Goal: Transaction & Acquisition: Purchase product/service

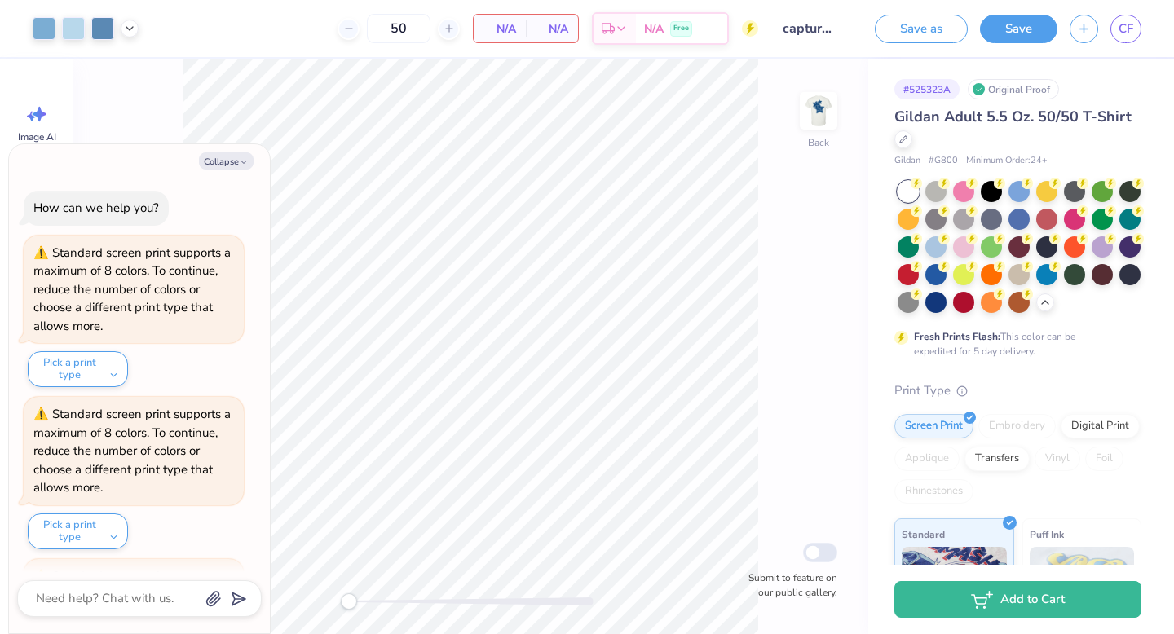
scroll to position [1867, 0]
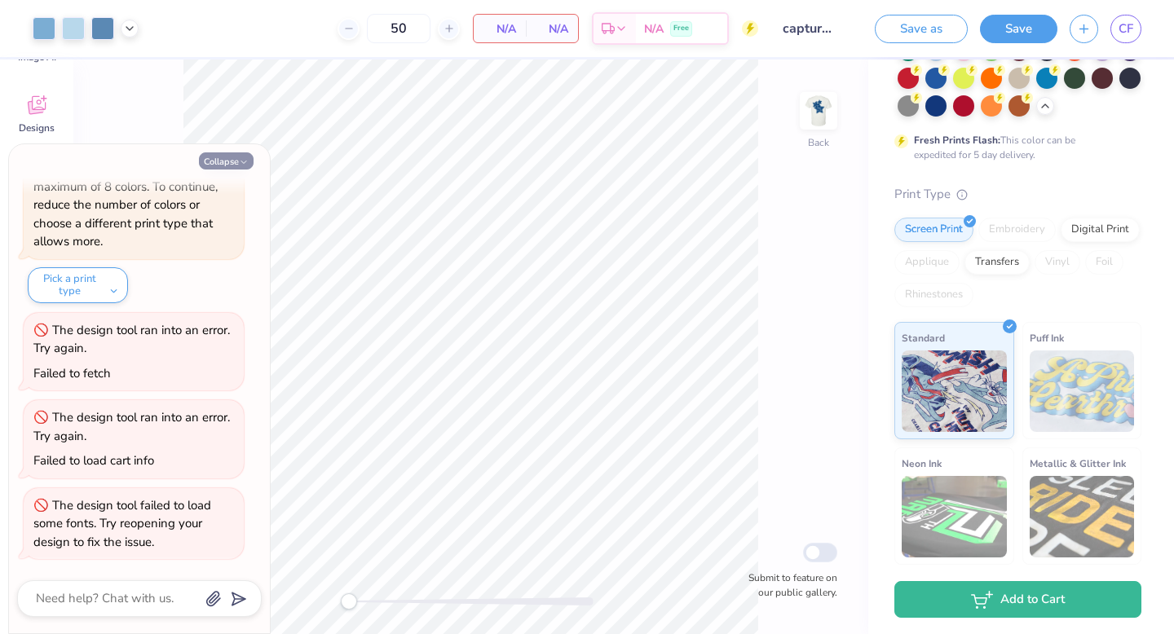
click at [241, 157] on icon "button" at bounding box center [244, 162] width 10 height 10
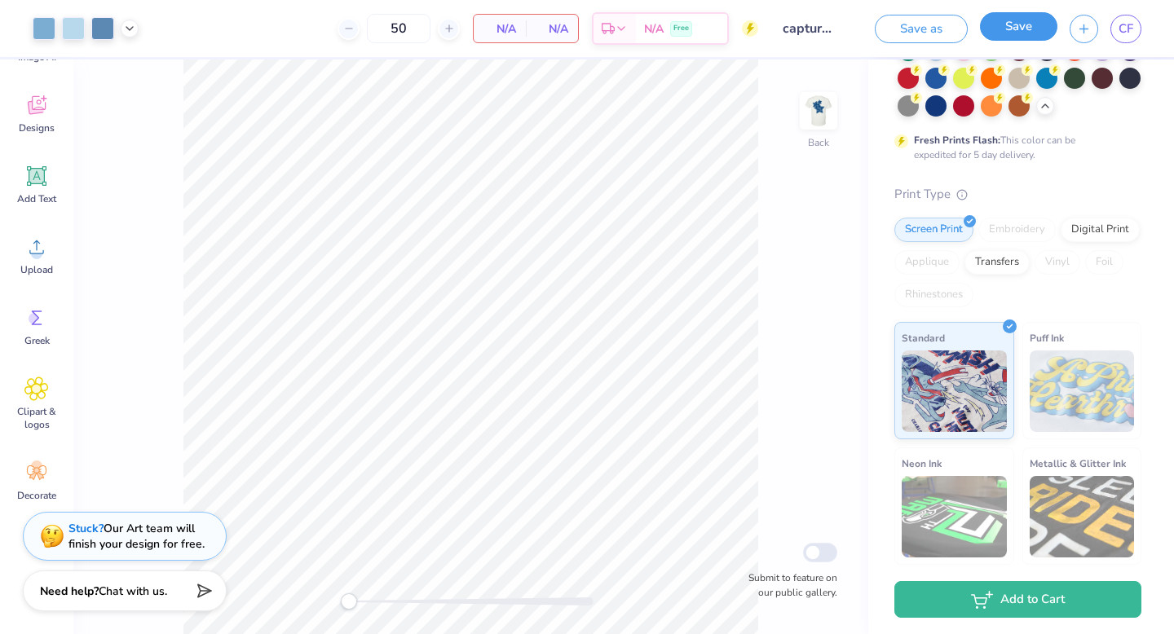
click at [1034, 33] on button "Save" at bounding box center [1018, 26] width 77 height 29
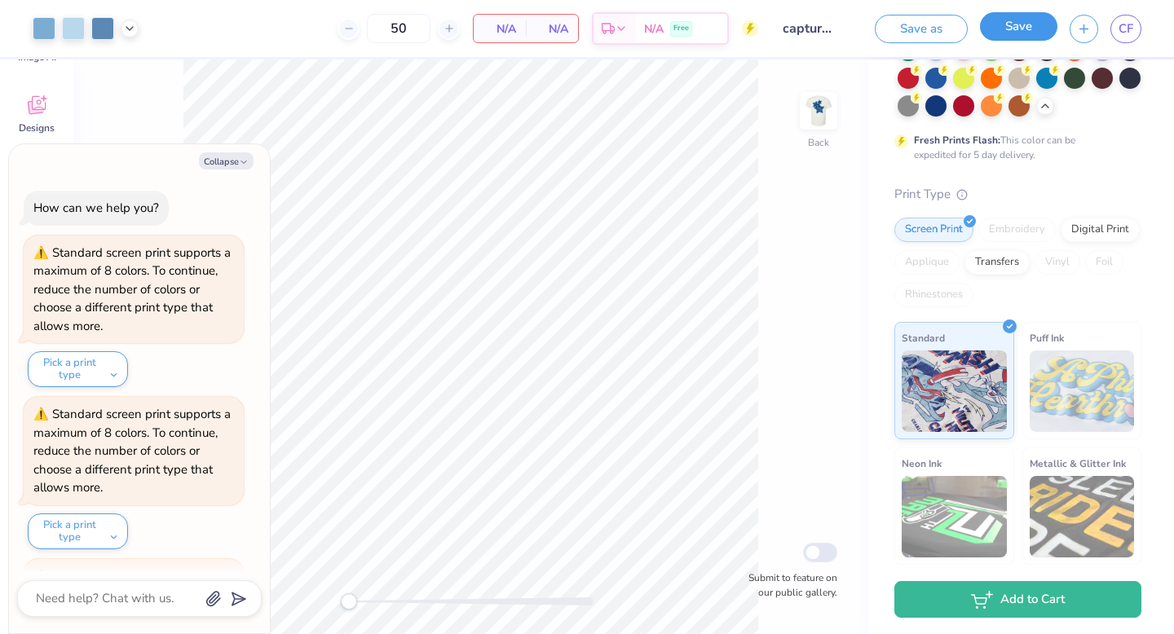
scroll to position [2028, 0]
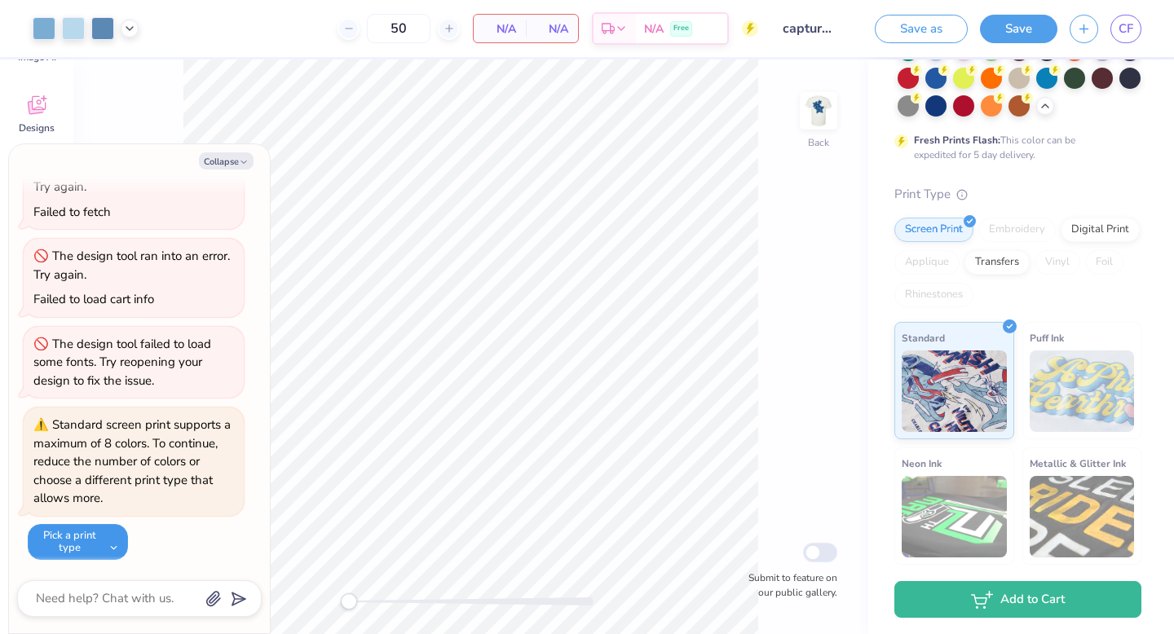
click at [88, 528] on button "Pick a print type" at bounding box center [78, 542] width 100 height 36
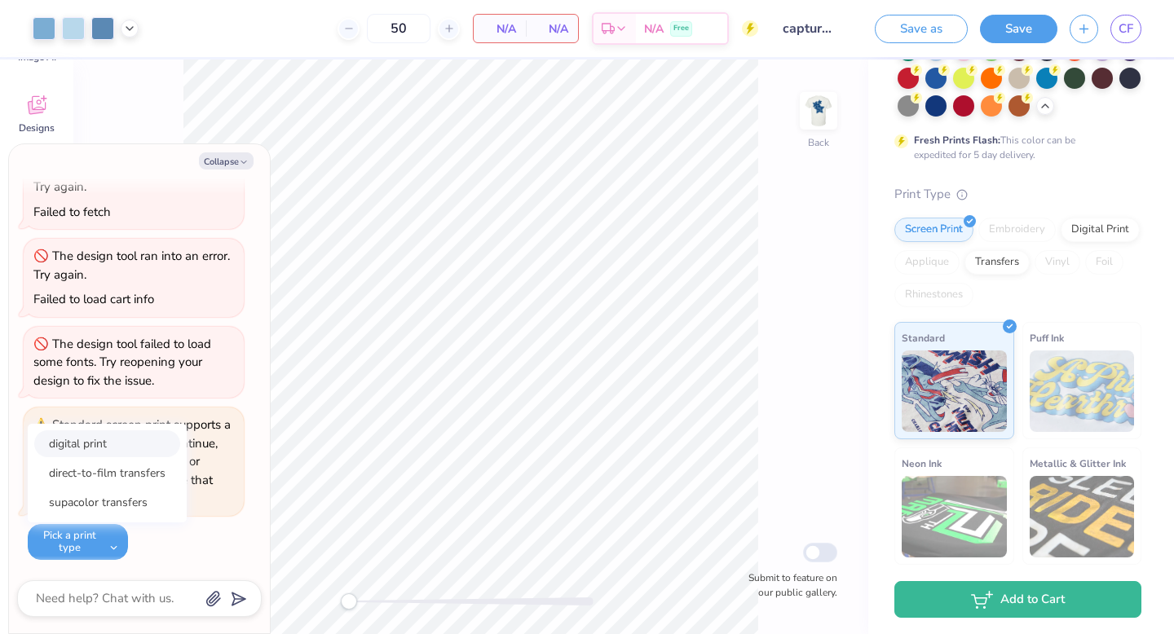
click at [116, 448] on button "digital print" at bounding box center [107, 443] width 146 height 27
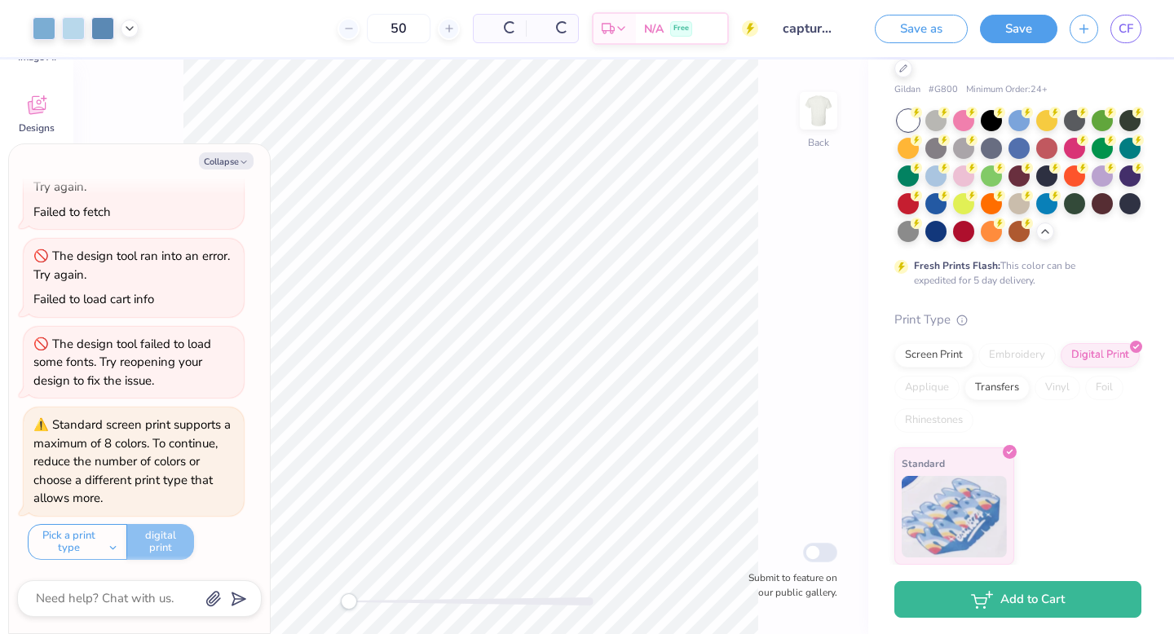
scroll to position [71, 0]
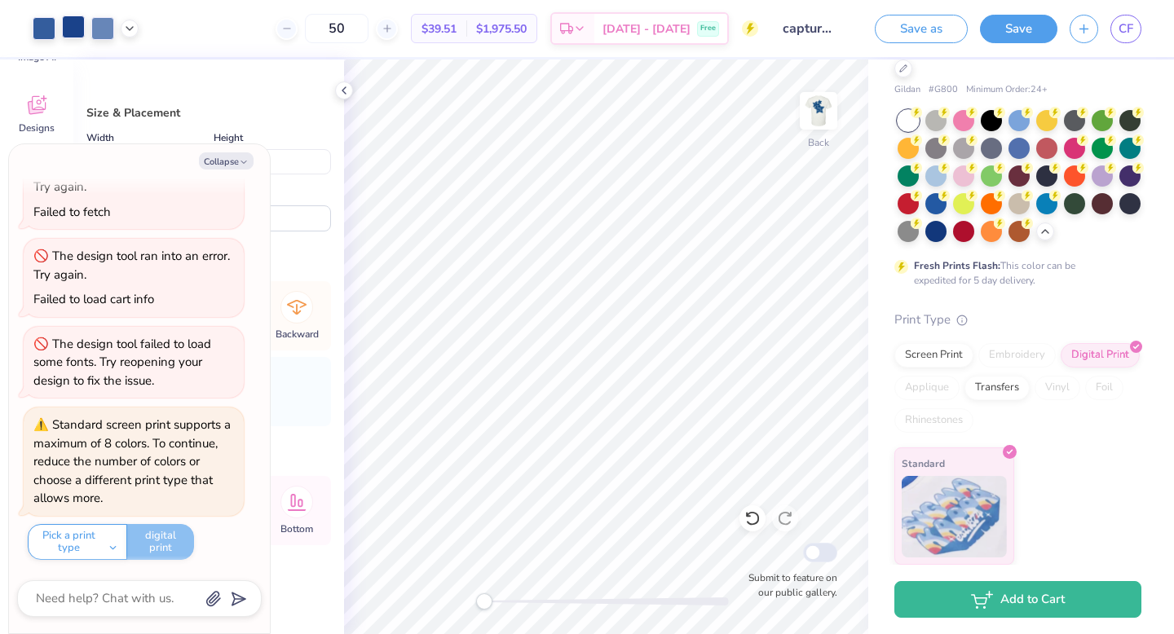
click at [74, 19] on div at bounding box center [73, 26] width 23 height 23
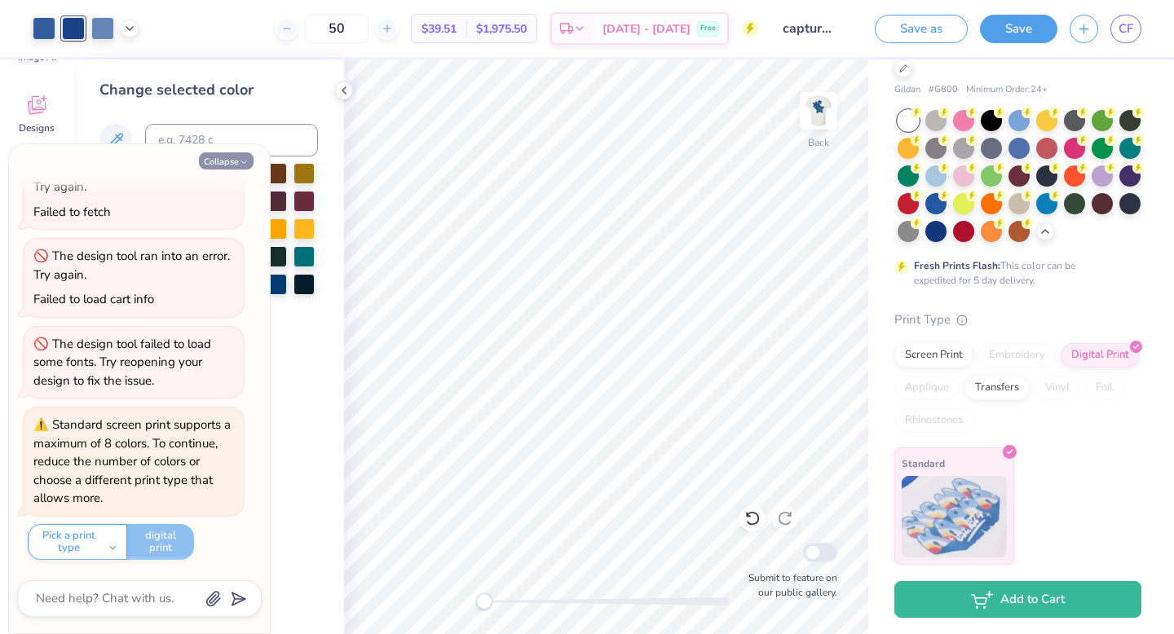
click at [237, 154] on button "Collapse" at bounding box center [226, 160] width 55 height 17
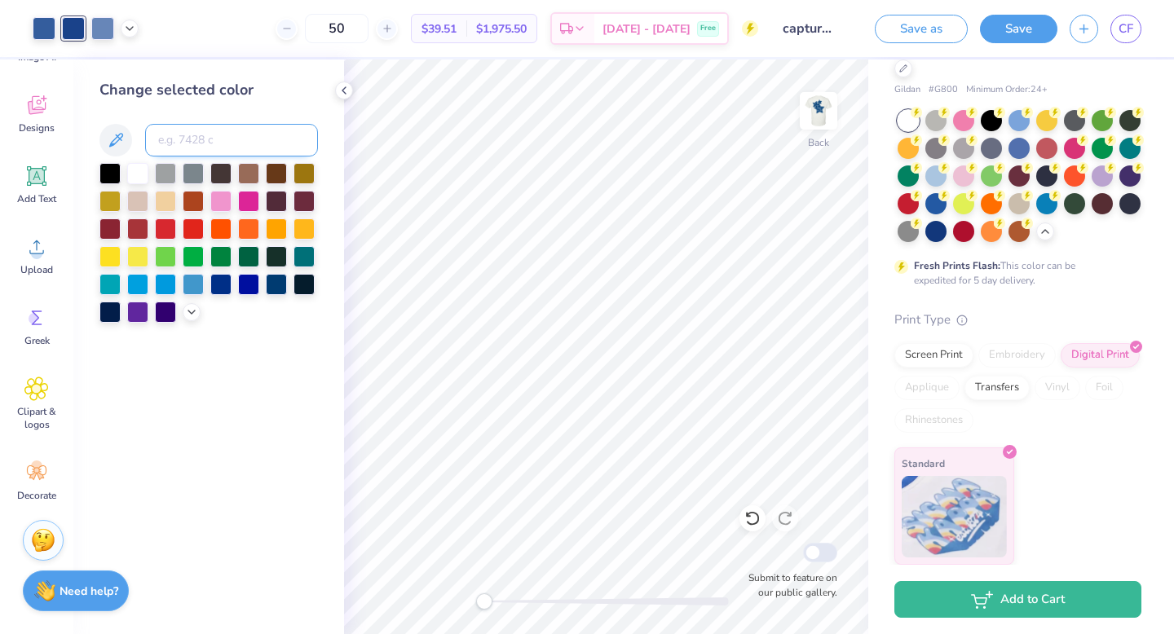
click at [213, 140] on input at bounding box center [231, 140] width 173 height 33
click at [111, 139] on icon at bounding box center [116, 140] width 20 height 20
click at [112, 141] on icon at bounding box center [116, 140] width 14 height 14
click at [252, 285] on div at bounding box center [248, 282] width 21 height 21
click at [758, 517] on icon at bounding box center [752, 519] width 14 height 15
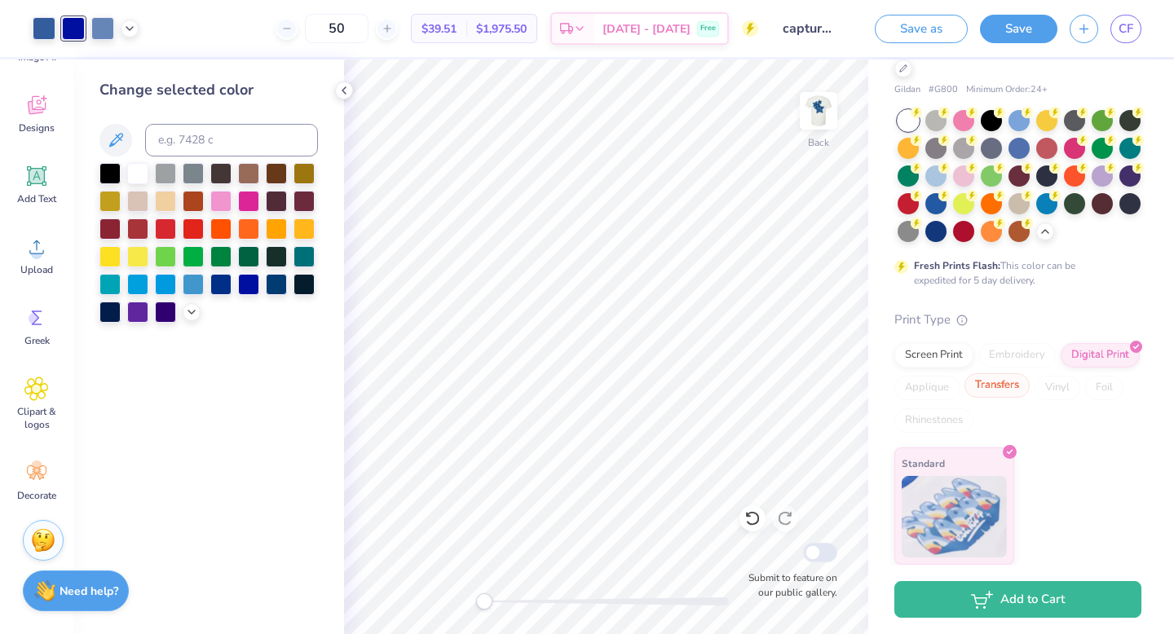
click at [749, 513] on icon at bounding box center [752, 519] width 14 height 15
click at [752, 511] on icon at bounding box center [752, 518] width 16 height 16
click at [752, 521] on icon at bounding box center [752, 518] width 16 height 16
click at [934, 360] on div "Screen Print" at bounding box center [933, 355] width 79 height 24
click at [994, 386] on div "Transfers" at bounding box center [996, 385] width 65 height 24
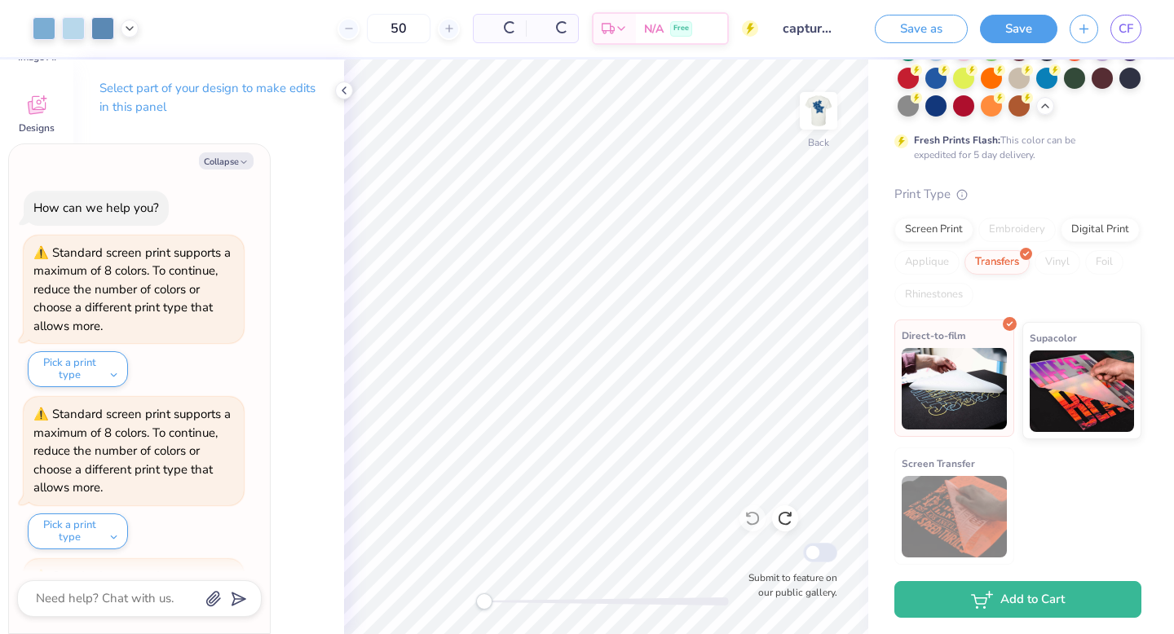
scroll to position [2191, 0]
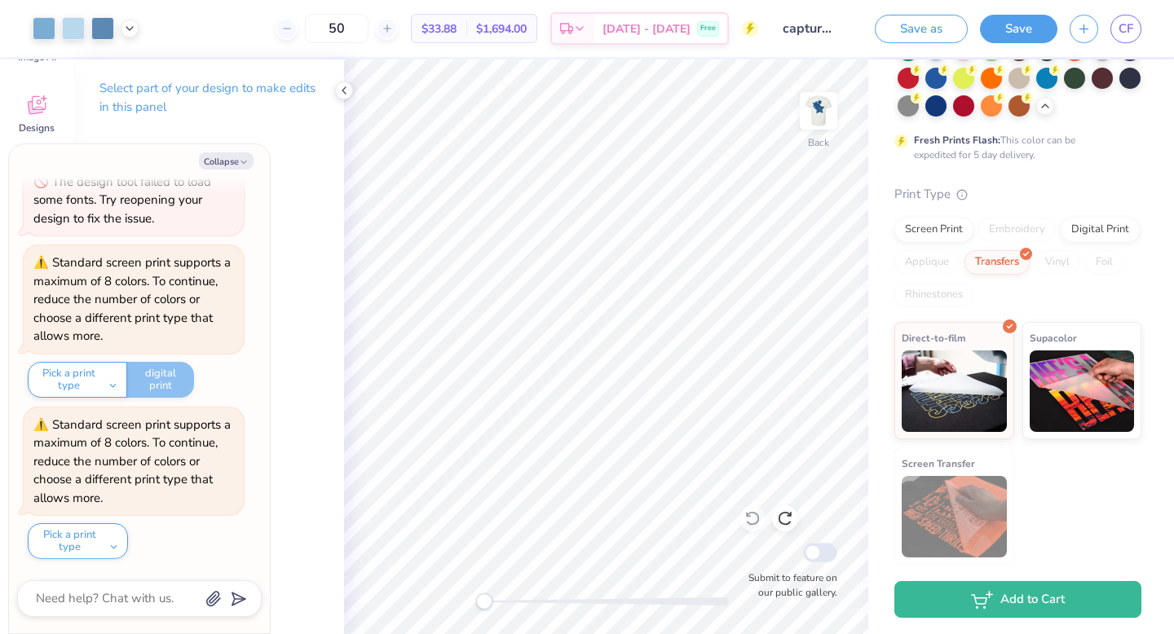
click at [942, 242] on div "Screen Print" at bounding box center [933, 230] width 79 height 24
click at [995, 275] on div "Transfers" at bounding box center [996, 262] width 65 height 24
click at [347, 88] on icon at bounding box center [344, 90] width 13 height 13
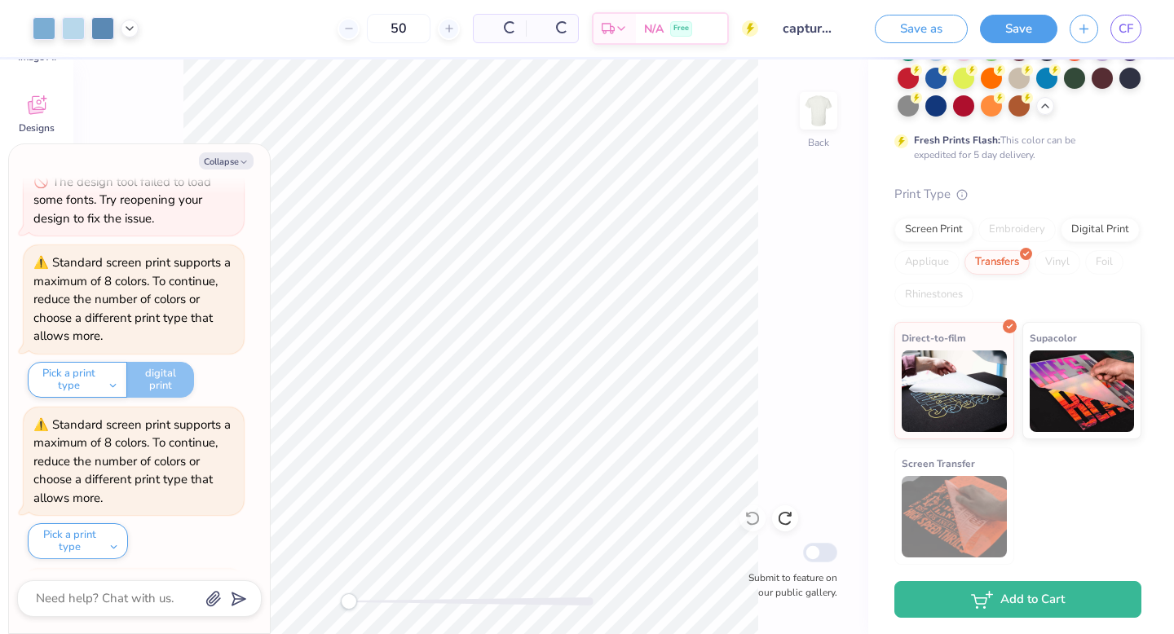
scroll to position [2352, 0]
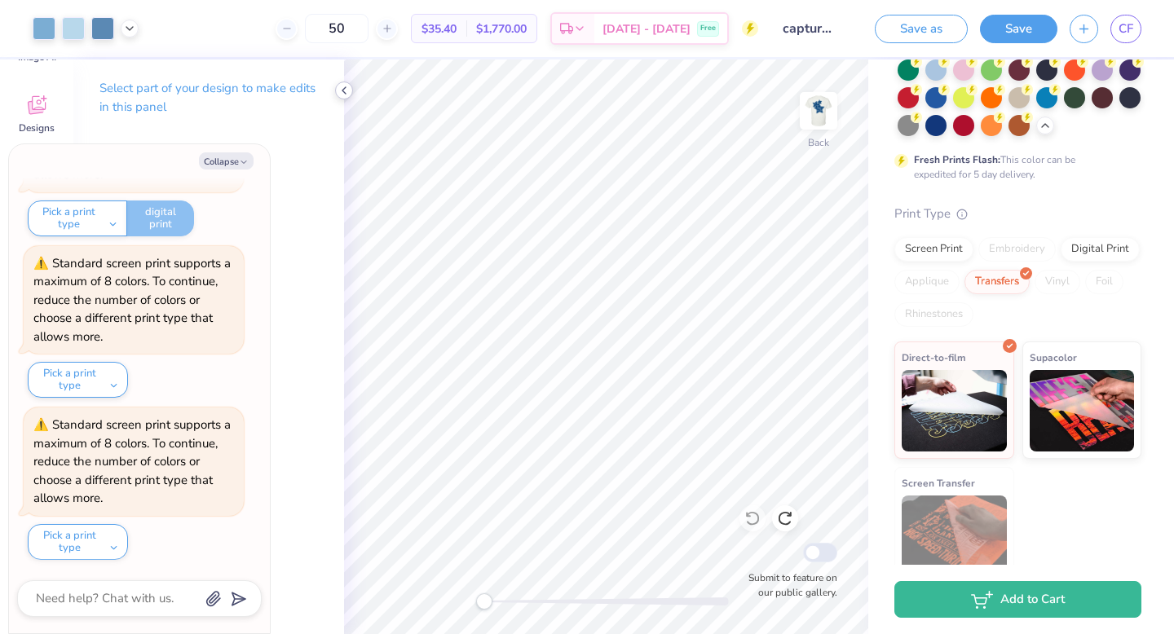
click at [346, 94] on icon at bounding box center [344, 90] width 13 height 13
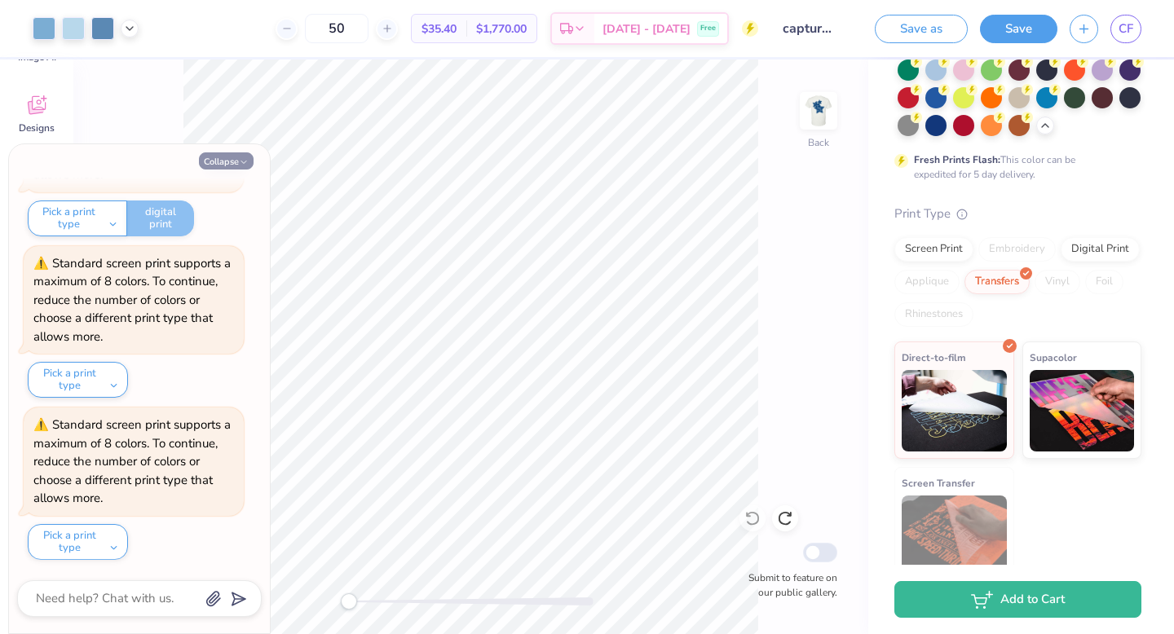
click at [228, 164] on button "Collapse" at bounding box center [226, 160] width 55 height 17
type textarea "x"
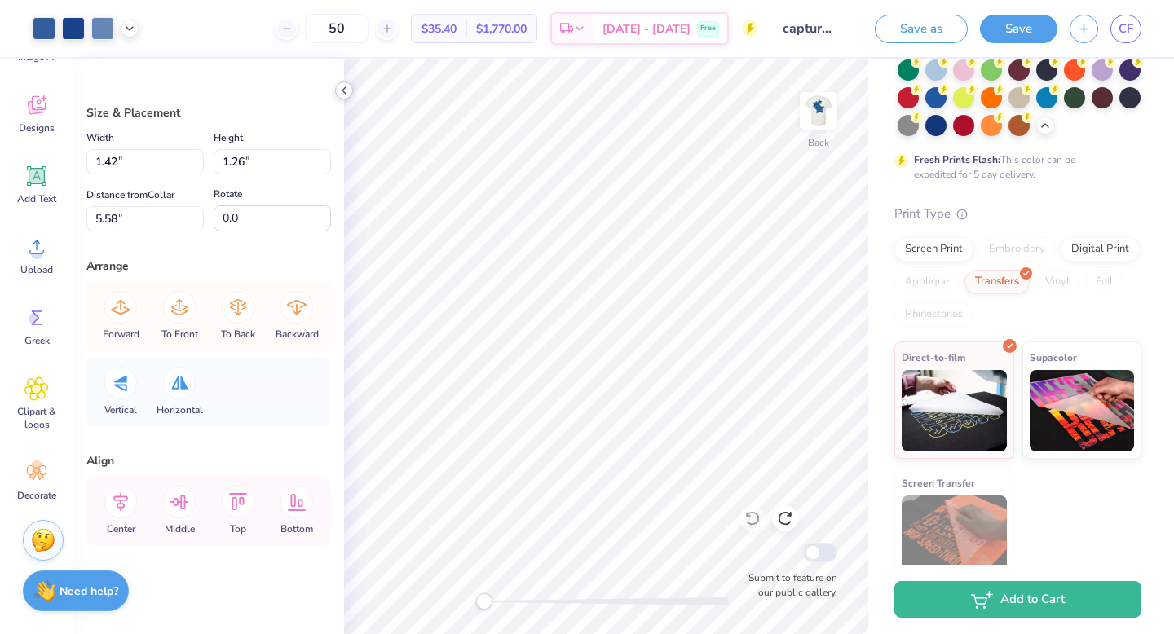
click at [346, 88] on icon at bounding box center [344, 90] width 13 height 13
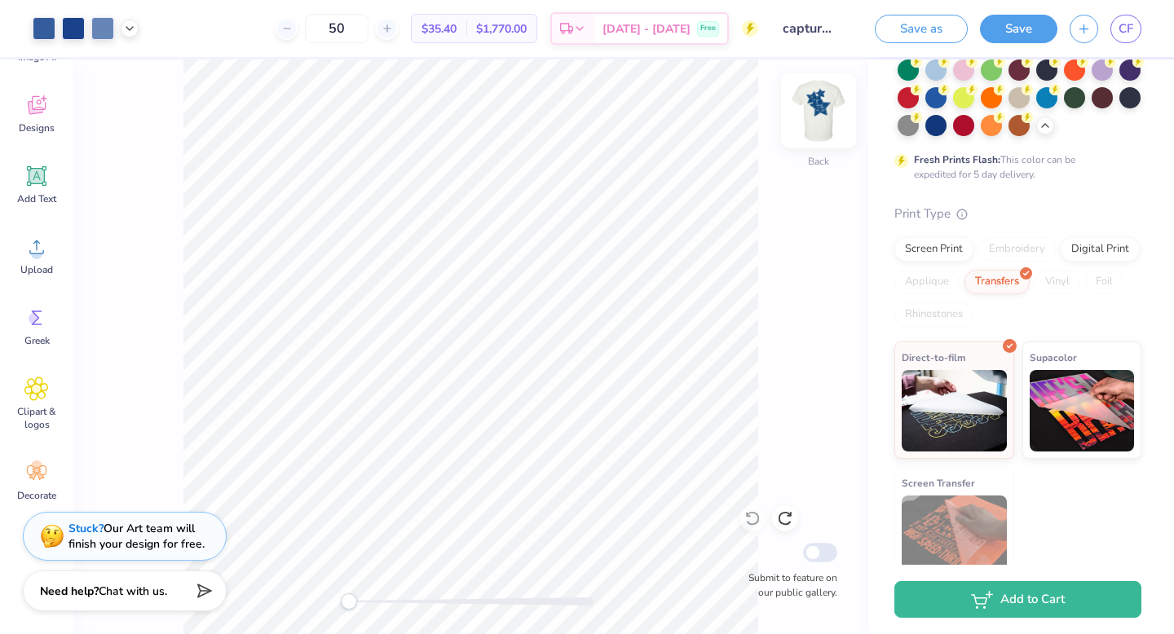
click at [831, 127] on img at bounding box center [818, 110] width 65 height 65
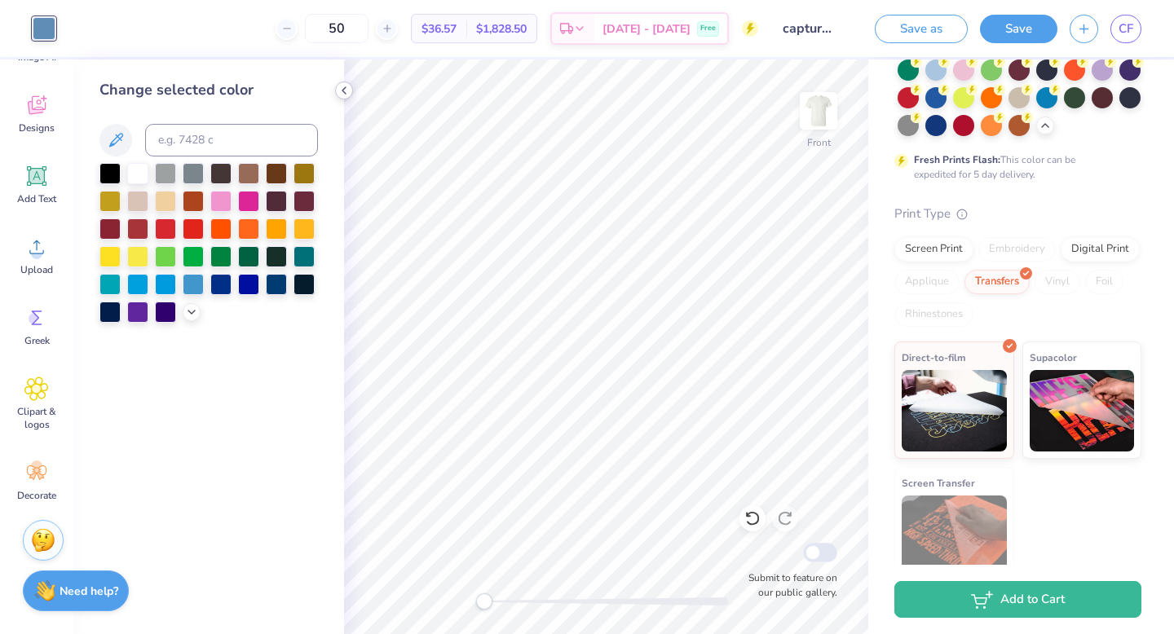
click at [346, 93] on polyline at bounding box center [343, 90] width 3 height 7
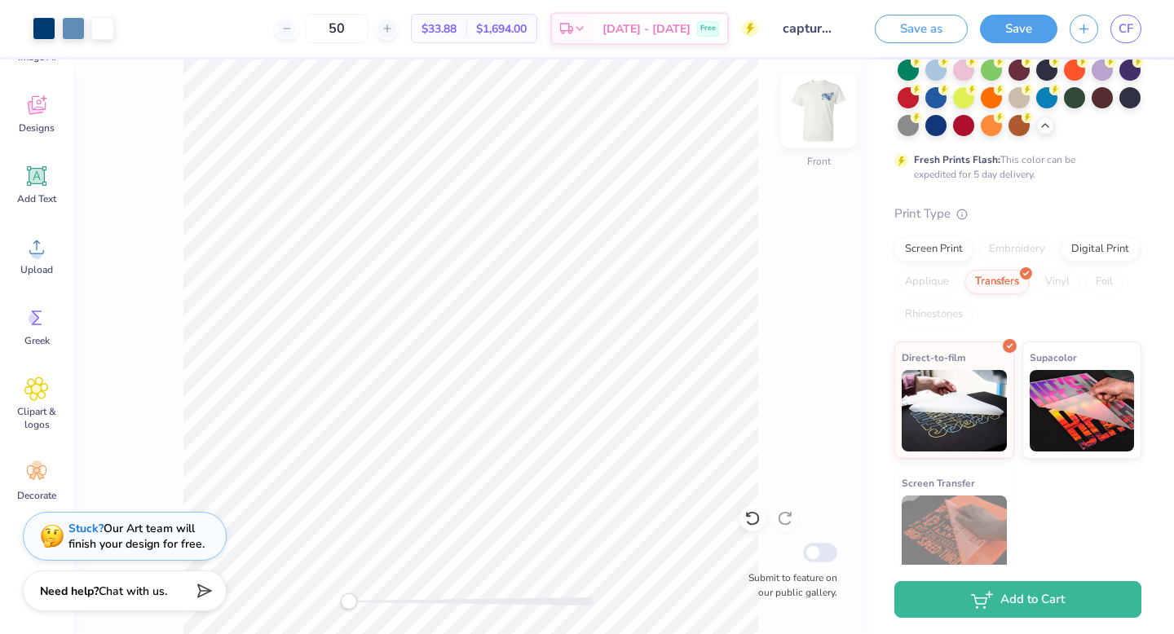
click at [815, 114] on img at bounding box center [818, 110] width 65 height 65
click at [837, 111] on div "Front Submit to feature on our public gallery." at bounding box center [470, 347] width 795 height 575
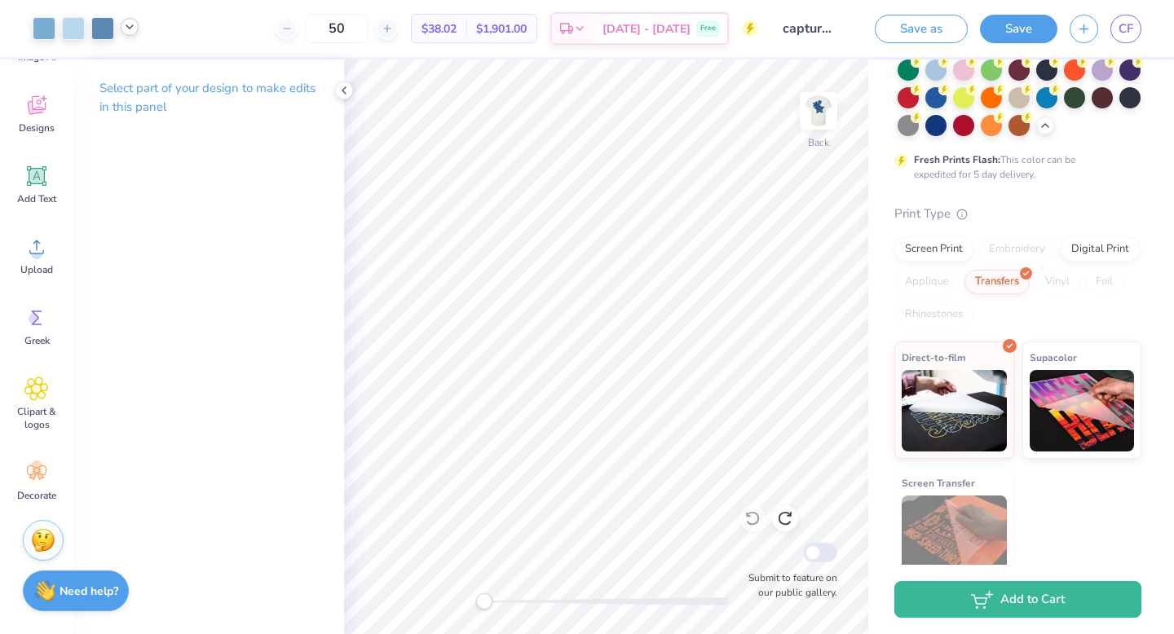
click at [128, 29] on icon at bounding box center [129, 26] width 13 height 13
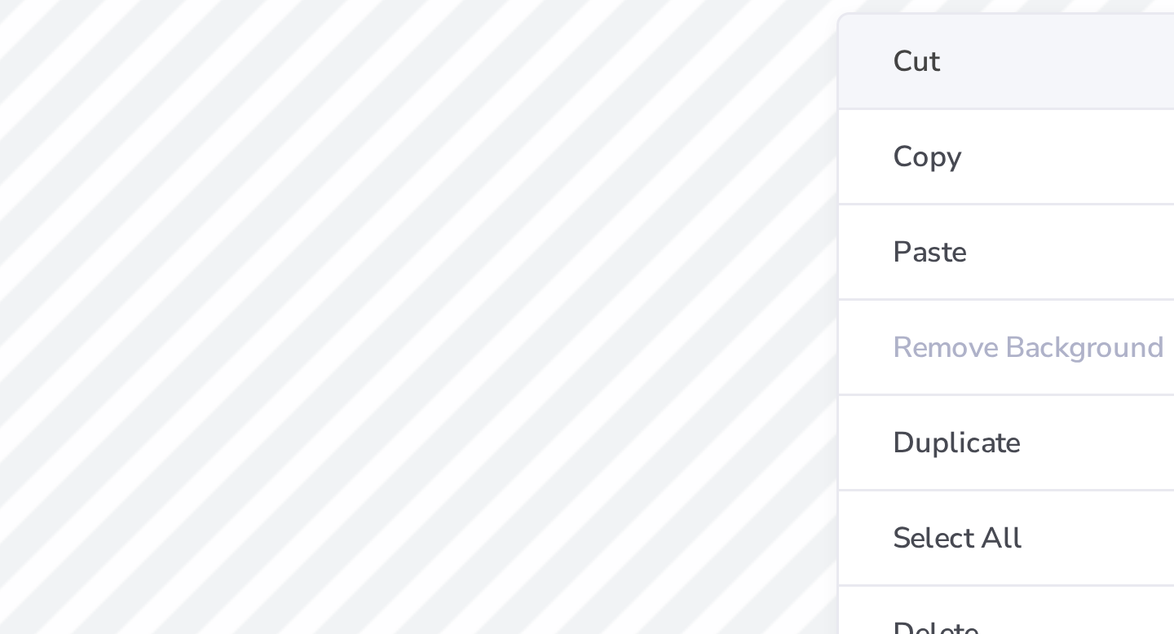
click at [751, 174] on li "Cut" at bounding box center [795, 168] width 128 height 33
click at [752, 171] on li "Cut" at bounding box center [799, 168] width 128 height 33
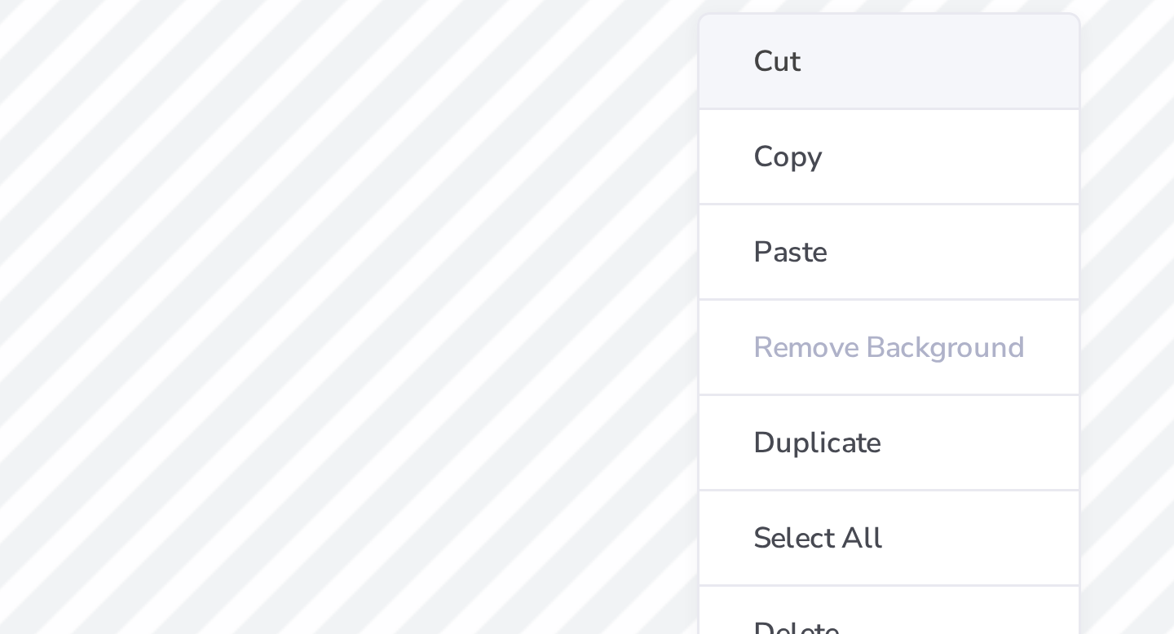
click at [714, 168] on li "Cut" at bounding box center [749, 168] width 128 height 33
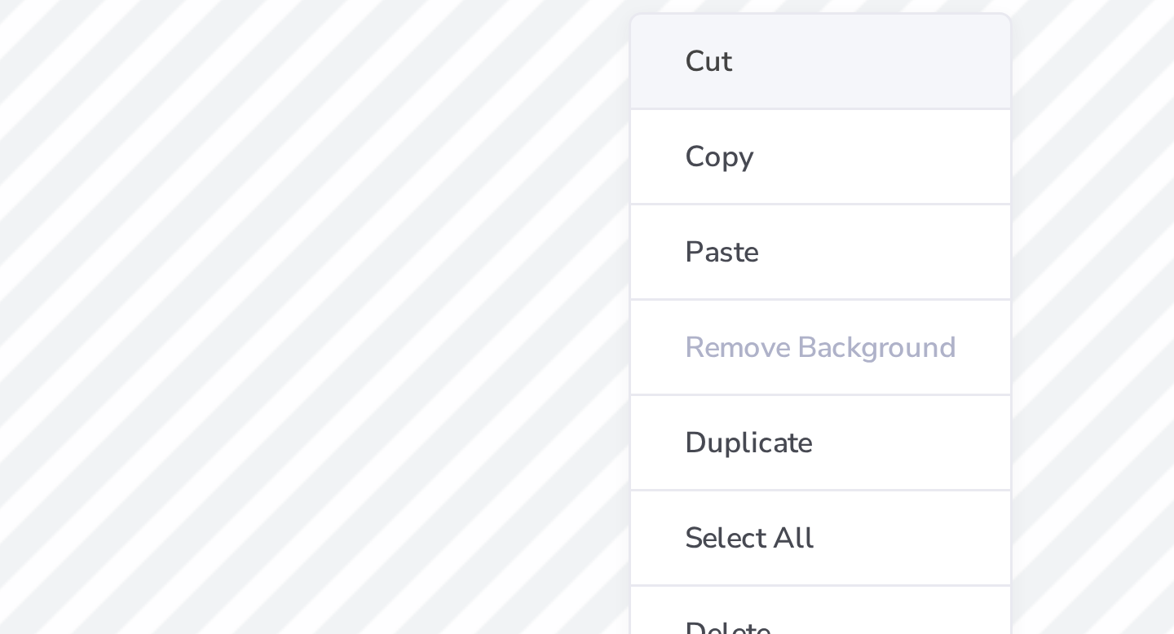
click at [686, 165] on li "Cut" at bounding box center [726, 168] width 128 height 33
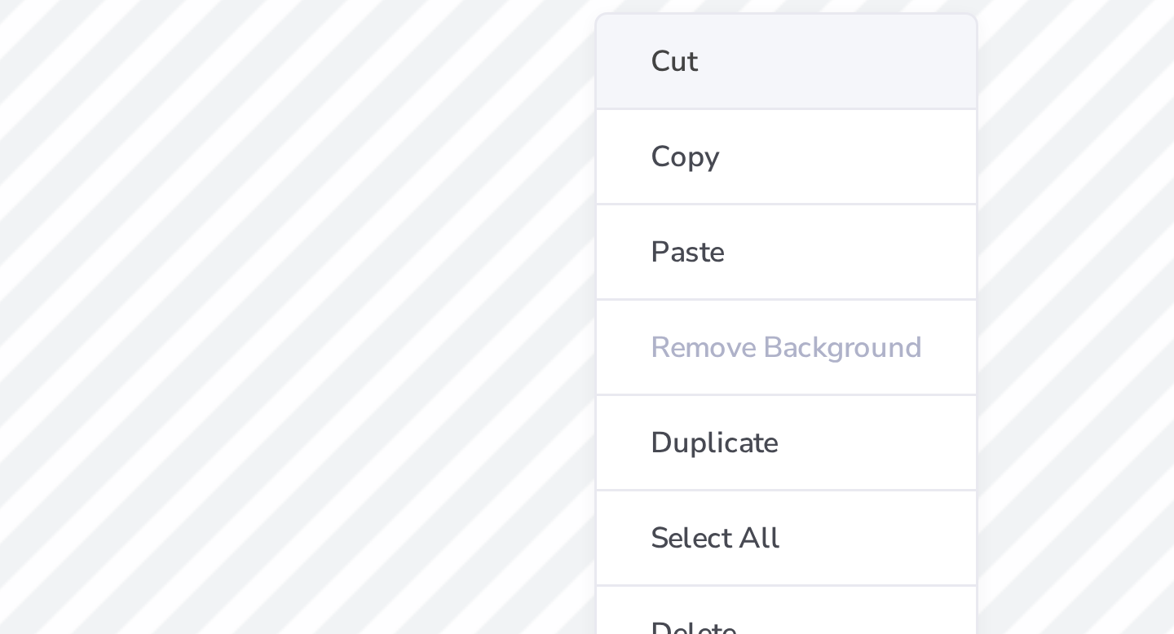
click at [677, 164] on li "Cut" at bounding box center [715, 168] width 128 height 33
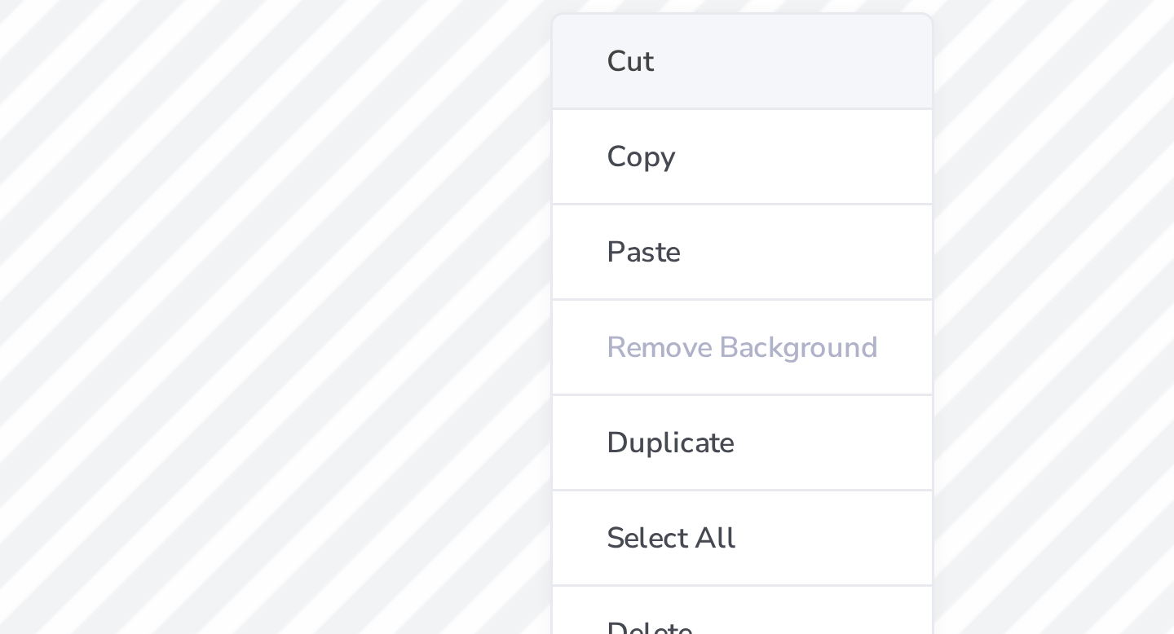
click at [669, 159] on li "Cut" at bounding box center [700, 168] width 128 height 33
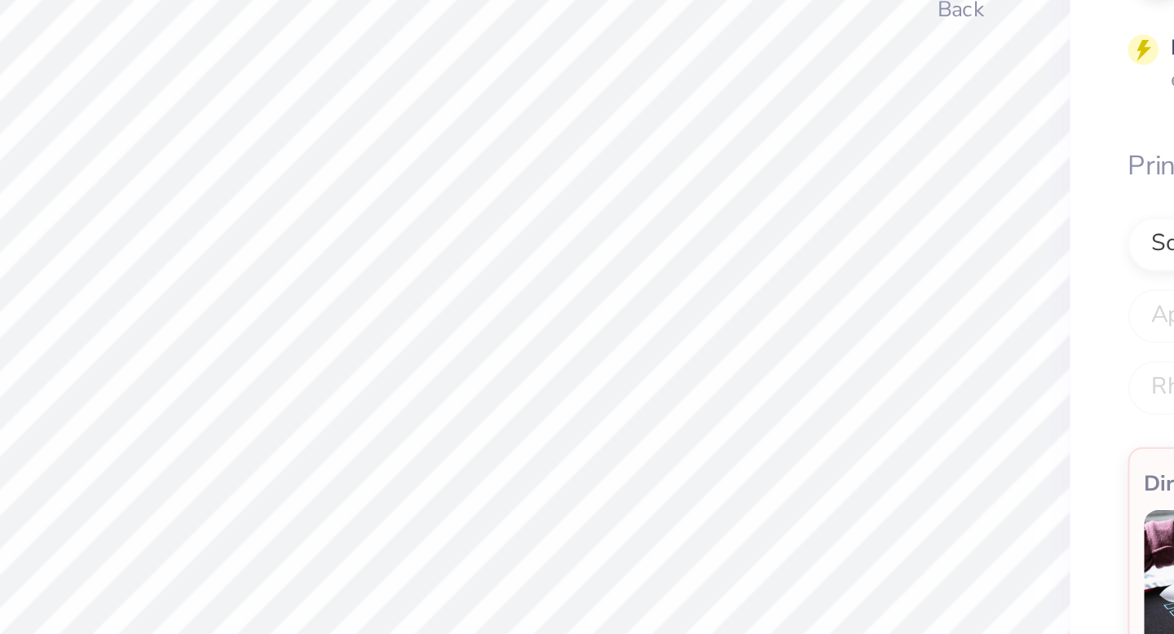
type input "-4.6"
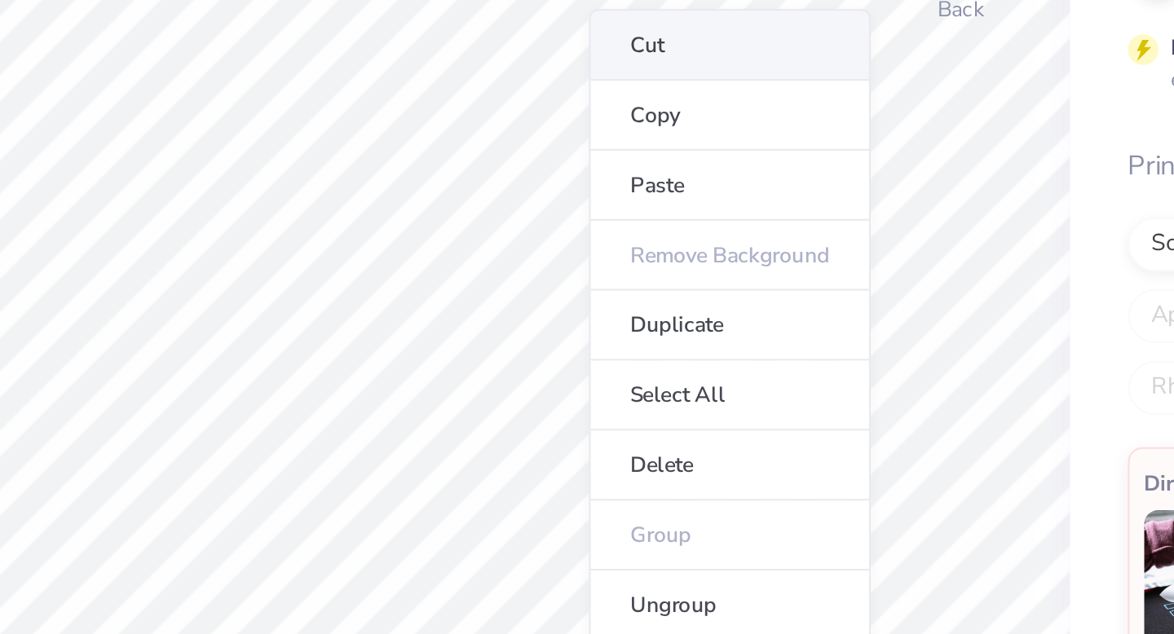
click at [700, 162] on li "Cut" at bounding box center [714, 159] width 128 height 33
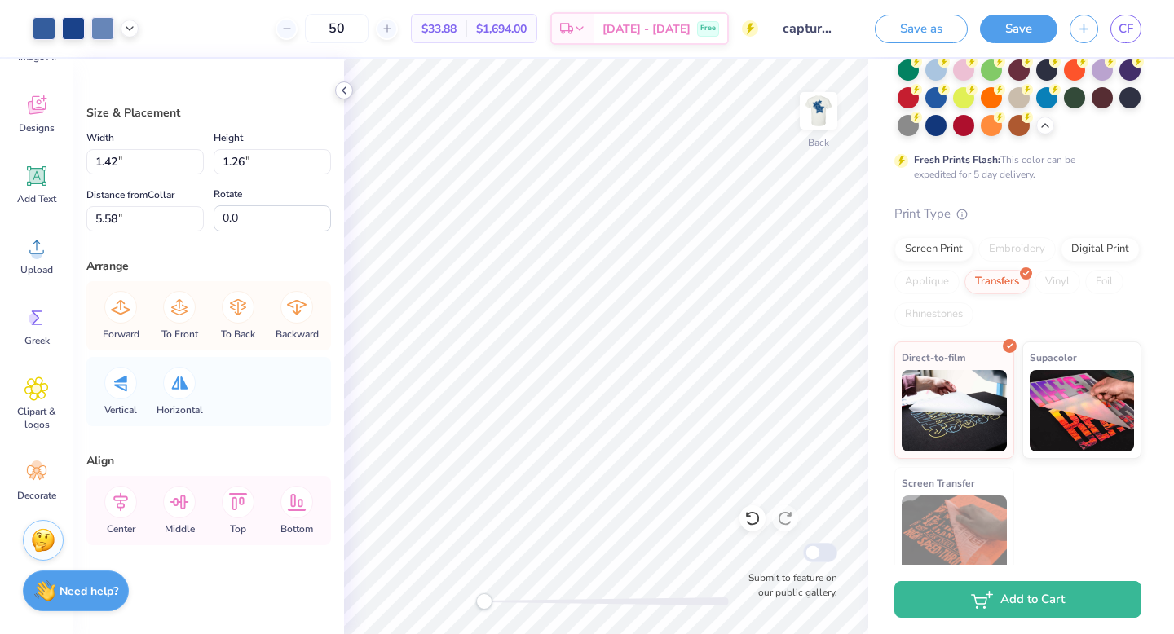
click at [123, 22] on icon at bounding box center [129, 28] width 13 height 13
click at [340, 84] on icon at bounding box center [344, 90] width 13 height 13
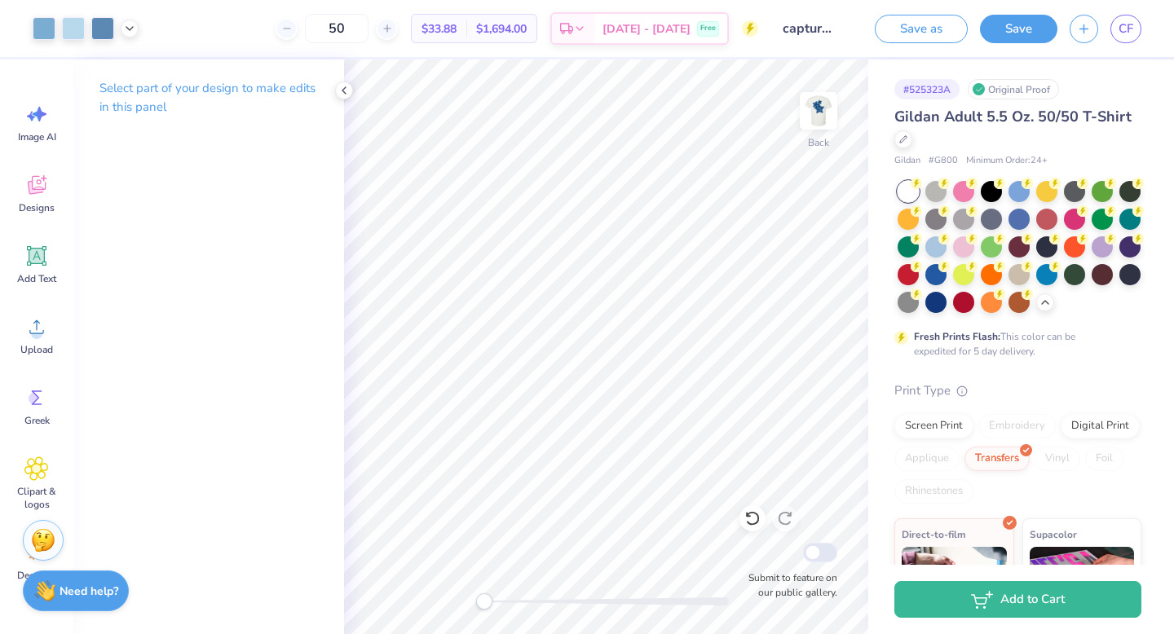
scroll to position [177, 0]
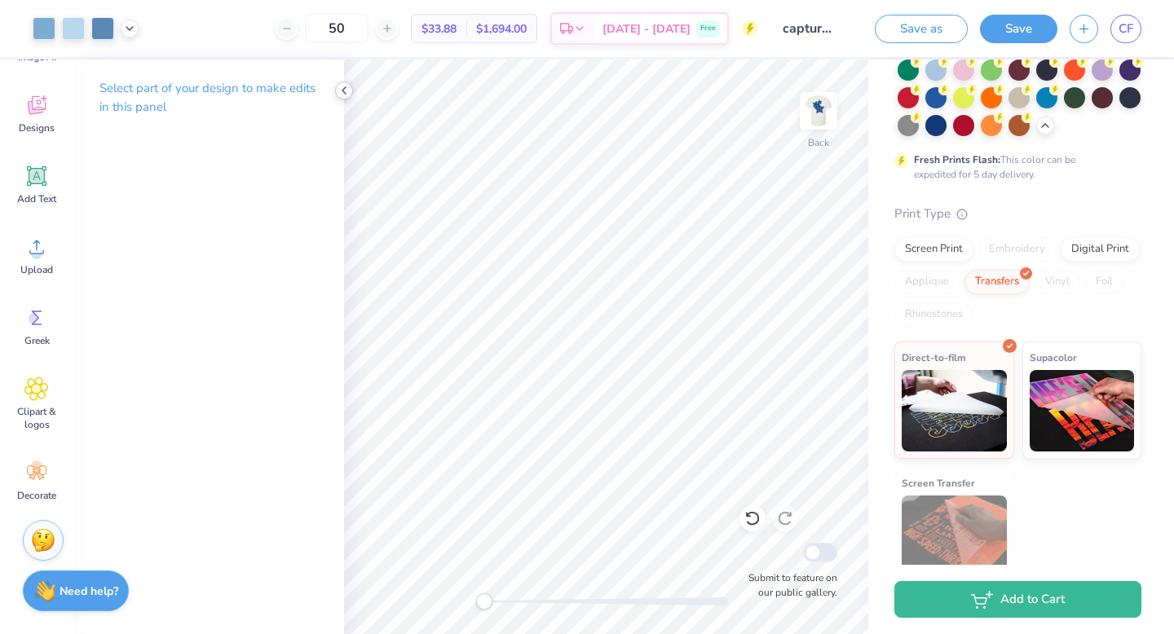
click at [342, 90] on polyline at bounding box center [343, 90] width 3 height 7
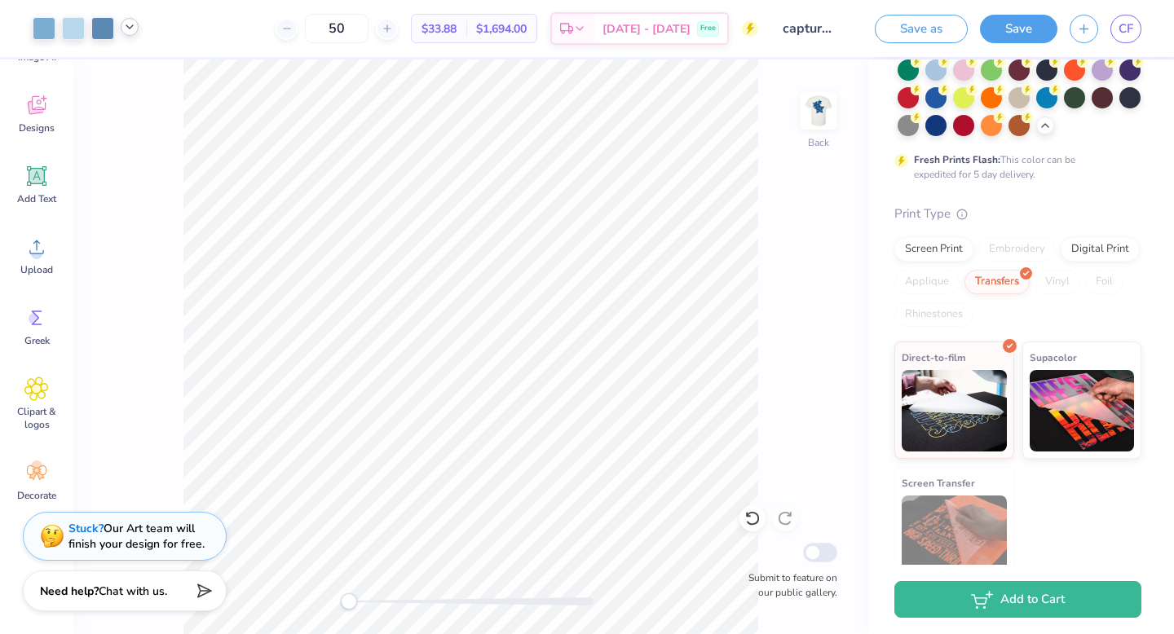
click at [127, 29] on icon at bounding box center [129, 26] width 13 height 13
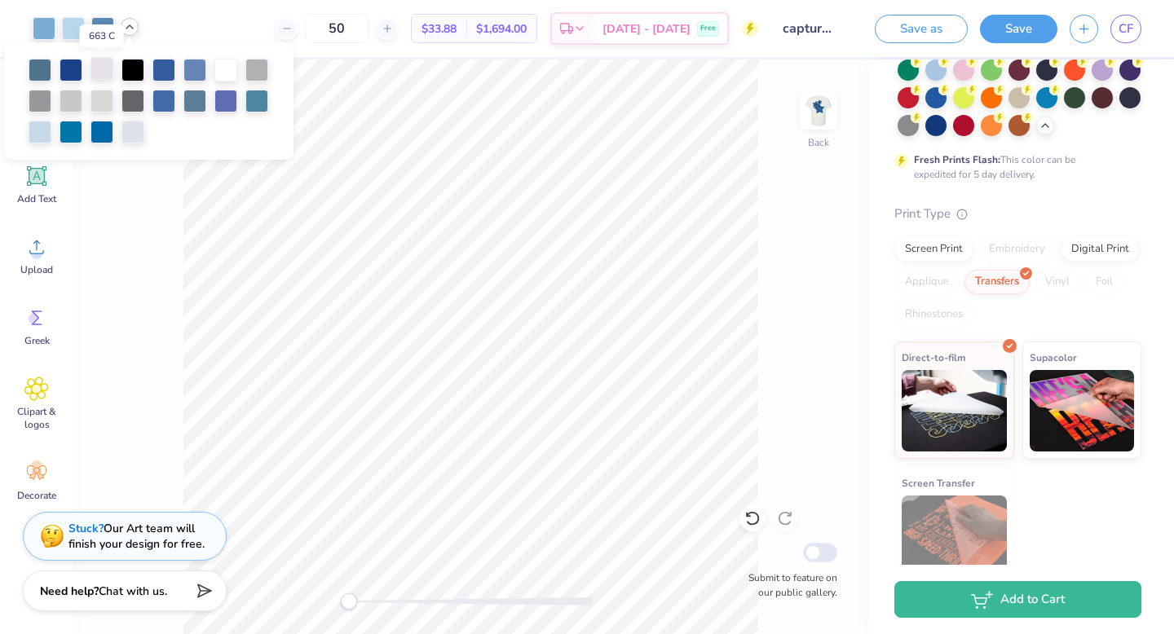
click at [108, 65] on div at bounding box center [101, 68] width 23 height 23
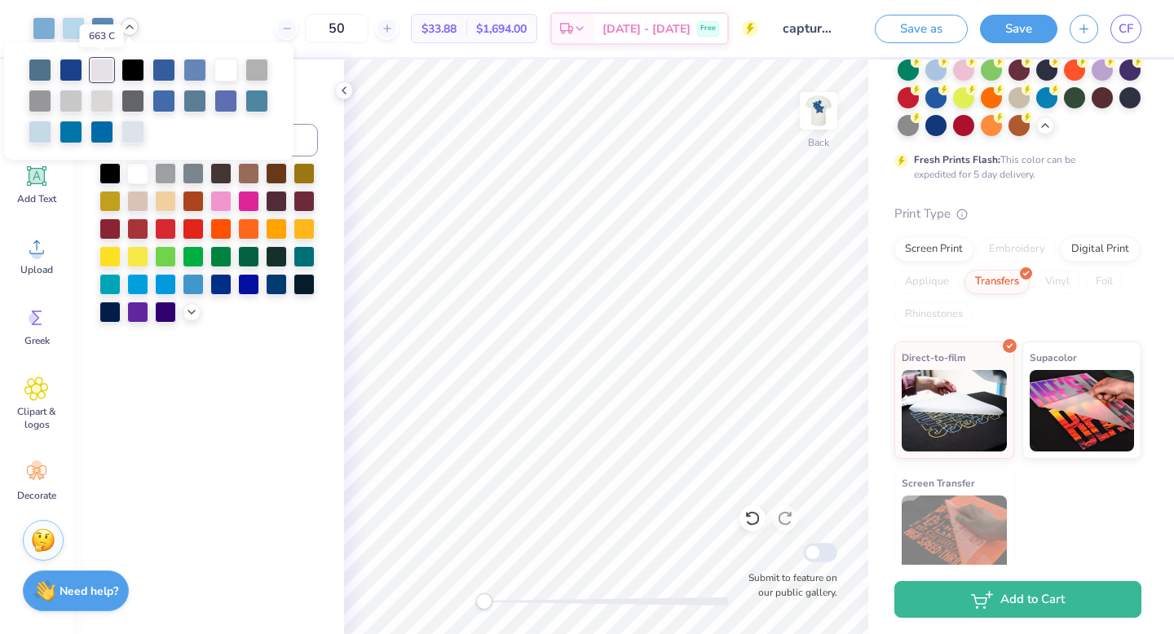
click at [108, 65] on div at bounding box center [101, 70] width 23 height 23
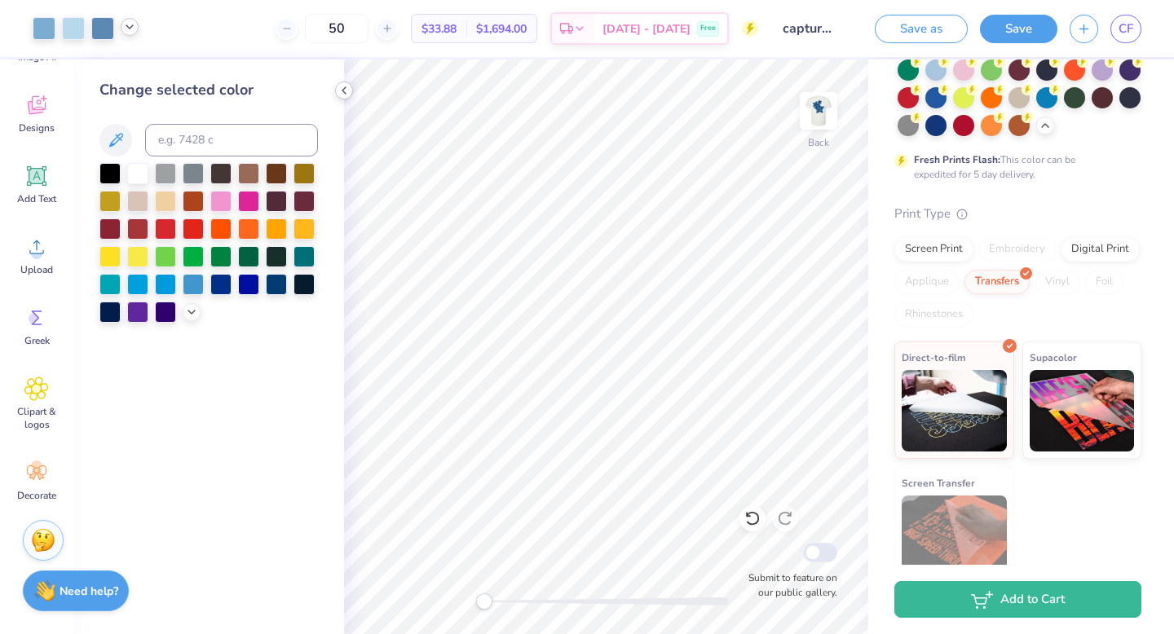
click at [348, 88] on icon at bounding box center [344, 90] width 13 height 13
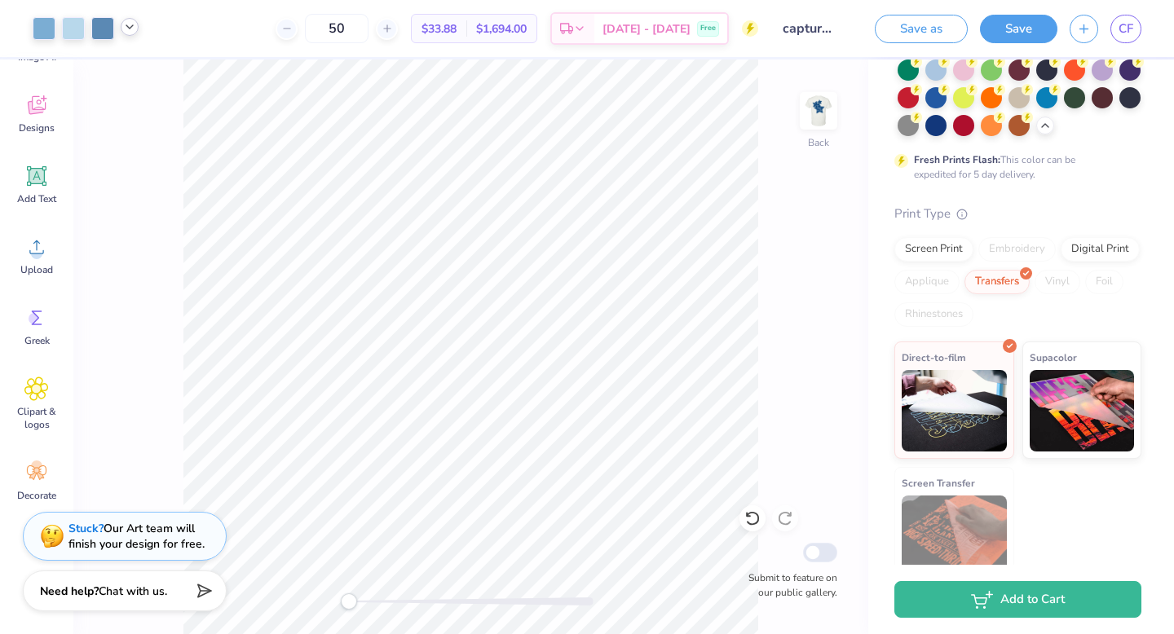
click at [126, 26] on polyline at bounding box center [129, 26] width 7 height 3
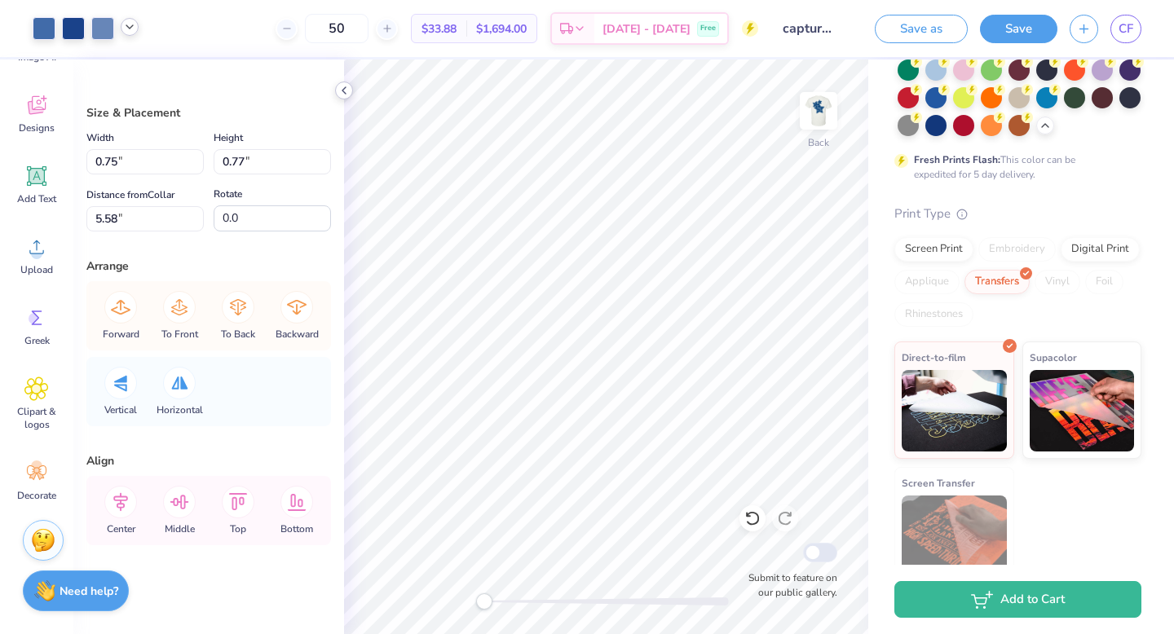
click at [345, 86] on icon at bounding box center [344, 90] width 13 height 13
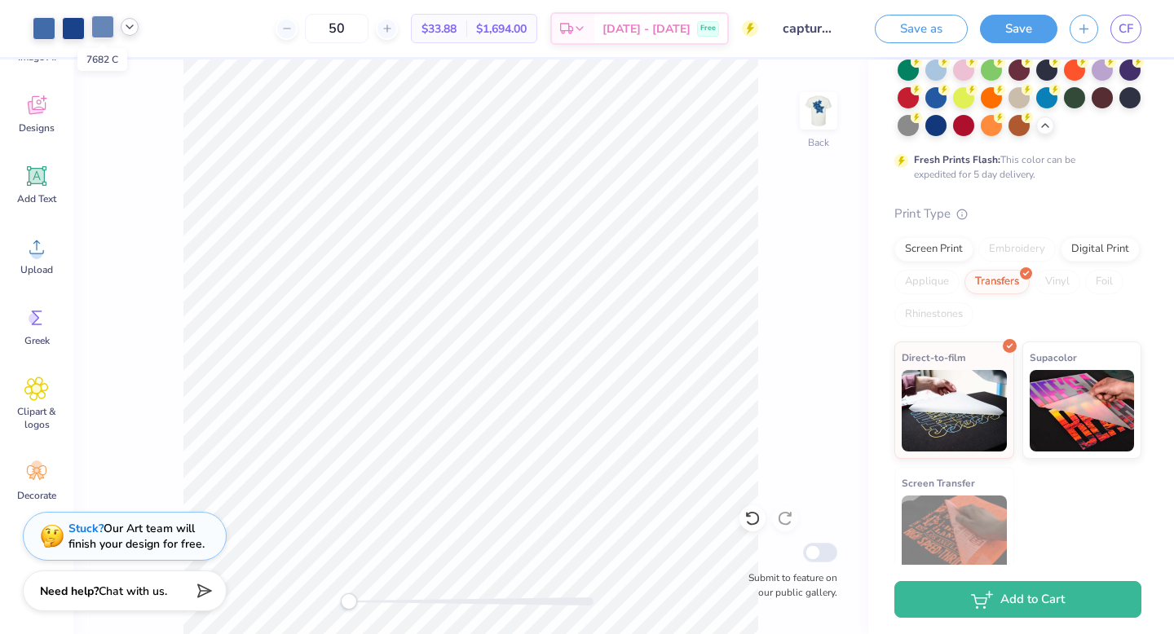
click at [105, 20] on div at bounding box center [102, 26] width 23 height 23
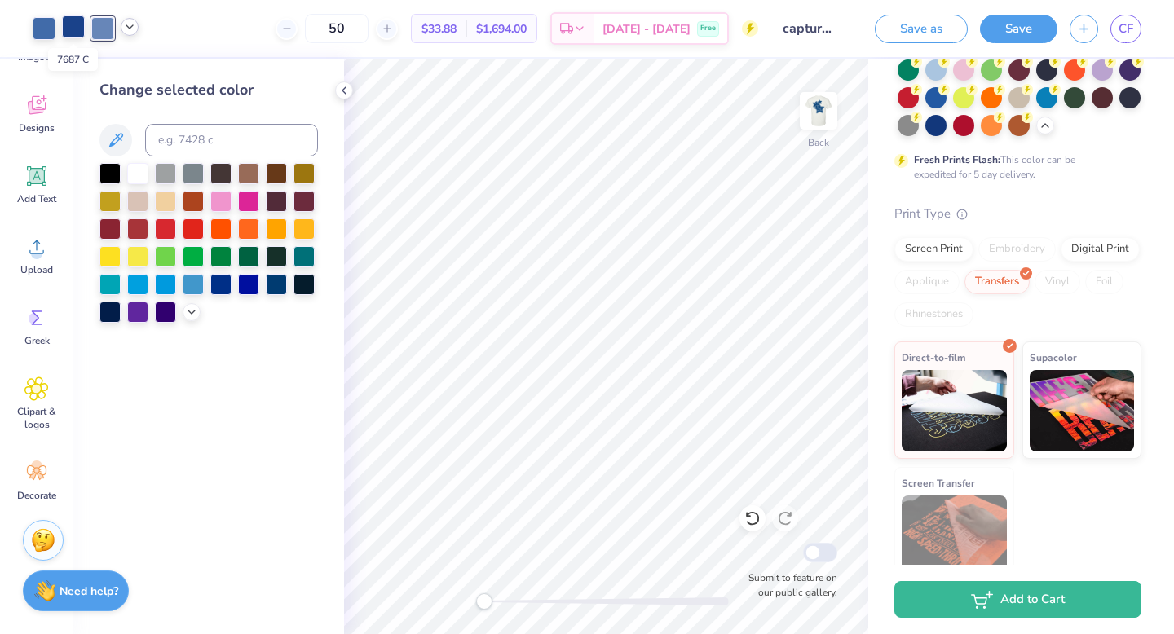
click at [79, 29] on div at bounding box center [73, 26] width 23 height 23
click at [99, 27] on div at bounding box center [102, 26] width 23 height 23
click at [74, 28] on div at bounding box center [73, 26] width 23 height 23
click at [97, 28] on div at bounding box center [102, 26] width 23 height 23
click at [170, 134] on input at bounding box center [231, 140] width 173 height 33
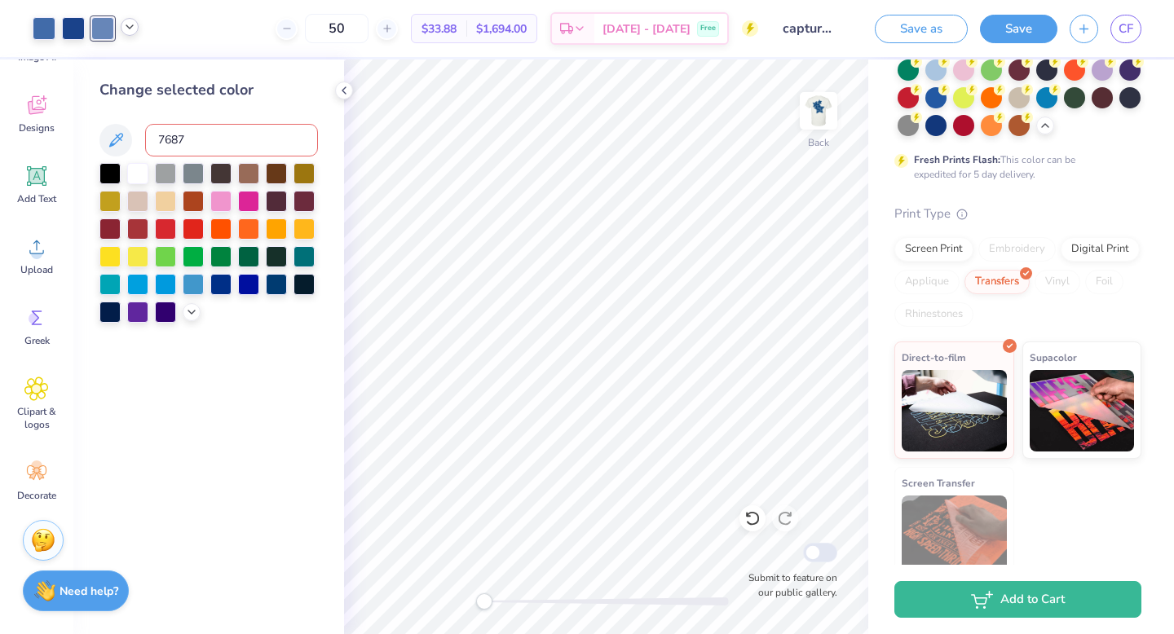
type input "7687"
click at [104, 28] on div at bounding box center [102, 26] width 23 height 23
click at [193, 139] on input at bounding box center [231, 140] width 173 height 33
type input "7867 C"
click at [262, 124] on input "7867 C" at bounding box center [231, 140] width 173 height 33
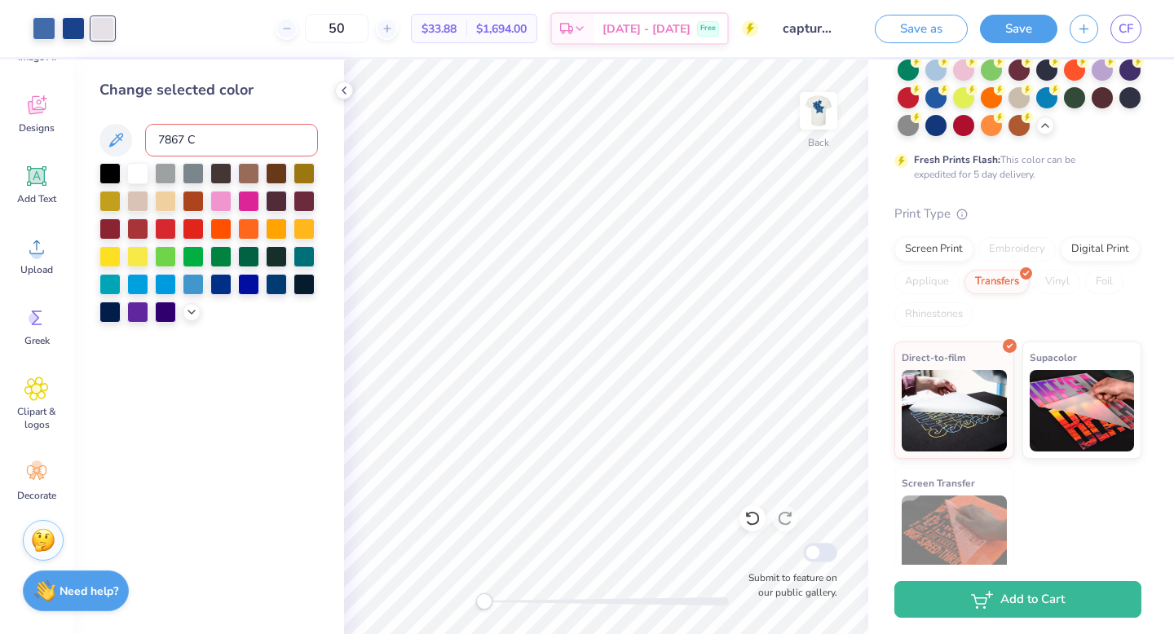
click at [262, 130] on input "7867 C" at bounding box center [231, 140] width 173 height 33
click at [240, 147] on input "7867 C" at bounding box center [231, 140] width 173 height 33
click at [191, 307] on icon at bounding box center [191, 310] width 13 height 13
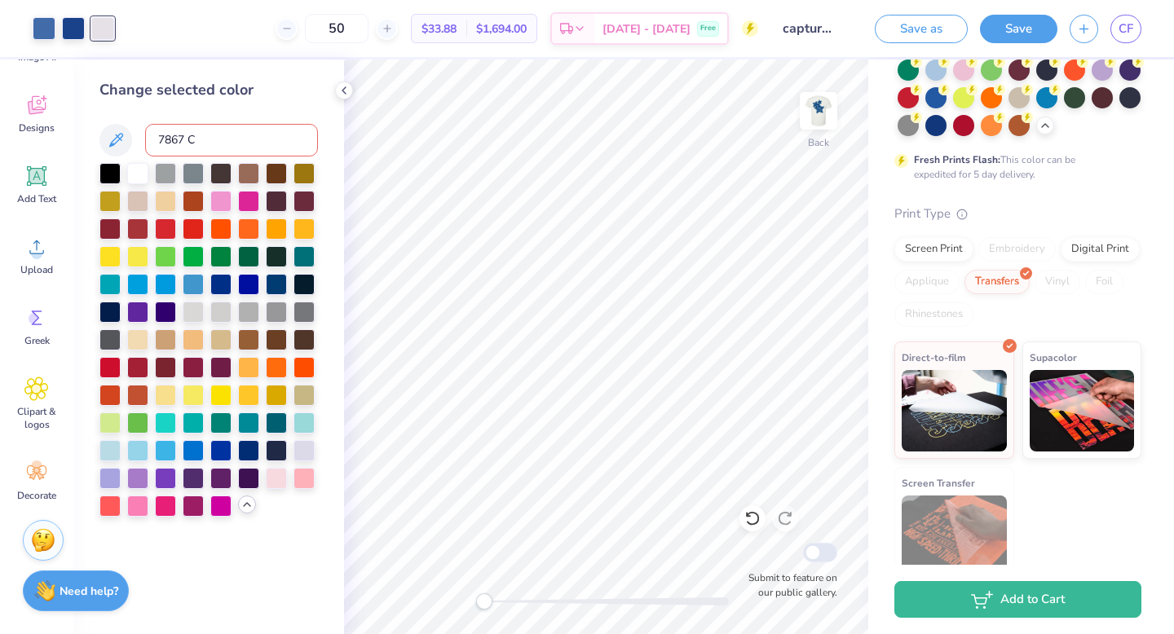
click at [248, 499] on icon at bounding box center [246, 504] width 13 height 13
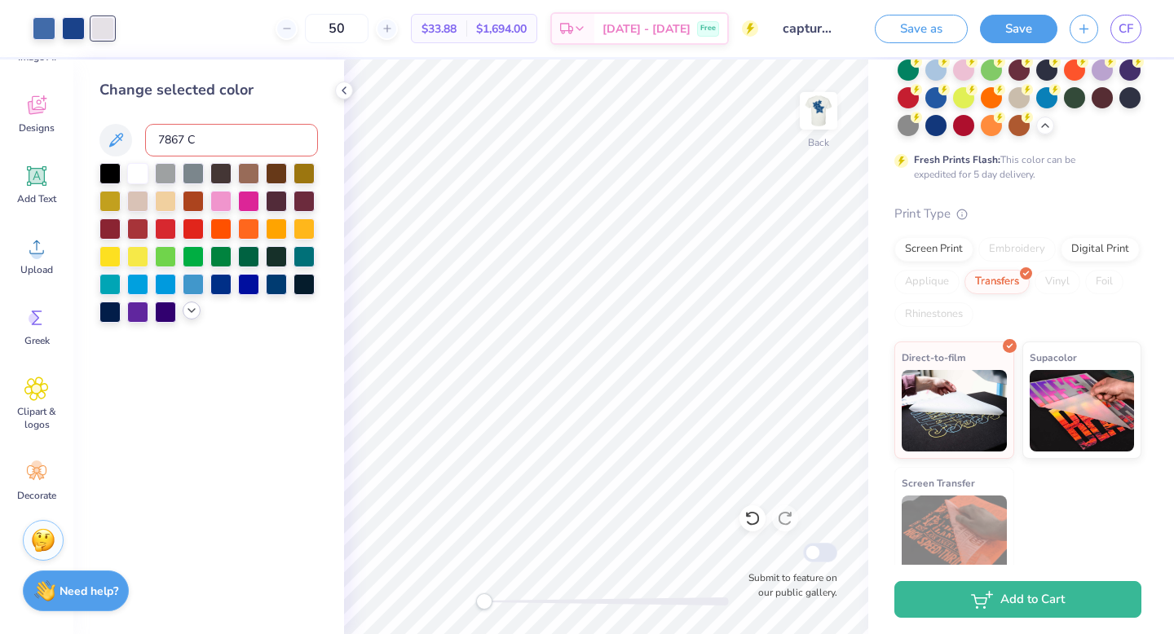
drag, startPoint x: 201, startPoint y: 139, endPoint x: 135, endPoint y: 137, distance: 66.9
click at [135, 137] on div "7867 C" at bounding box center [208, 140] width 218 height 33
click at [118, 141] on icon at bounding box center [116, 140] width 20 height 20
click at [342, 90] on polyline at bounding box center [343, 90] width 3 height 7
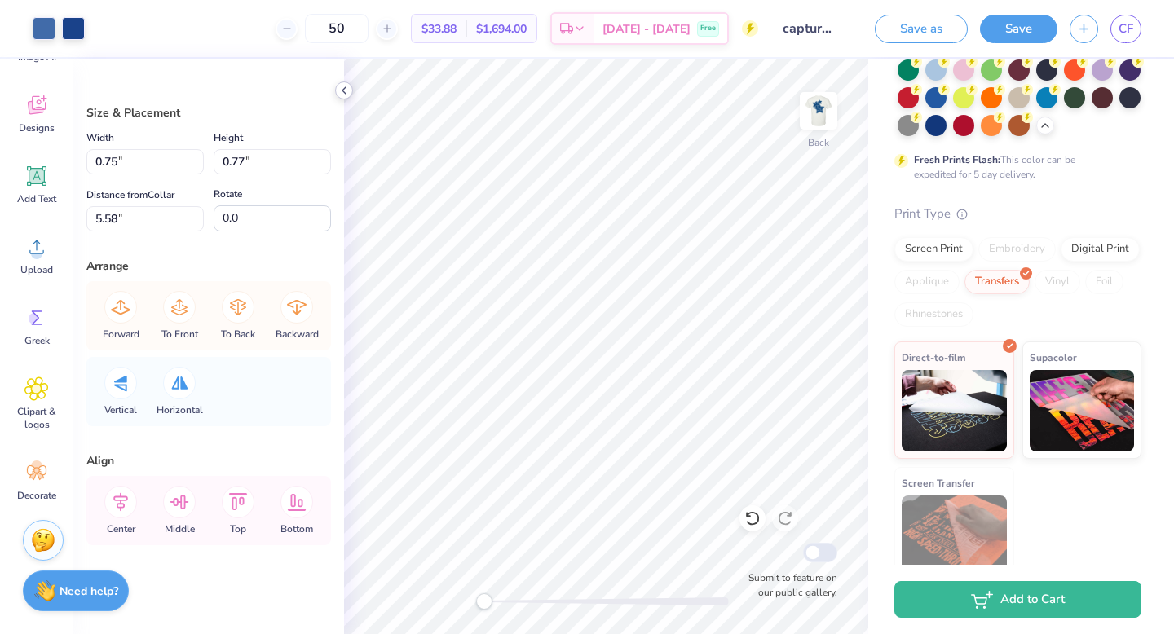
click at [345, 85] on icon at bounding box center [344, 90] width 13 height 13
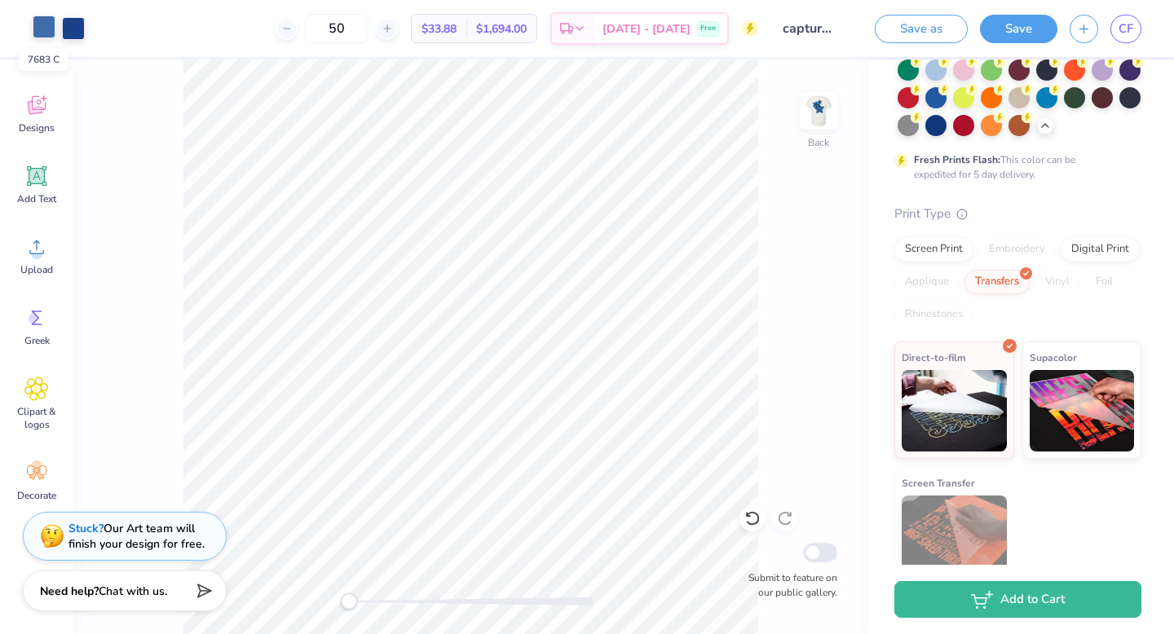
click at [46, 23] on div at bounding box center [44, 26] width 23 height 23
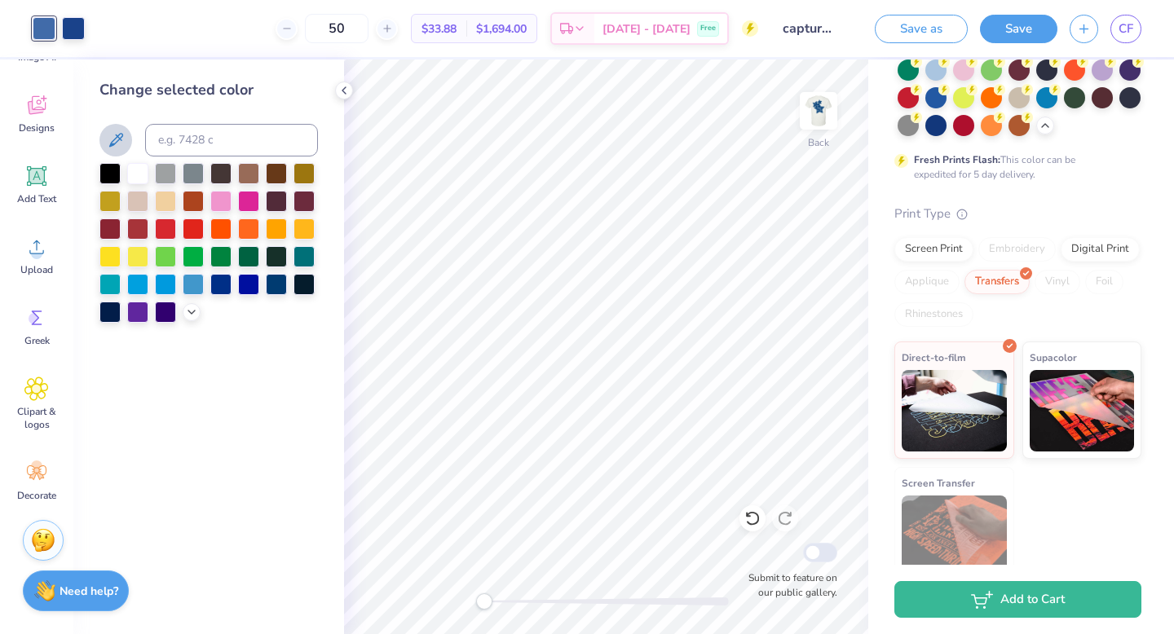
click at [117, 131] on icon at bounding box center [116, 140] width 20 height 20
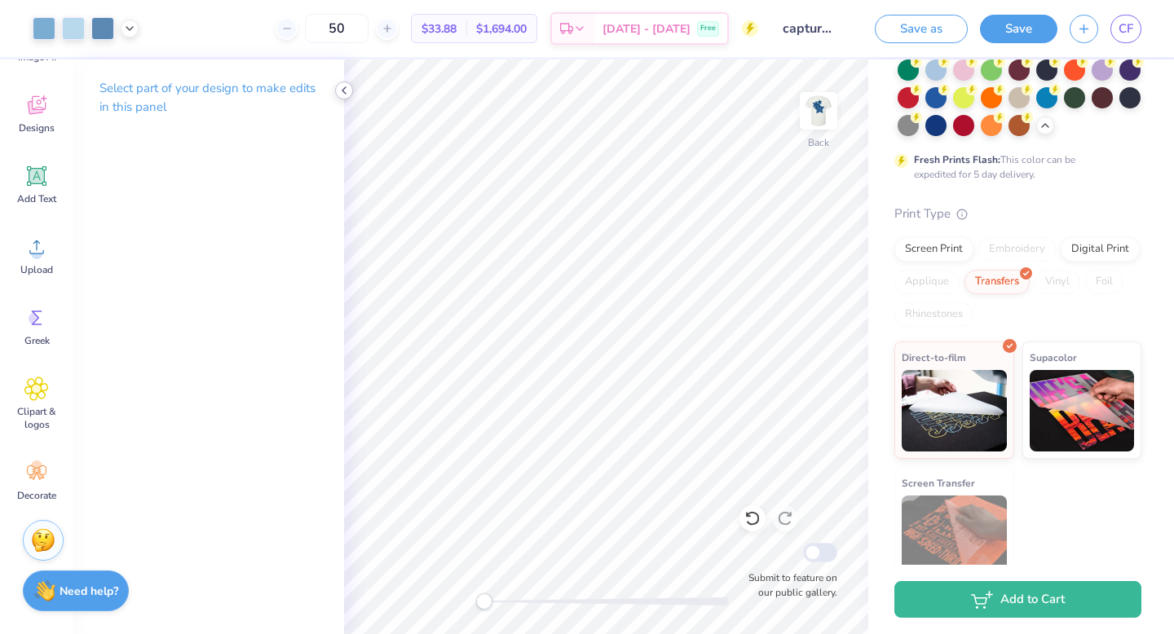
click at [344, 92] on polyline at bounding box center [343, 90] width 3 height 7
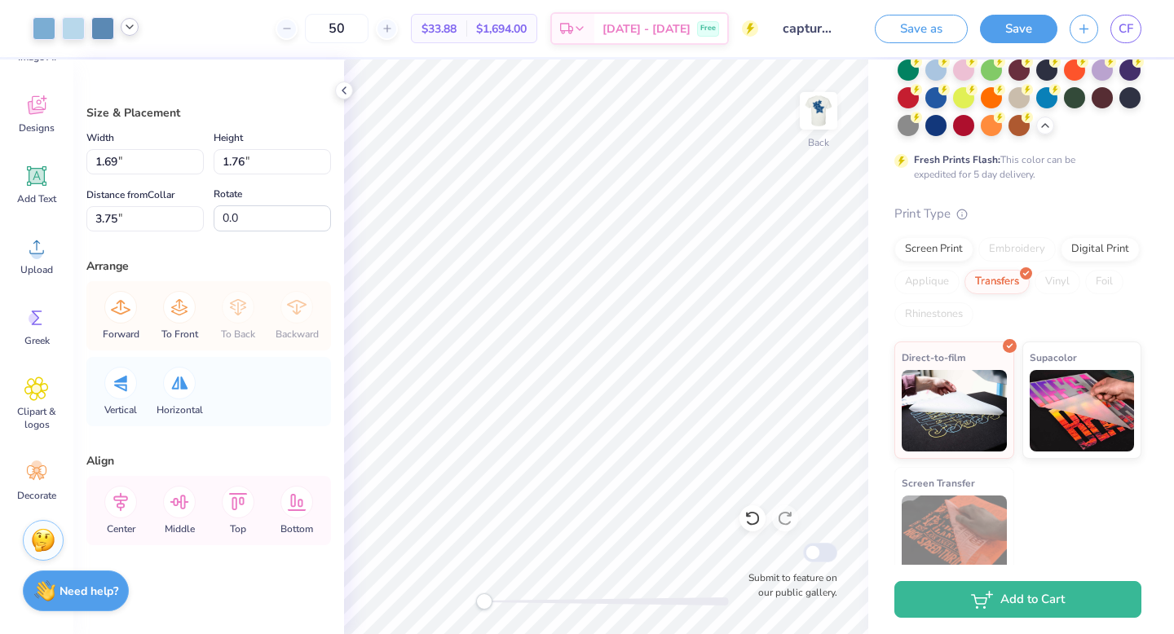
click at [131, 21] on icon at bounding box center [129, 26] width 13 height 13
click at [102, 68] on div at bounding box center [98, 68] width 23 height 23
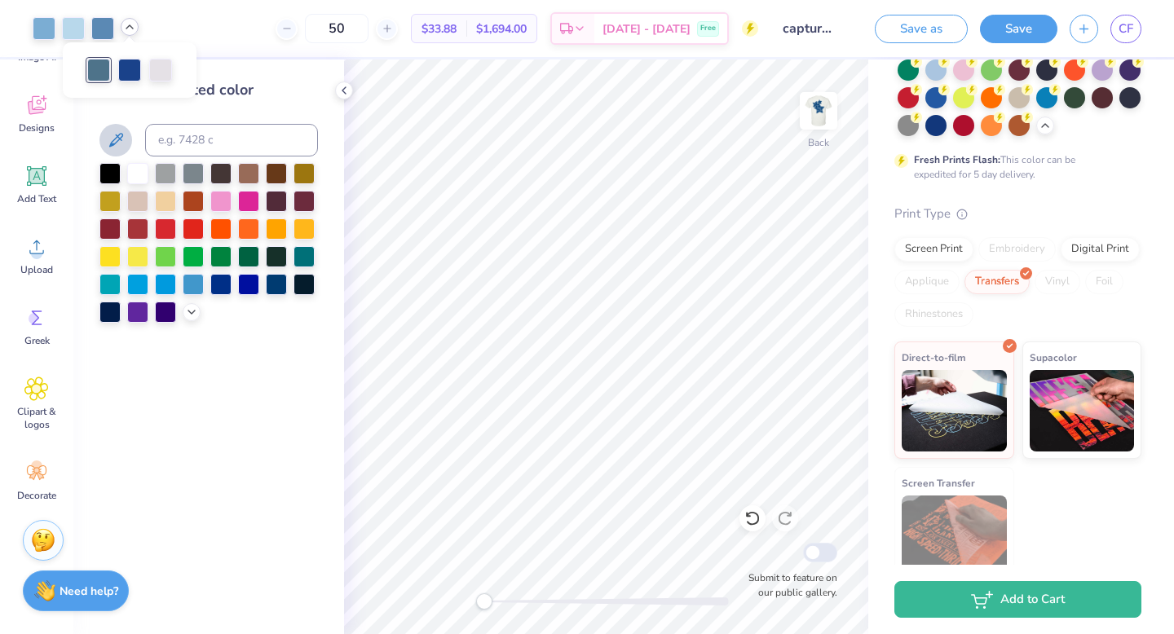
click at [119, 143] on icon at bounding box center [116, 140] width 20 height 20
click at [340, 88] on icon at bounding box center [344, 90] width 13 height 13
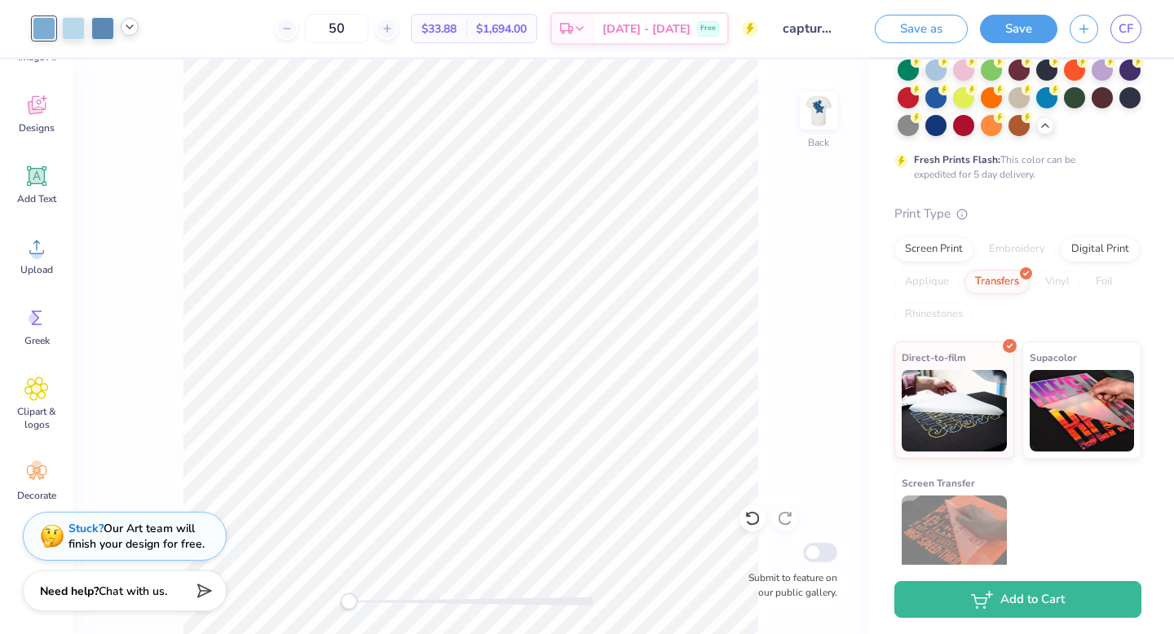
click at [127, 19] on div at bounding box center [130, 27] width 18 height 18
click at [141, 70] on div at bounding box center [145, 68] width 23 height 23
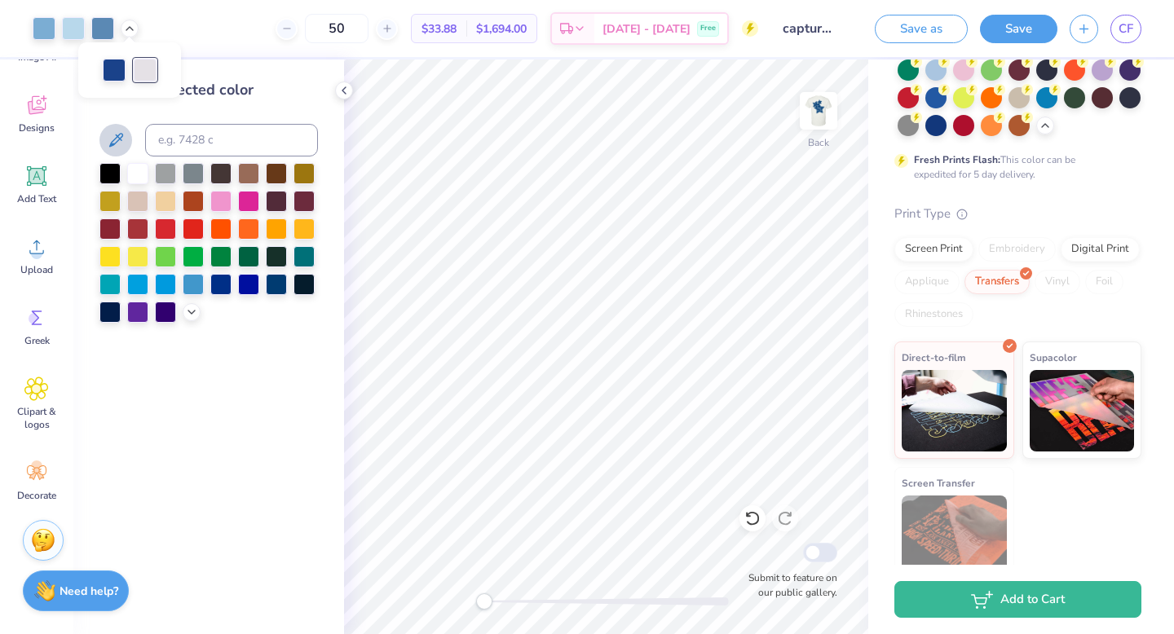
click at [119, 135] on icon at bounding box center [116, 140] width 14 height 14
click at [131, 25] on icon at bounding box center [129, 26] width 13 height 13
click at [119, 131] on icon at bounding box center [116, 140] width 20 height 20
click at [125, 23] on icon at bounding box center [129, 26] width 13 height 13
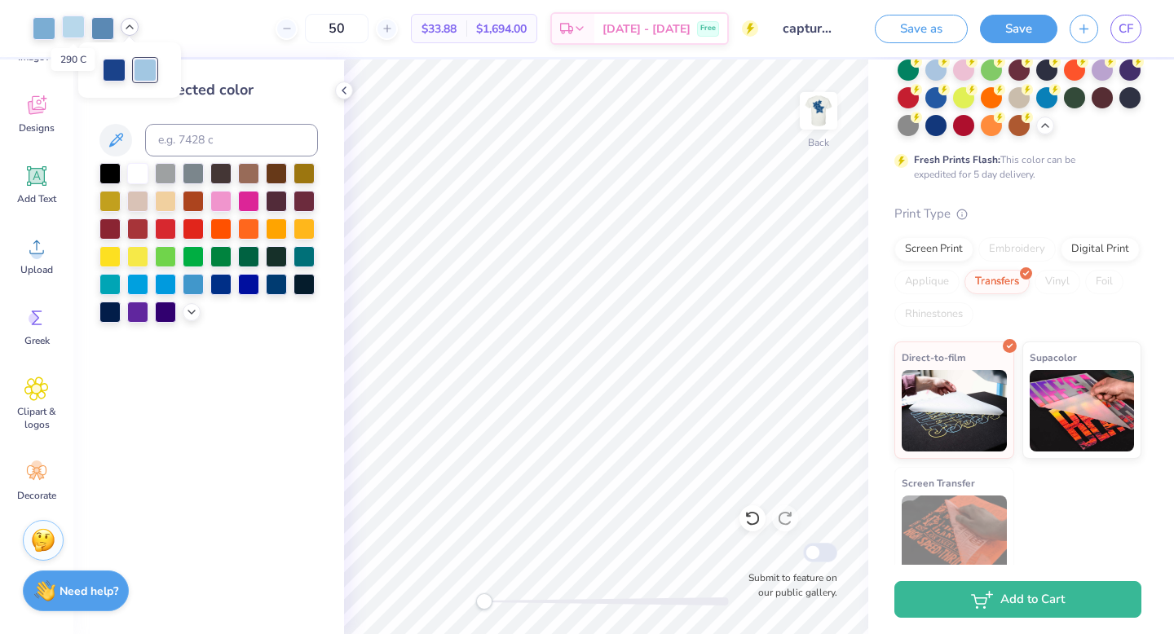
click at [77, 25] on div at bounding box center [73, 26] width 23 height 23
click at [124, 150] on button at bounding box center [115, 140] width 33 height 33
click at [120, 138] on icon at bounding box center [116, 140] width 14 height 14
click at [123, 131] on icon at bounding box center [116, 140] width 20 height 20
click at [84, 33] on div at bounding box center [73, 28] width 23 height 23
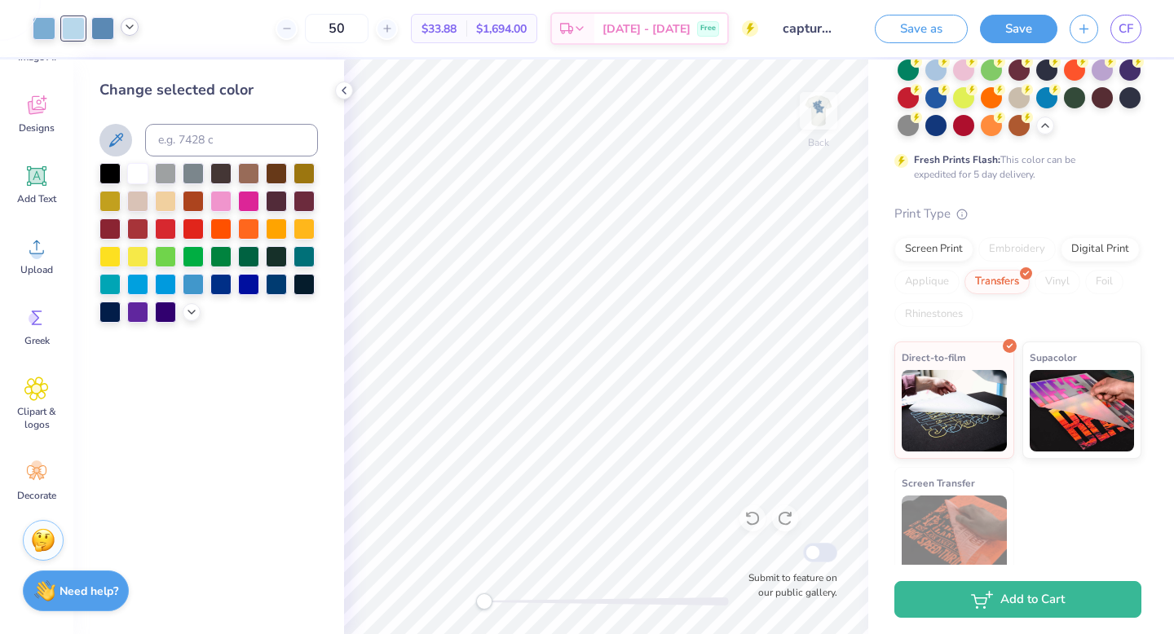
click at [117, 139] on icon at bounding box center [116, 140] width 20 height 20
click at [131, 139] on button at bounding box center [115, 140] width 33 height 33
click at [351, 92] on div at bounding box center [344, 91] width 18 height 18
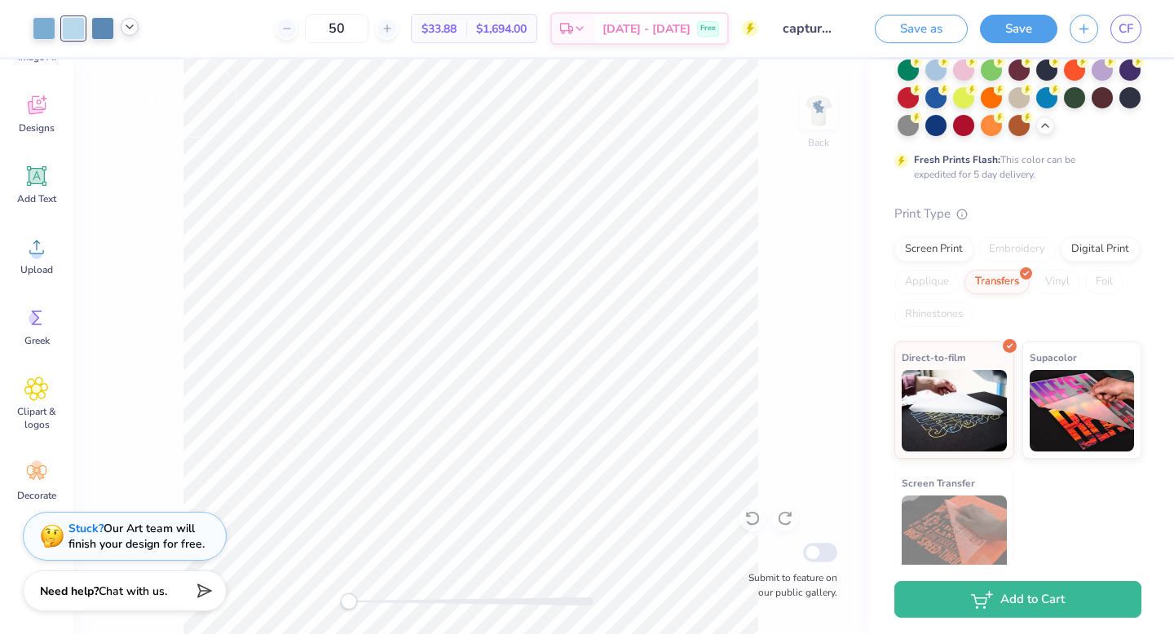
click at [131, 32] on icon at bounding box center [129, 26] width 13 height 13
click at [60, 30] on div at bounding box center [86, 28] width 106 height 23
click at [69, 30] on div at bounding box center [73, 28] width 23 height 23
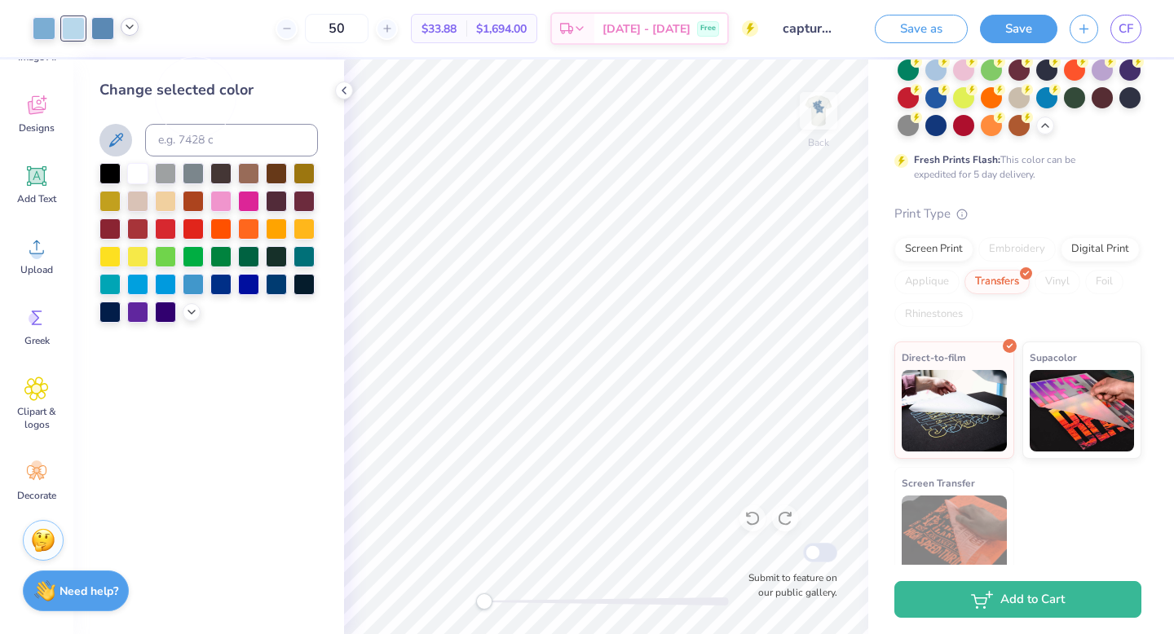
click at [108, 137] on icon at bounding box center [116, 140] width 20 height 20
click at [119, 138] on icon at bounding box center [116, 140] width 14 height 14
click at [128, 23] on icon at bounding box center [129, 26] width 13 height 13
click at [95, 25] on div at bounding box center [102, 26] width 23 height 23
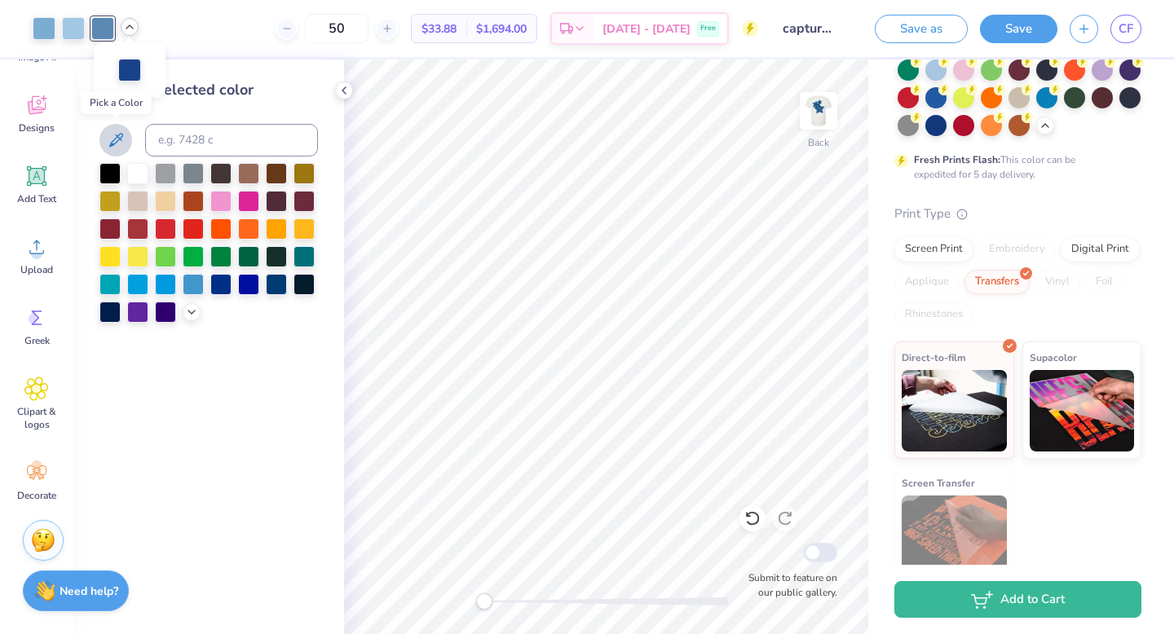
click at [121, 131] on icon at bounding box center [116, 140] width 20 height 20
click at [67, 27] on div at bounding box center [73, 26] width 23 height 23
click at [118, 133] on icon at bounding box center [116, 140] width 20 height 20
click at [51, 34] on div at bounding box center [44, 26] width 23 height 23
click at [126, 134] on button at bounding box center [115, 140] width 33 height 33
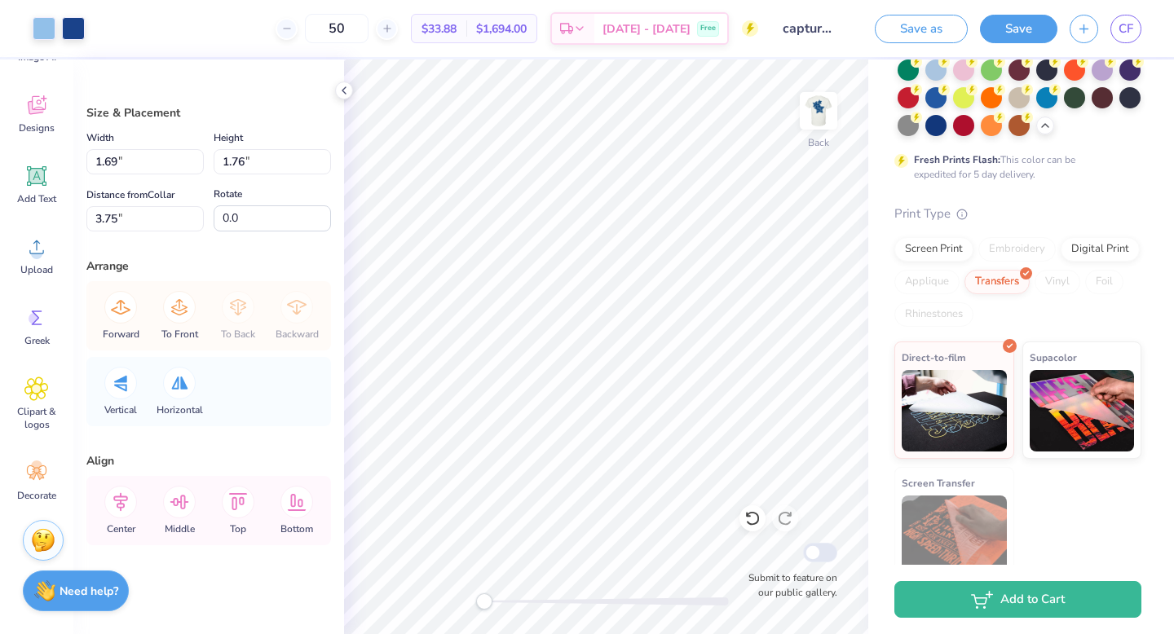
type input "1.56"
type input "1.63"
type input "3.00"
click at [126, 25] on polyline at bounding box center [129, 26] width 7 height 3
click at [52, 32] on div at bounding box center [44, 26] width 23 height 23
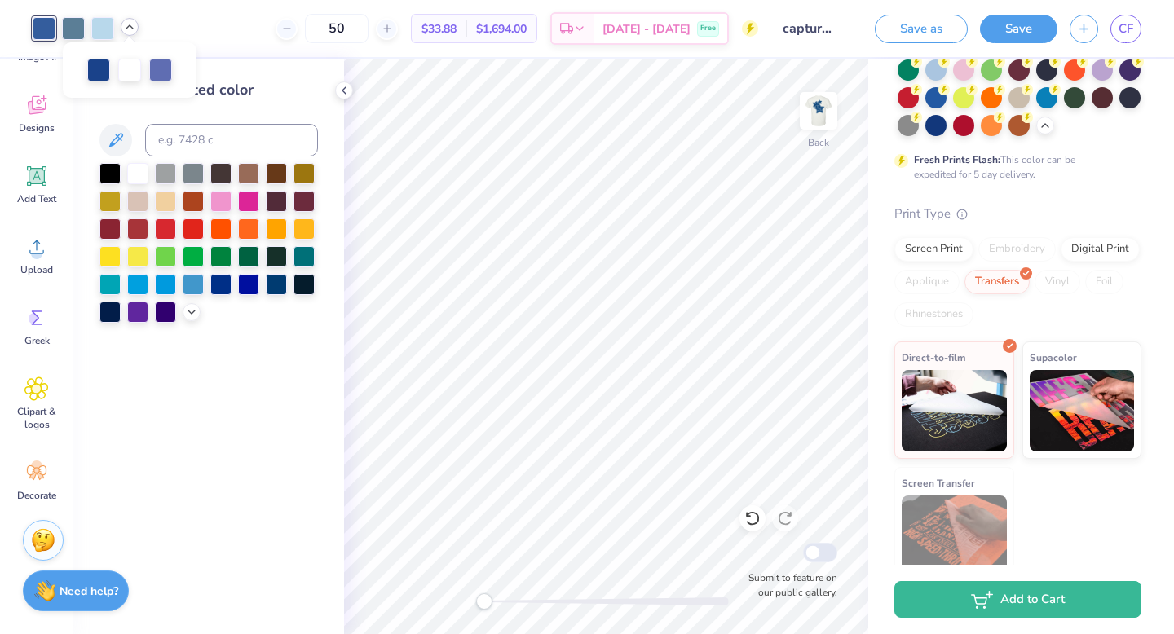
click at [122, 134] on icon at bounding box center [116, 140] width 14 height 14
click at [127, 24] on icon at bounding box center [129, 26] width 13 height 13
click at [123, 133] on icon at bounding box center [116, 140] width 20 height 20
click at [136, 25] on div at bounding box center [130, 27] width 18 height 18
click at [95, 64] on div at bounding box center [98, 69] width 23 height 23
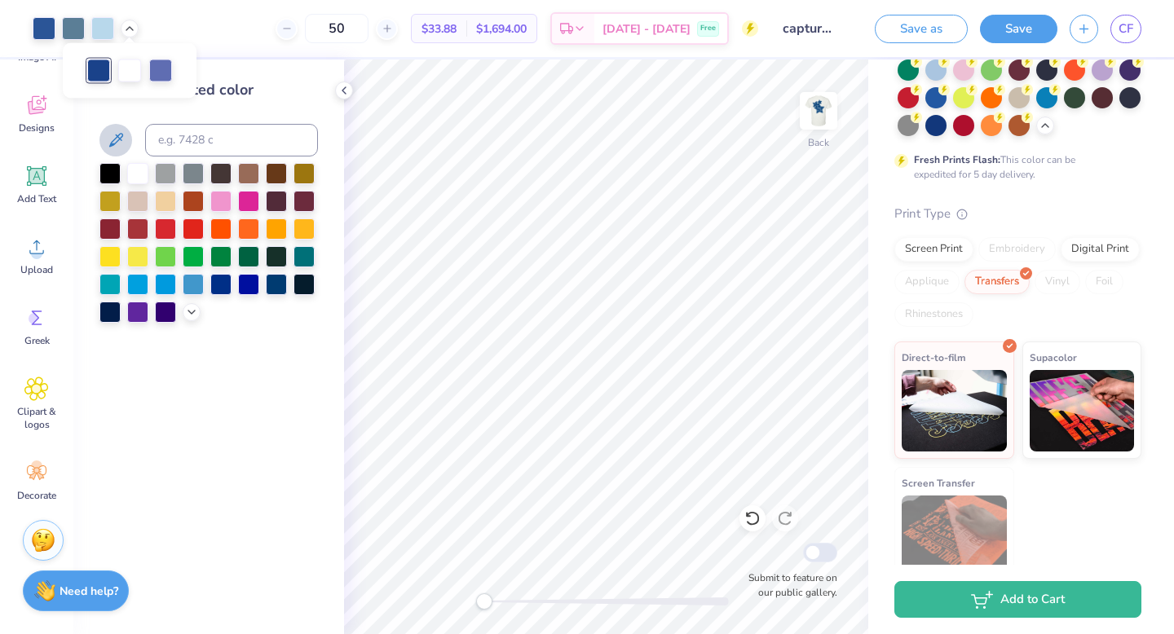
click at [124, 130] on icon at bounding box center [116, 140] width 20 height 20
click at [126, 30] on icon at bounding box center [129, 26] width 13 height 13
click at [138, 68] on div at bounding box center [129, 68] width 23 height 23
click at [117, 133] on icon at bounding box center [116, 140] width 20 height 20
click at [129, 37] on div at bounding box center [86, 28] width 106 height 23
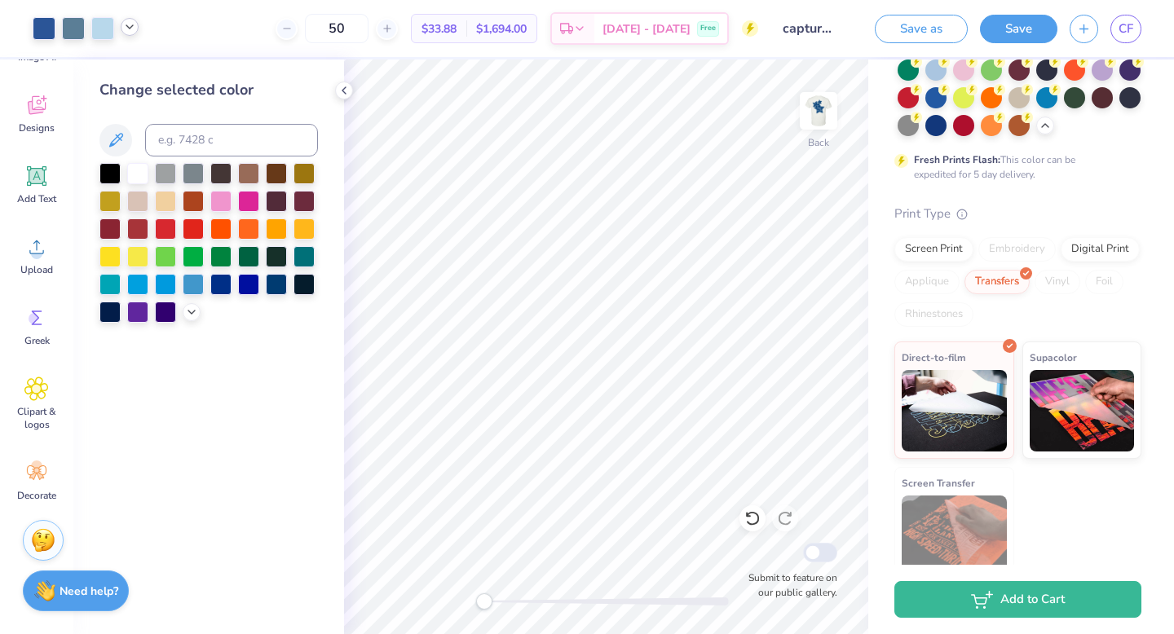
click at [129, 26] on icon at bounding box center [129, 26] width 13 height 13
click at [115, 129] on button at bounding box center [115, 140] width 33 height 33
click at [130, 30] on icon at bounding box center [129, 26] width 13 height 13
click at [178, 34] on div "50 $33.88 Per Item $1,694.00 Total Est. Delivery Oct 7 - 10 Free" at bounding box center [454, 28] width 607 height 57
click at [338, 91] on icon at bounding box center [344, 90] width 13 height 13
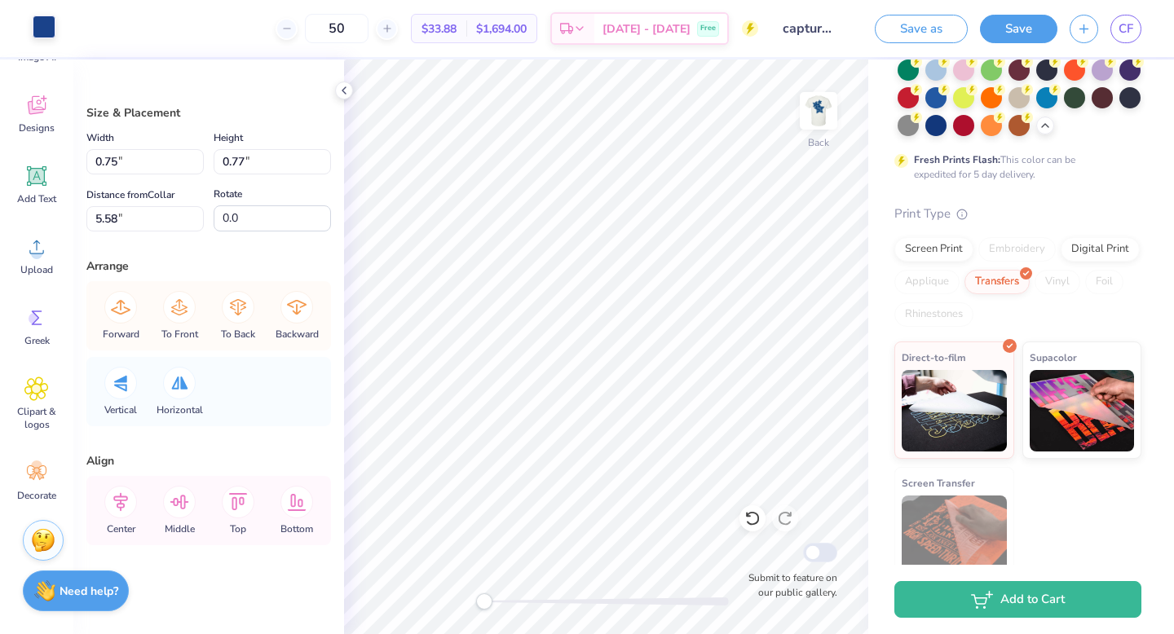
click at [39, 28] on div at bounding box center [44, 26] width 23 height 23
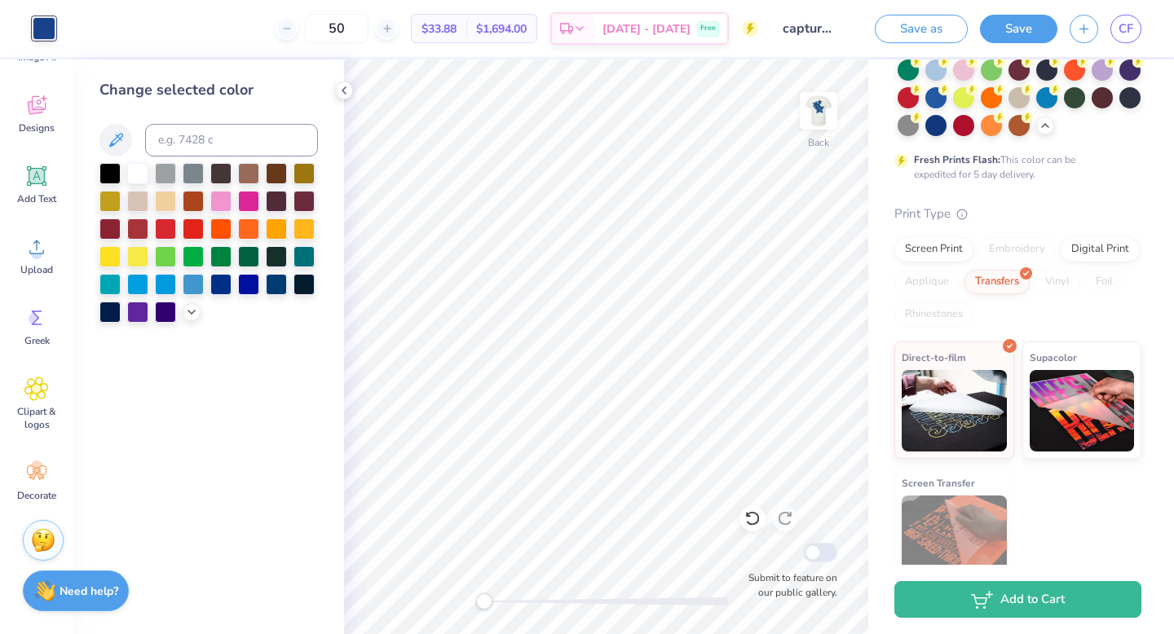
click at [51, 20] on div at bounding box center [44, 28] width 23 height 23
click at [346, 95] on icon at bounding box center [344, 90] width 13 height 13
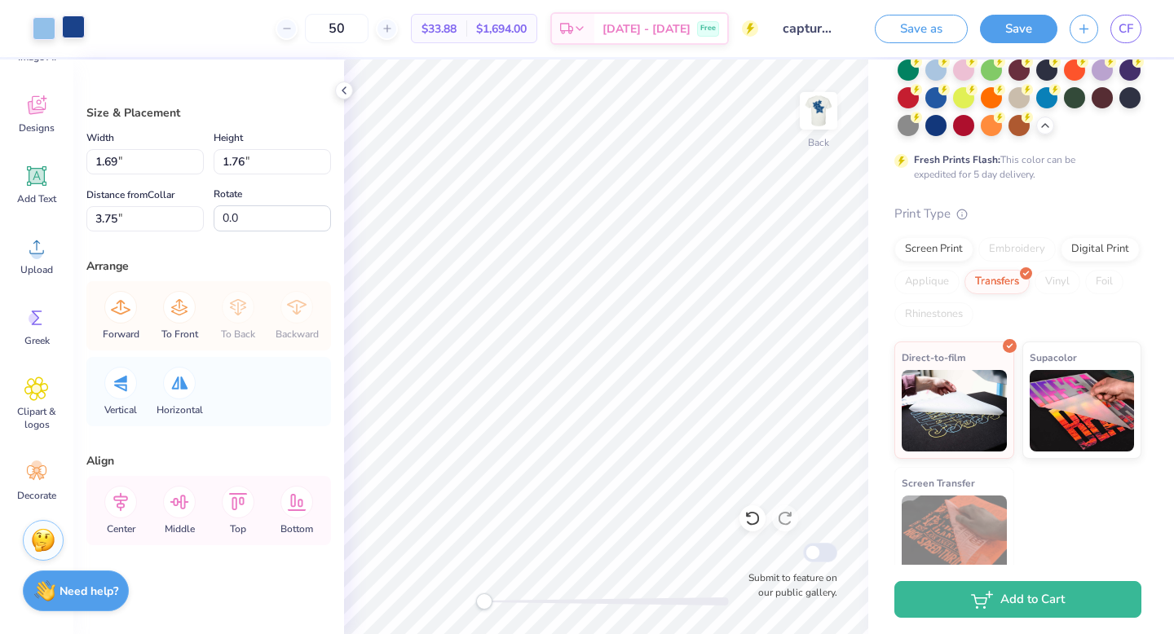
click at [81, 24] on div at bounding box center [73, 26] width 23 height 23
click at [78, 27] on div at bounding box center [73, 26] width 23 height 23
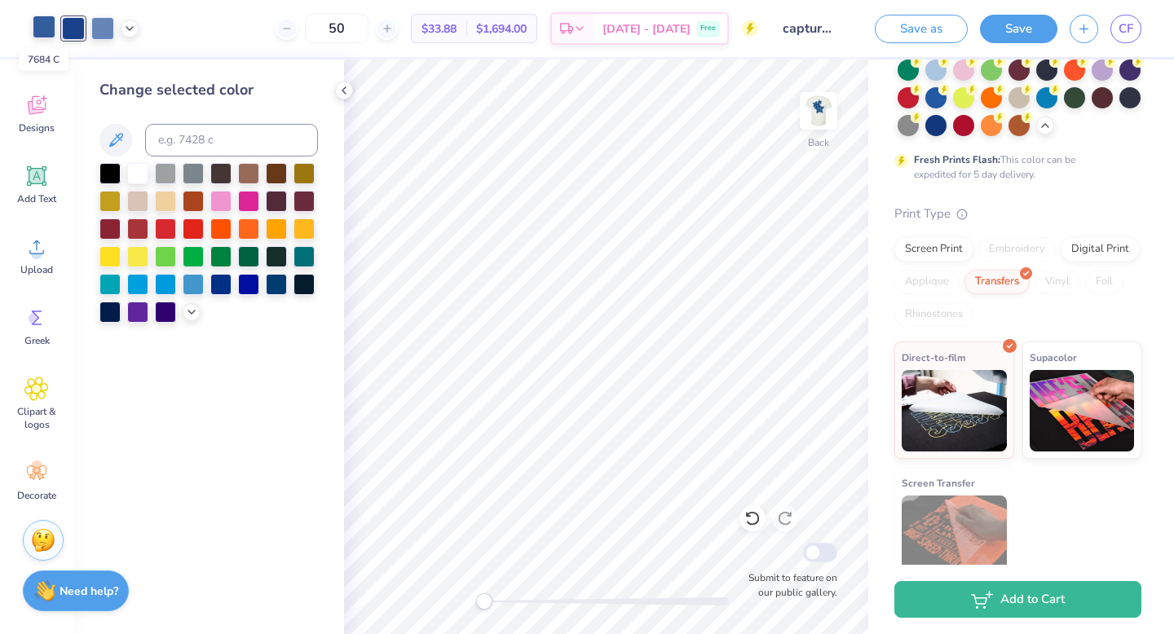
click at [51, 30] on div at bounding box center [44, 26] width 23 height 23
click at [42, 34] on div at bounding box center [44, 28] width 23 height 23
click at [118, 144] on icon at bounding box center [116, 140] width 20 height 20
click at [168, 138] on input at bounding box center [231, 140] width 173 height 33
type input "7687"
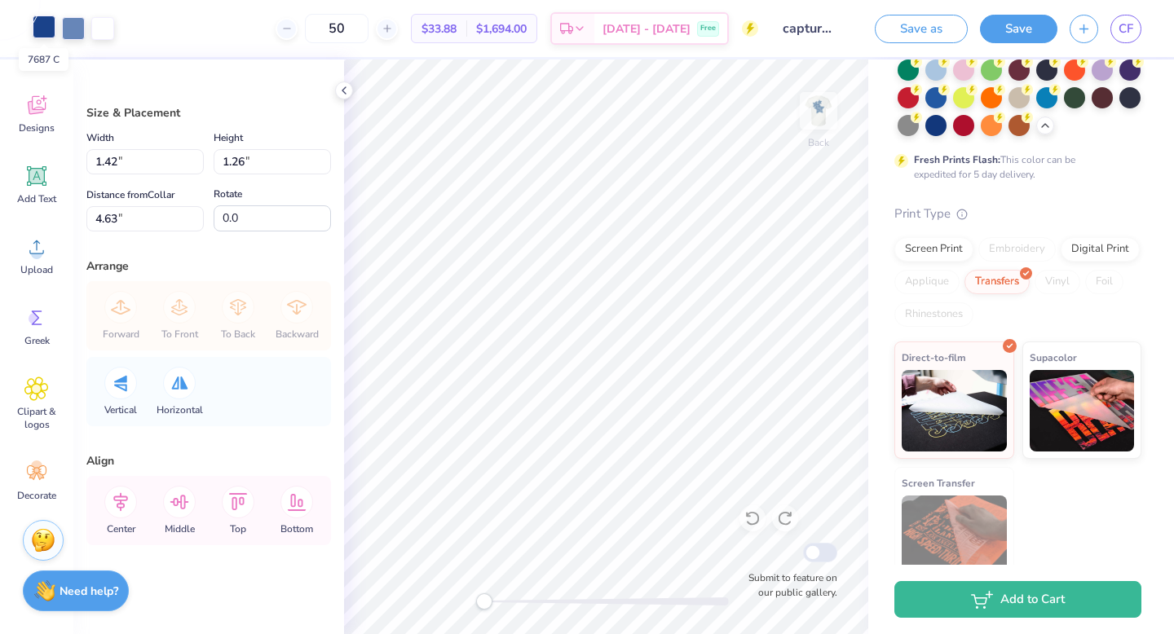
click at [51, 33] on div at bounding box center [44, 26] width 23 height 23
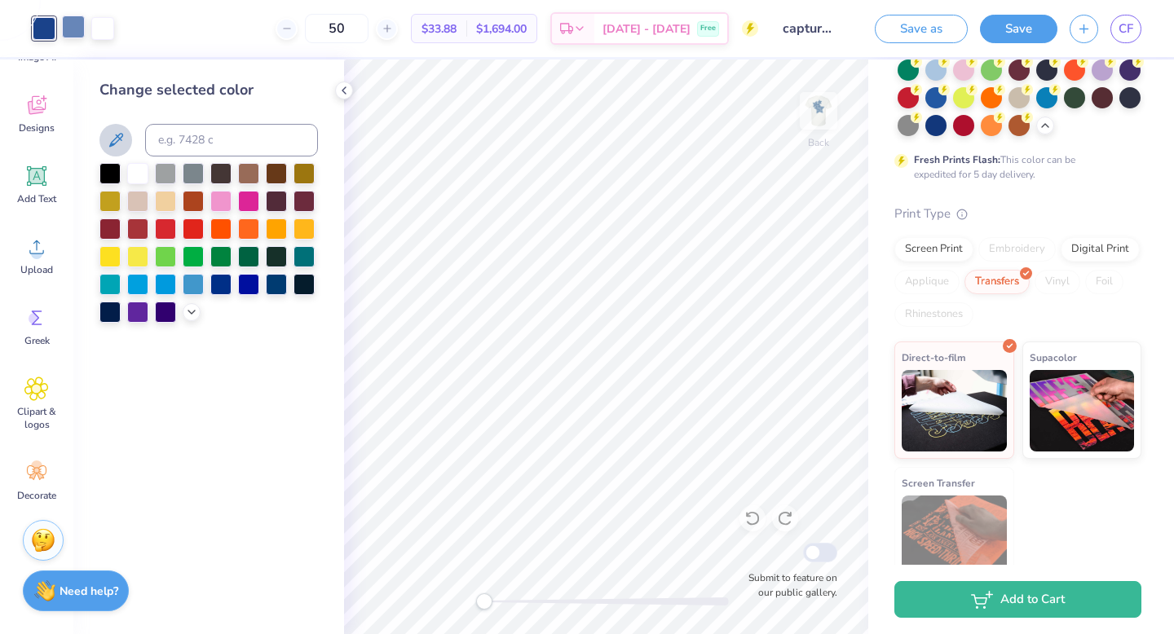
click at [68, 33] on div at bounding box center [73, 26] width 23 height 23
click at [168, 134] on input at bounding box center [231, 140] width 173 height 33
type input "7687"
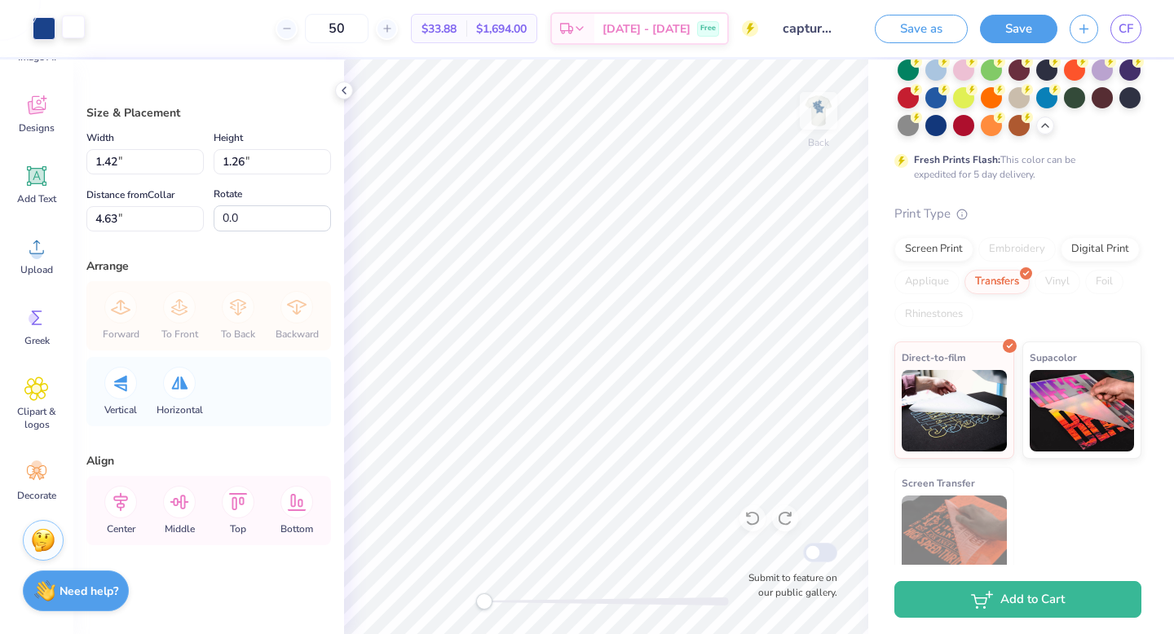
click at [79, 36] on div at bounding box center [73, 26] width 23 height 23
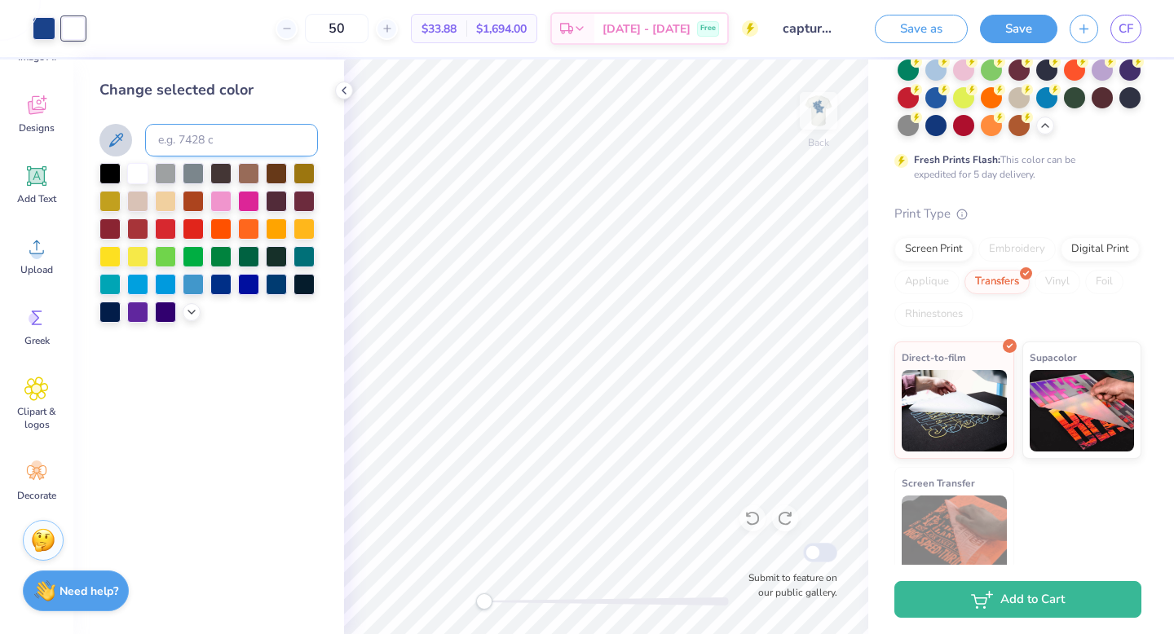
click at [174, 138] on input at bounding box center [231, 140] width 173 height 33
type input "7687"
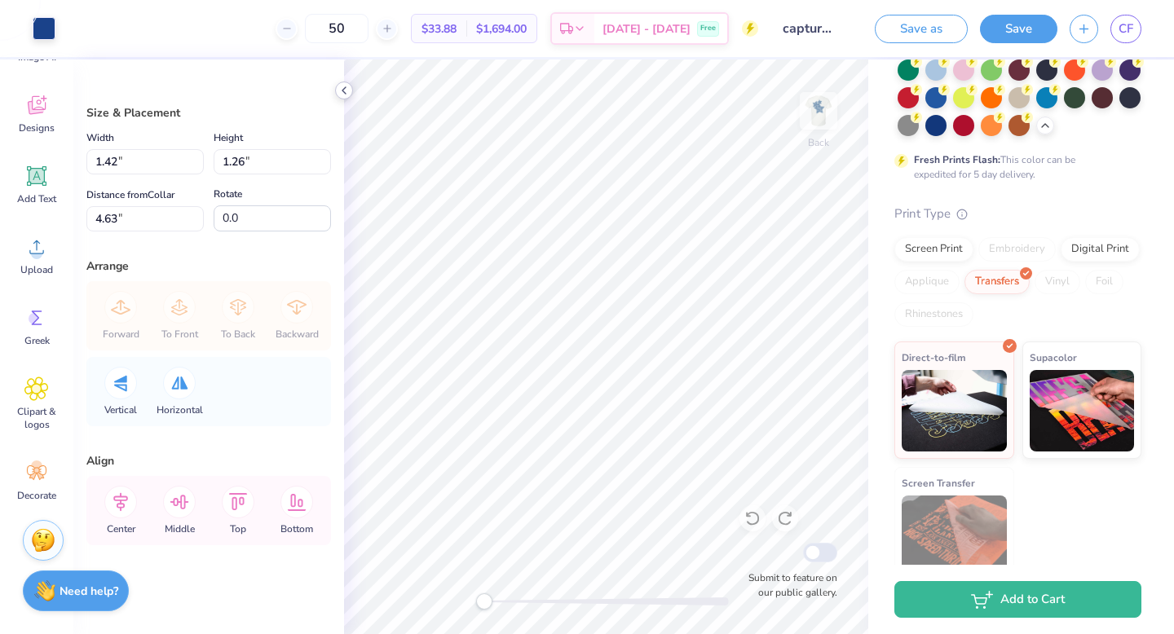
click at [344, 84] on icon at bounding box center [344, 90] width 13 height 13
click at [135, 24] on icon at bounding box center [129, 26] width 13 height 13
click at [48, 29] on div at bounding box center [44, 26] width 23 height 23
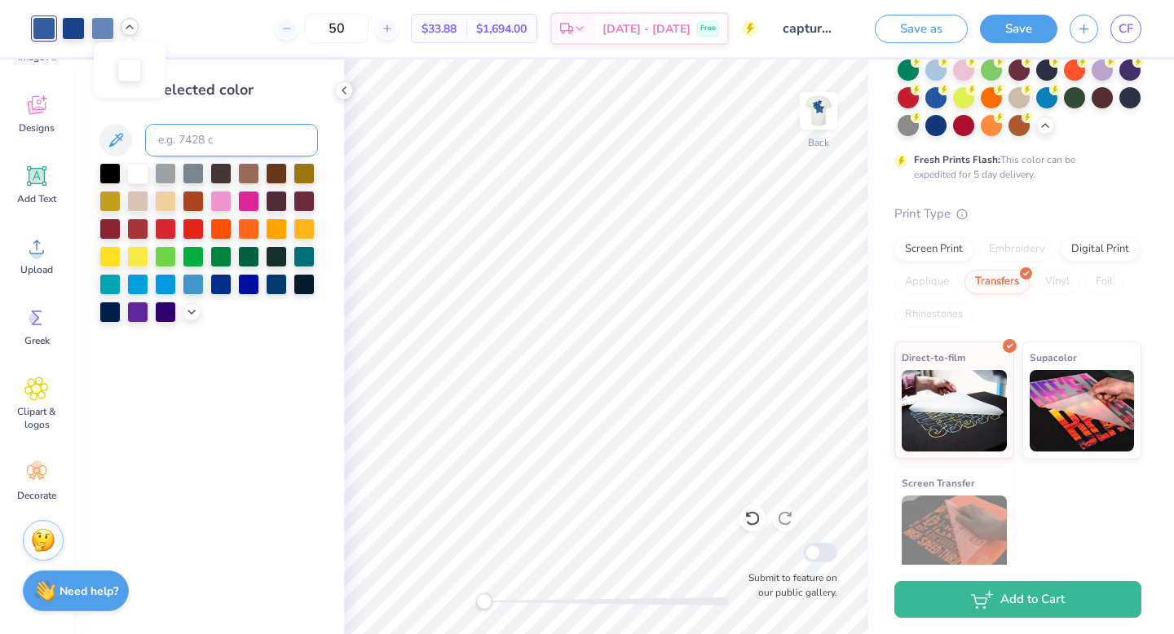
click at [217, 143] on input at bounding box center [231, 140] width 173 height 33
type input "7687"
click at [69, 31] on div at bounding box center [73, 26] width 23 height 23
click at [174, 130] on input at bounding box center [231, 140] width 173 height 33
type input "7687"
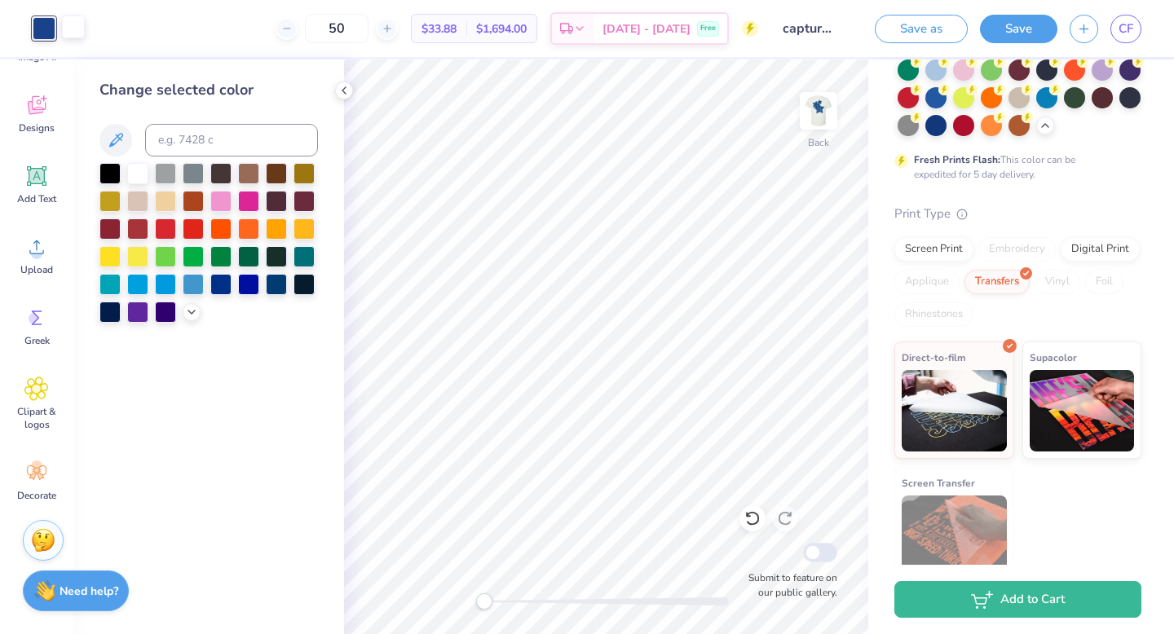
click at [82, 29] on div at bounding box center [73, 26] width 23 height 23
click at [186, 149] on input at bounding box center [231, 140] width 173 height 33
click at [218, 137] on input "7867c" at bounding box center [231, 140] width 173 height 33
click at [52, 20] on div at bounding box center [44, 26] width 23 height 23
click at [72, 23] on div at bounding box center [73, 26] width 23 height 23
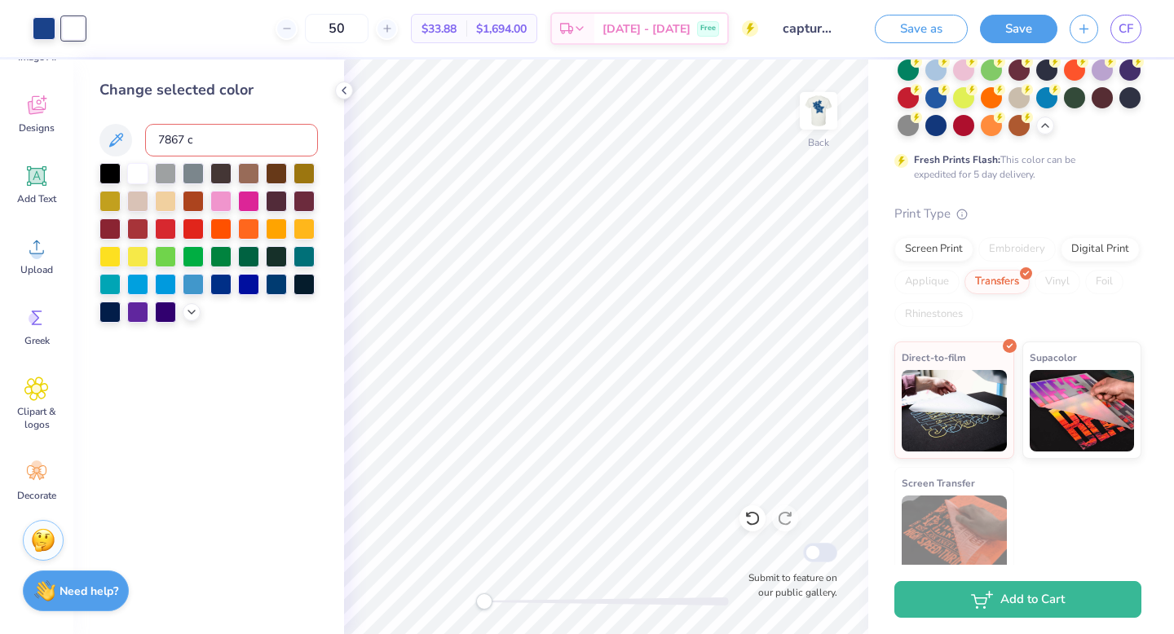
click at [177, 132] on input "7867 c" at bounding box center [231, 140] width 173 height 33
click at [177, 135] on input "7867 c" at bounding box center [231, 140] width 173 height 33
type input "767 c"
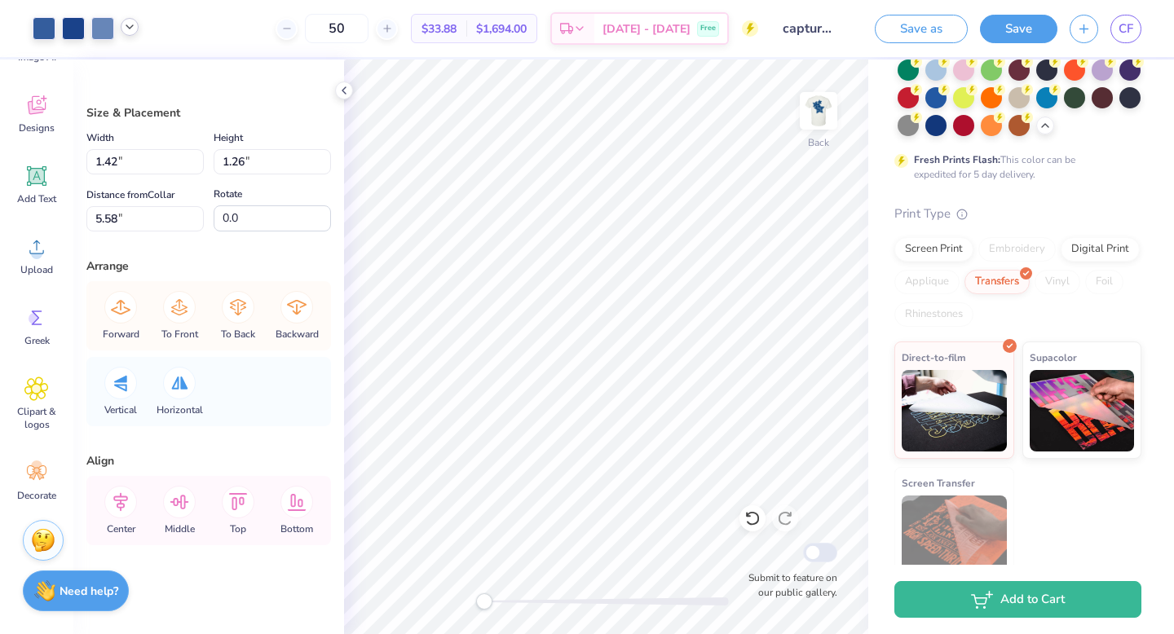
click at [129, 27] on polyline at bounding box center [129, 26] width 7 height 3
click at [126, 57] on div at bounding box center [129, 68] width 23 height 23
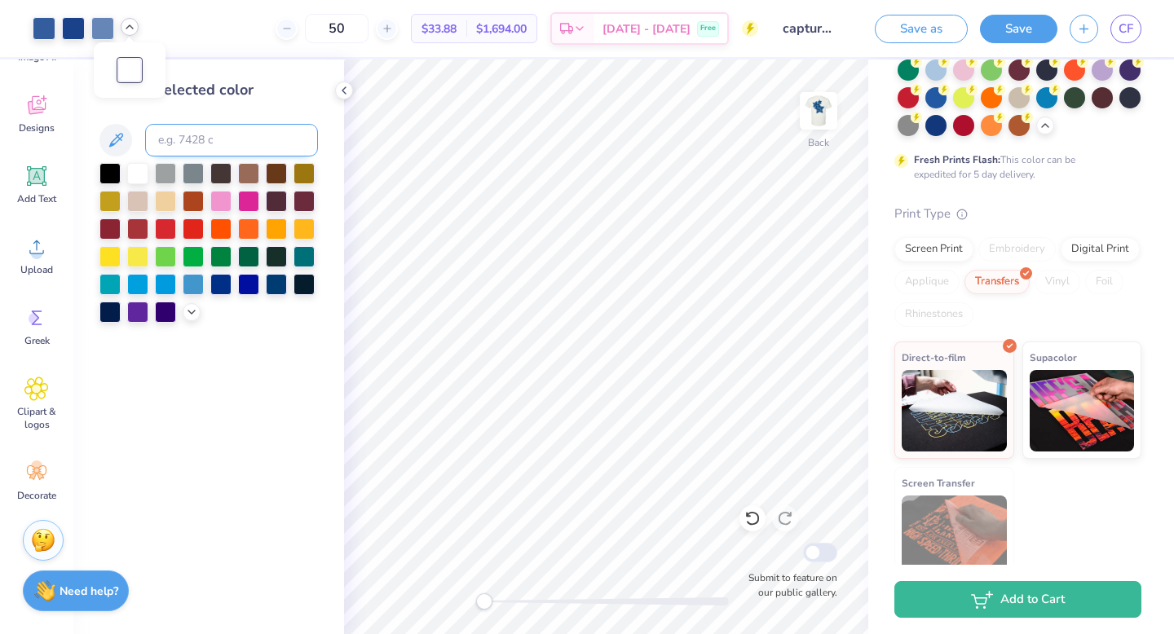
click at [186, 139] on input at bounding box center [231, 140] width 173 height 33
type input "7687"
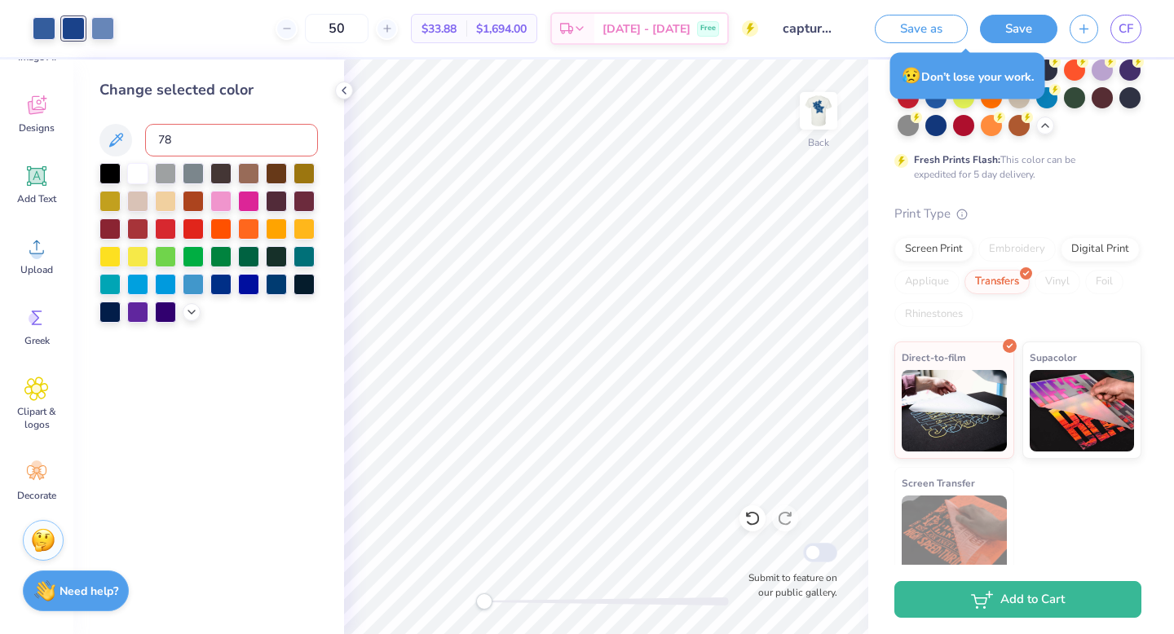
type input "7"
click at [106, 38] on div at bounding box center [102, 26] width 23 height 23
click at [180, 148] on input at bounding box center [231, 140] width 173 height 33
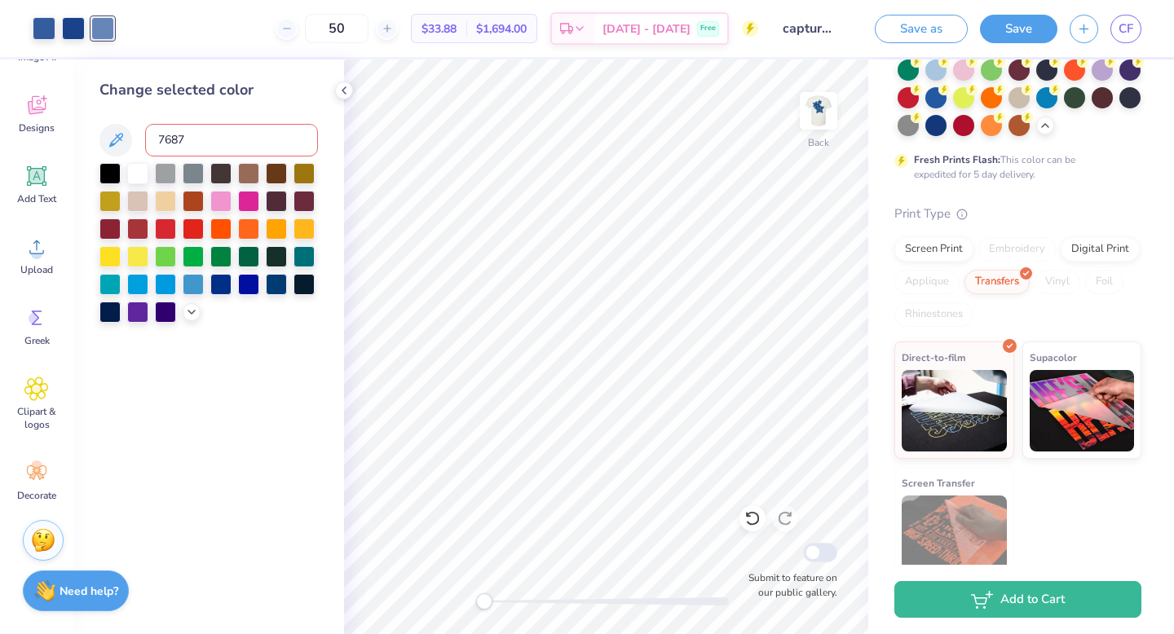
type input "7687"
click at [49, 24] on div at bounding box center [44, 26] width 23 height 23
click at [161, 141] on input at bounding box center [231, 140] width 173 height 33
type input "7687"
click at [340, 93] on icon at bounding box center [344, 90] width 13 height 13
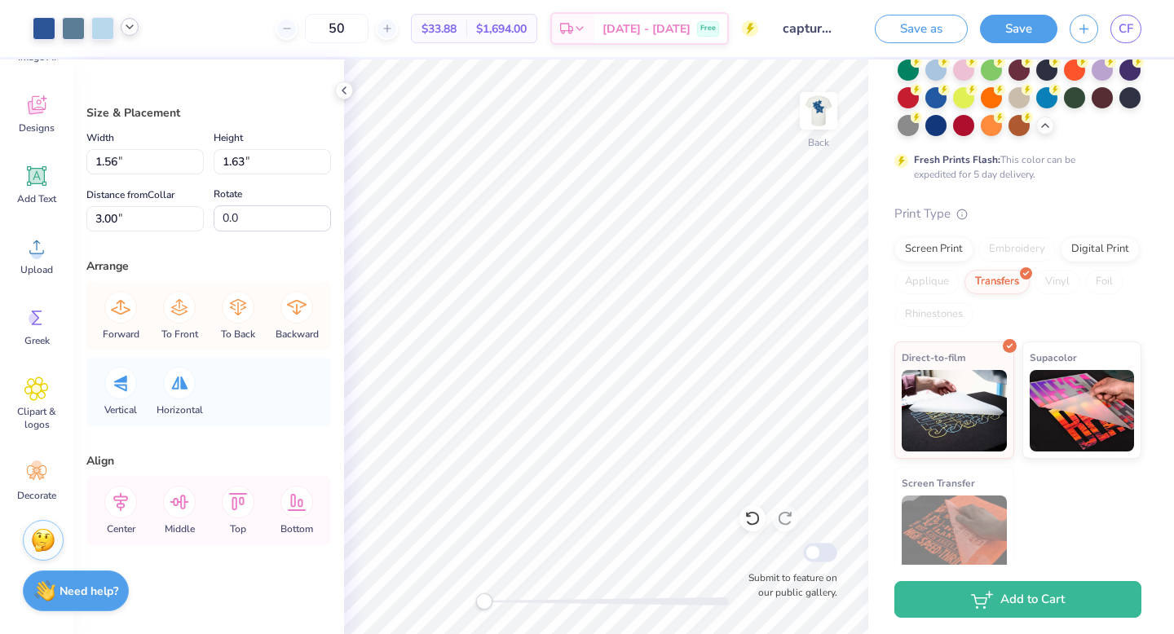
click at [126, 28] on icon at bounding box center [129, 26] width 13 height 13
click at [51, 33] on div at bounding box center [44, 26] width 23 height 23
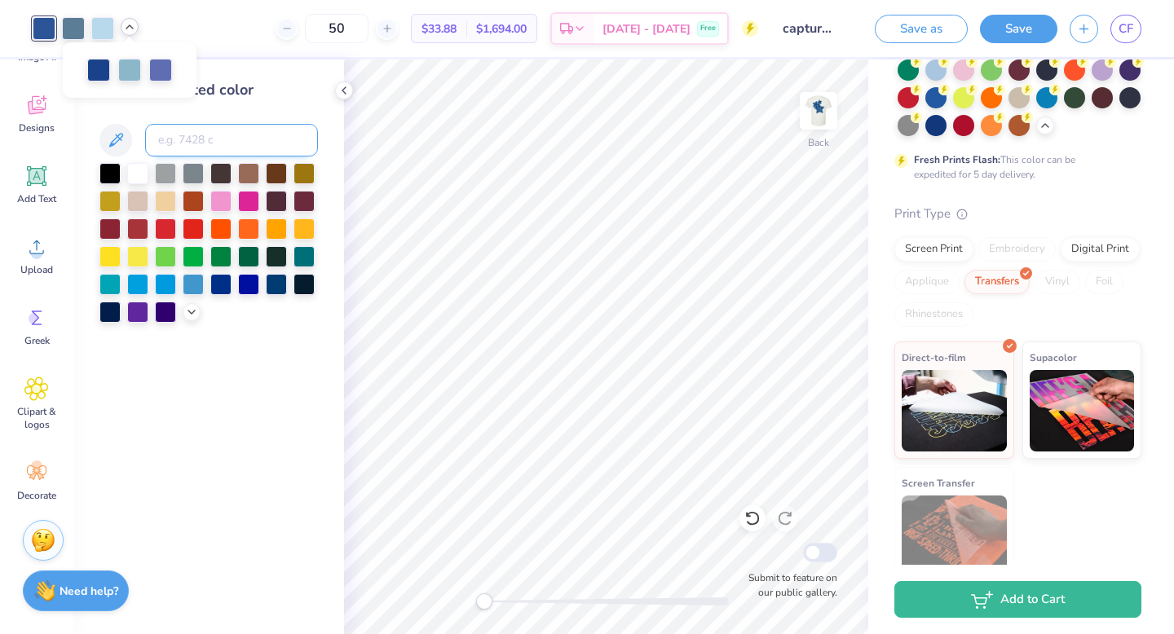
click at [185, 141] on input at bounding box center [231, 140] width 173 height 33
type input "7687"
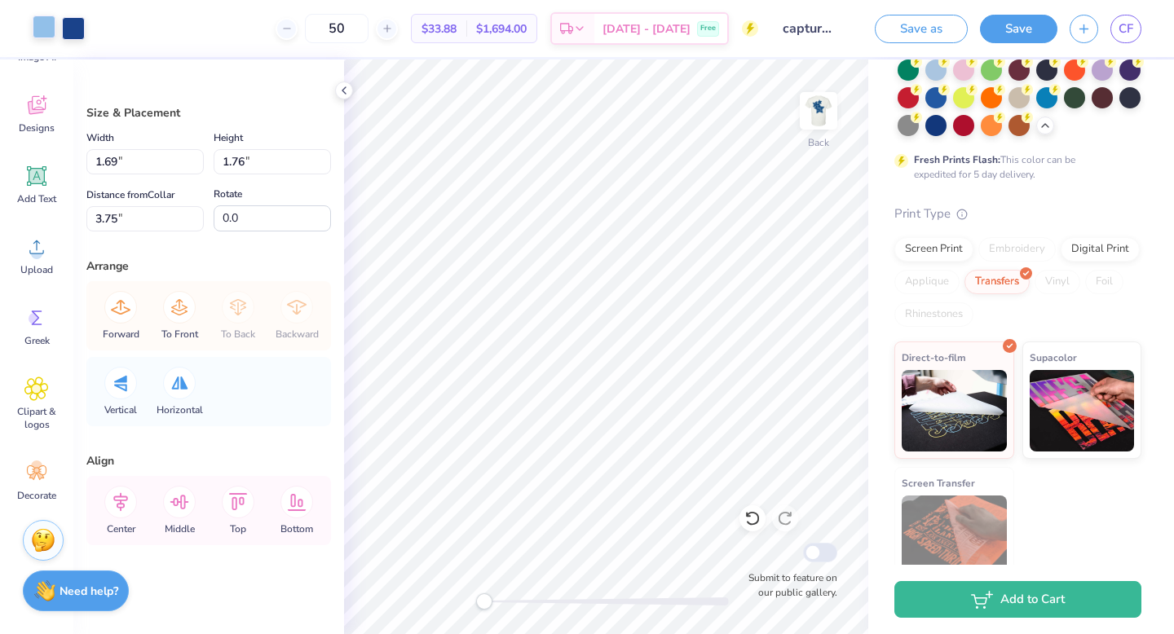
click at [46, 25] on div at bounding box center [44, 26] width 23 height 23
click at [77, 25] on div at bounding box center [73, 26] width 23 height 23
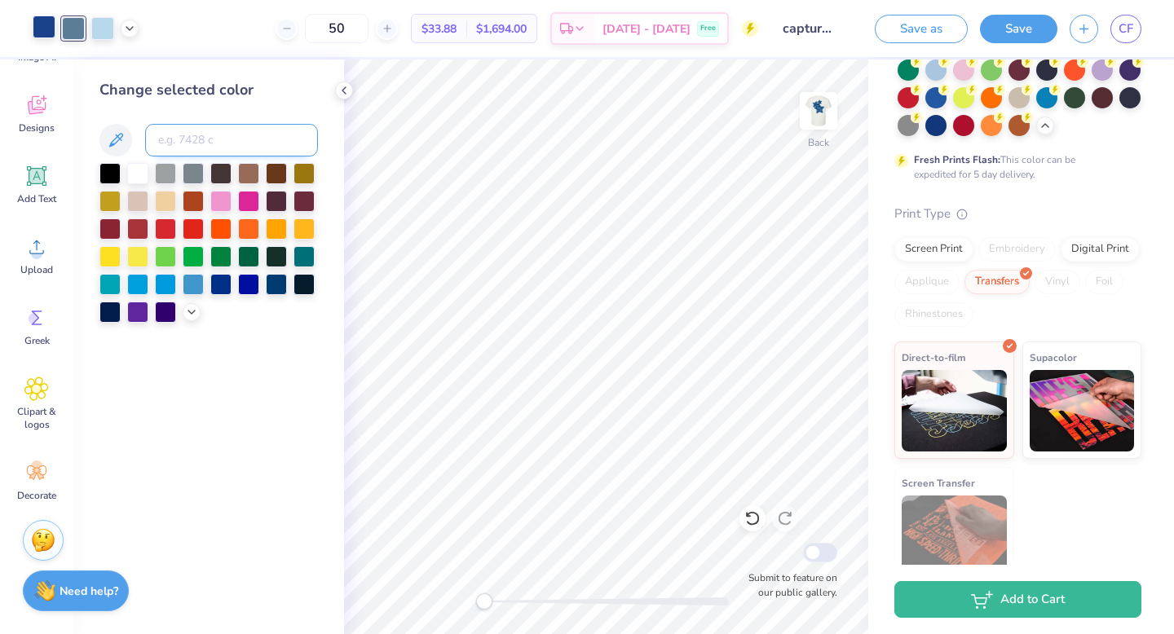
click at [201, 151] on input at bounding box center [231, 140] width 173 height 33
type input "283"
click at [99, 26] on div at bounding box center [102, 26] width 23 height 23
click at [183, 128] on input at bounding box center [231, 140] width 173 height 33
type input "283"
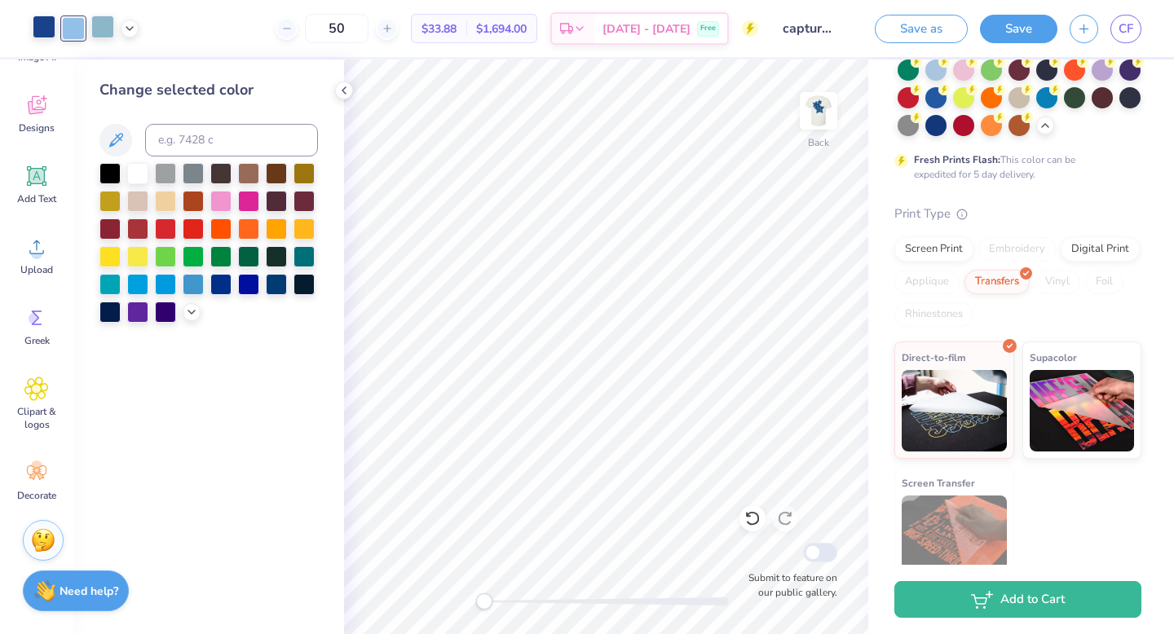
click at [104, 33] on div at bounding box center [102, 26] width 23 height 23
click at [191, 131] on input at bounding box center [231, 140] width 173 height 33
type input "283"
click at [106, 30] on div at bounding box center [102, 26] width 23 height 23
click at [202, 139] on input at bounding box center [231, 140] width 173 height 33
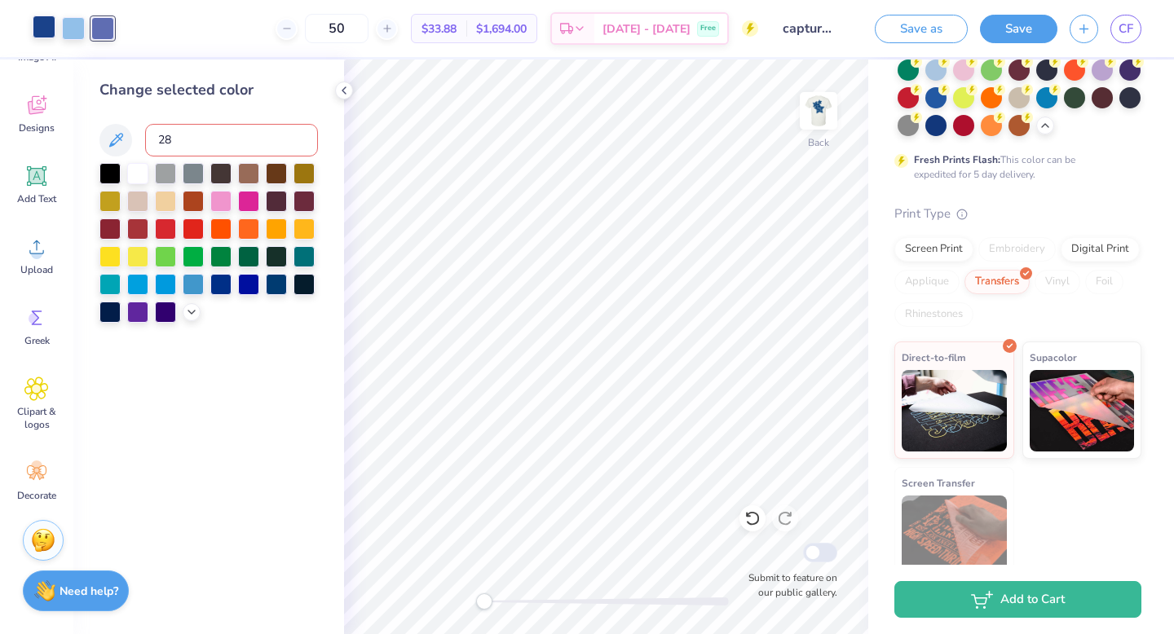
type input "283"
click at [351, 91] on div at bounding box center [344, 91] width 18 height 18
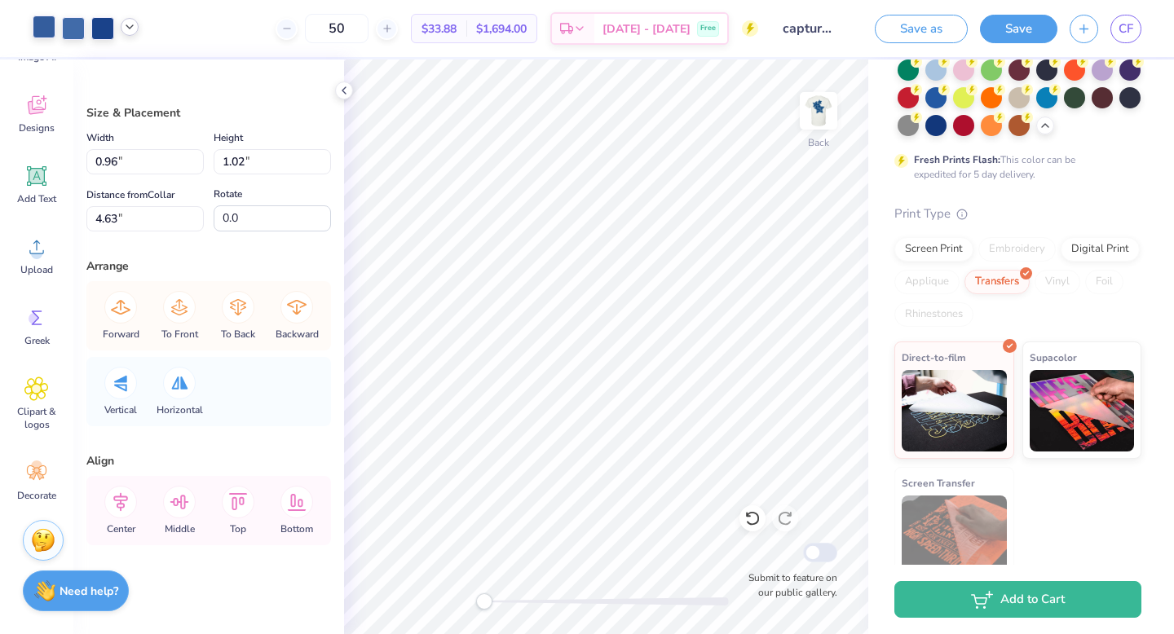
click at [135, 29] on icon at bounding box center [129, 26] width 13 height 13
click at [38, 24] on div at bounding box center [44, 26] width 23 height 23
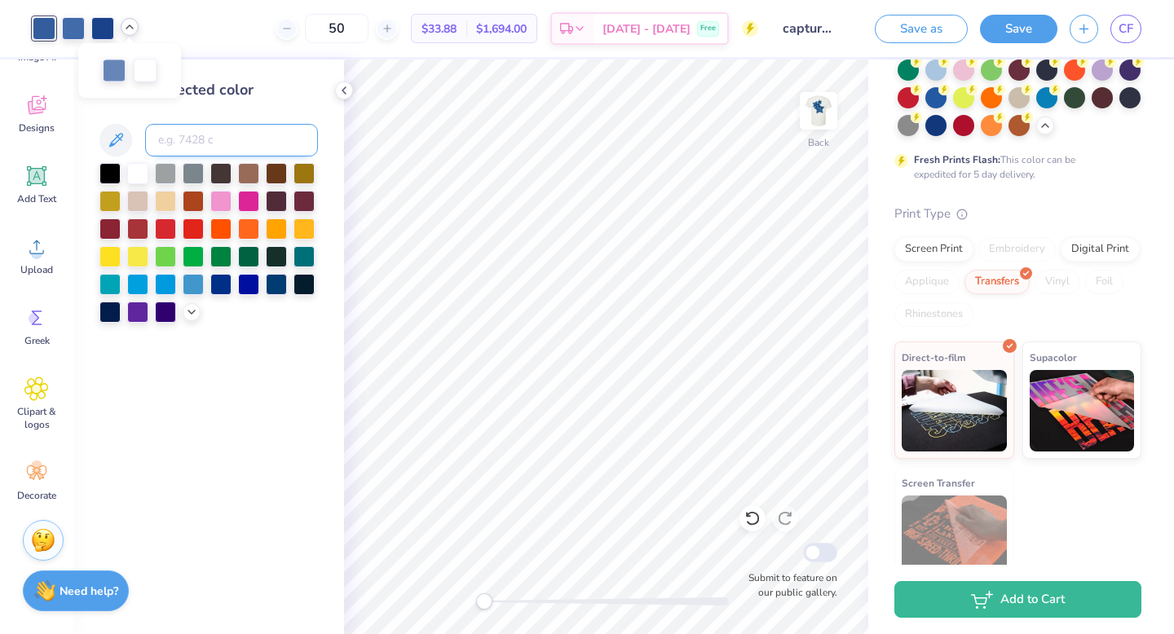
click at [240, 139] on input at bounding box center [231, 140] width 173 height 33
type input "7687"
click at [76, 20] on div at bounding box center [73, 26] width 23 height 23
click at [181, 138] on input "7" at bounding box center [231, 140] width 173 height 33
click at [177, 135] on input "7867 c\" at bounding box center [231, 140] width 173 height 33
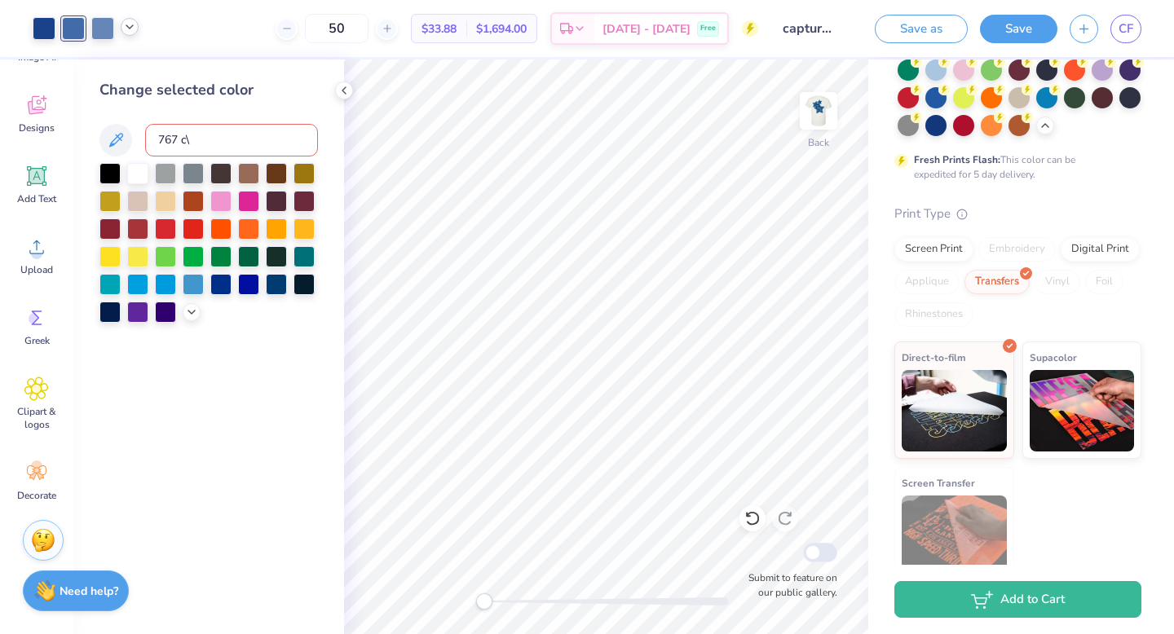
type input "7687 c\"
click at [203, 131] on input "7687 c\" at bounding box center [231, 140] width 173 height 33
click at [196, 142] on input "7687 c\" at bounding box center [231, 140] width 173 height 33
click at [73, 24] on div at bounding box center [73, 26] width 23 height 23
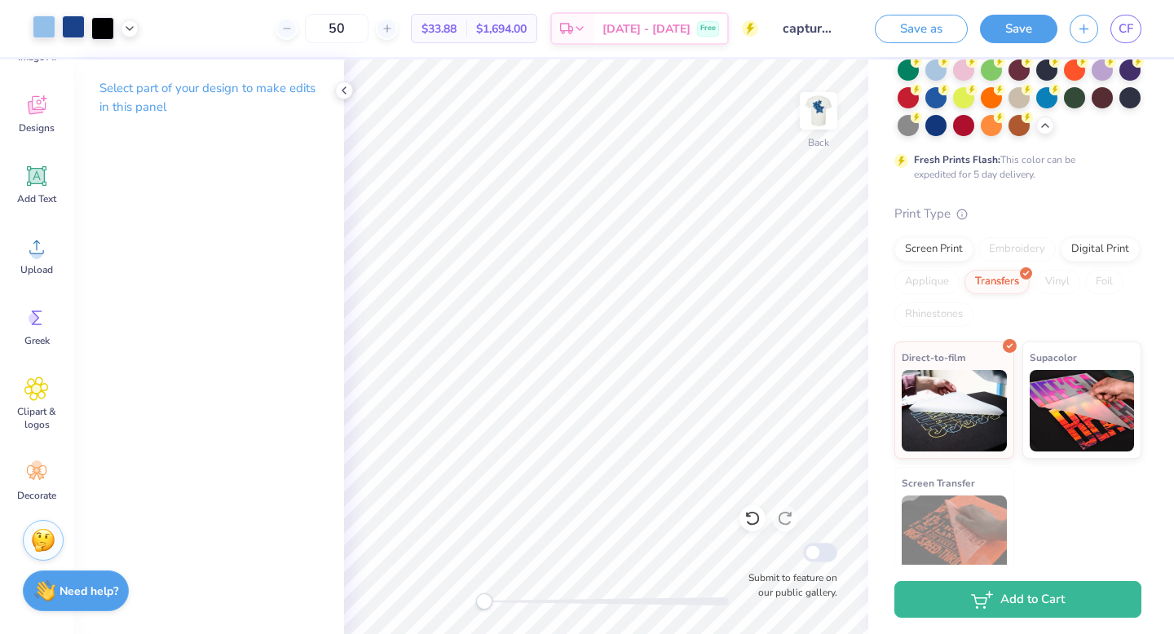
click at [37, 29] on div at bounding box center [44, 26] width 23 height 23
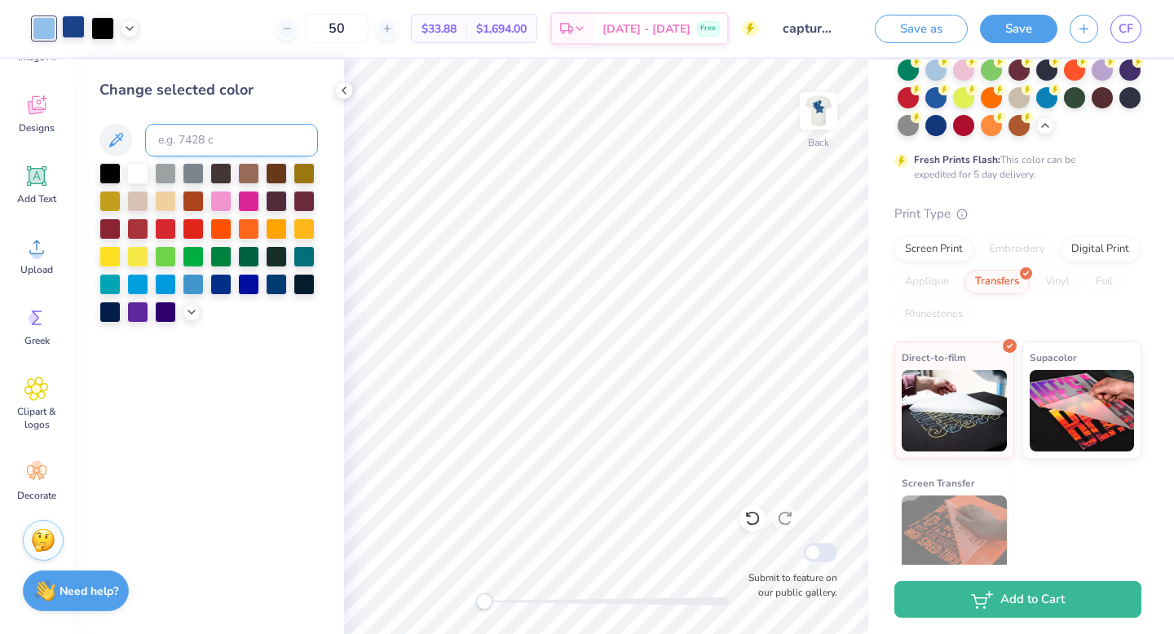
click at [169, 133] on input at bounding box center [231, 140] width 173 height 33
click at [178, 140] on input "7867 c" at bounding box center [231, 140] width 173 height 33
type input "767 c"
click at [71, 27] on div at bounding box center [73, 26] width 23 height 23
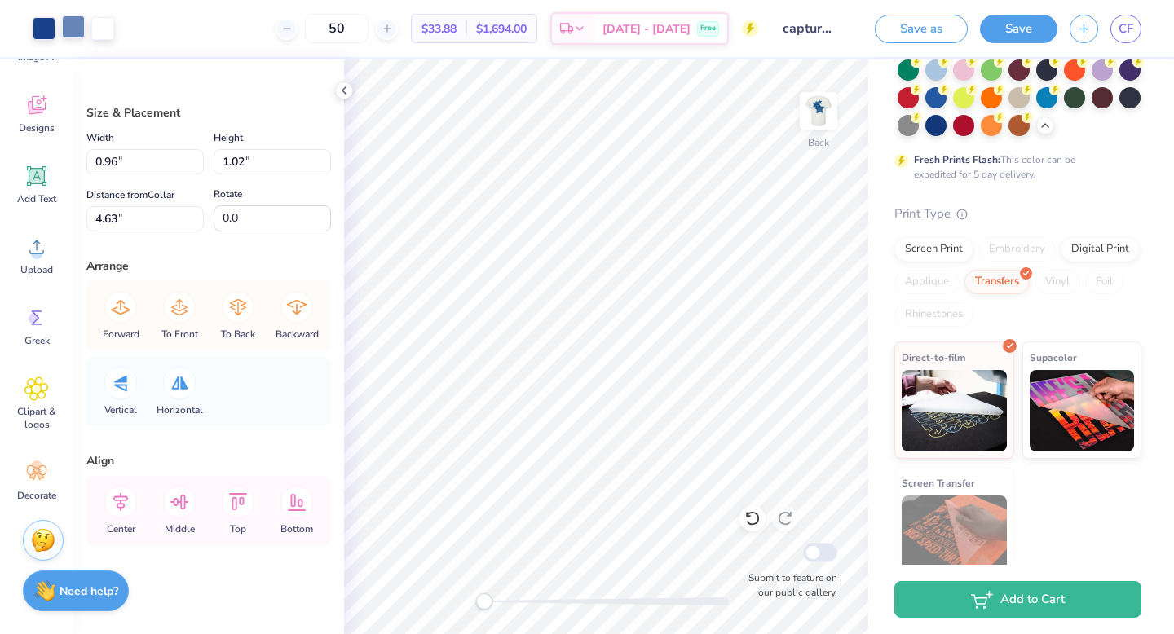
click at [81, 24] on div at bounding box center [73, 26] width 23 height 23
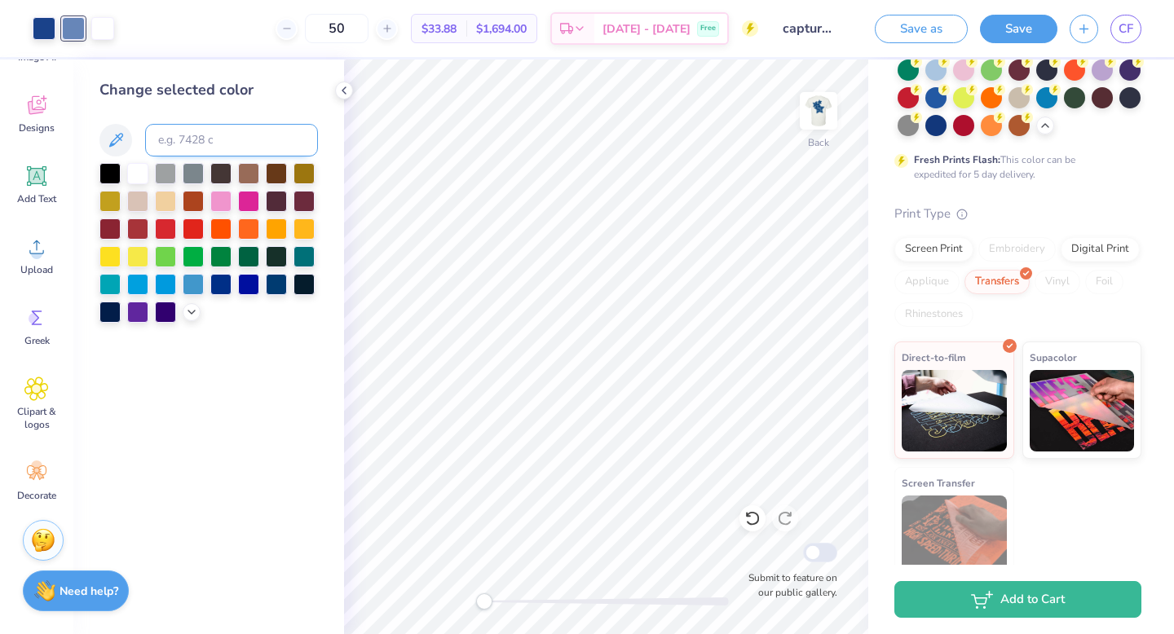
click at [196, 149] on input at bounding box center [231, 140] width 173 height 33
type input "7687"
click at [73, 37] on div at bounding box center [73, 26] width 23 height 23
click at [210, 138] on input at bounding box center [231, 140] width 173 height 33
click at [177, 135] on input "7867c" at bounding box center [231, 140] width 173 height 33
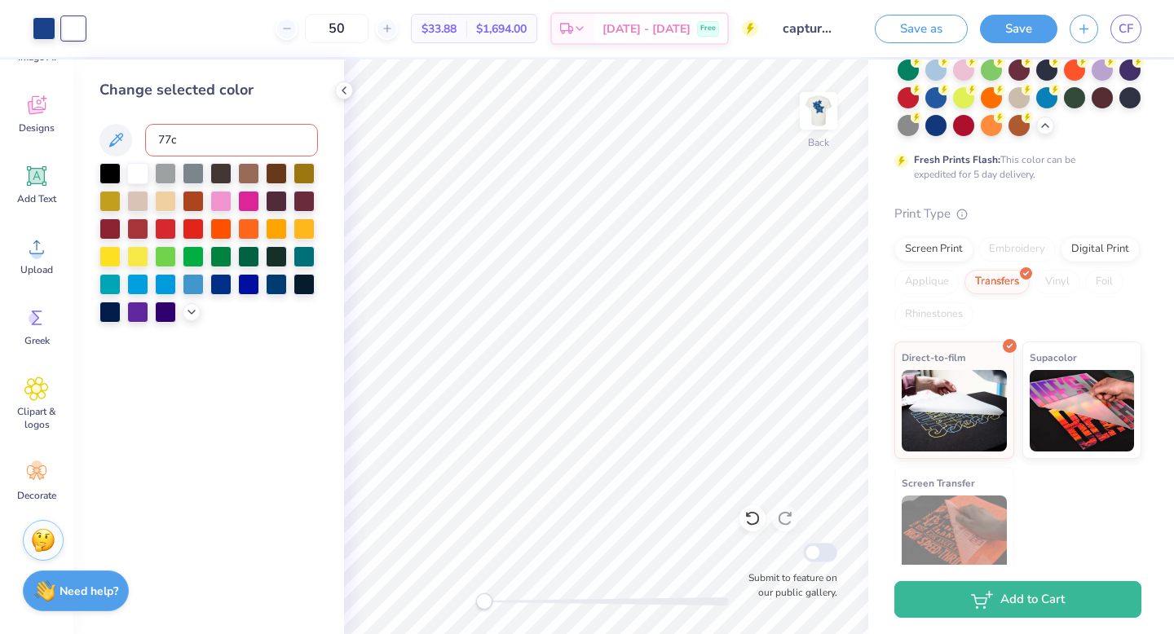
type input "767c"
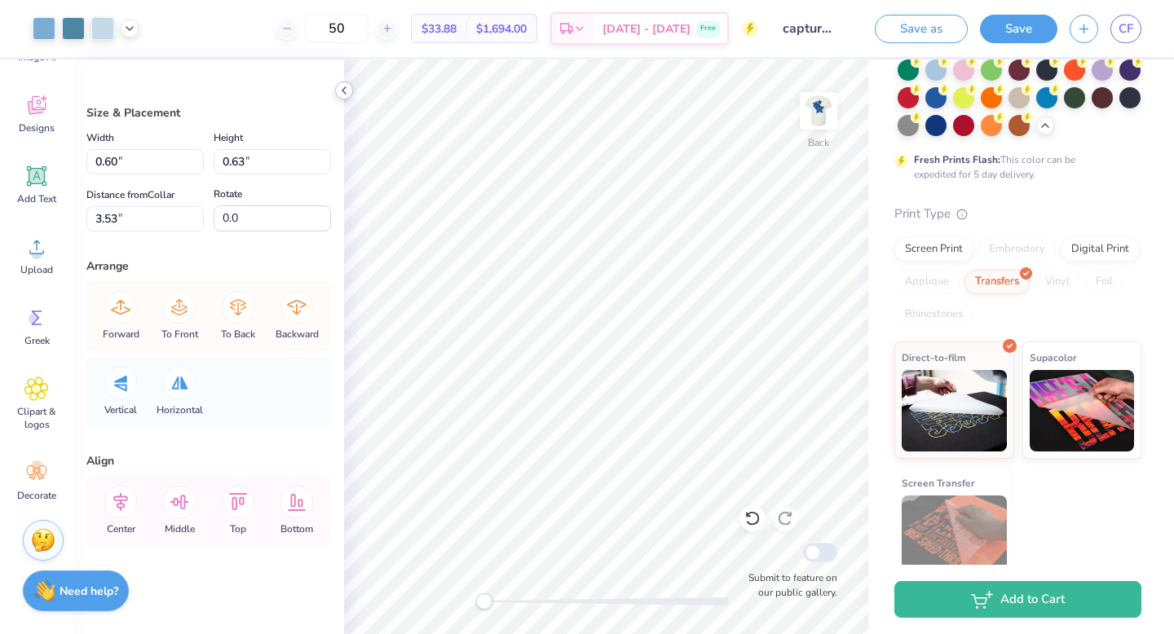
click at [348, 95] on icon at bounding box center [344, 90] width 13 height 13
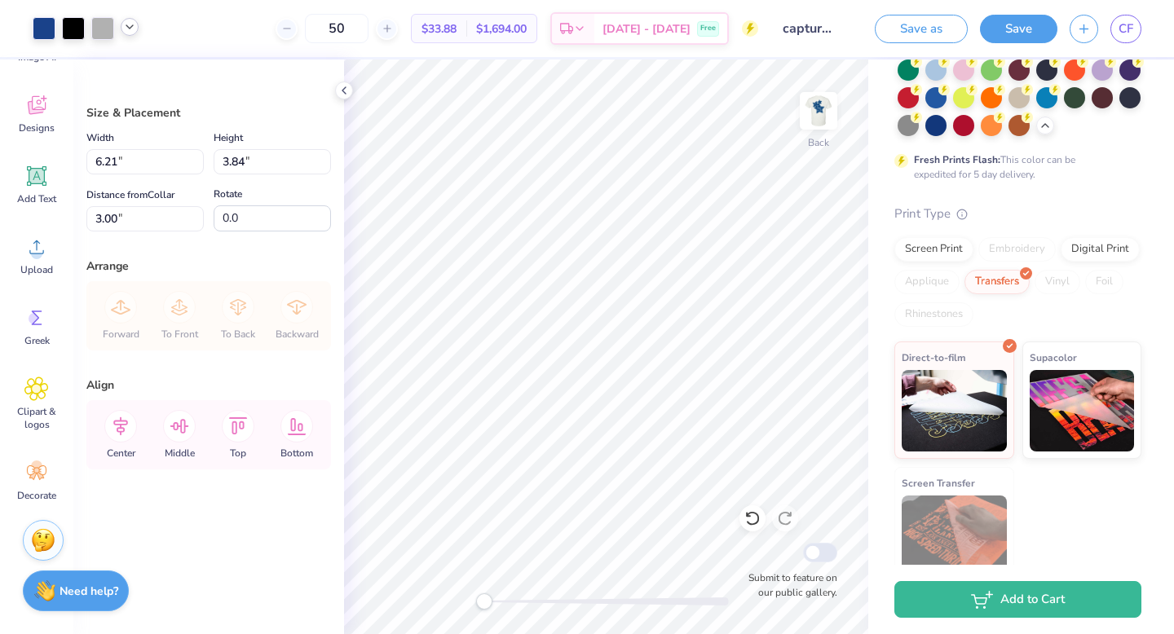
click at [129, 26] on icon at bounding box center [129, 26] width 13 height 13
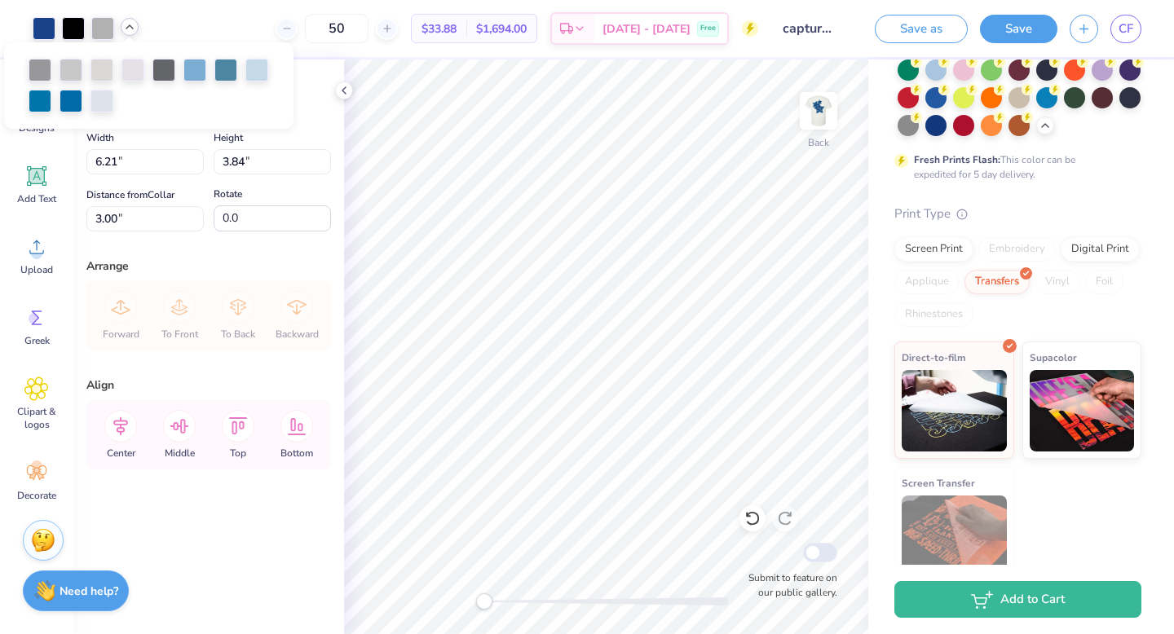
click at [129, 26] on icon at bounding box center [129, 26] width 13 height 13
click at [344, 84] on icon at bounding box center [344, 90] width 13 height 13
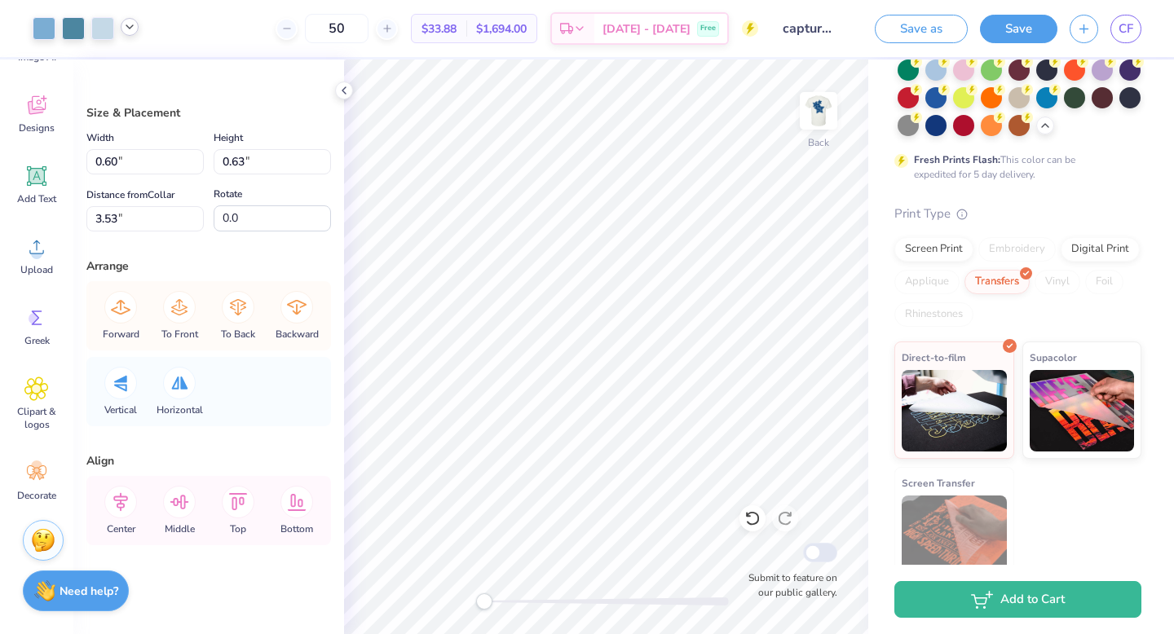
click at [136, 29] on div at bounding box center [130, 27] width 18 height 18
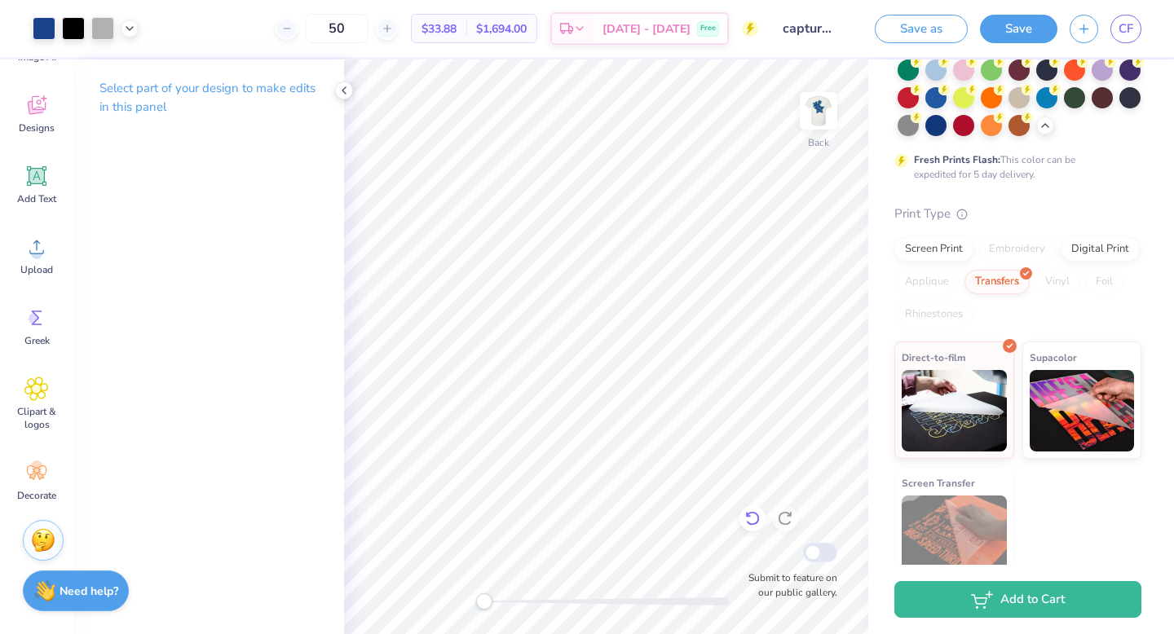
click at [752, 519] on icon at bounding box center [752, 518] width 16 height 16
click at [342, 92] on icon at bounding box center [344, 90] width 13 height 13
click at [751, 521] on icon at bounding box center [752, 518] width 16 height 16
click at [751, 519] on icon at bounding box center [752, 518] width 16 height 16
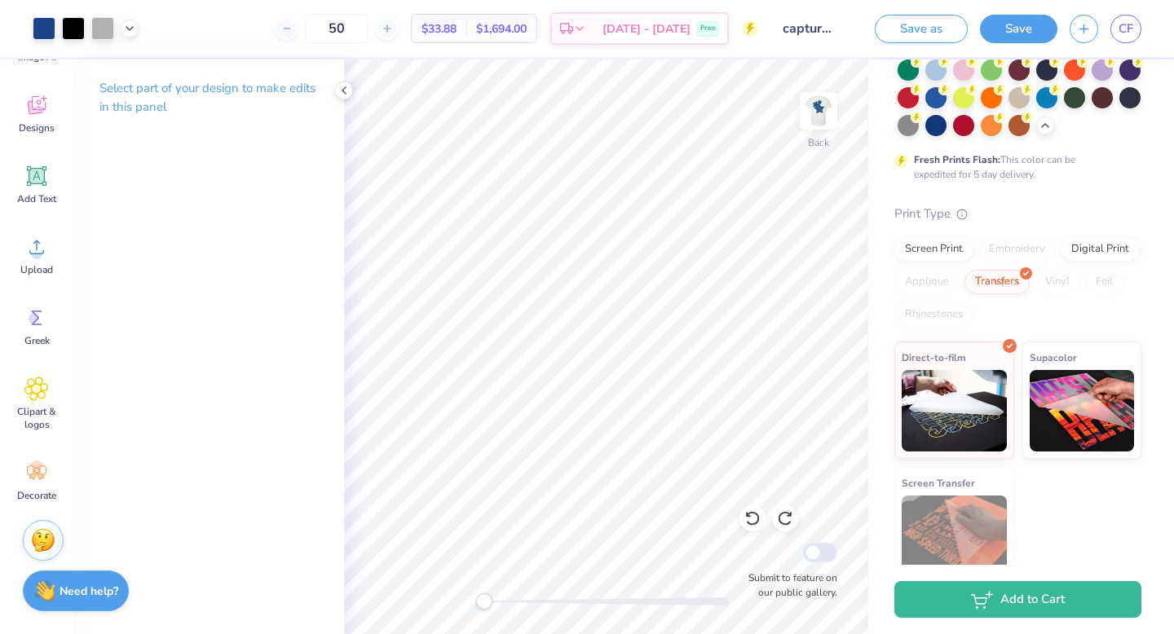
click at [751, 519] on icon at bounding box center [752, 518] width 16 height 16
click at [756, 514] on icon at bounding box center [752, 519] width 14 height 15
click at [754, 514] on icon at bounding box center [752, 518] width 16 height 16
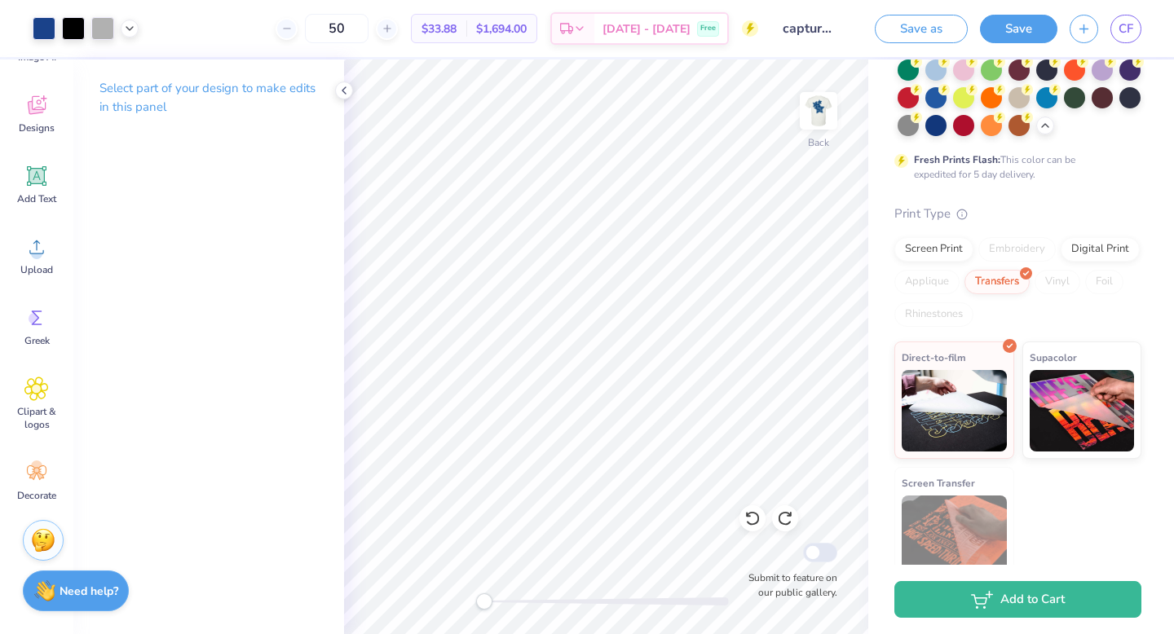
click at [754, 514] on icon at bounding box center [752, 518] width 16 height 16
click at [53, 116] on div "Designs" at bounding box center [36, 113] width 59 height 61
click at [345, 92] on icon at bounding box center [344, 90] width 13 height 13
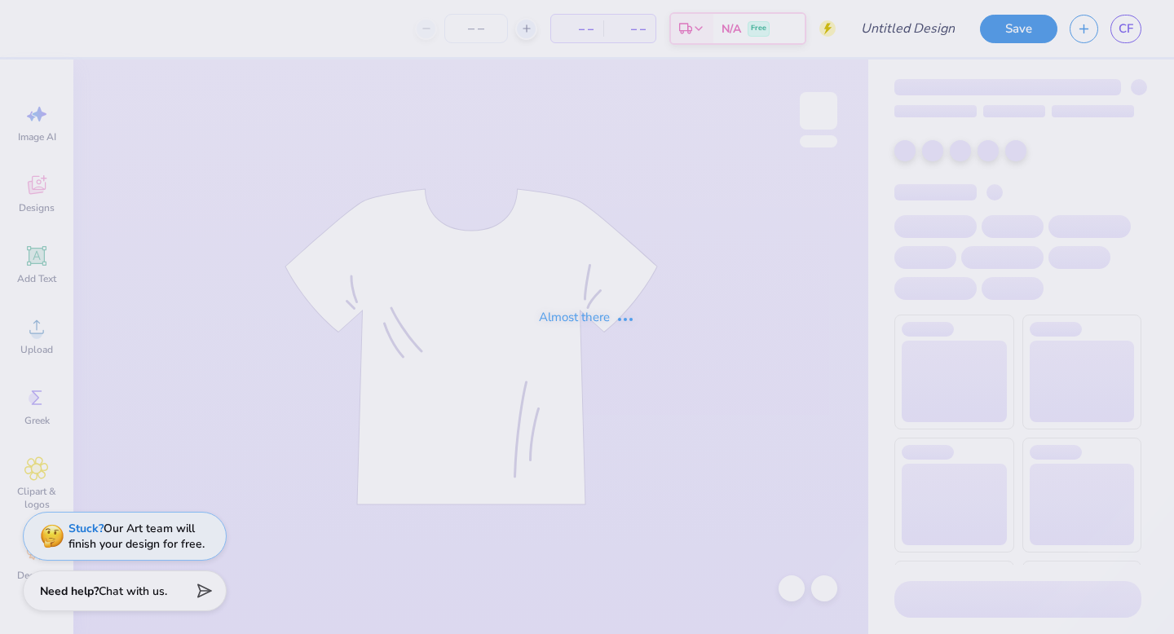
type input "capture the cure"
type input "40"
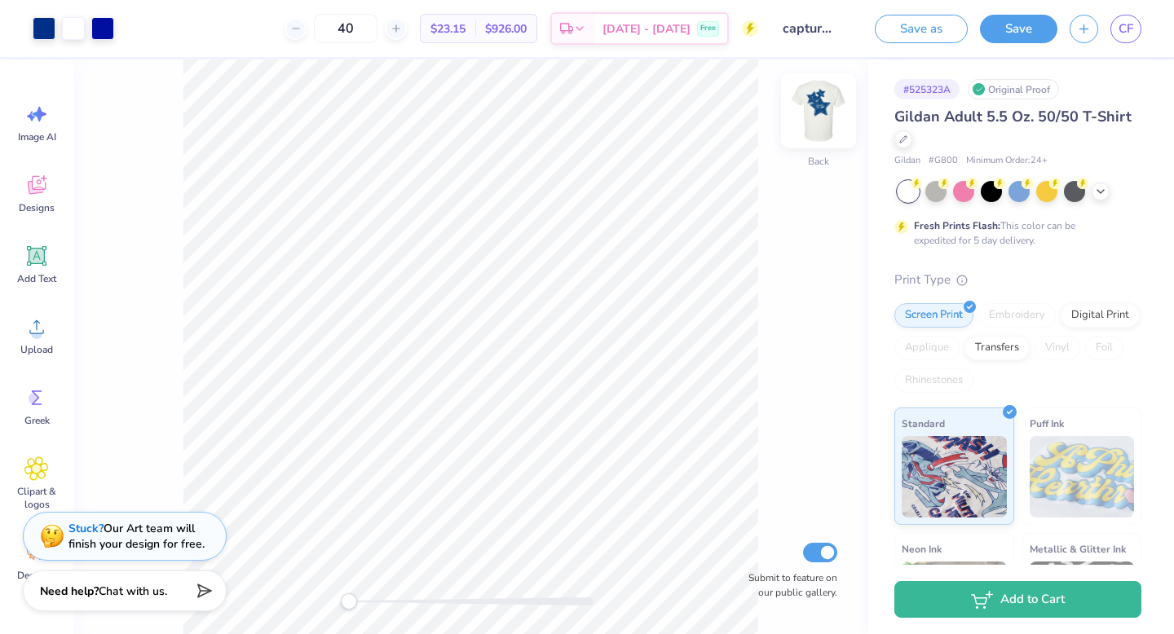
click at [808, 117] on img at bounding box center [818, 110] width 65 height 65
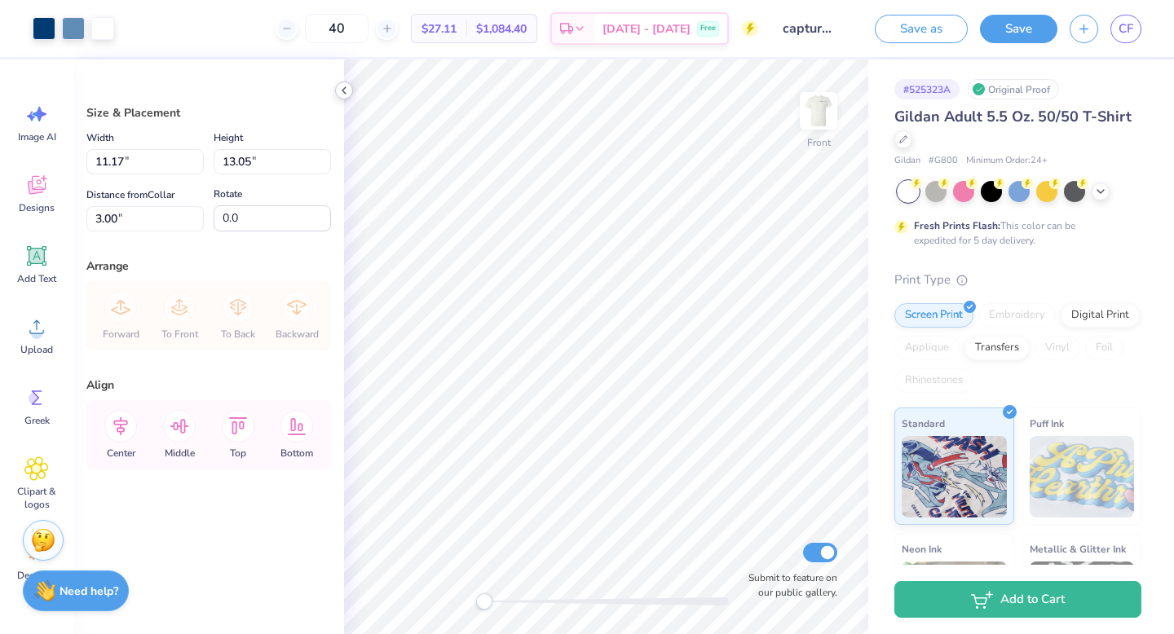
click at [344, 91] on icon at bounding box center [344, 90] width 13 height 13
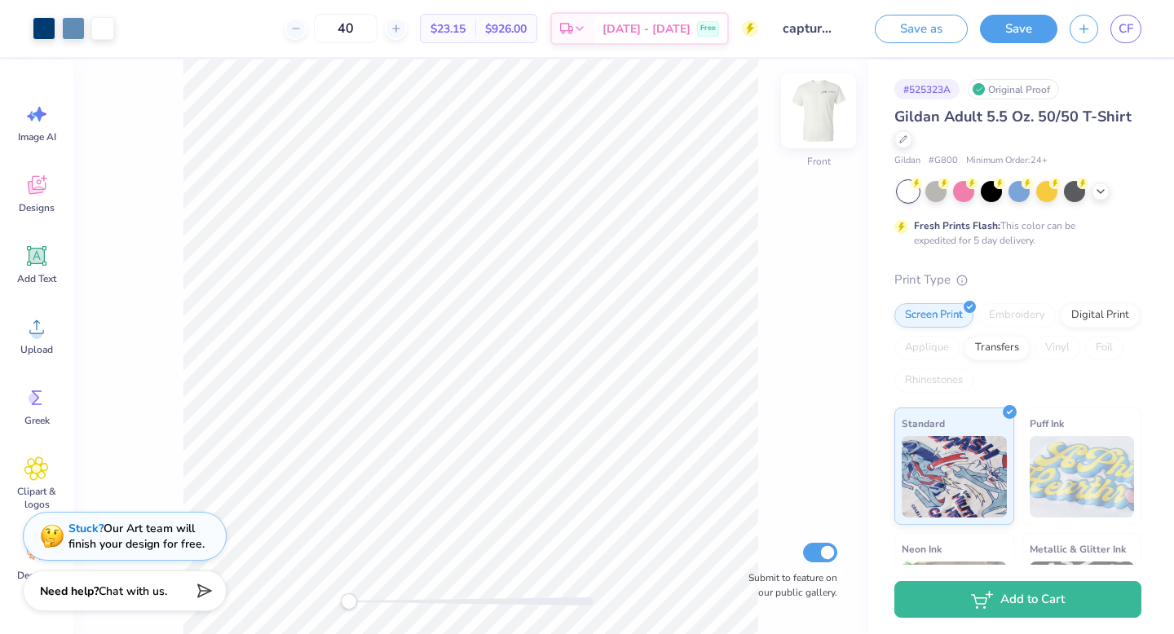
click at [814, 119] on img at bounding box center [818, 110] width 65 height 65
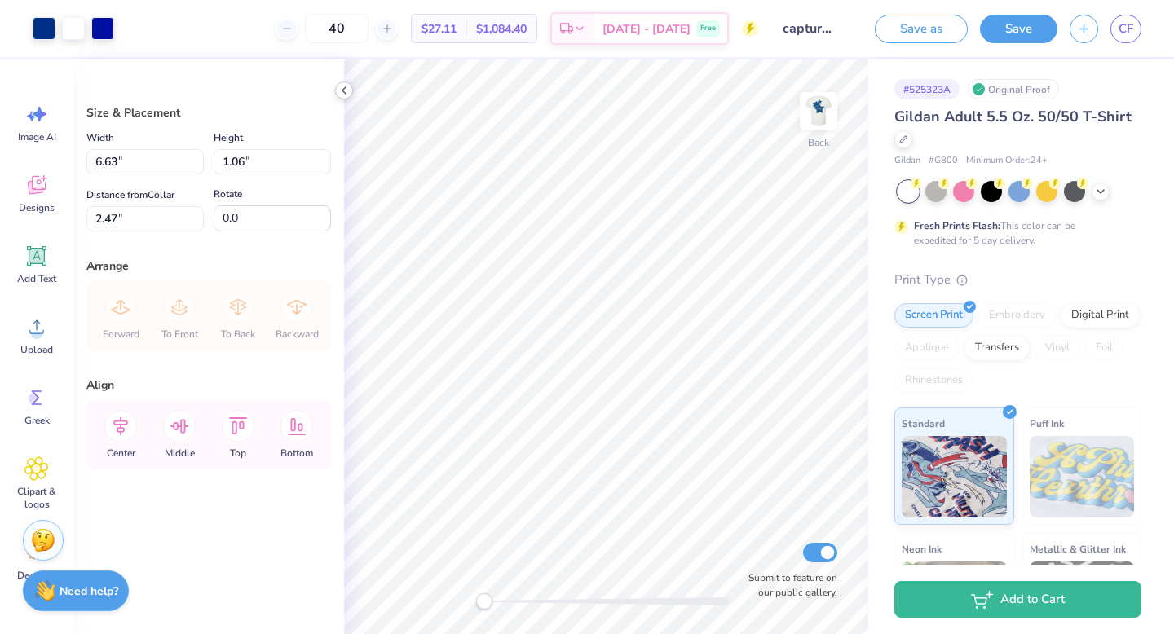
click at [342, 90] on icon at bounding box center [344, 90] width 13 height 13
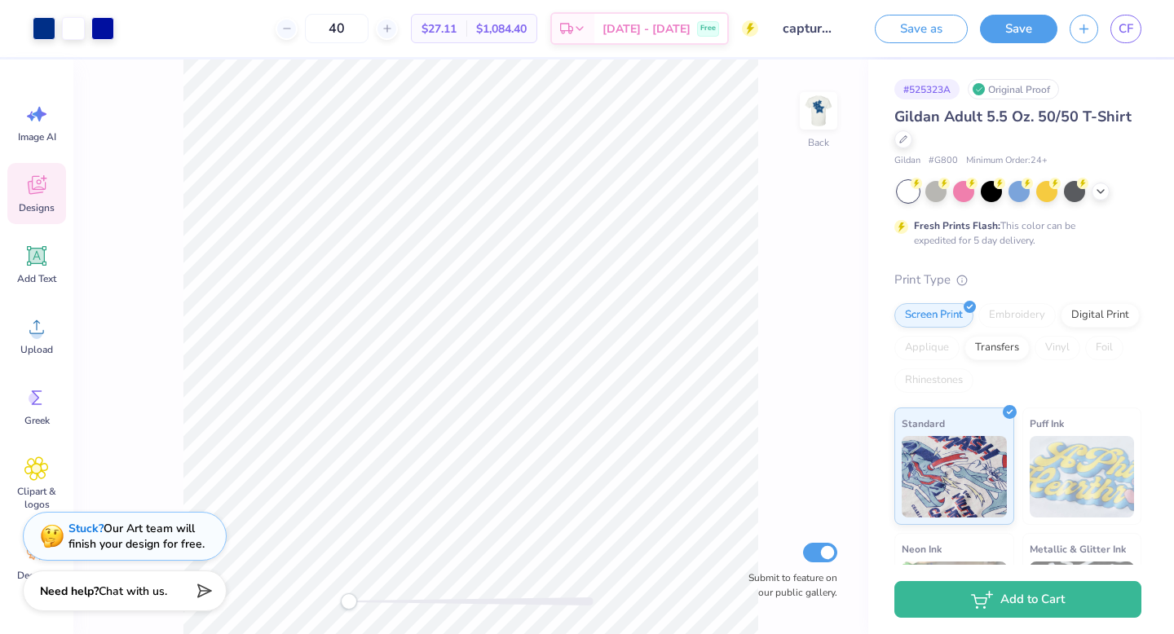
click at [51, 191] on div "Designs" at bounding box center [36, 193] width 59 height 61
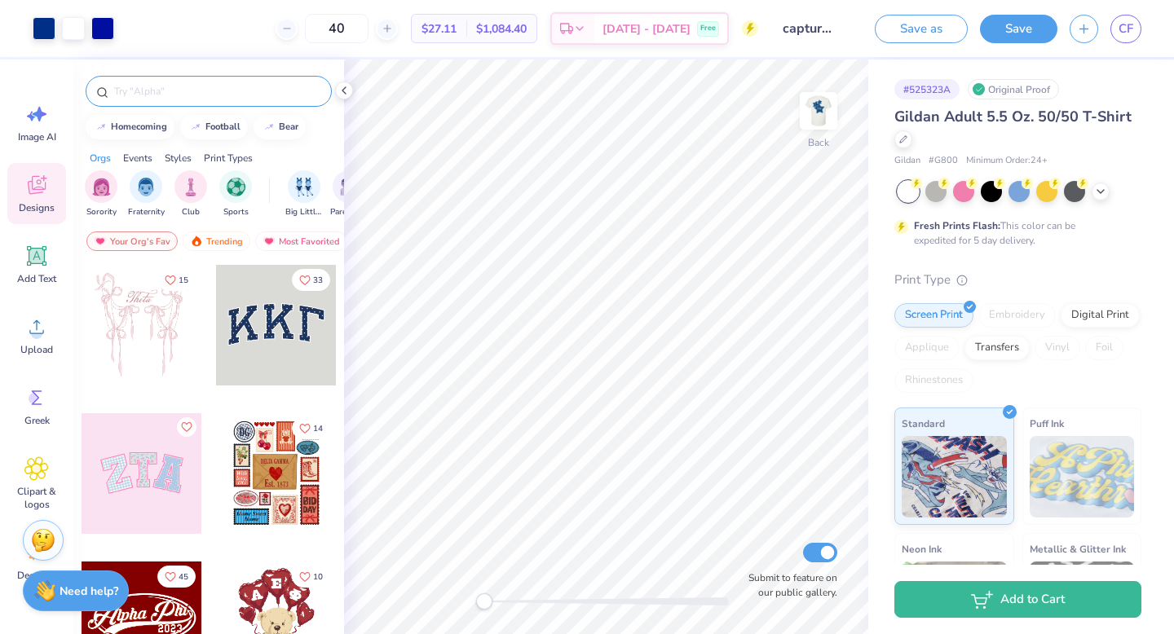
click at [136, 91] on input "text" at bounding box center [217, 91] width 209 height 16
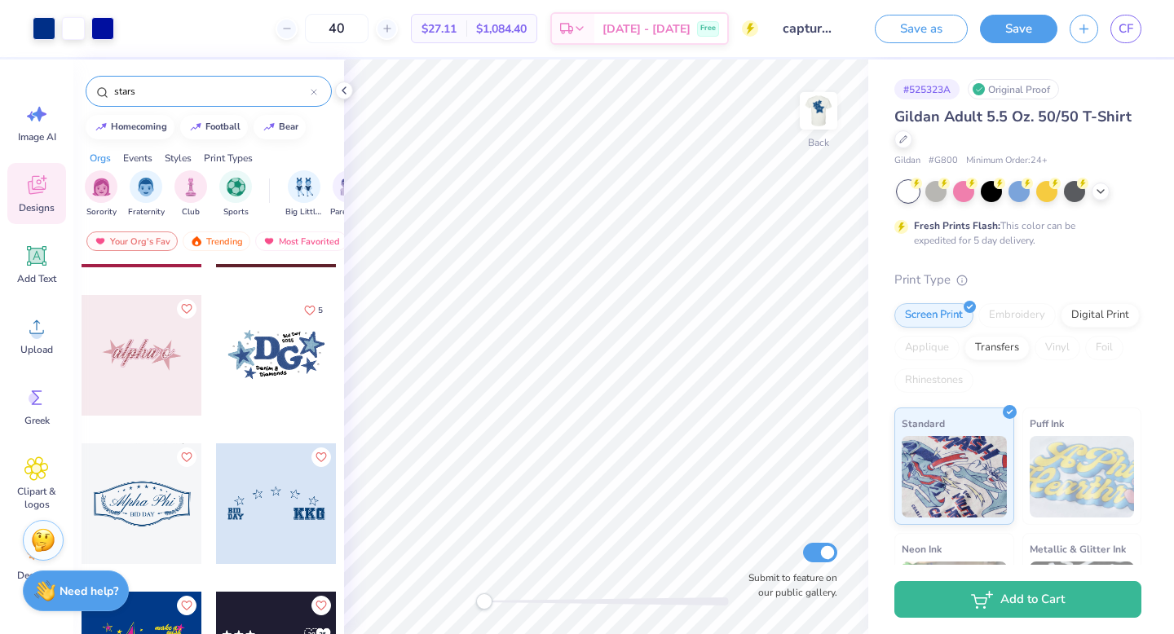
scroll to position [1597, 0]
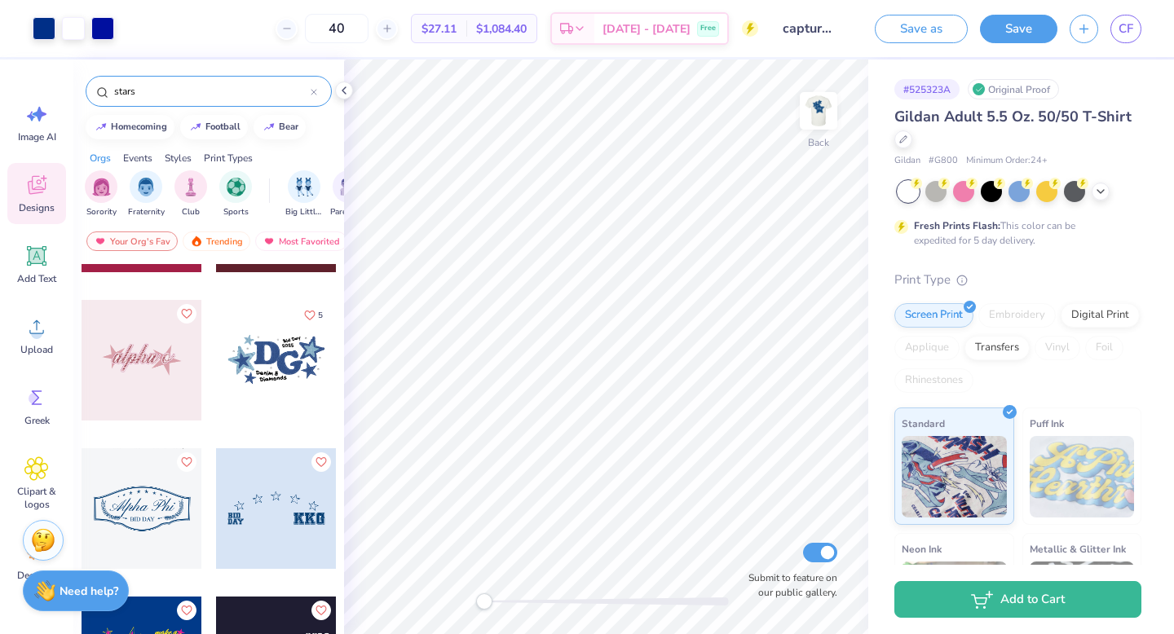
type input "stars"
click at [254, 377] on div at bounding box center [276, 360] width 121 height 121
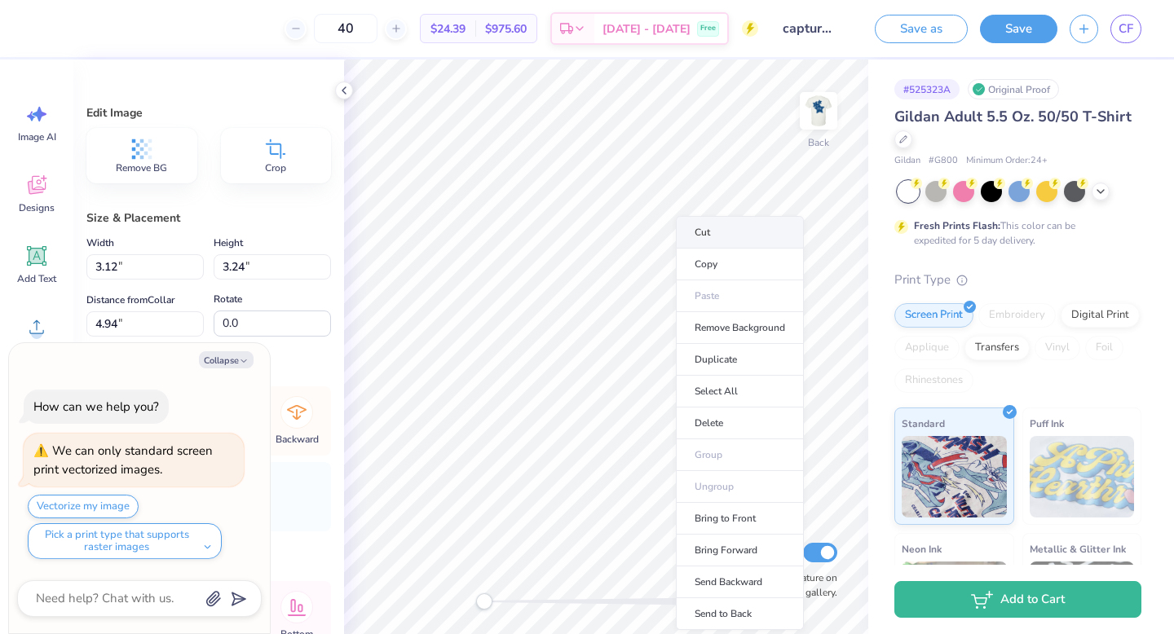
click at [692, 232] on li "Cut" at bounding box center [740, 232] width 128 height 33
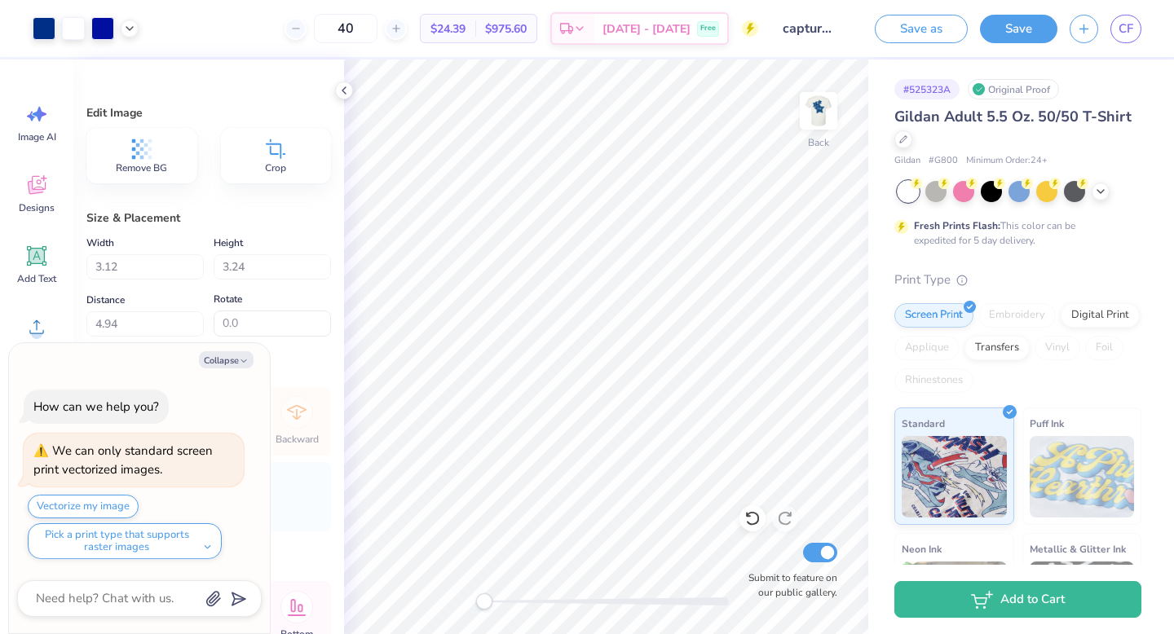
click at [335, 85] on div "Edit Image Remove BG Crop Size & Placement Width 3.12 Height 3.24 Distance 4.94…" at bounding box center [208, 347] width 271 height 575
click at [43, 182] on icon at bounding box center [36, 185] width 24 height 24
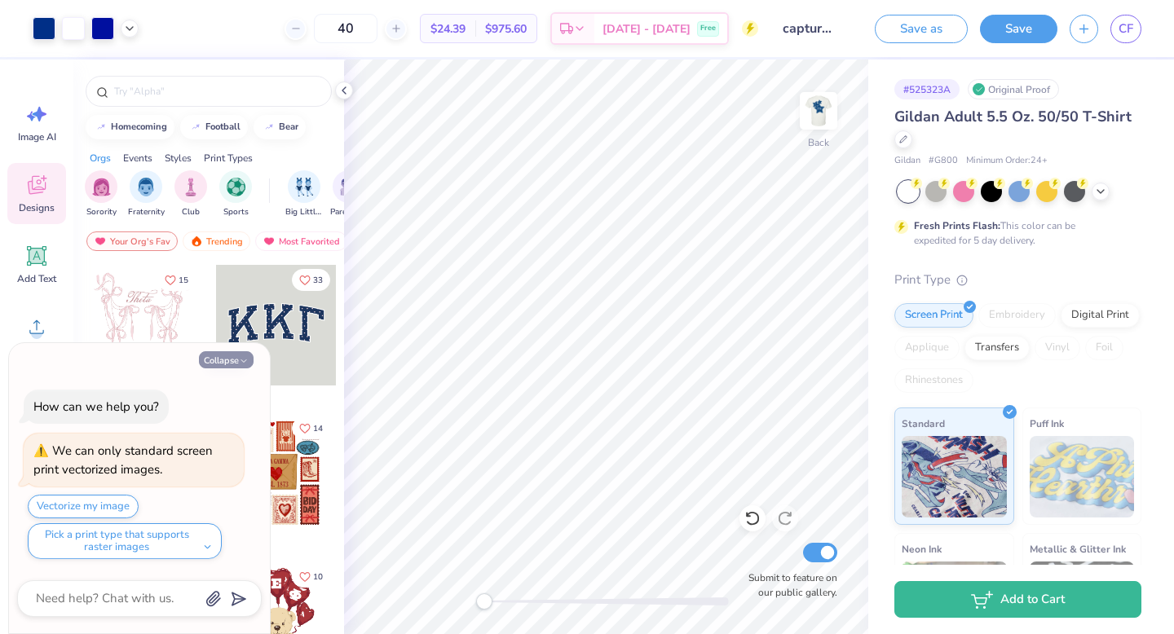
click at [249, 356] on button "Collapse" at bounding box center [226, 359] width 55 height 17
type textarea "x"
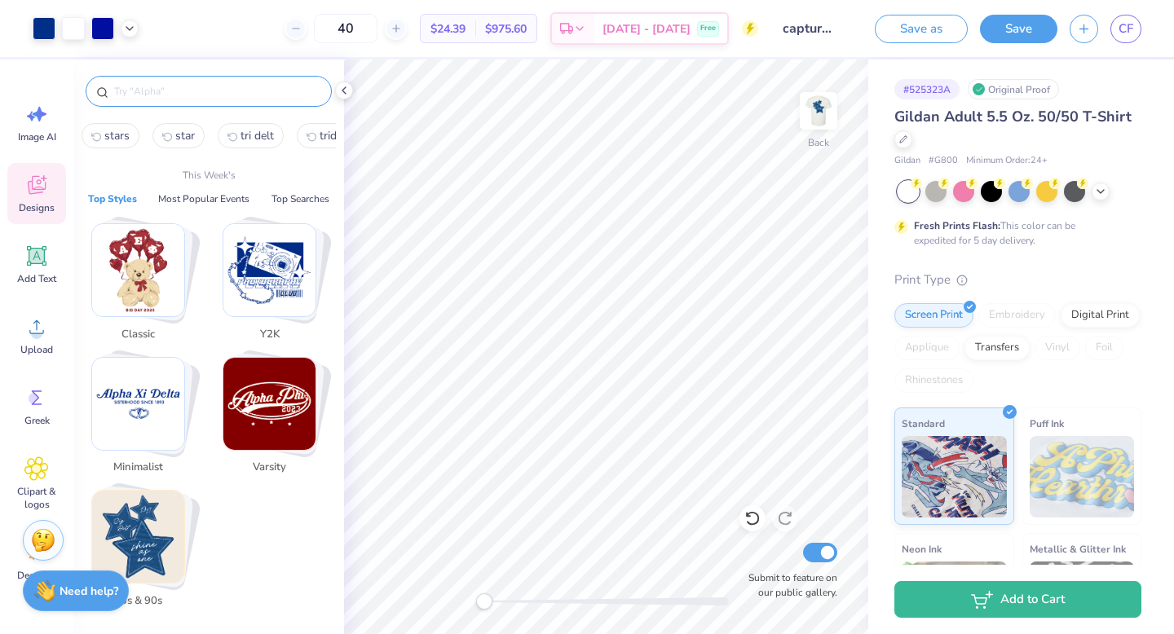
click at [147, 97] on input "text" at bounding box center [217, 91] width 209 height 16
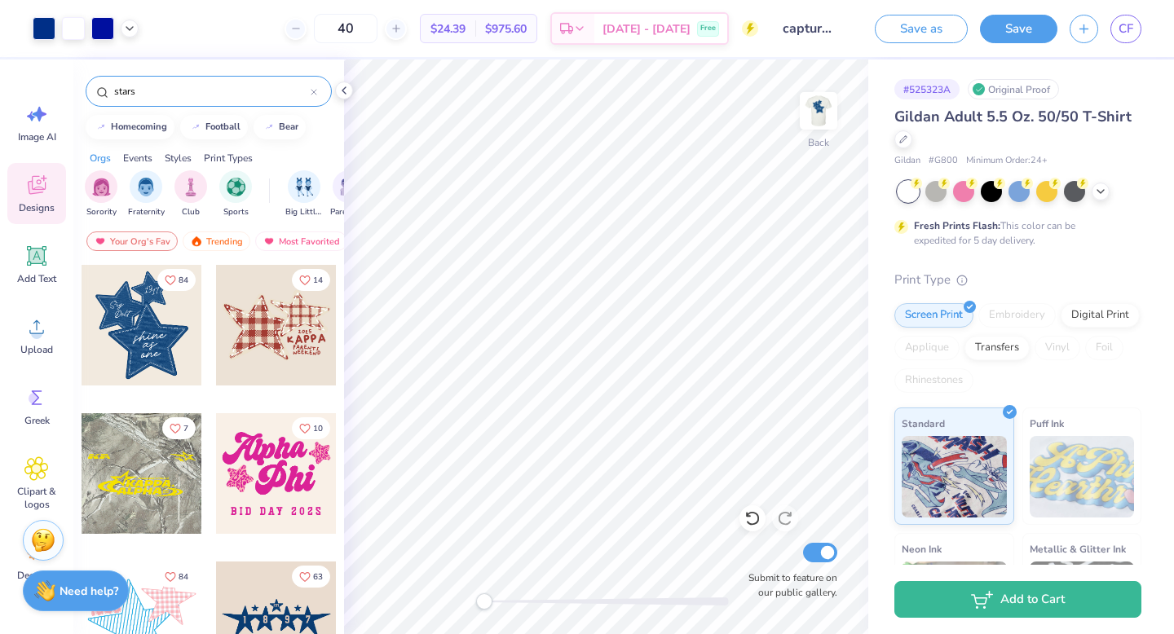
type input "stars"
click at [163, 307] on div at bounding box center [142, 325] width 121 height 121
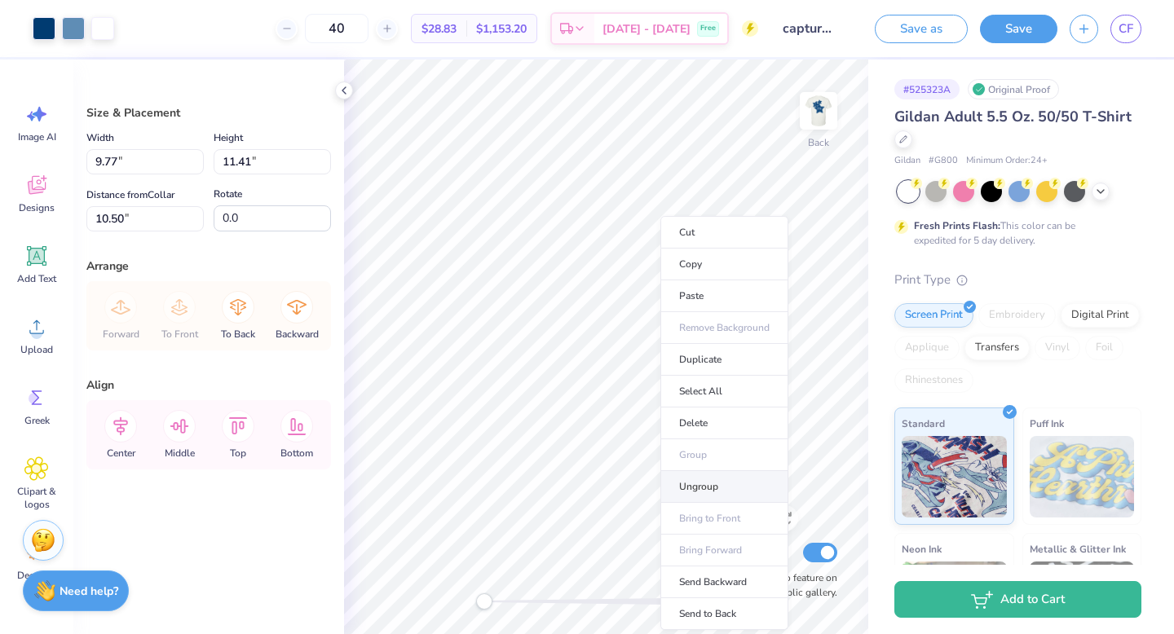
click at [687, 475] on li "Ungroup" at bounding box center [724, 487] width 128 height 32
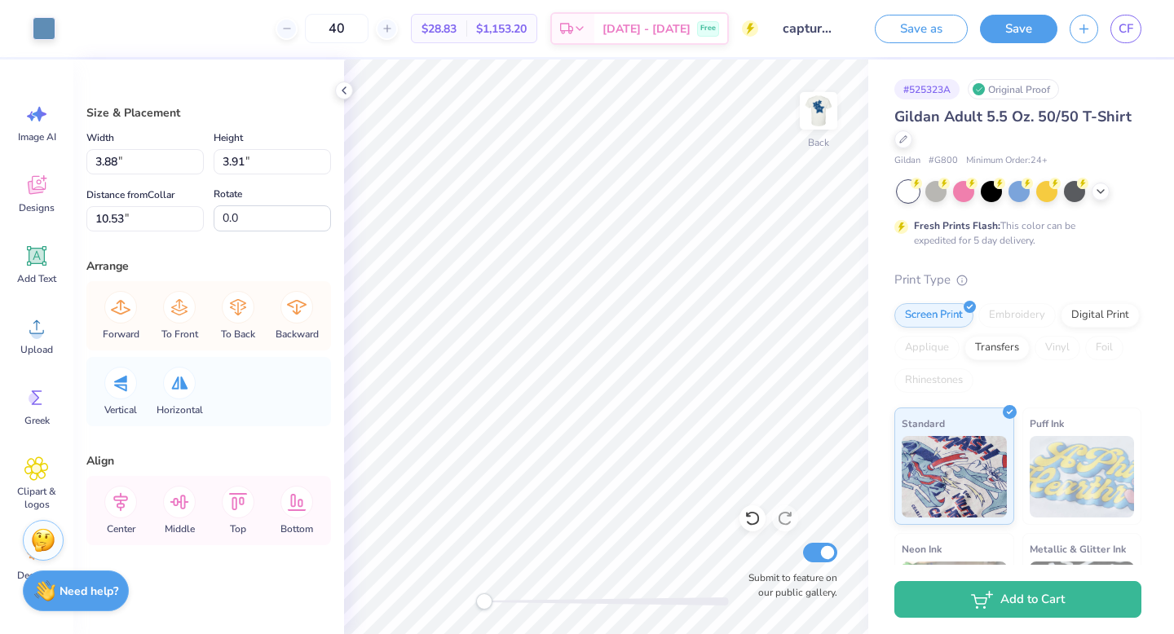
type input "3.95"
type input "3.98"
type input "10.50"
type input "1.94"
type input "1.96"
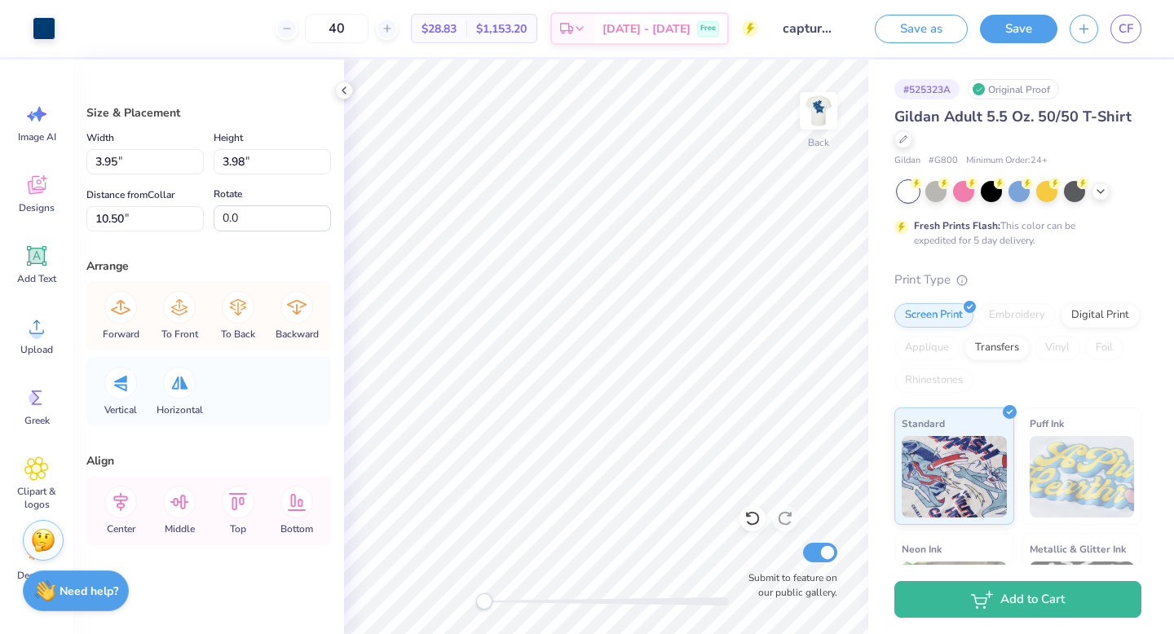
type input "5.42"
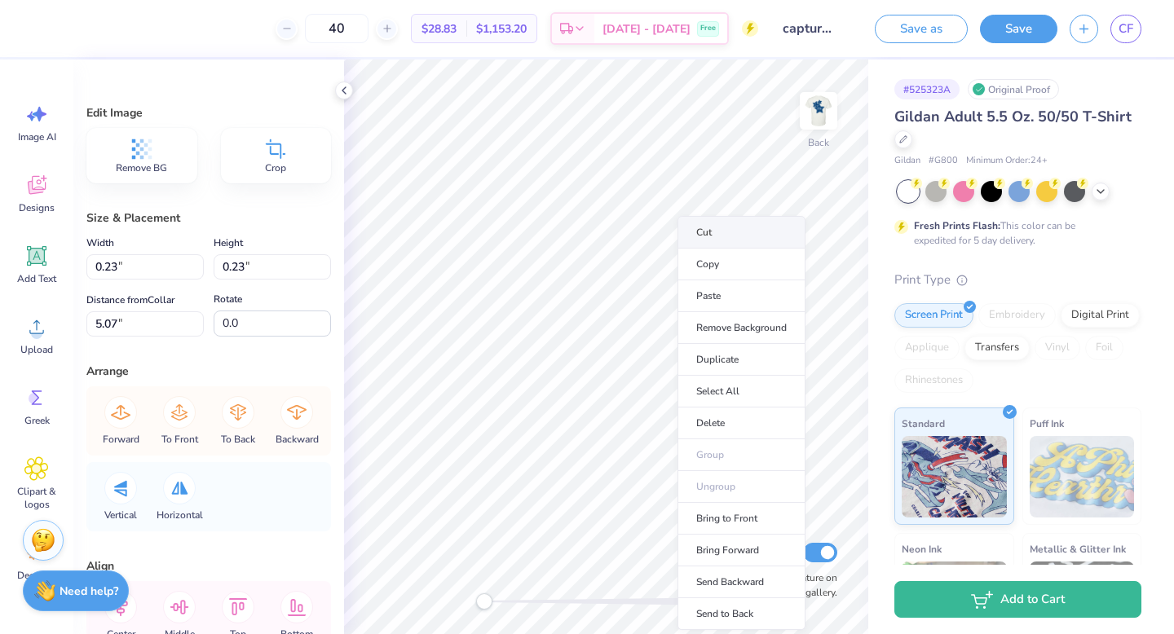
click at [698, 233] on li "Cut" at bounding box center [741, 232] width 128 height 33
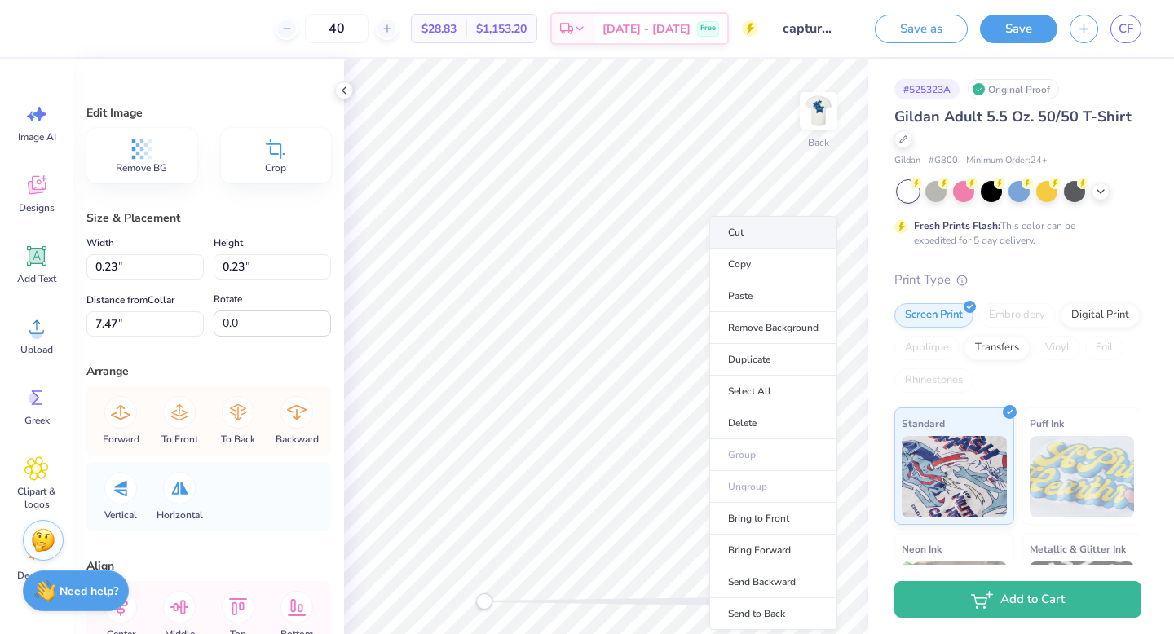
click at [740, 241] on li "Cut" at bounding box center [773, 232] width 128 height 33
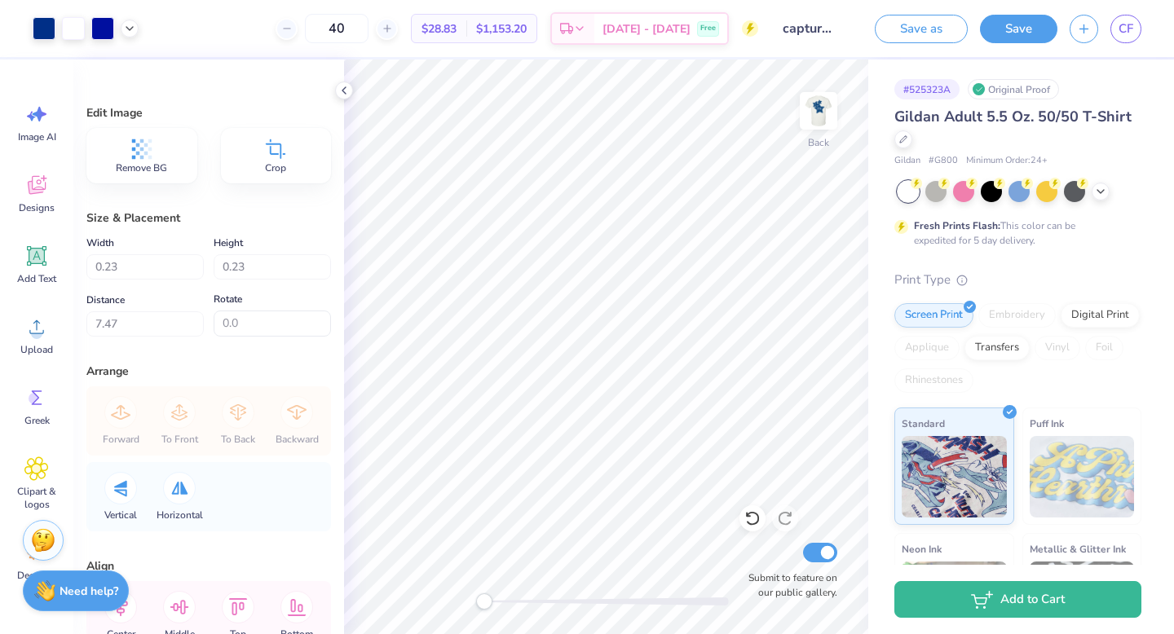
type input "8.86"
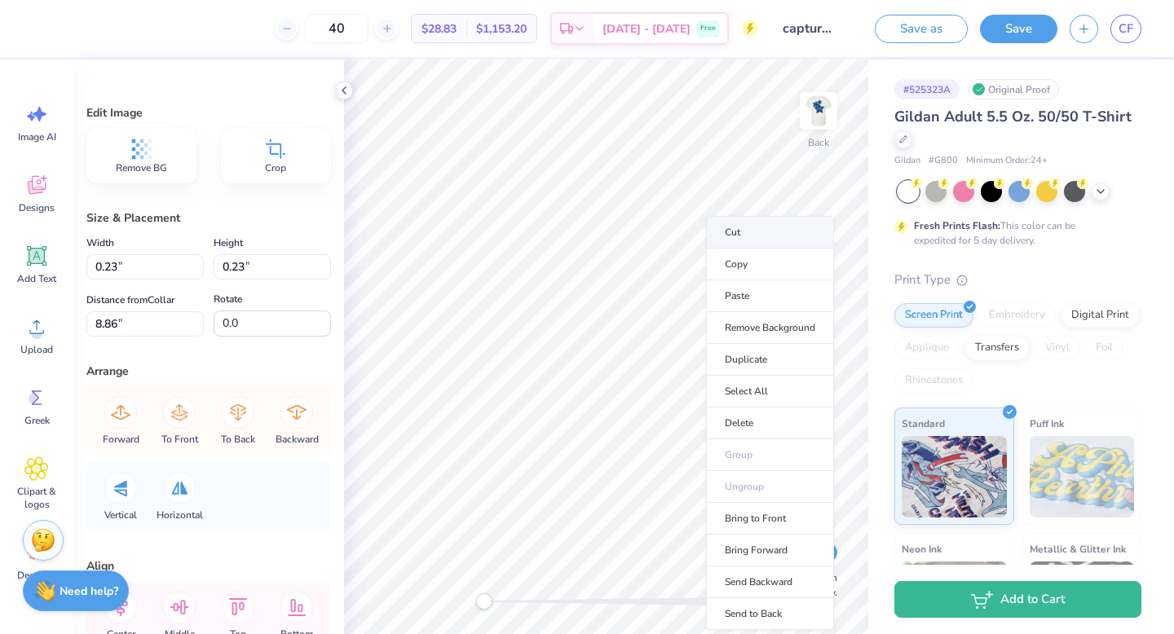
click at [734, 241] on li "Cut" at bounding box center [770, 232] width 128 height 33
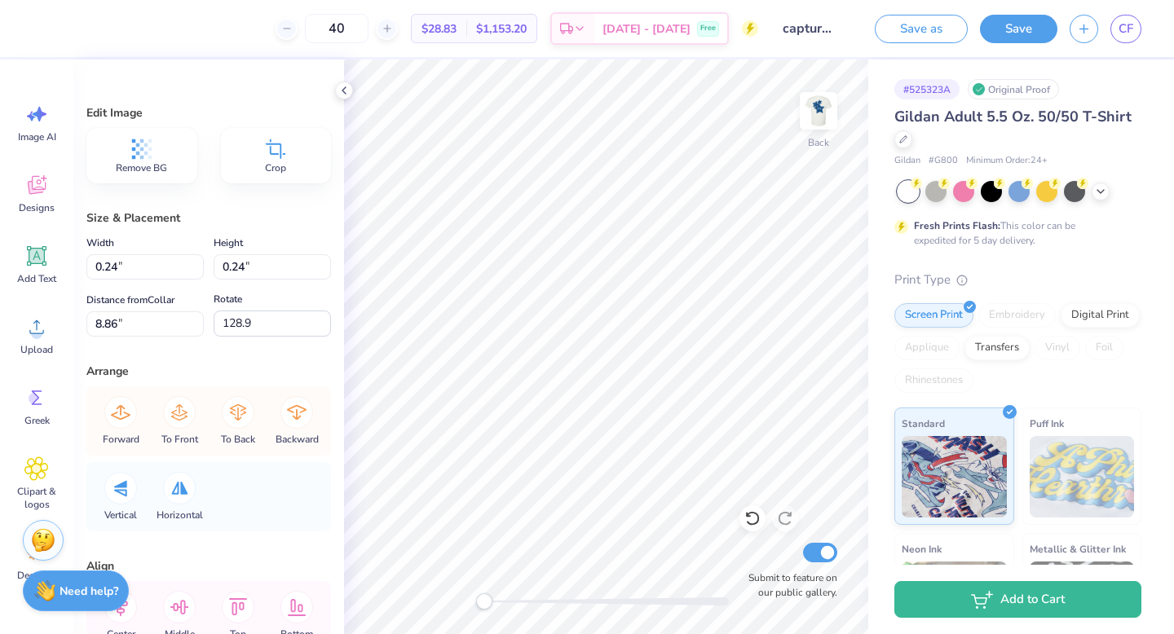
type input "0.24"
type input "9.77"
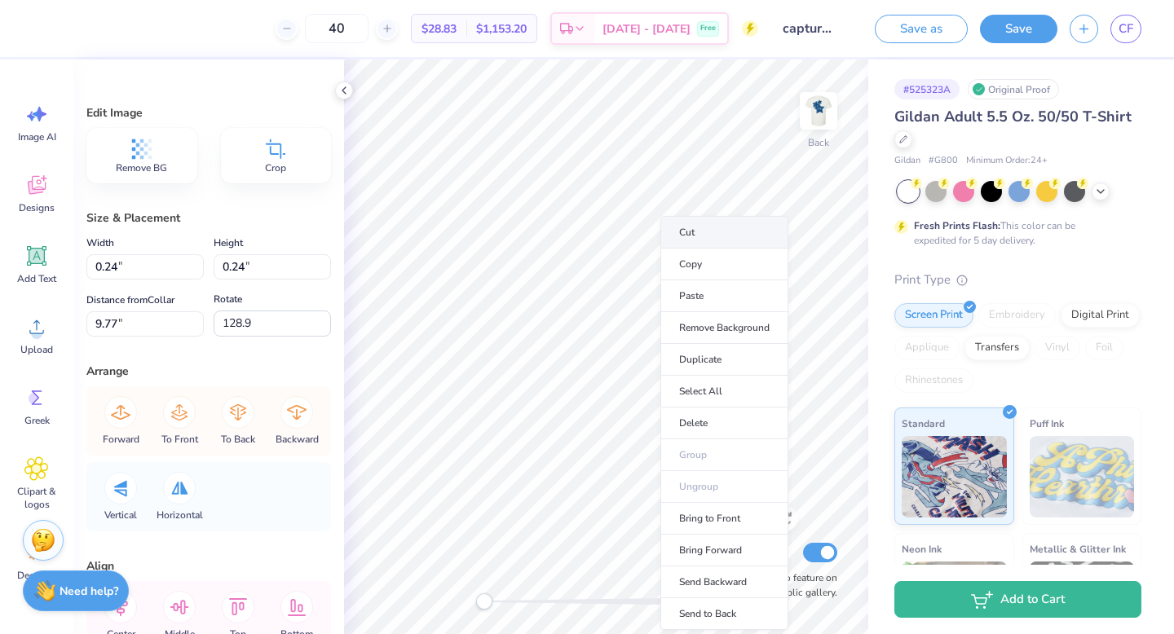
click at [698, 240] on li "Cut" at bounding box center [724, 232] width 128 height 33
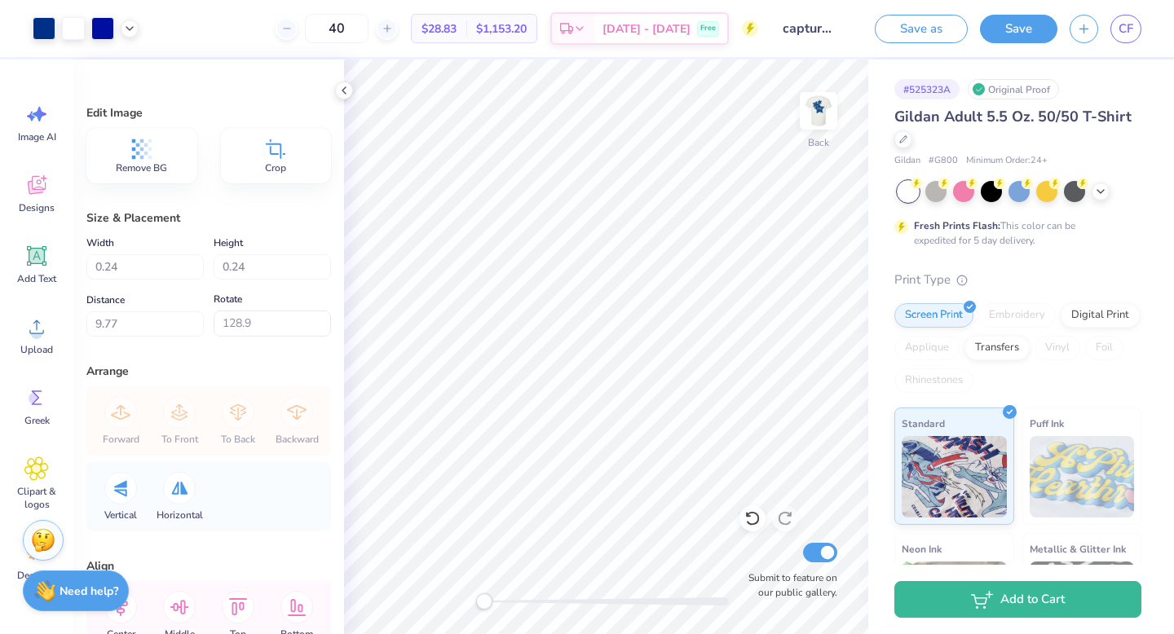
type input "0.0"
type input "0.23"
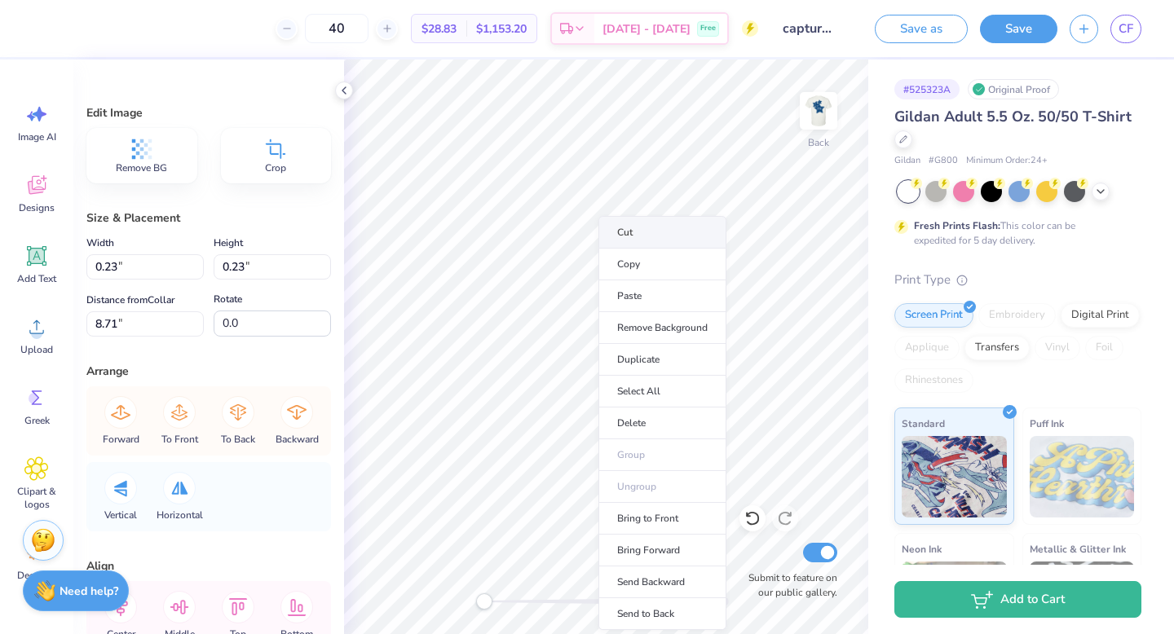
click at [642, 232] on li "Cut" at bounding box center [662, 232] width 128 height 33
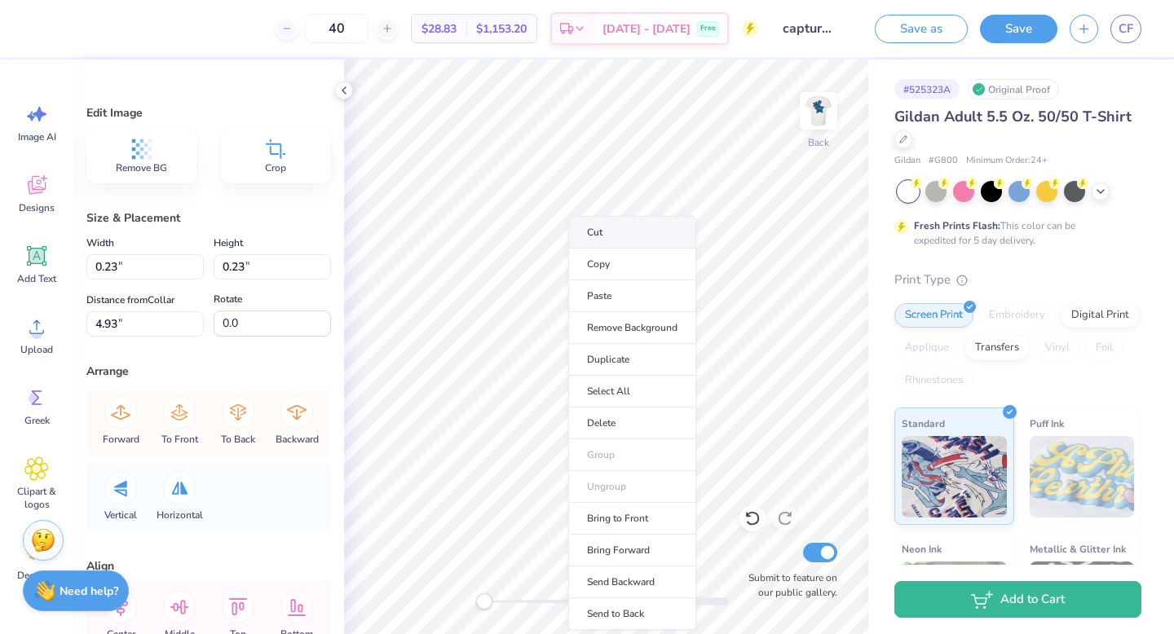
click at [594, 223] on li "Cut" at bounding box center [632, 232] width 128 height 33
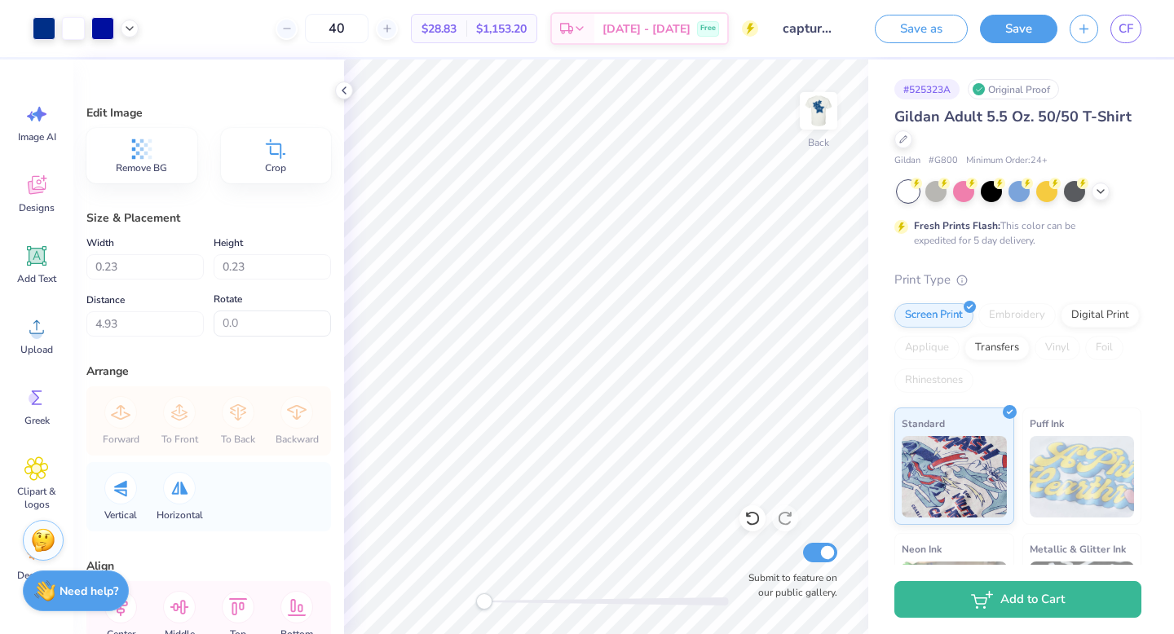
type input "5.24"
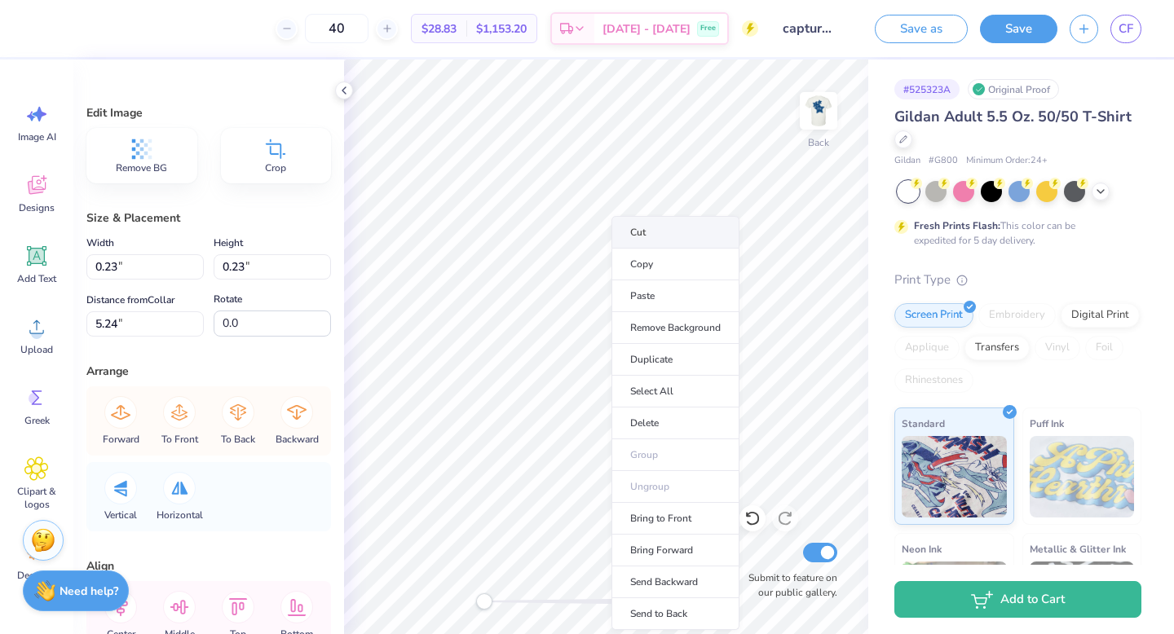
click at [629, 226] on li "Cut" at bounding box center [675, 232] width 128 height 33
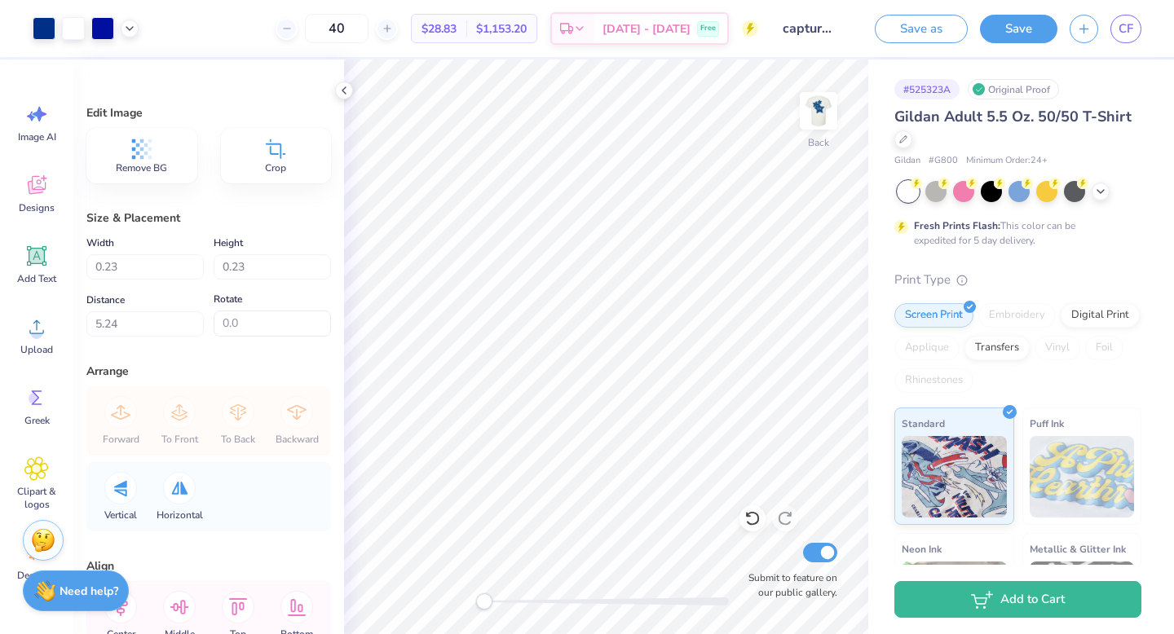
type input "3.37"
type input "3.51"
type input "6.13"
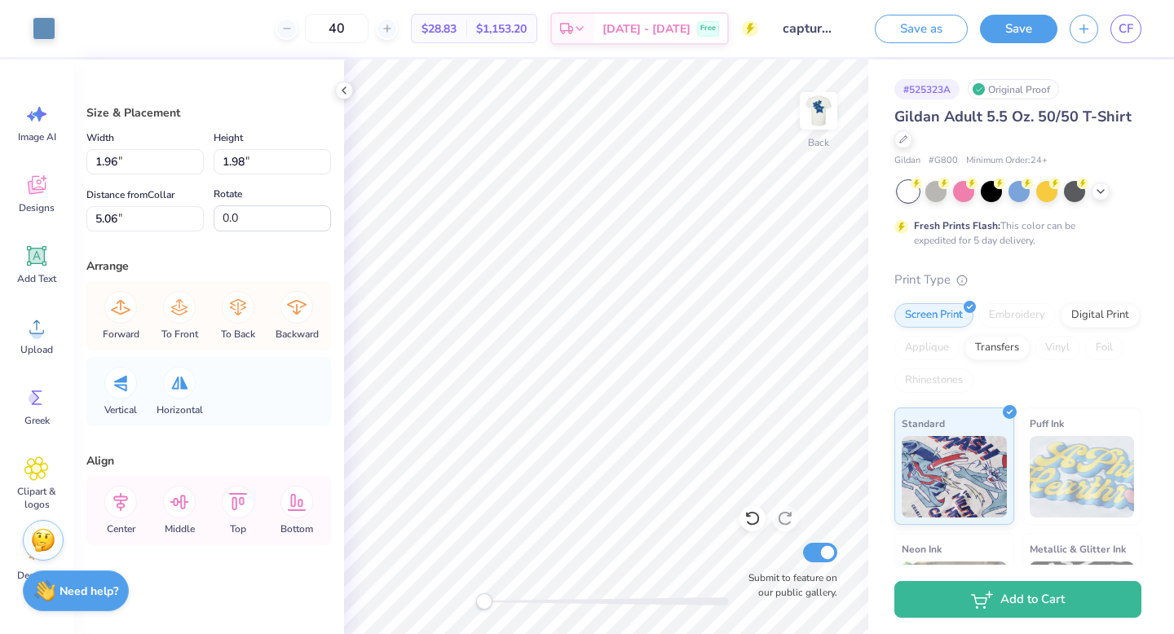
type input "1.96"
type input "1.98"
type input "5.06"
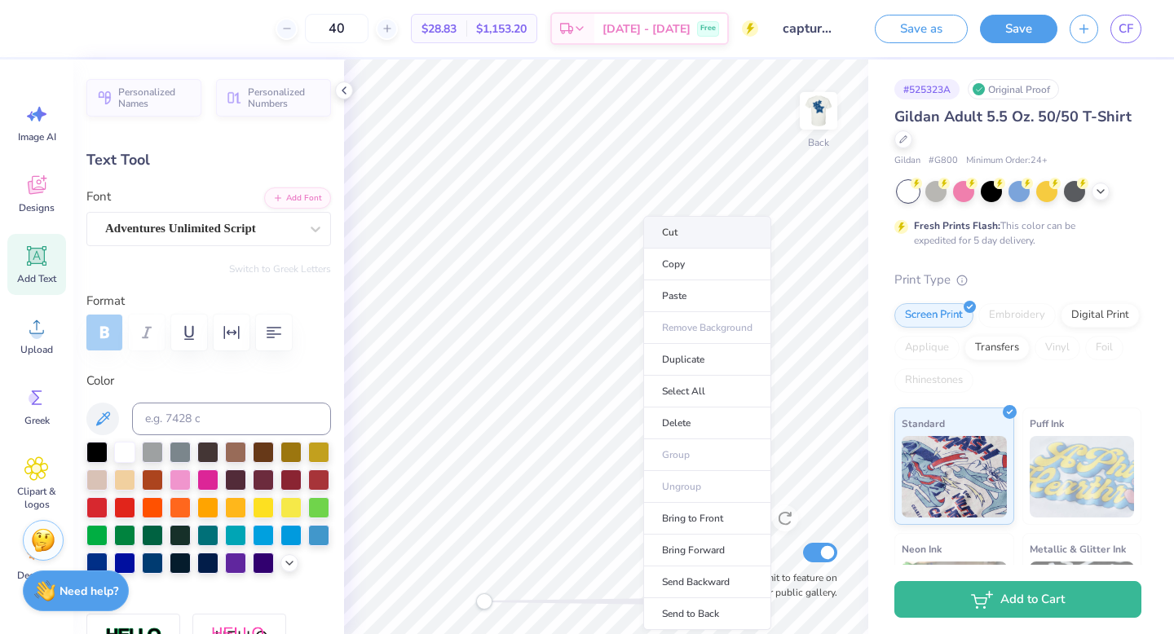
click at [675, 241] on li "Cut" at bounding box center [707, 232] width 128 height 33
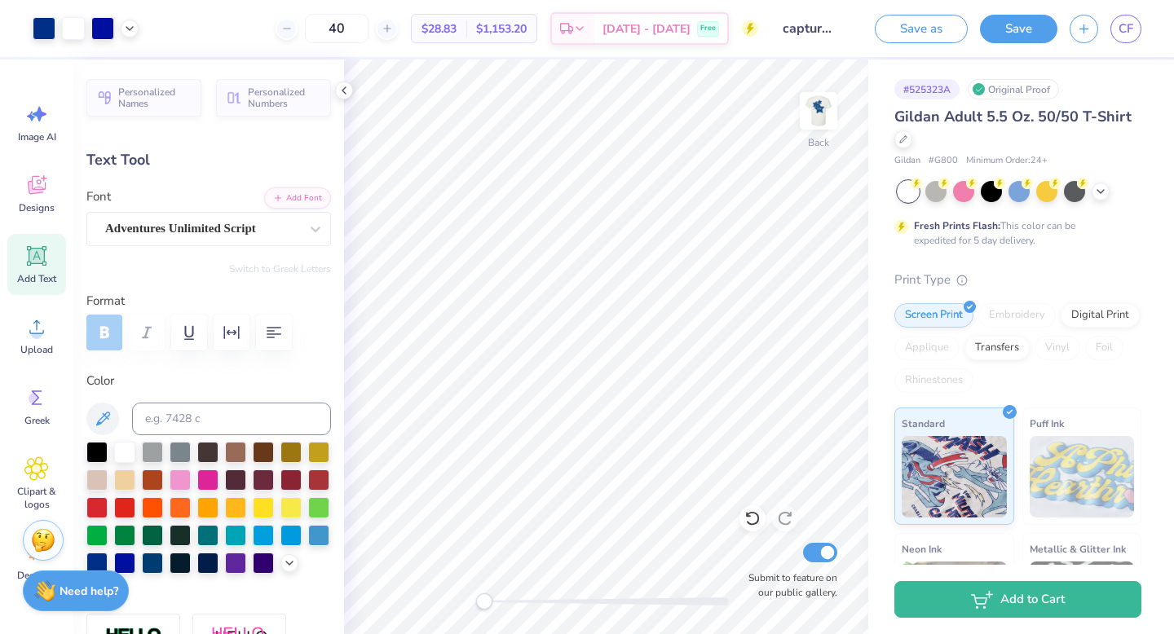
type input "0.0"
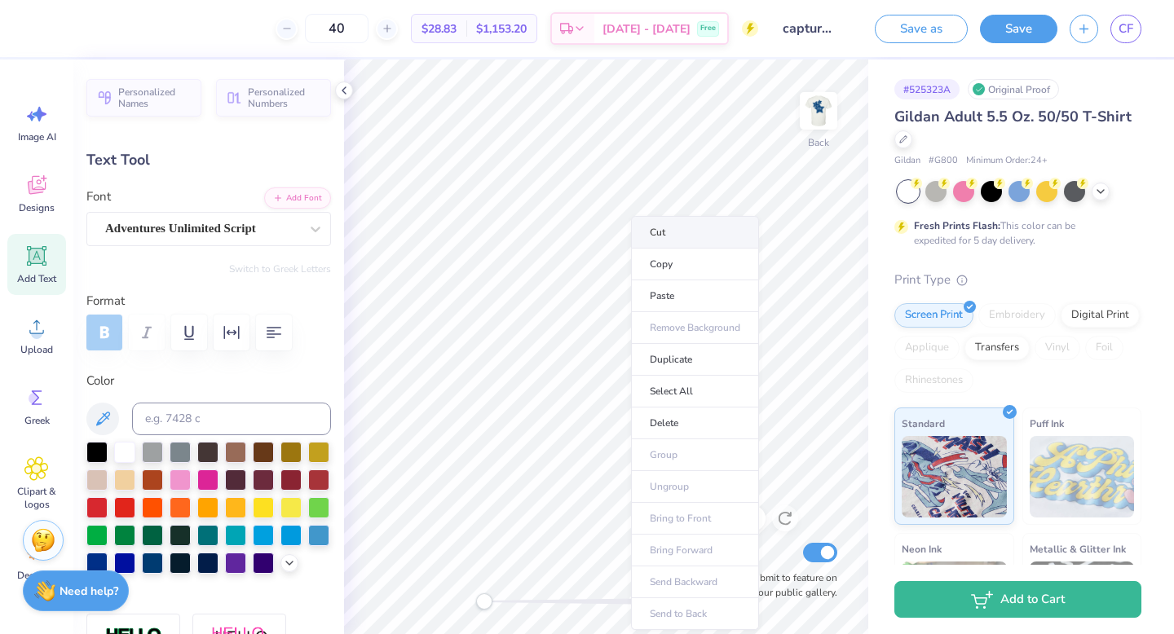
click at [669, 234] on li "Cut" at bounding box center [695, 232] width 128 height 33
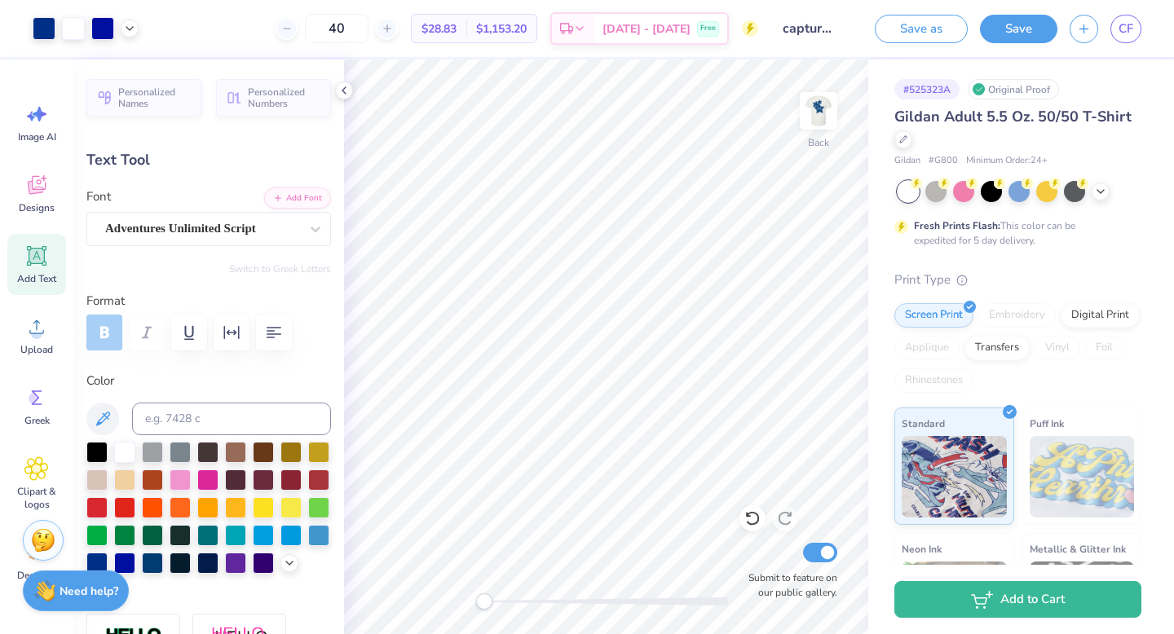
type input "0.0"
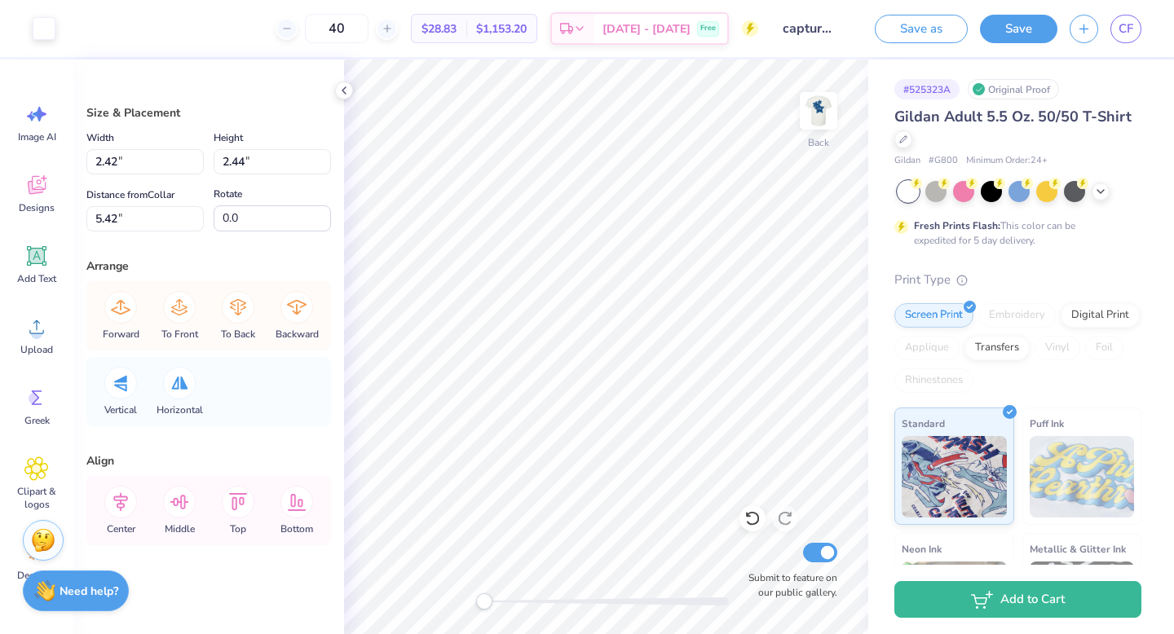
type input "1.89"
type input "1.90"
type input "5.60"
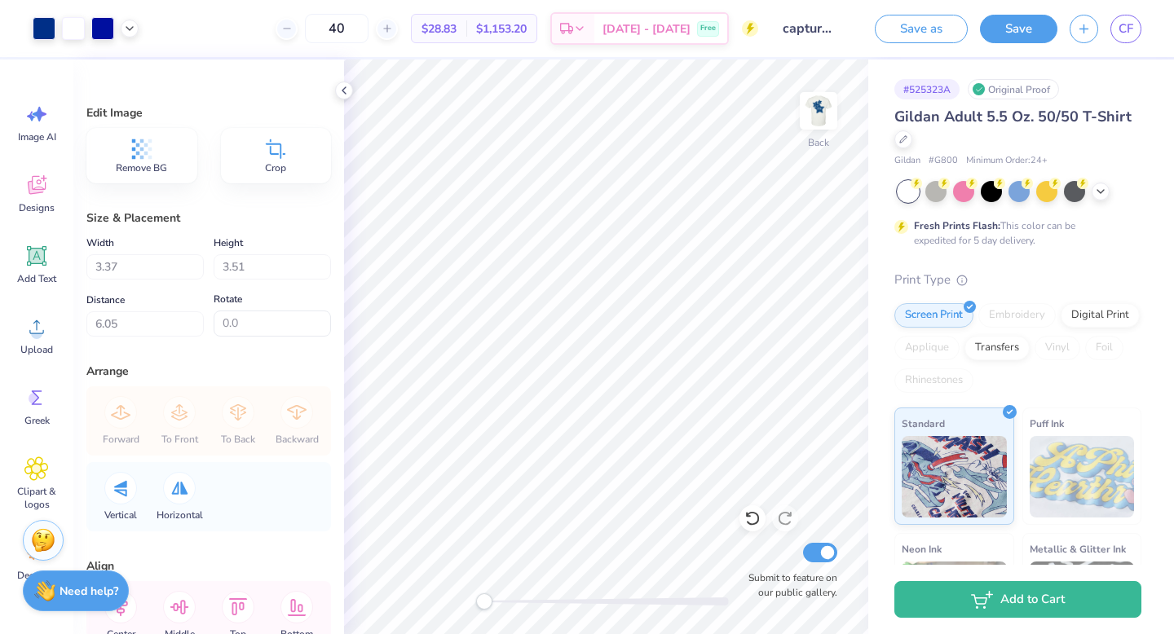
type input "0.23"
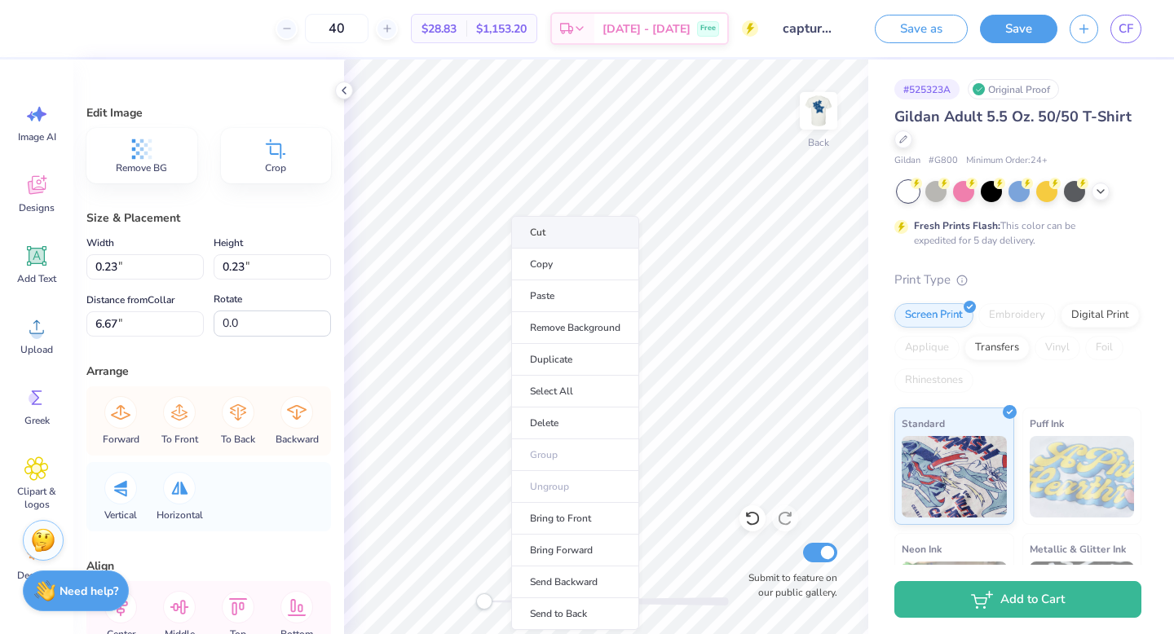
click at [534, 231] on li "Cut" at bounding box center [575, 232] width 128 height 33
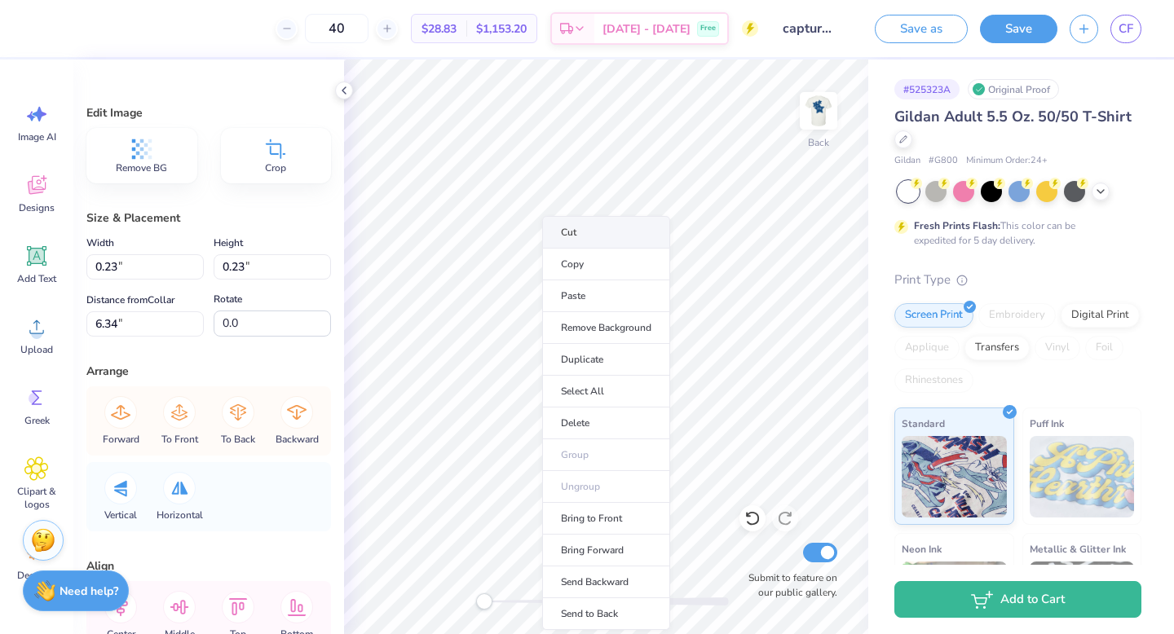
click at [563, 232] on li "Cut" at bounding box center [606, 232] width 128 height 33
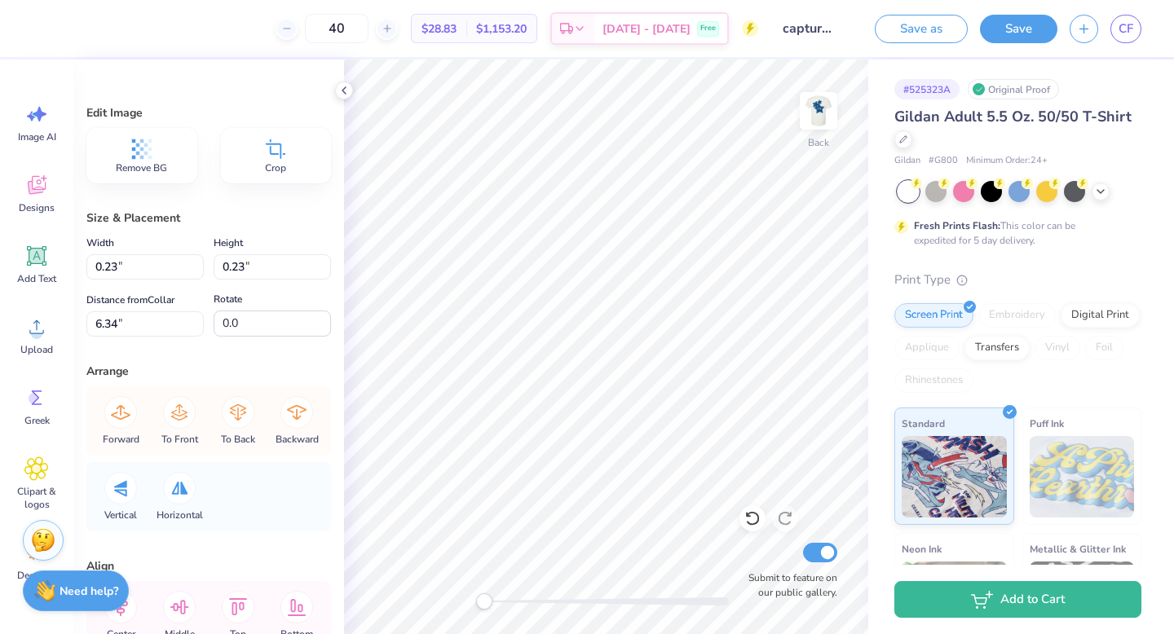
type input "9.15"
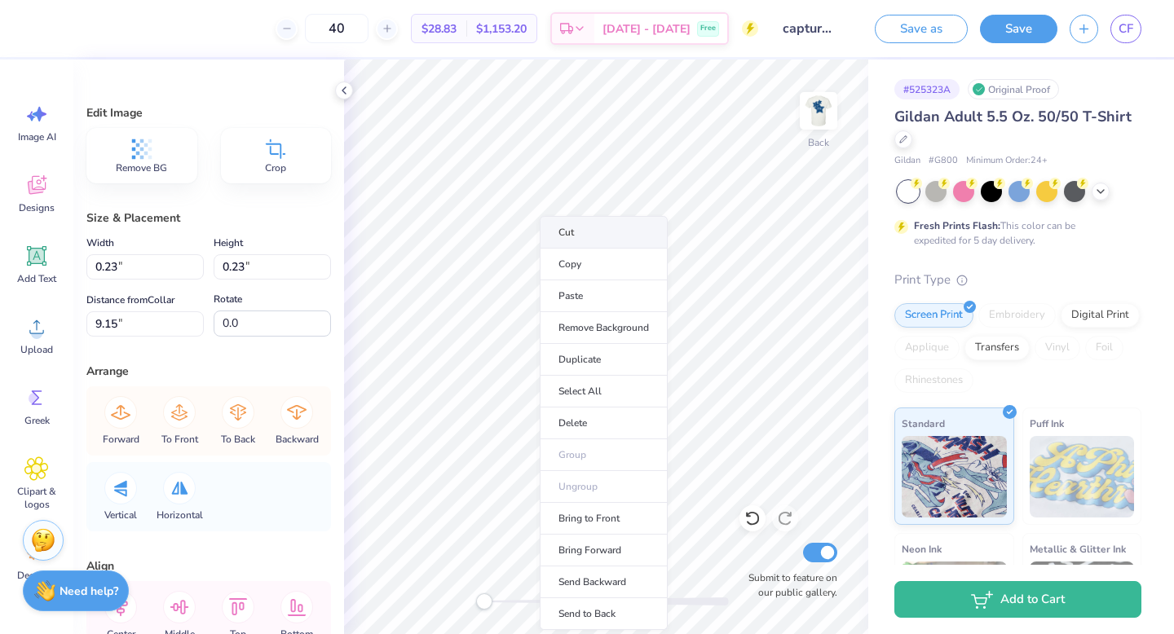
click at [568, 240] on li "Cut" at bounding box center [604, 232] width 128 height 33
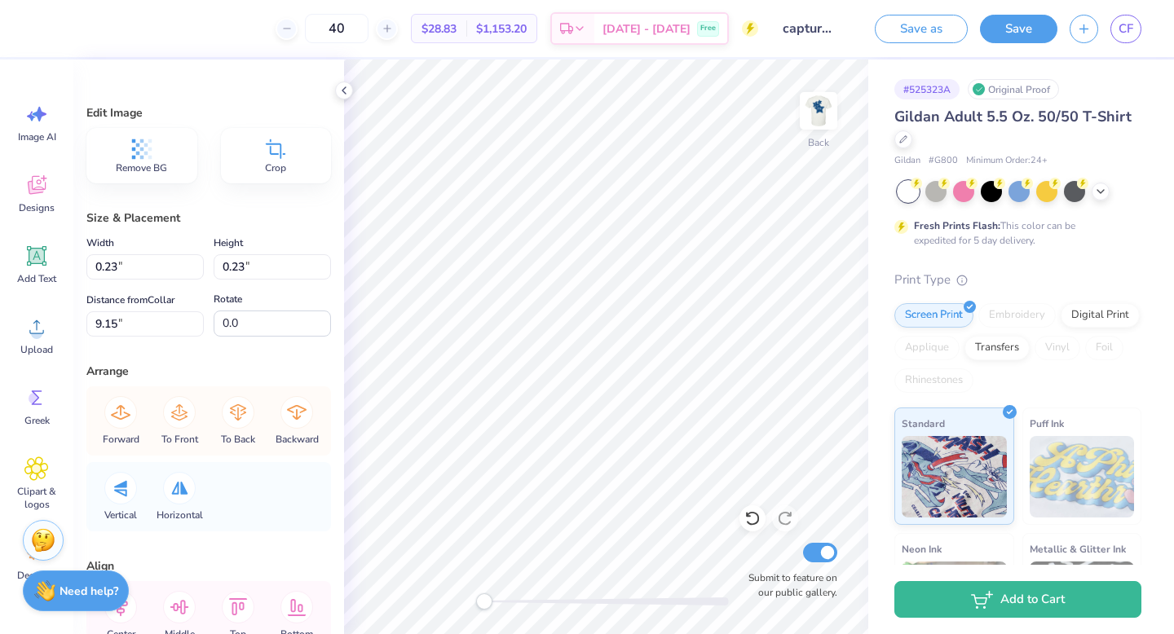
type input "3.37"
type input "3.51"
type input "2.13"
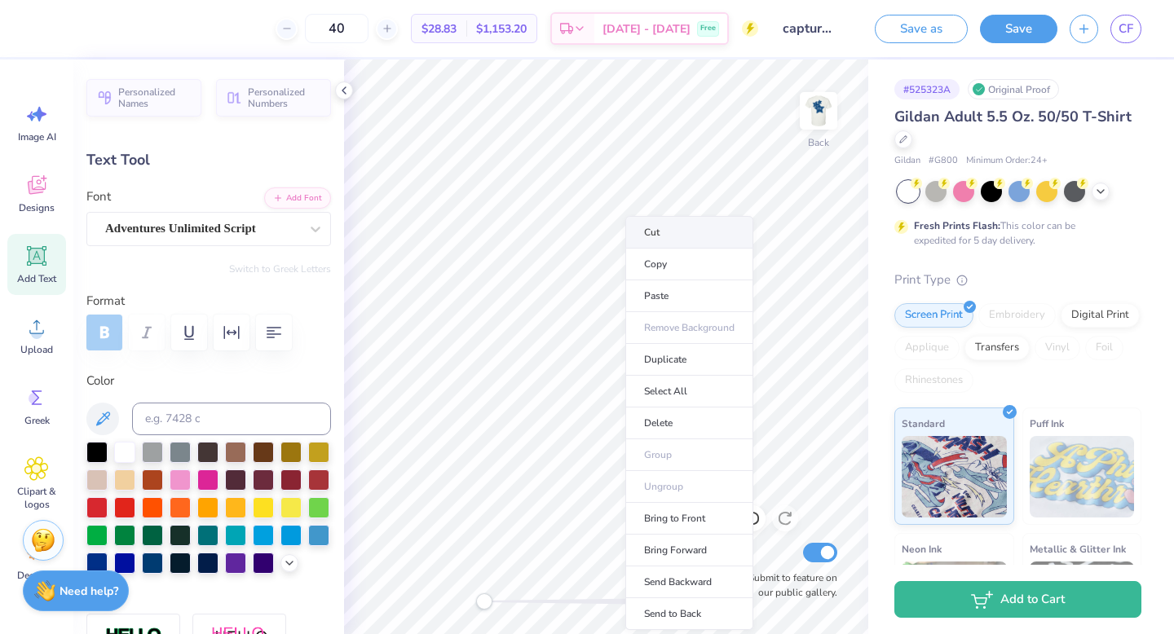
click at [651, 235] on li "Cut" at bounding box center [689, 232] width 128 height 33
type input "0.0"
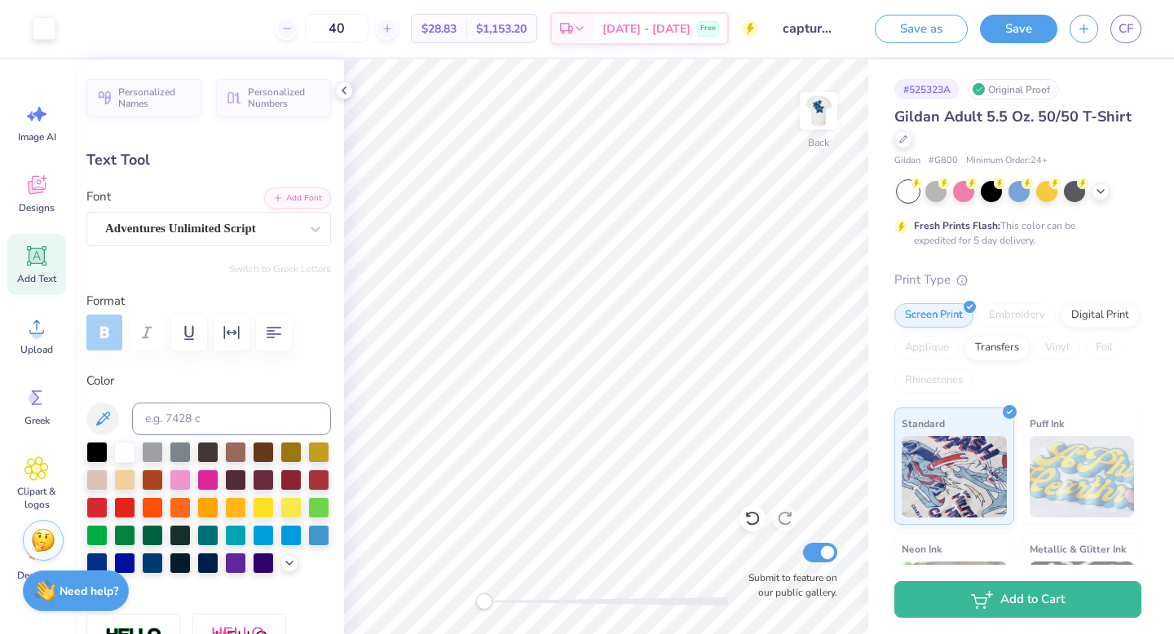
type input "1.85"
type input "0.80"
type input "14.61"
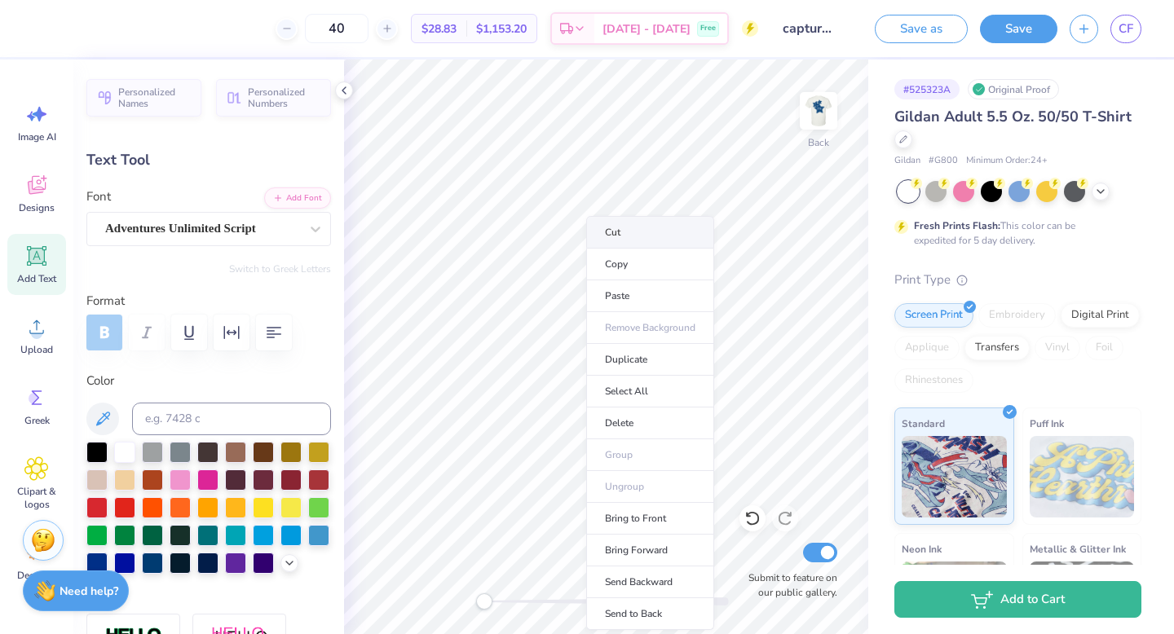
click at [634, 236] on li "Cut" at bounding box center [650, 232] width 128 height 33
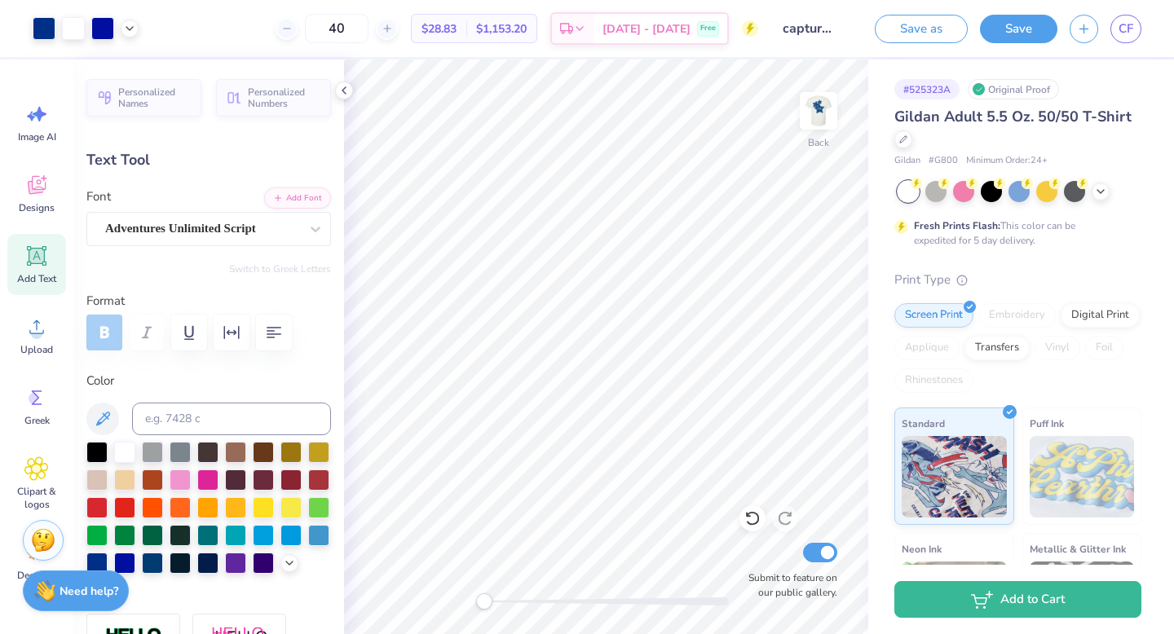
type input "0.0"
type input "1.45"
type input "0.92"
type input "13.64"
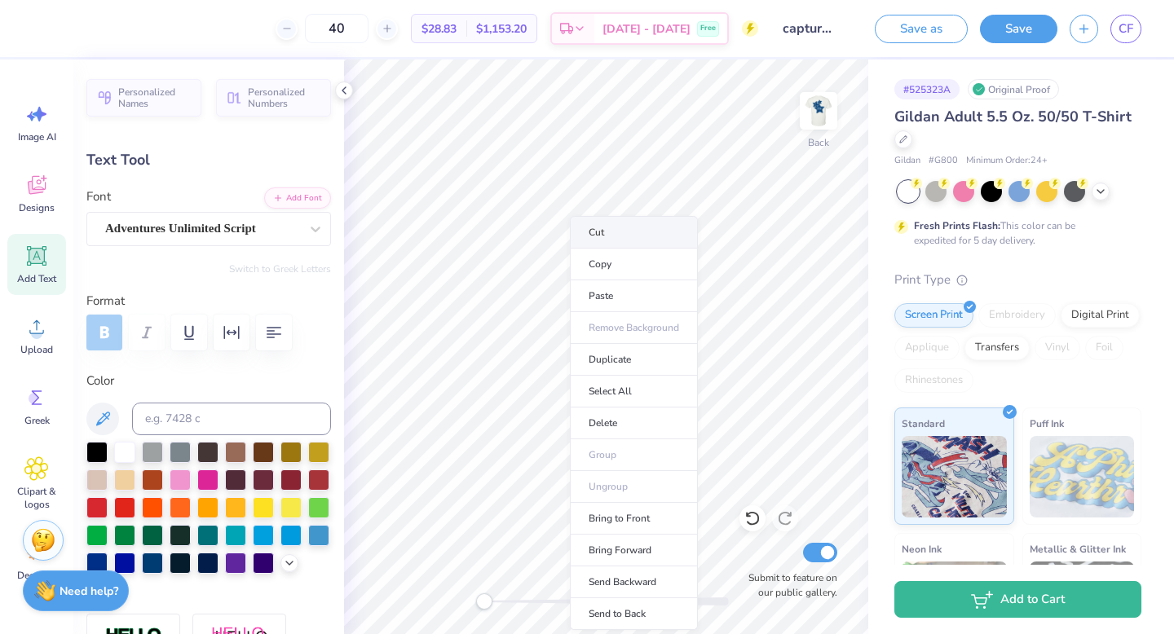
click at [623, 237] on li "Cut" at bounding box center [634, 232] width 128 height 33
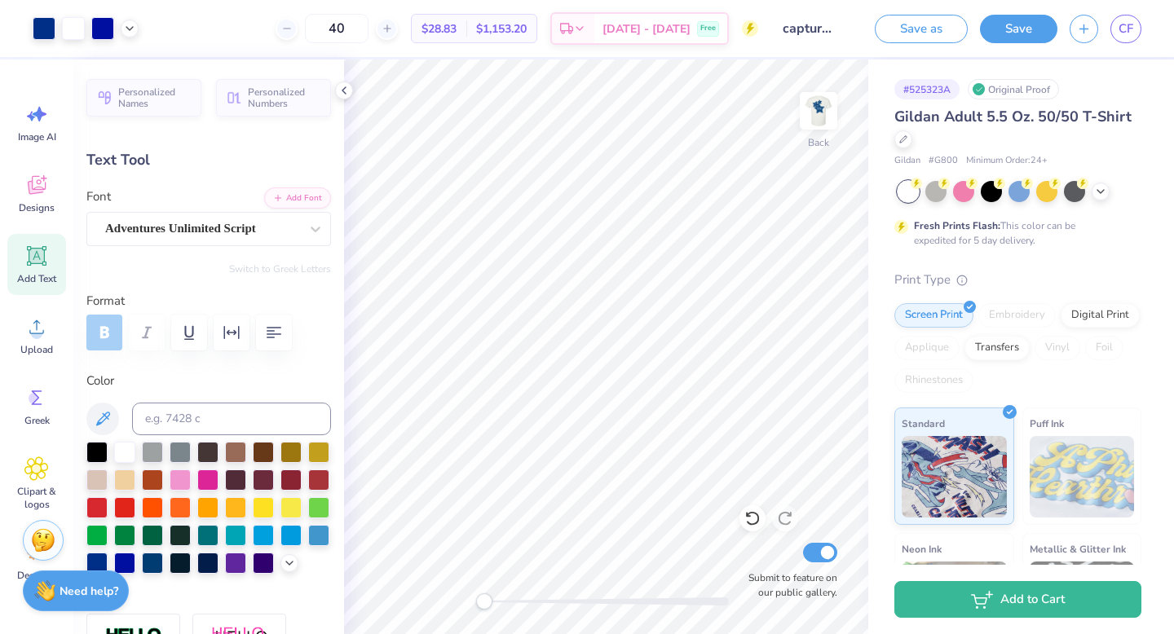
type input "0.0"
type input "3.58"
type input "1.36"
type input "16.64"
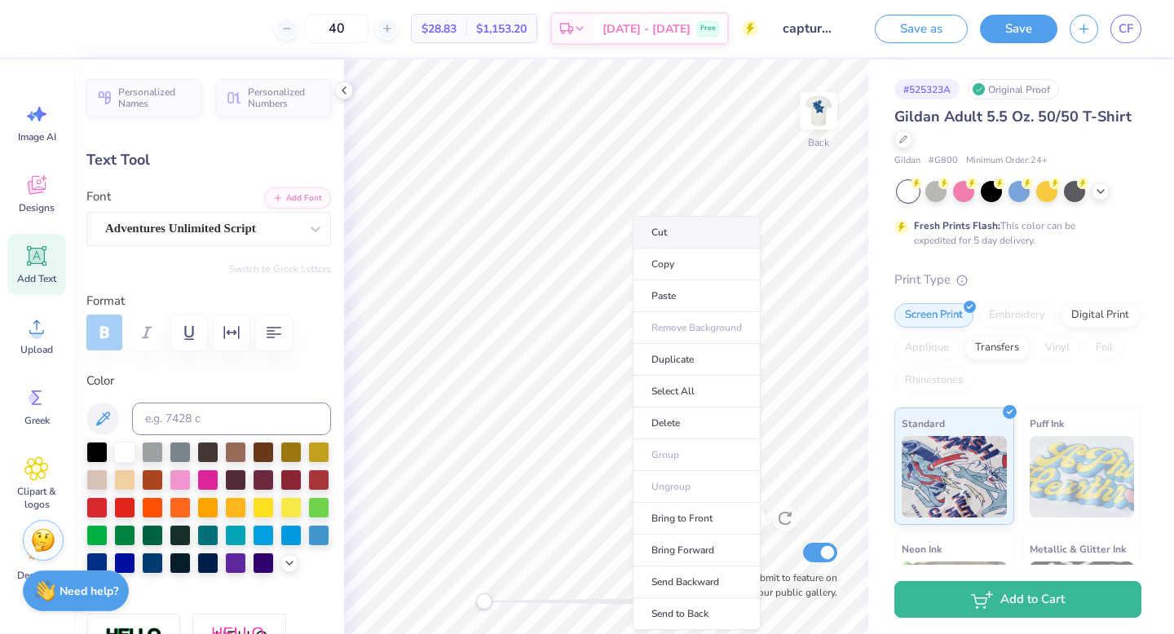
click at [676, 234] on li "Cut" at bounding box center [697, 232] width 128 height 33
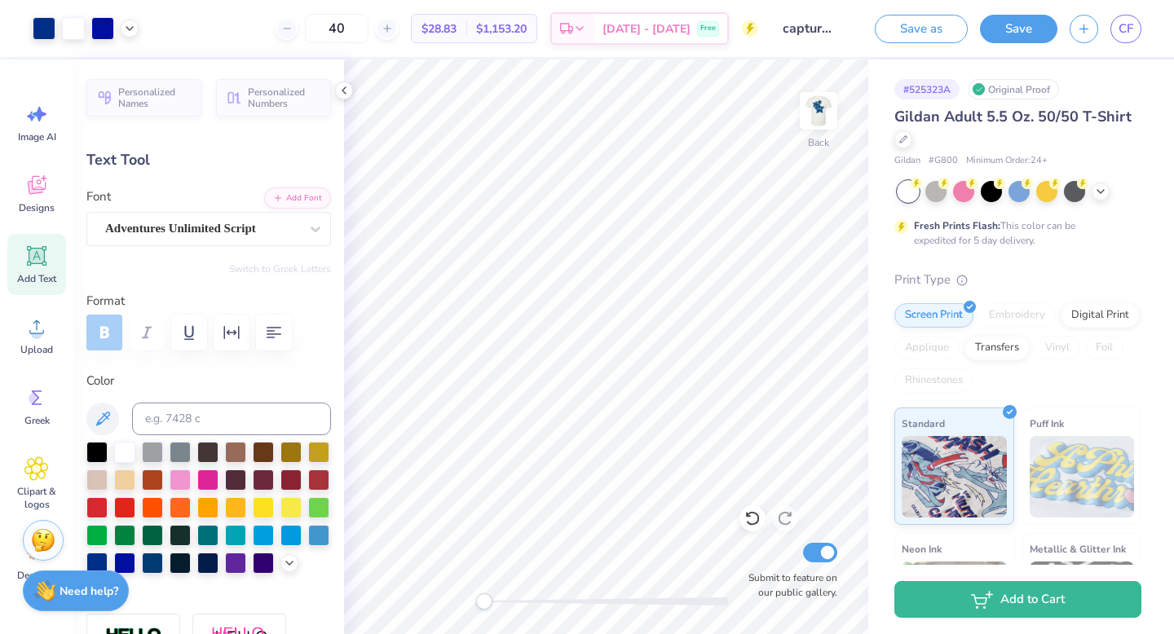
type input "0.0"
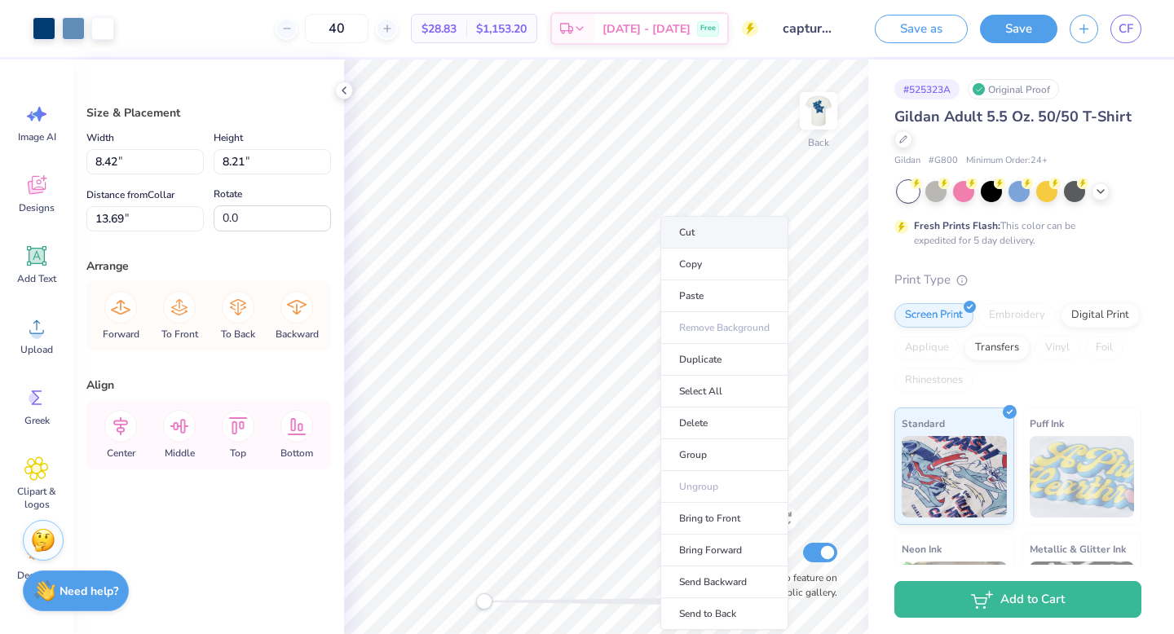
click at [726, 239] on li "Cut" at bounding box center [724, 232] width 128 height 33
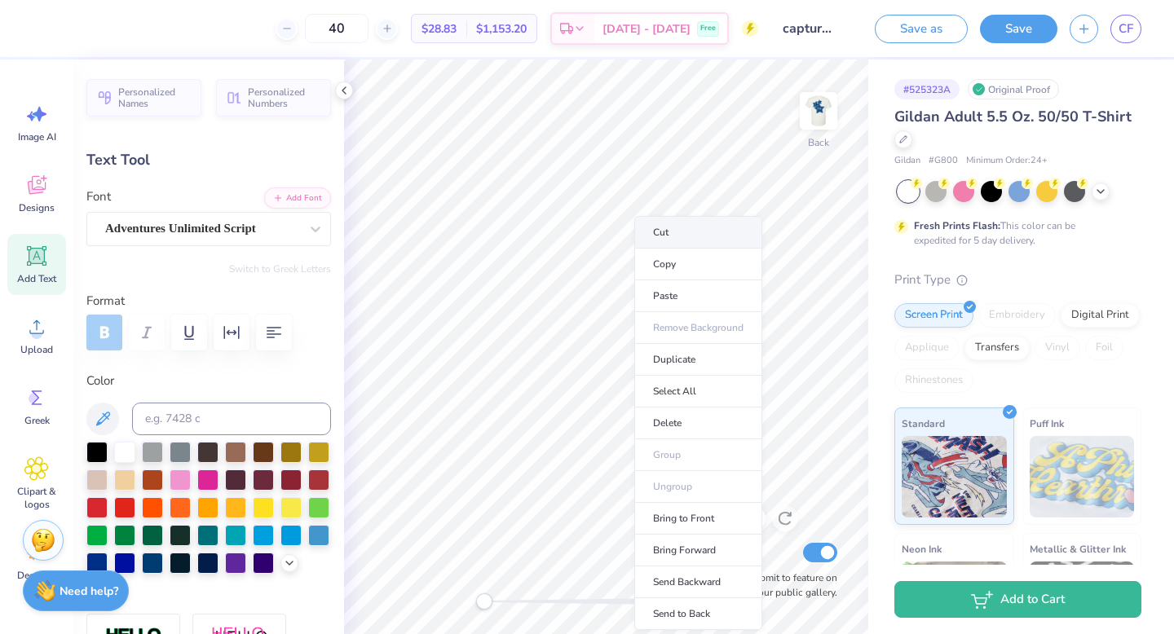
click at [694, 243] on li "Cut" at bounding box center [698, 232] width 128 height 33
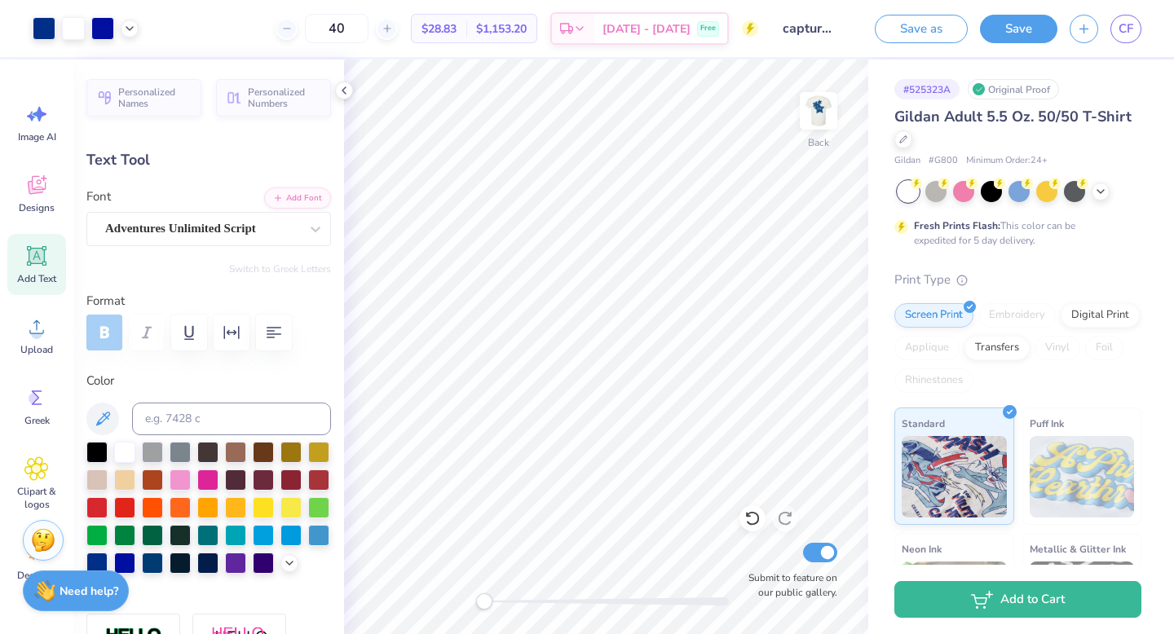
type input "0.0"
type input "2.09"
type input "0.62"
type input "19.03"
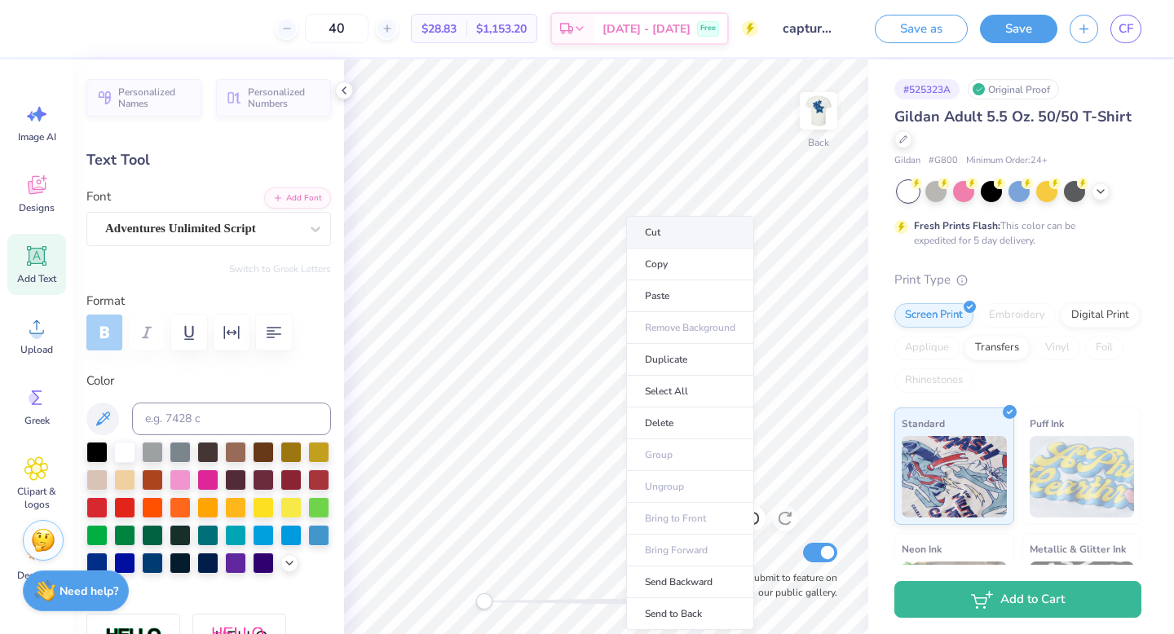
click at [675, 242] on li "Cut" at bounding box center [690, 232] width 128 height 33
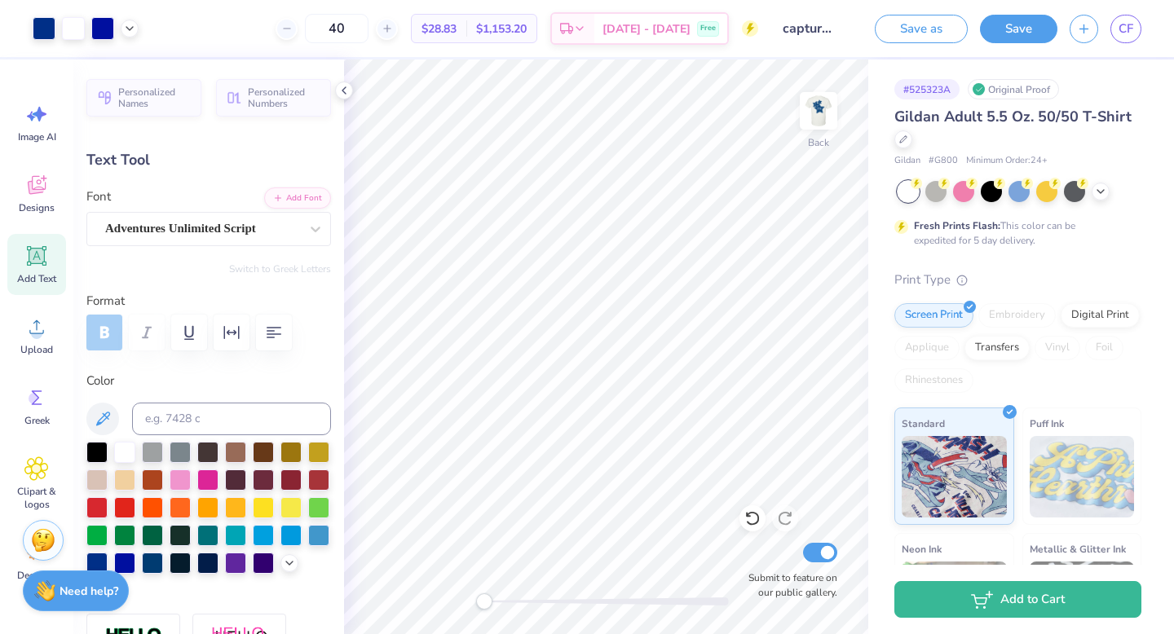
type input "0.0"
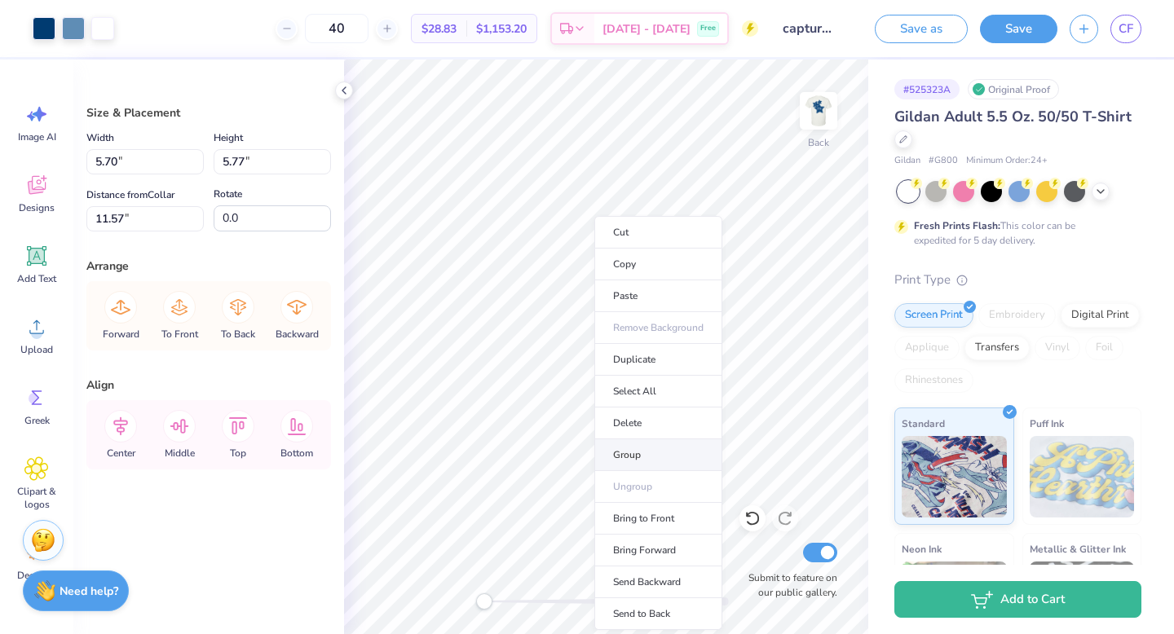
click at [645, 451] on li "Group" at bounding box center [658, 455] width 128 height 32
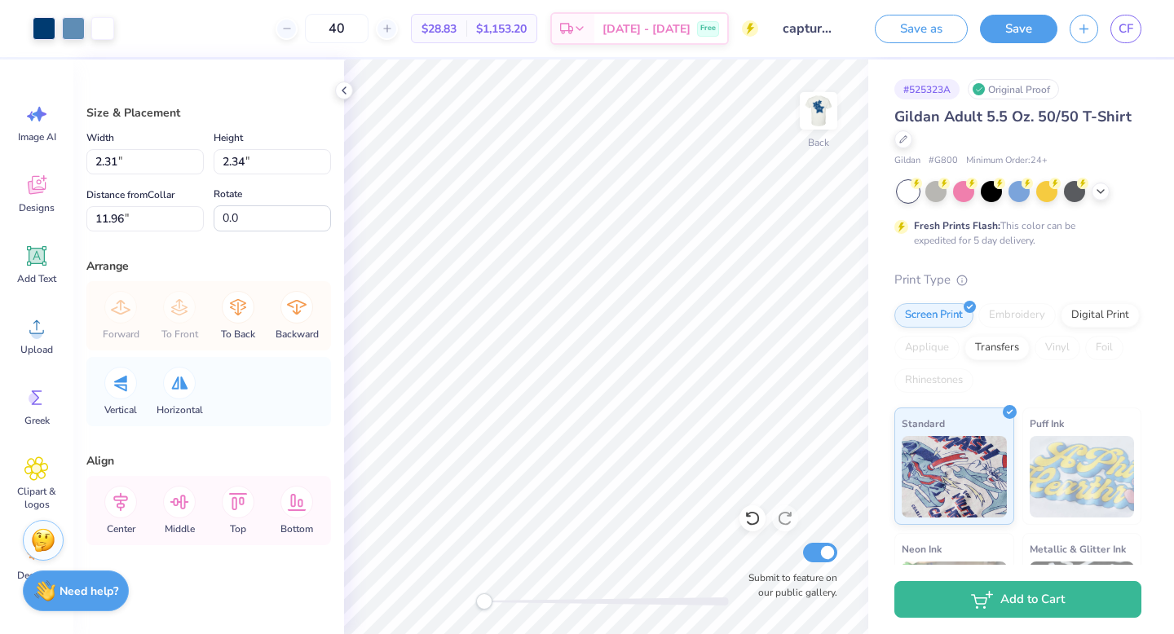
type input "2.31"
type input "2.34"
type input "11.96"
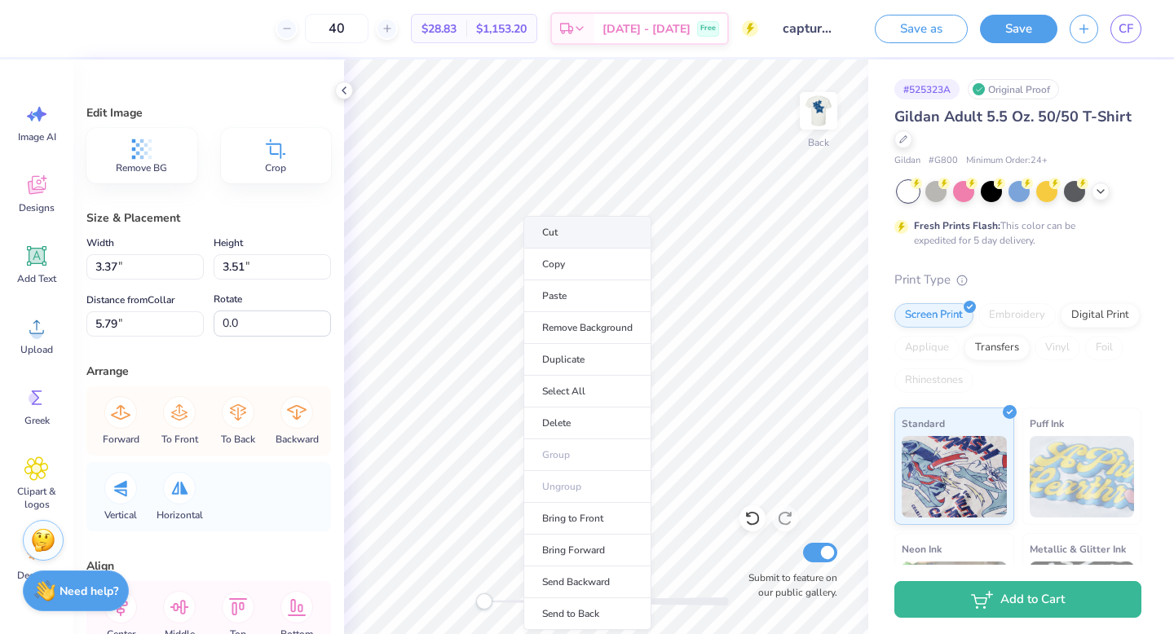
click at [549, 227] on li "Cut" at bounding box center [587, 232] width 128 height 33
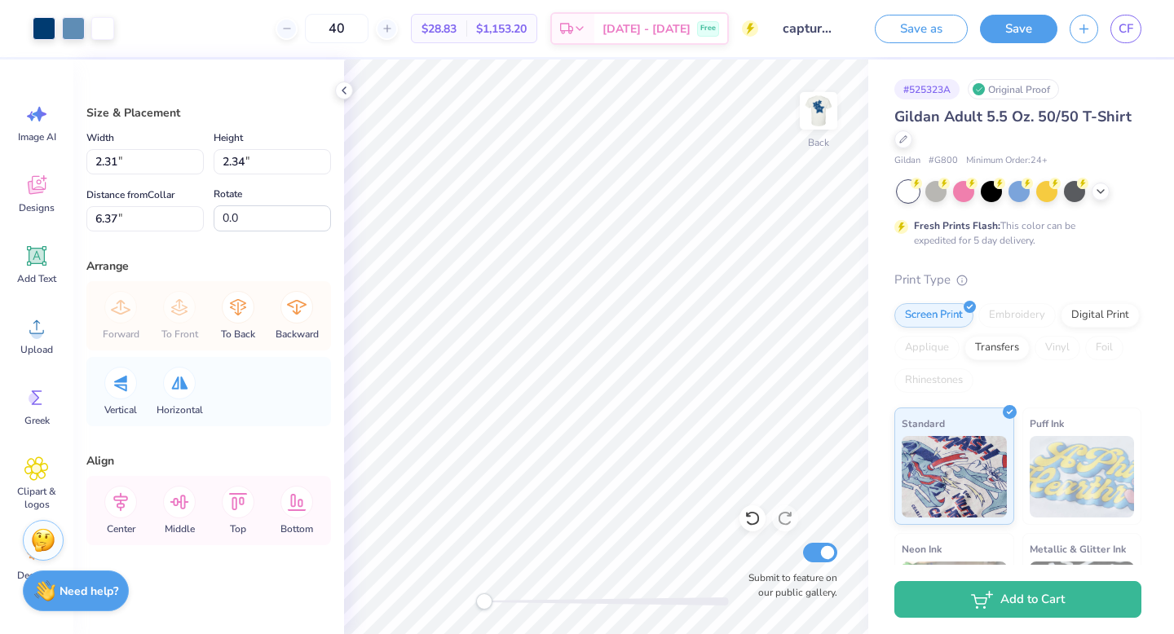
type input "3.06"
type input "3.10"
click at [571, 350] on li "Duplicate" at bounding box center [595, 360] width 128 height 32
type input "6.64"
click at [46, 19] on div at bounding box center [44, 26] width 23 height 23
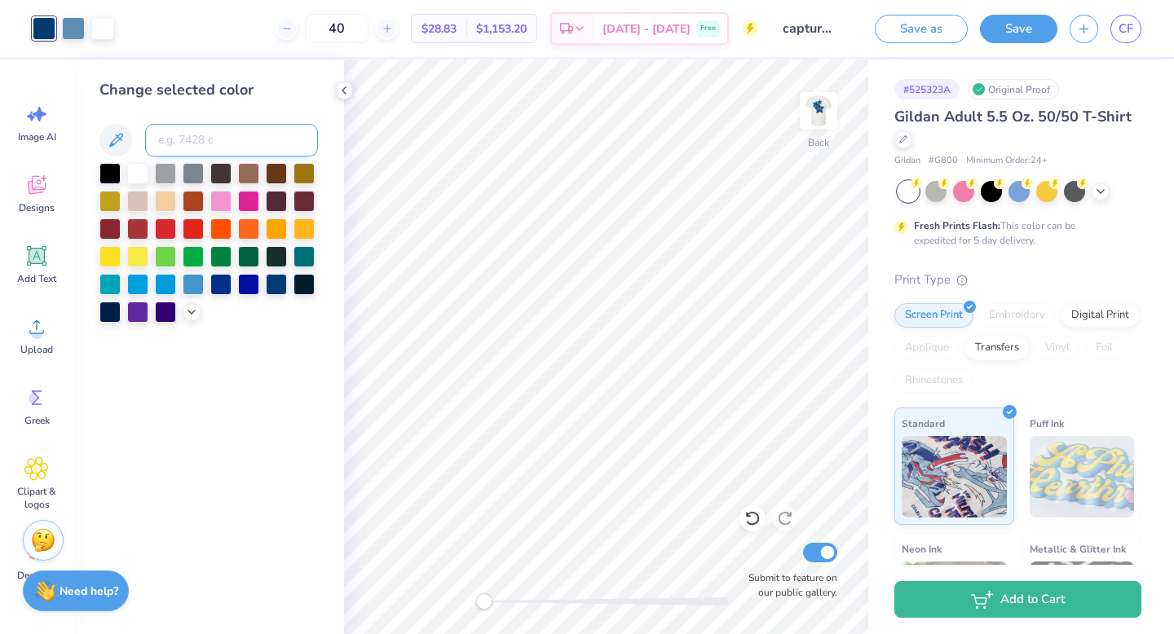
click at [190, 146] on input at bounding box center [231, 140] width 173 height 33
type input "7454"
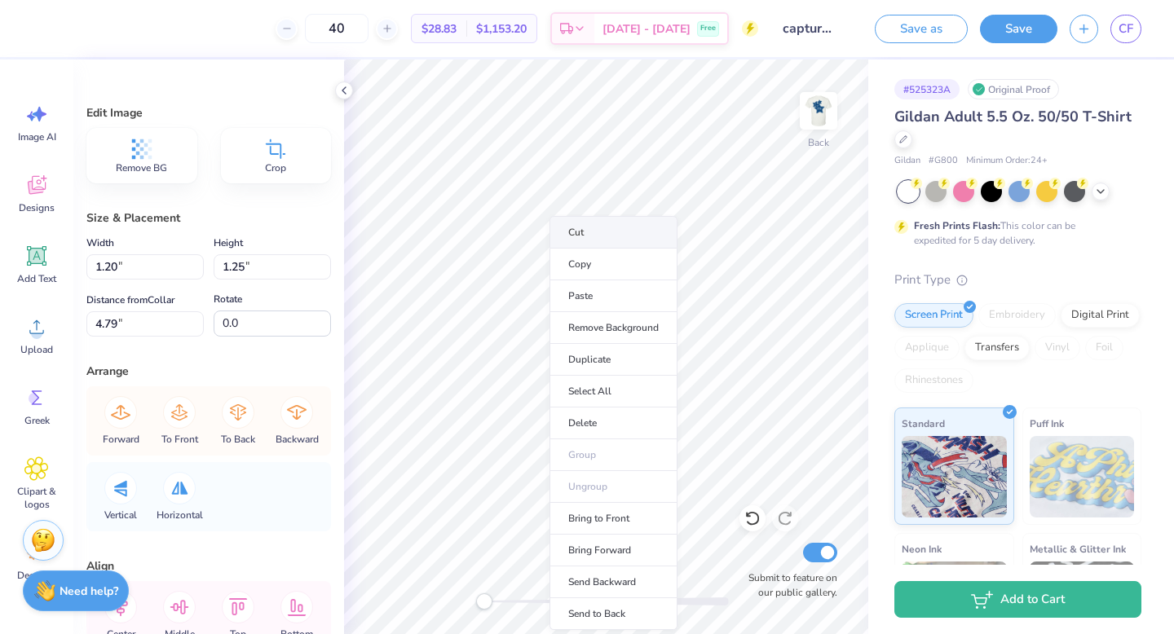
click at [580, 219] on li "Cut" at bounding box center [613, 232] width 128 height 33
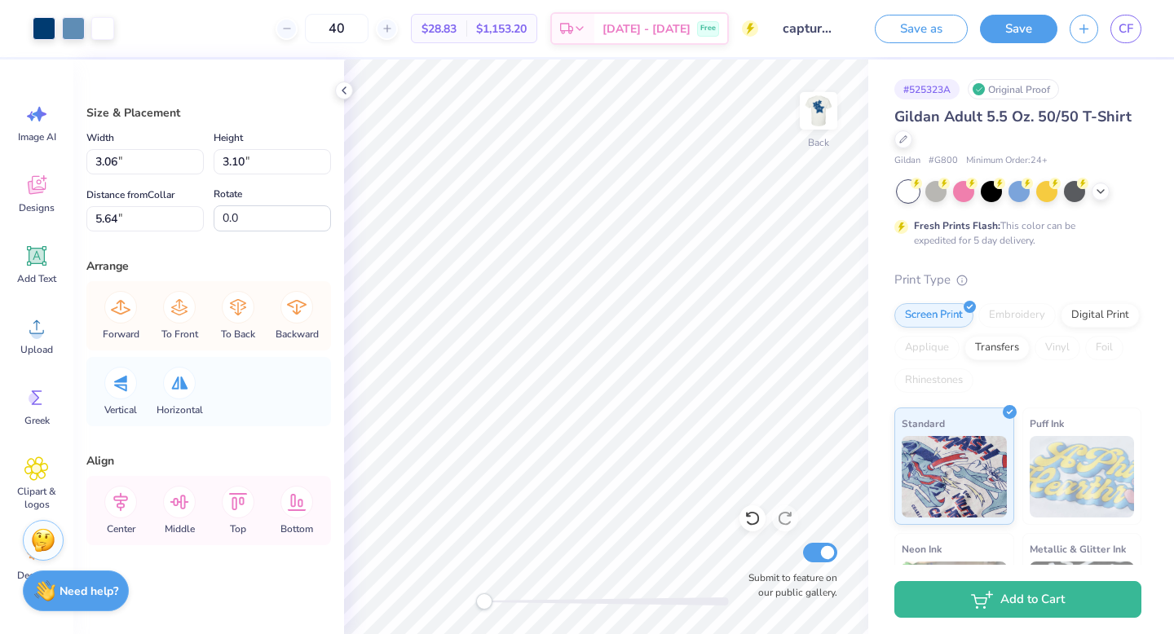
type input "1.97"
type input "2.00"
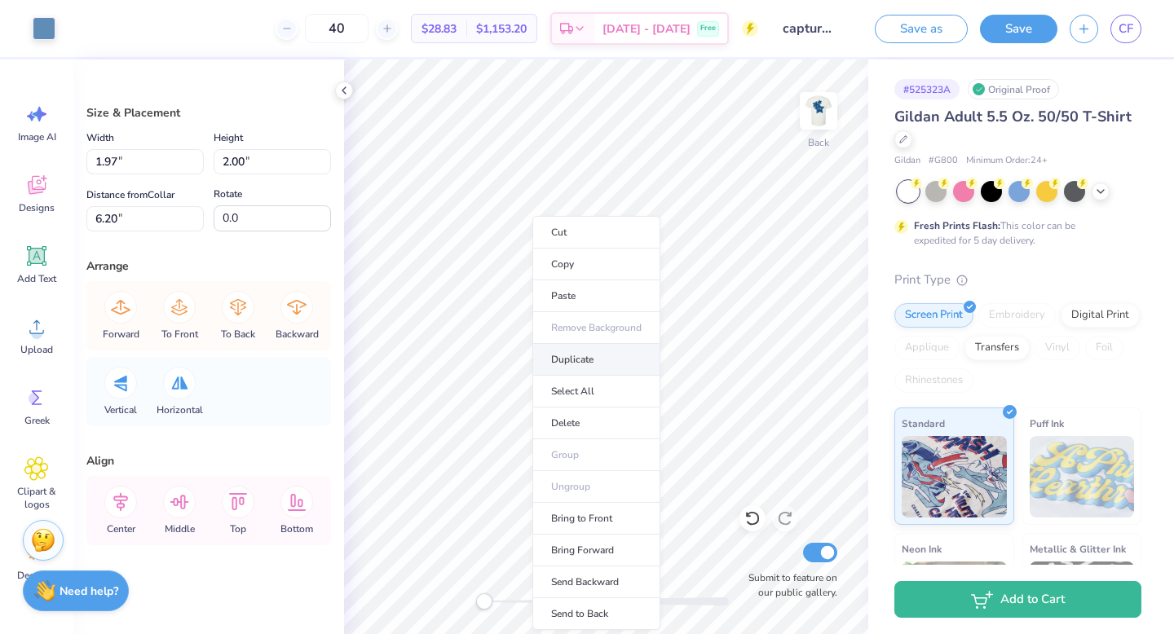
click at [577, 360] on li "Duplicate" at bounding box center [596, 360] width 128 height 32
type input "7.20"
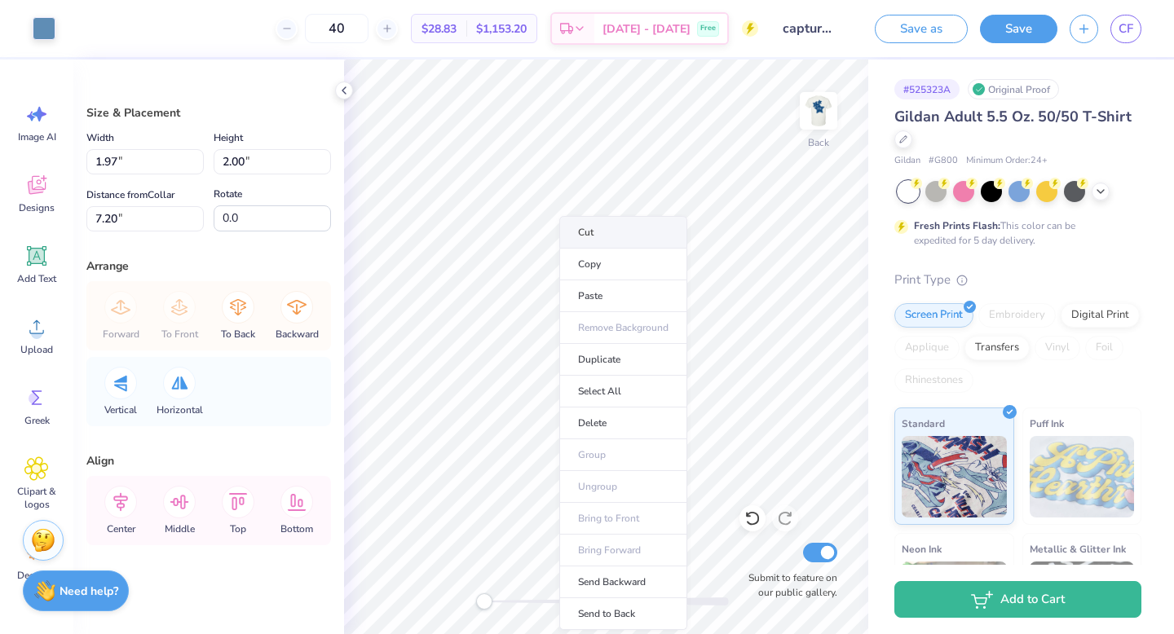
click at [598, 230] on li "Cut" at bounding box center [623, 232] width 128 height 33
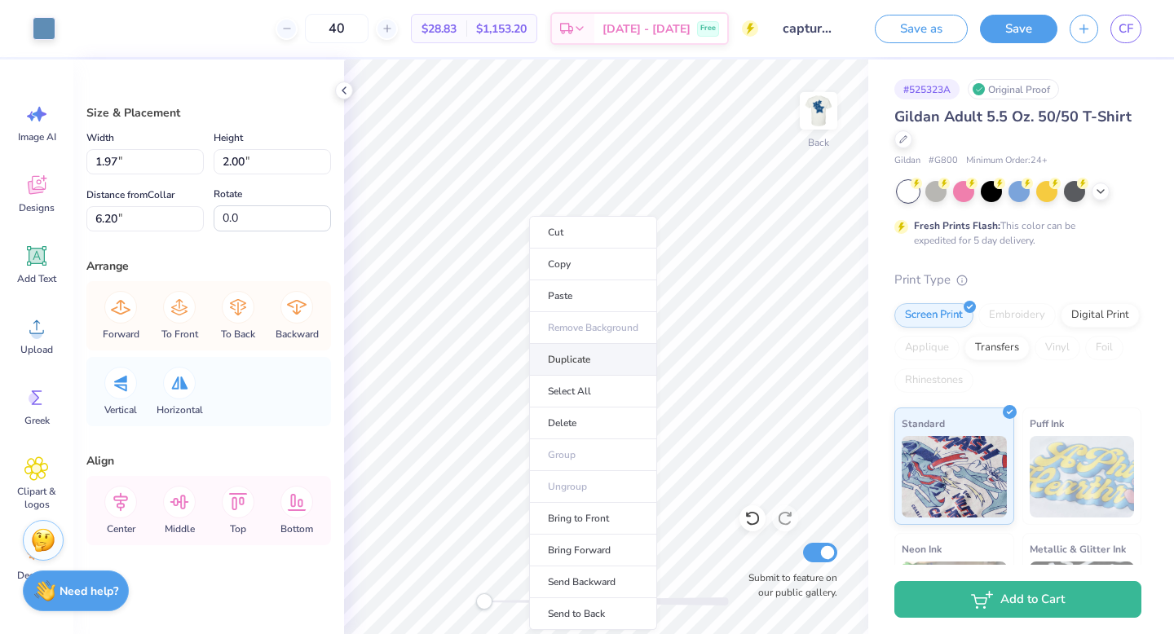
click at [568, 355] on li "Duplicate" at bounding box center [593, 360] width 128 height 32
type input "7.20"
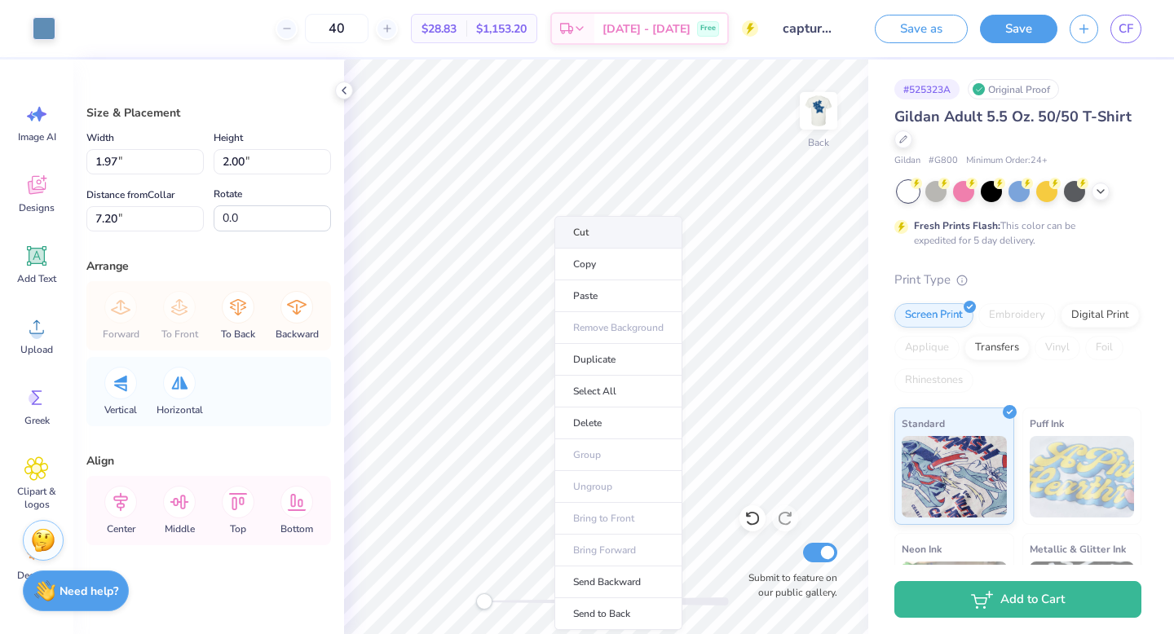
click at [576, 234] on li "Cut" at bounding box center [618, 232] width 128 height 33
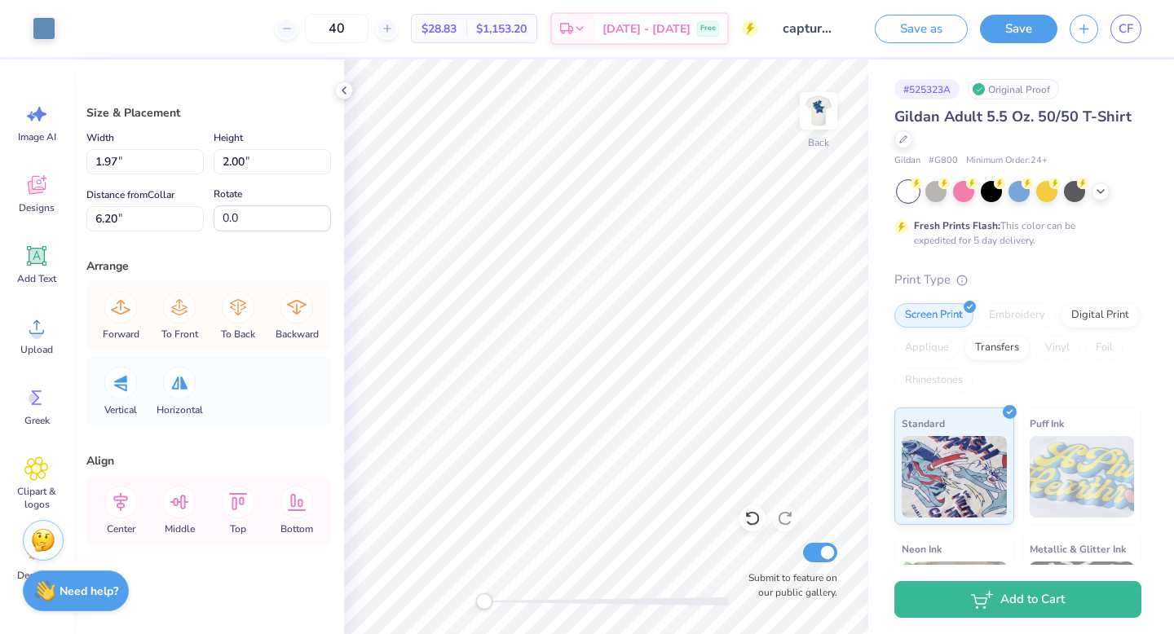
type input "2.01"
type input "2.03"
type input "6.25"
type input "1.97"
type input "2.00"
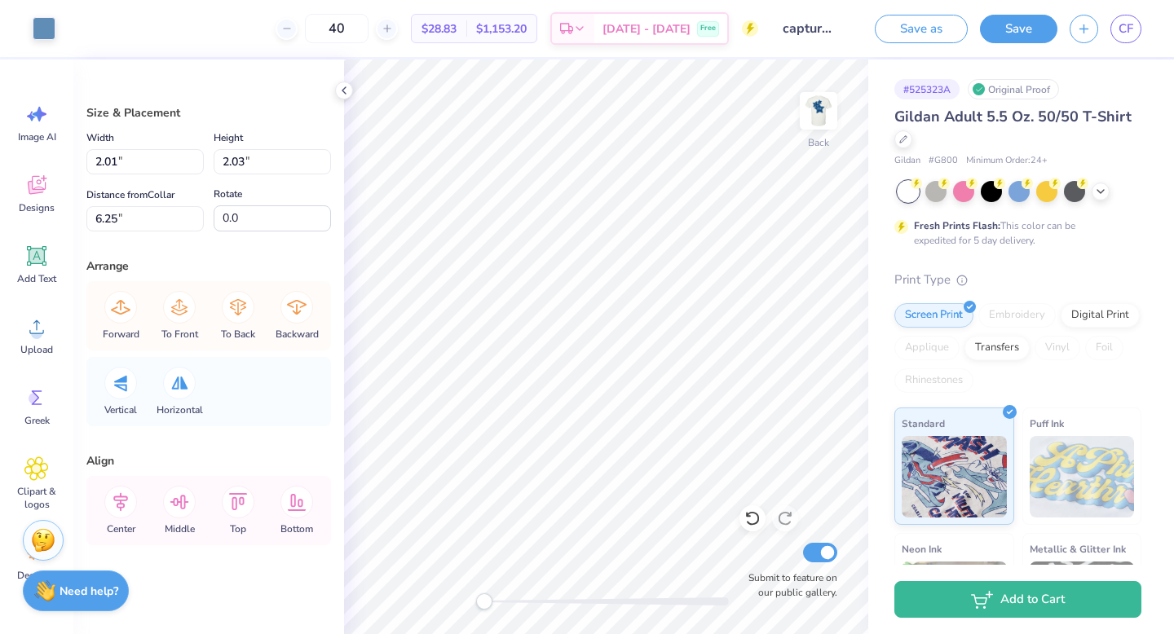
type input "9.81"
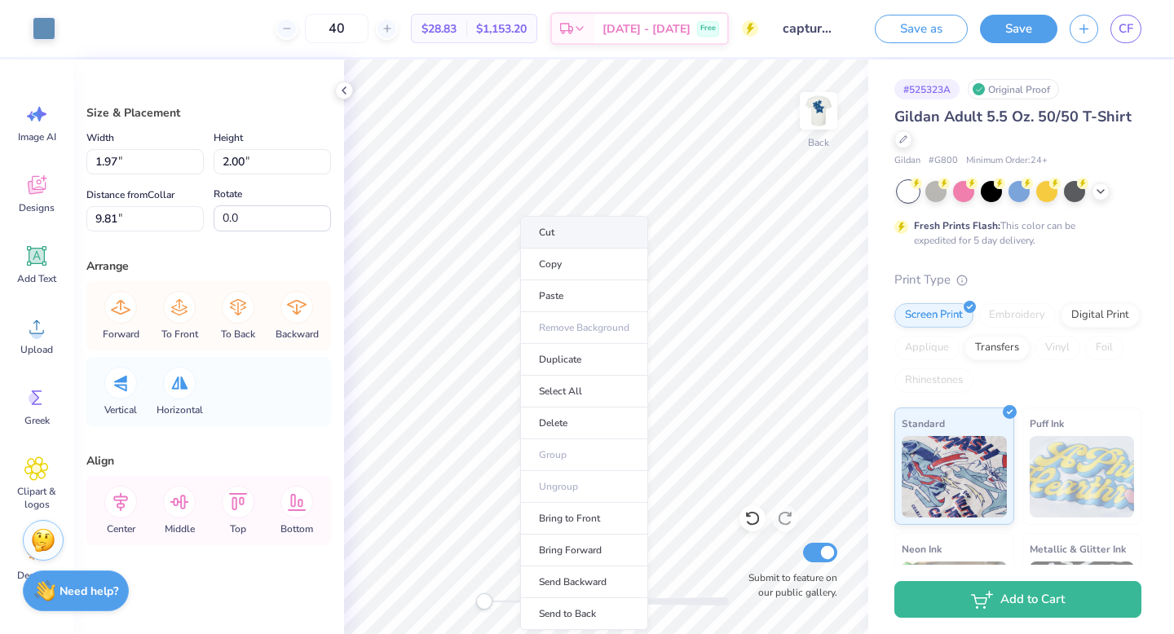
click at [573, 225] on li "Cut" at bounding box center [584, 232] width 128 height 33
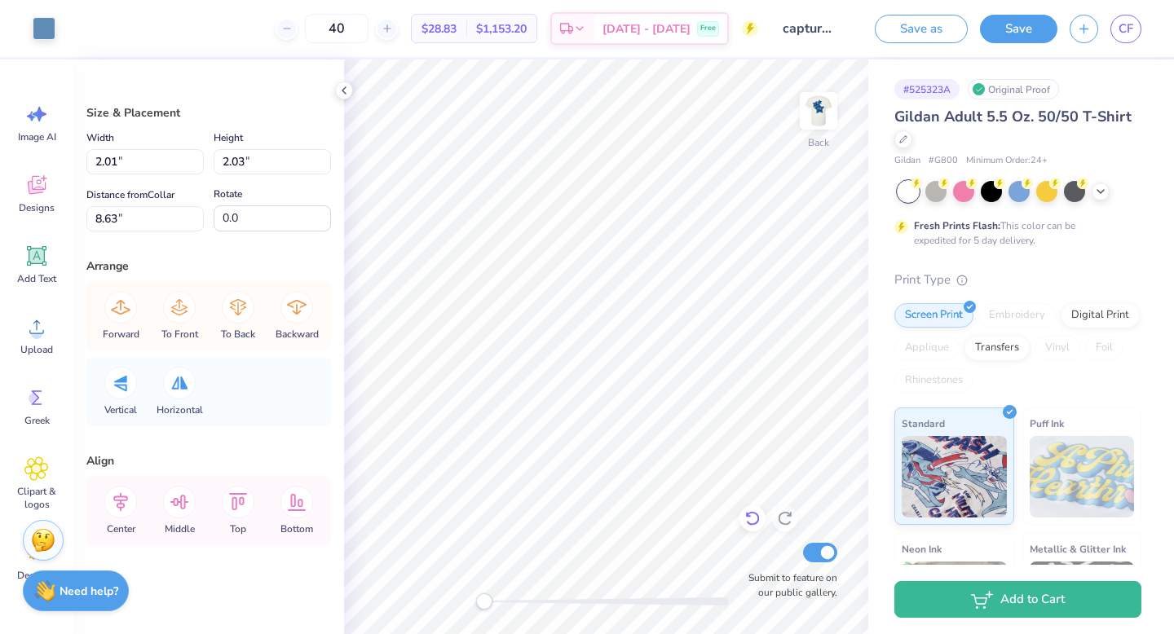
click at [752, 525] on icon at bounding box center [752, 519] width 14 height 15
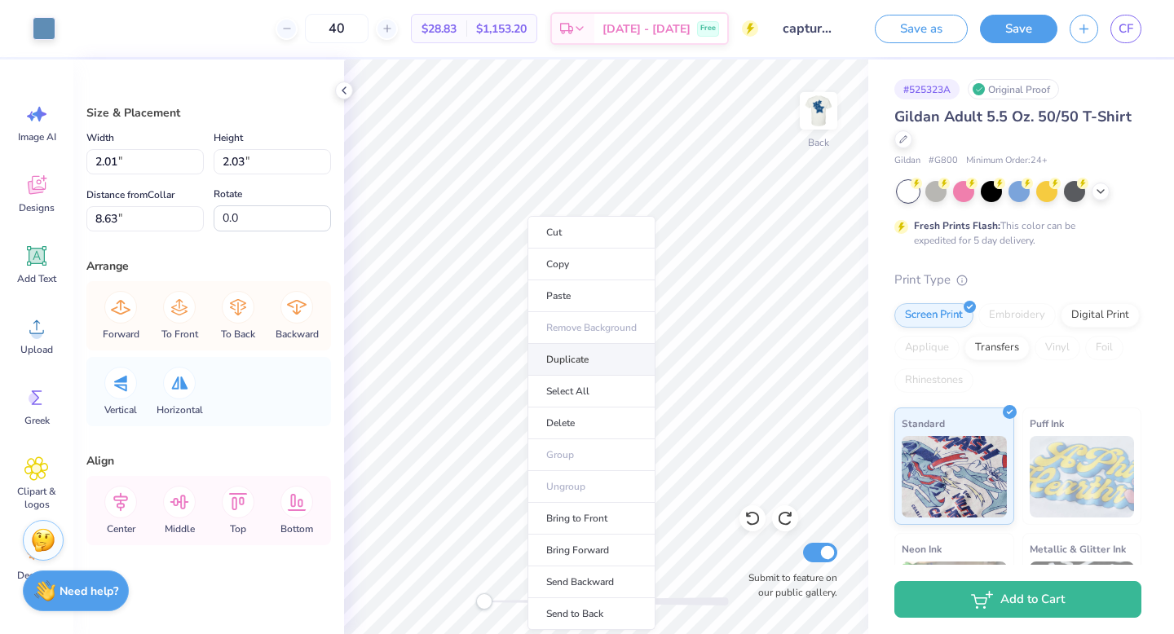
click at [583, 351] on li "Duplicate" at bounding box center [591, 360] width 128 height 32
type input "9.63"
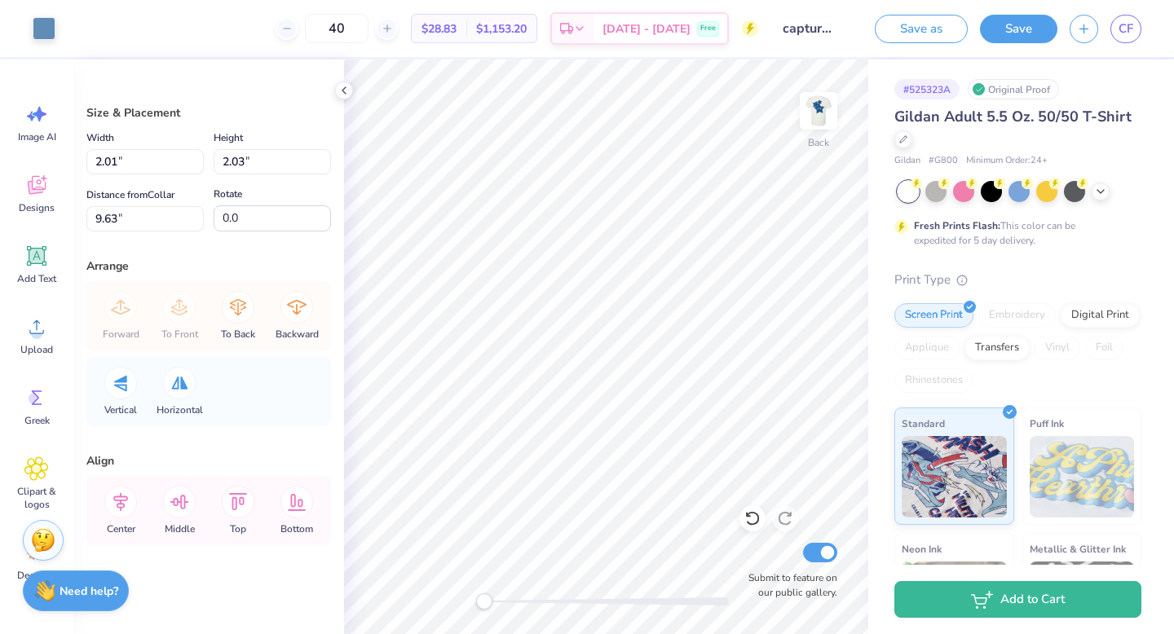
type input "1.96"
type input "1.98"
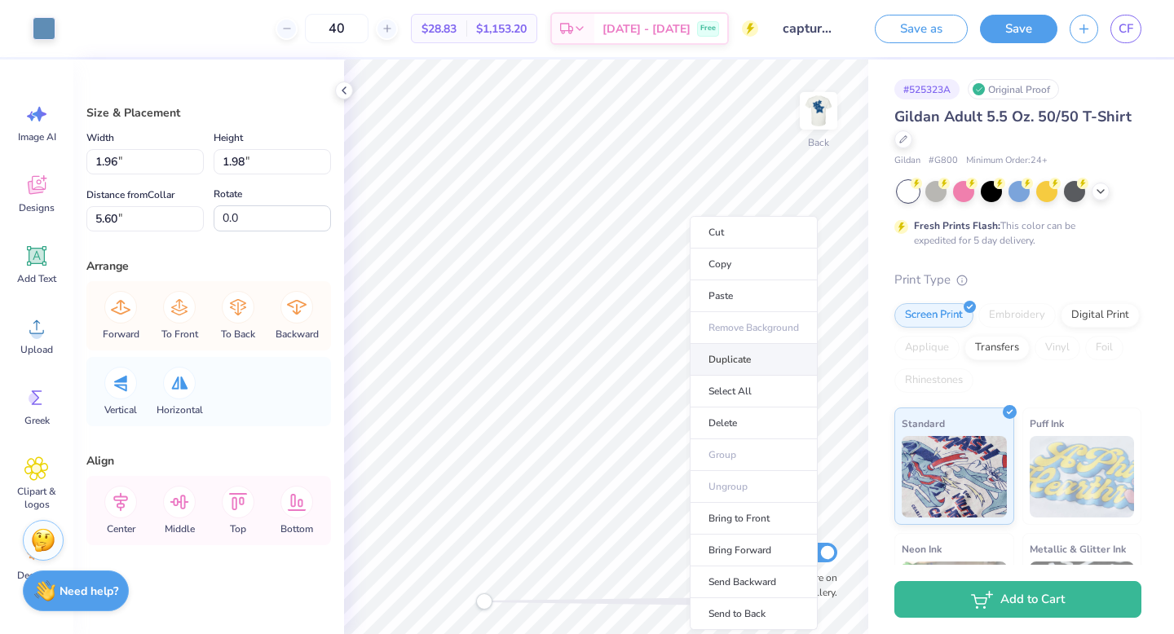
click at [737, 346] on li "Duplicate" at bounding box center [754, 360] width 128 height 32
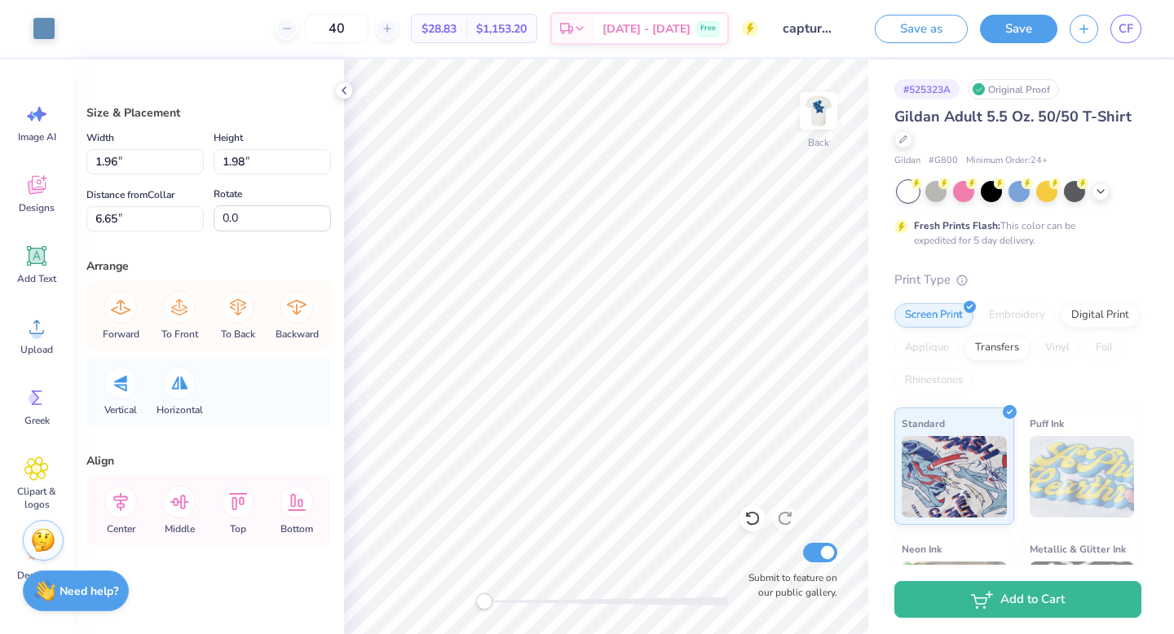
type input "10.77"
type input "9.0"
type input "23.5"
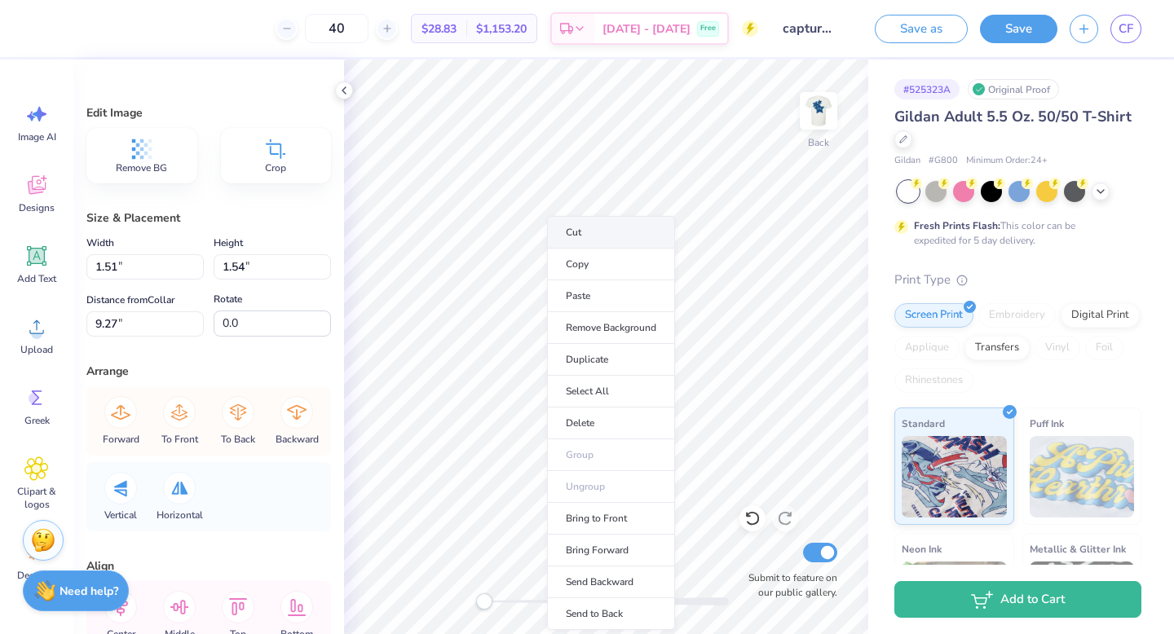
click at [568, 244] on li "Cut" at bounding box center [611, 232] width 128 height 33
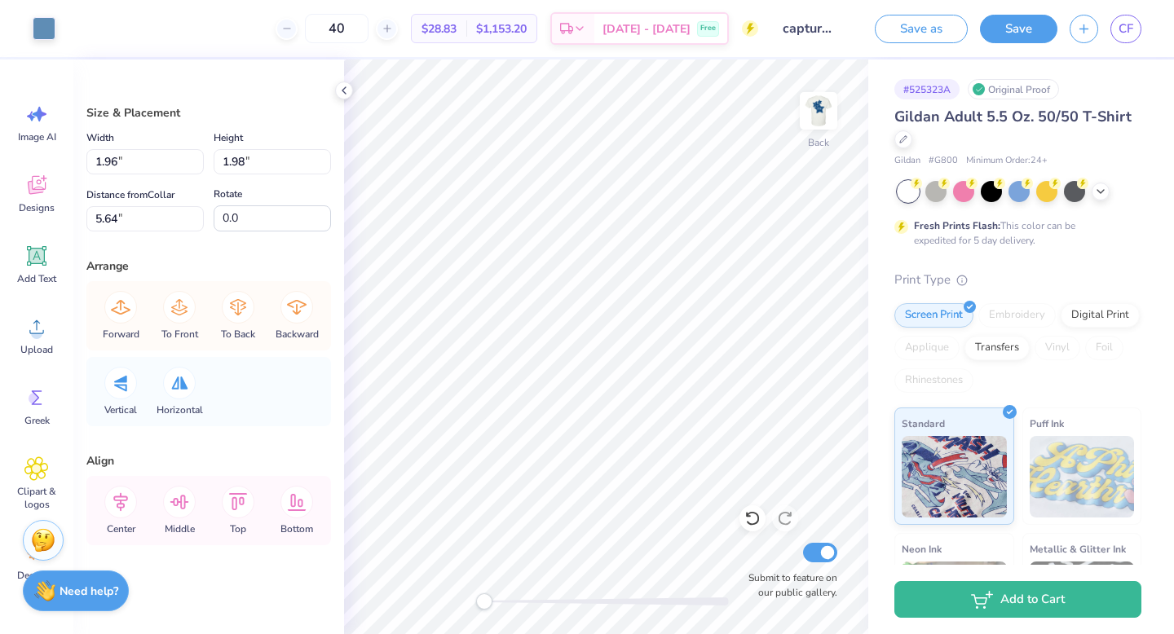
type input "1.89"
type input "1.90"
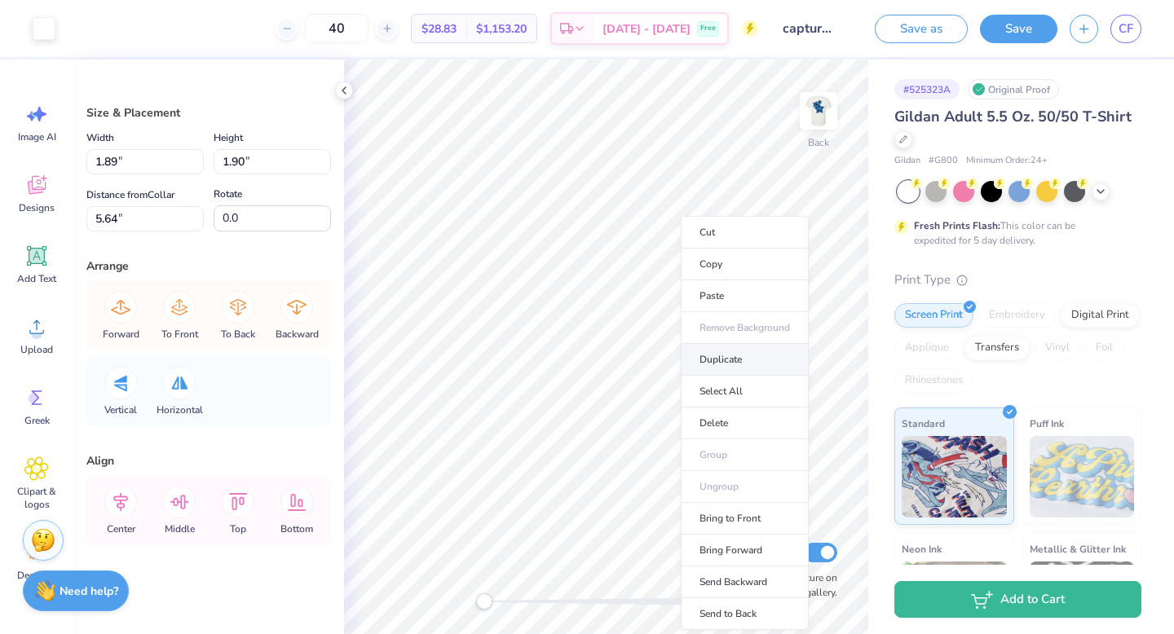
click at [717, 360] on li "Duplicate" at bounding box center [745, 360] width 128 height 32
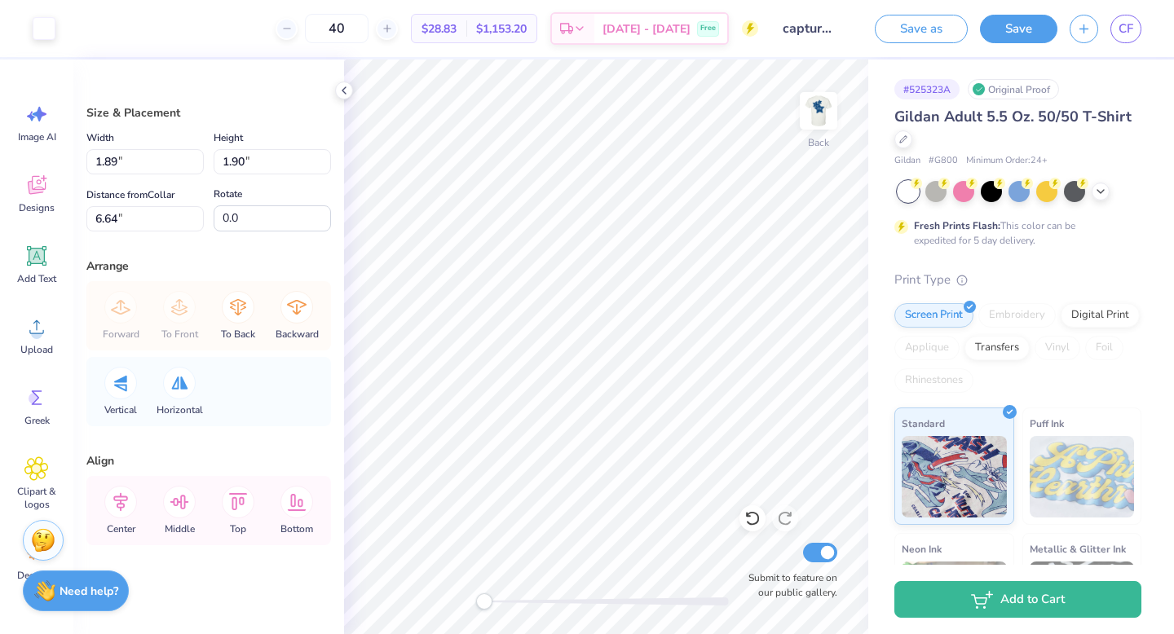
type input "6.64"
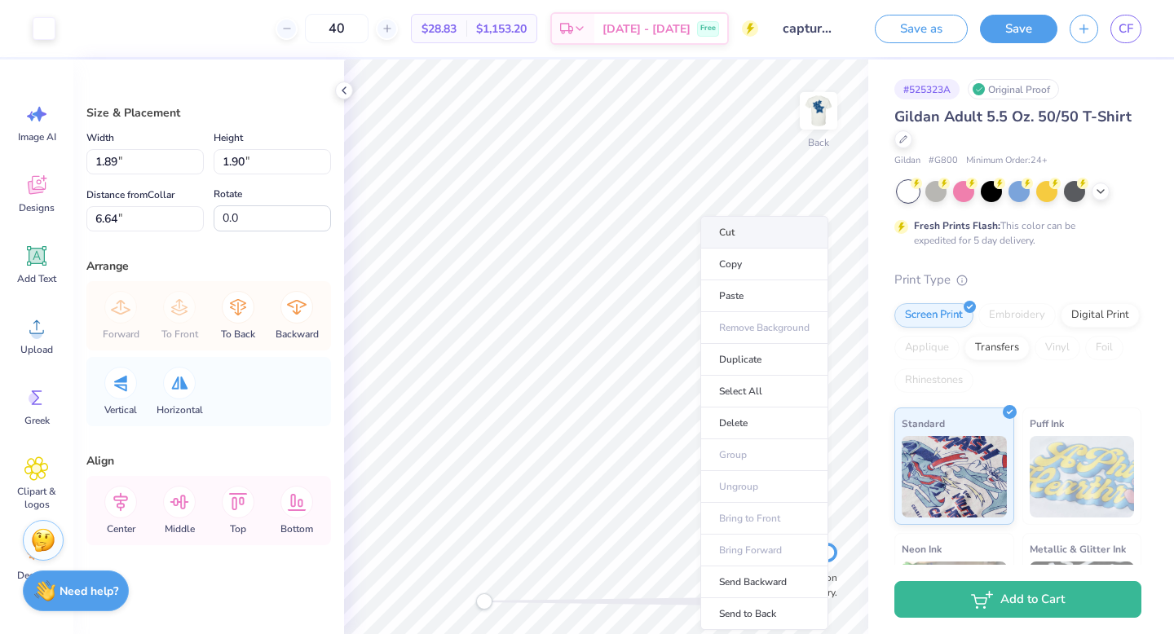
click at [712, 236] on li "Cut" at bounding box center [764, 232] width 128 height 33
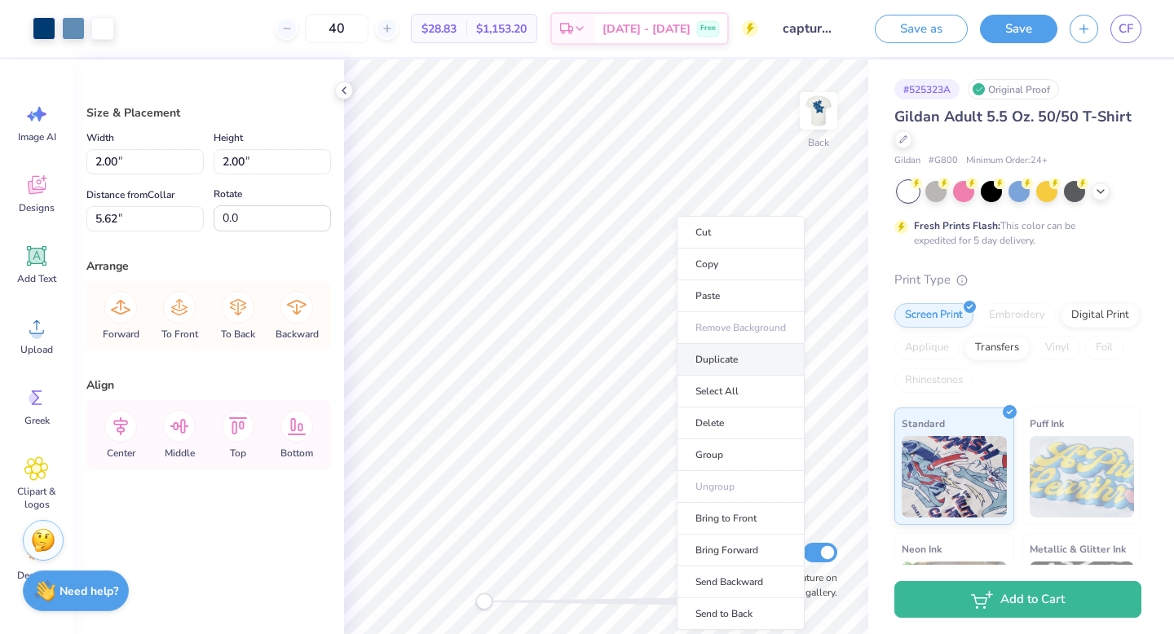
click at [715, 355] on li "Duplicate" at bounding box center [741, 360] width 128 height 32
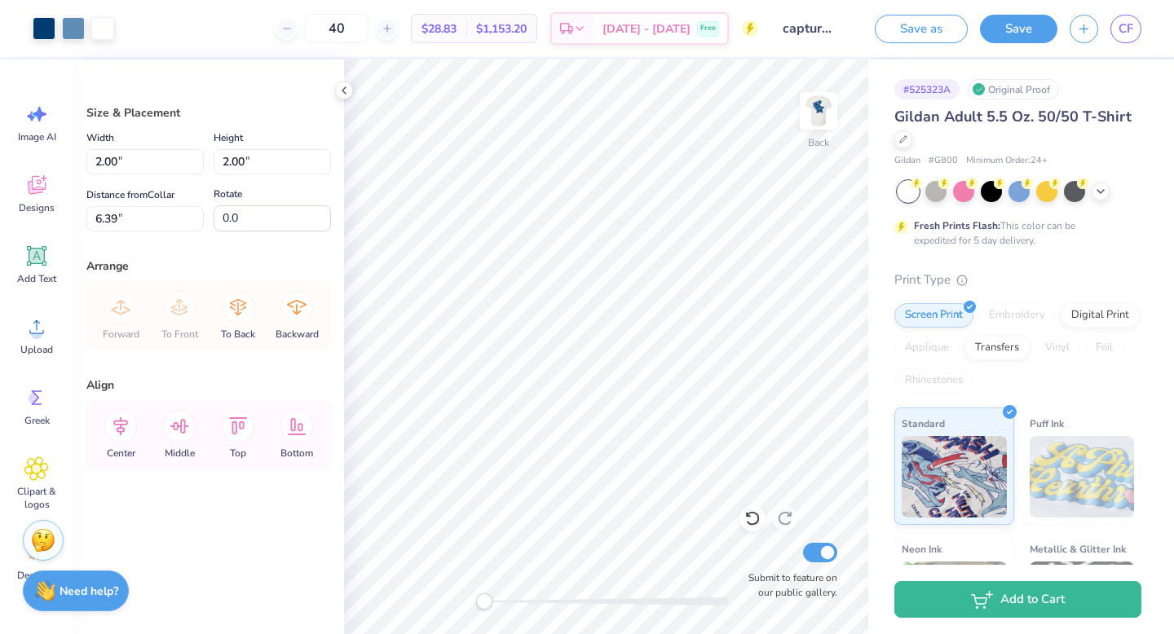
type input "8.74"
type input "1.50"
type input "8.74"
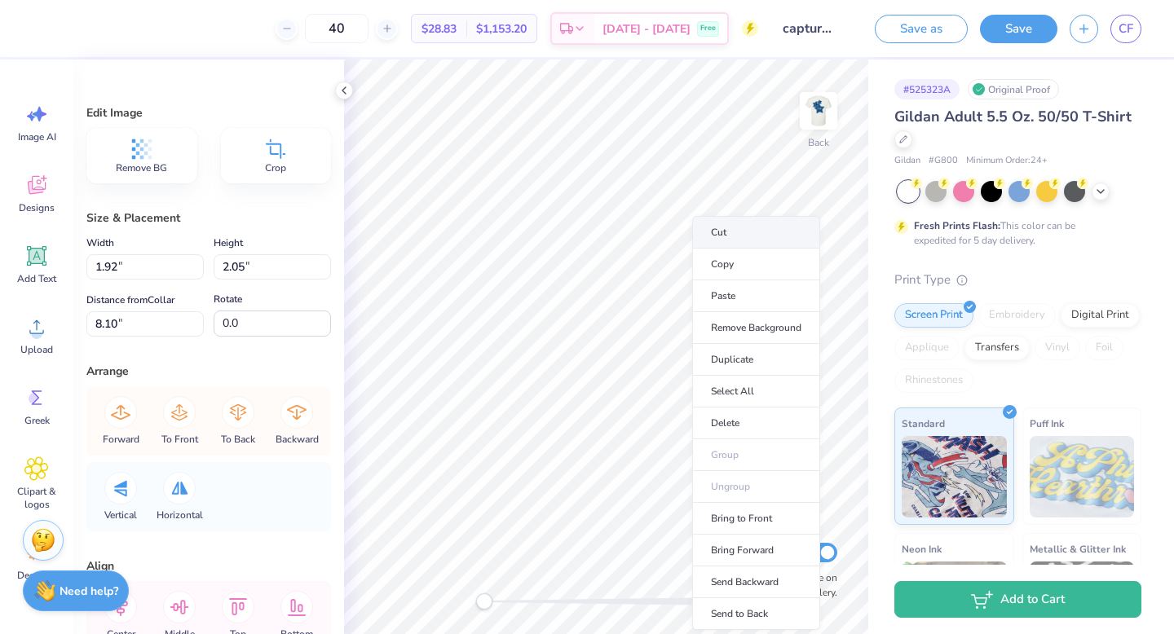
click at [725, 237] on li "Cut" at bounding box center [756, 232] width 128 height 33
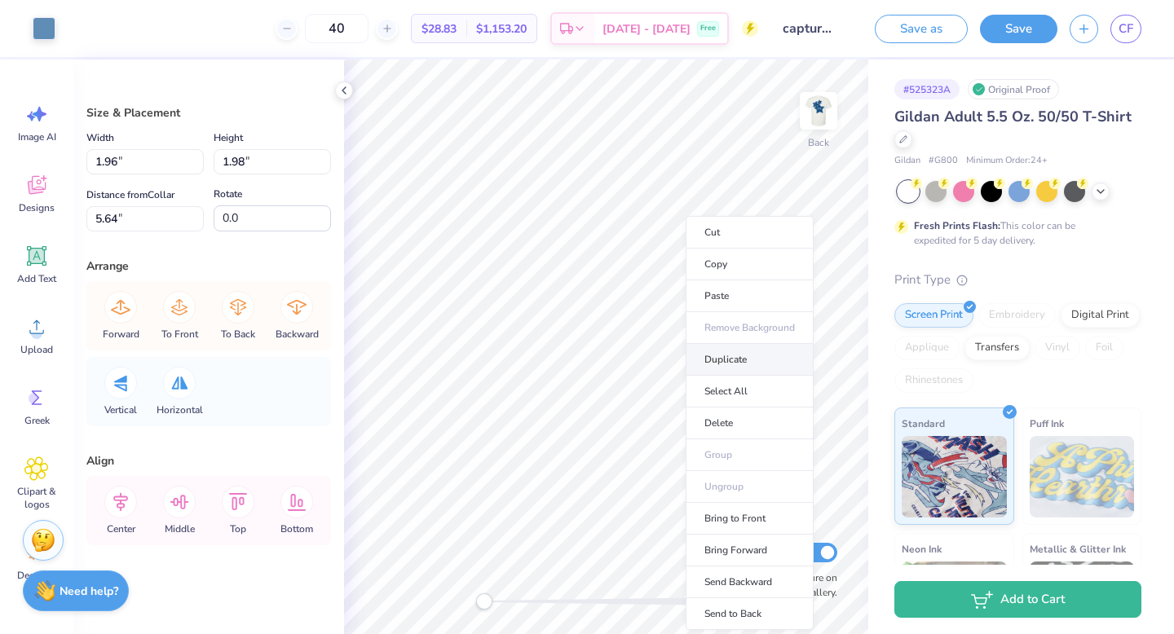
click at [723, 355] on li "Duplicate" at bounding box center [750, 360] width 128 height 32
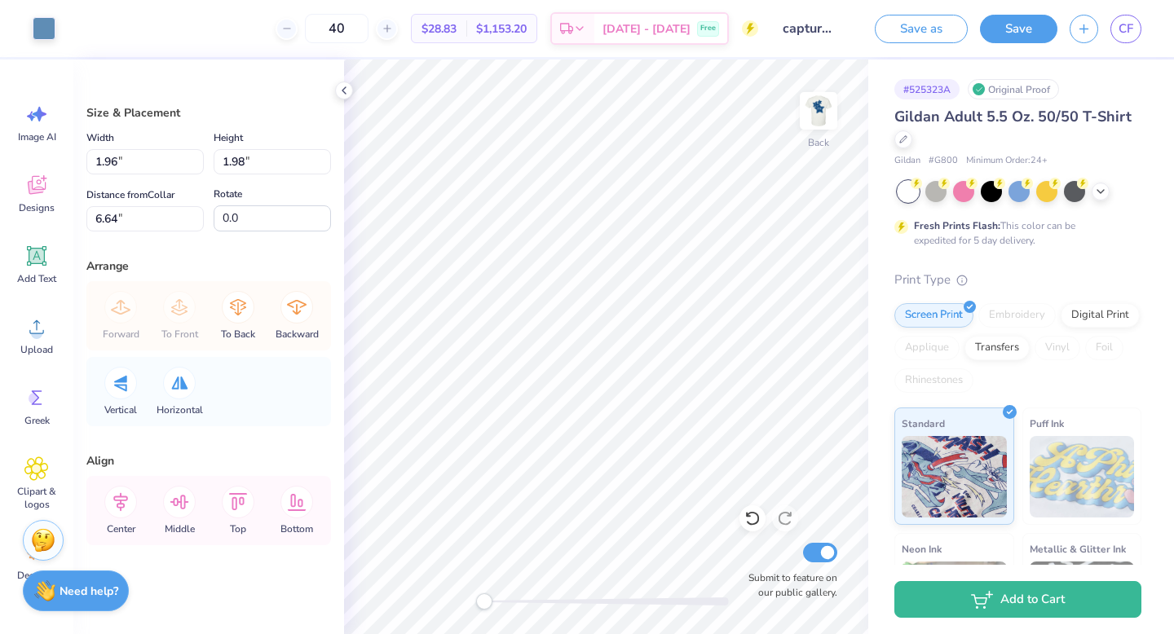
type input "6.64"
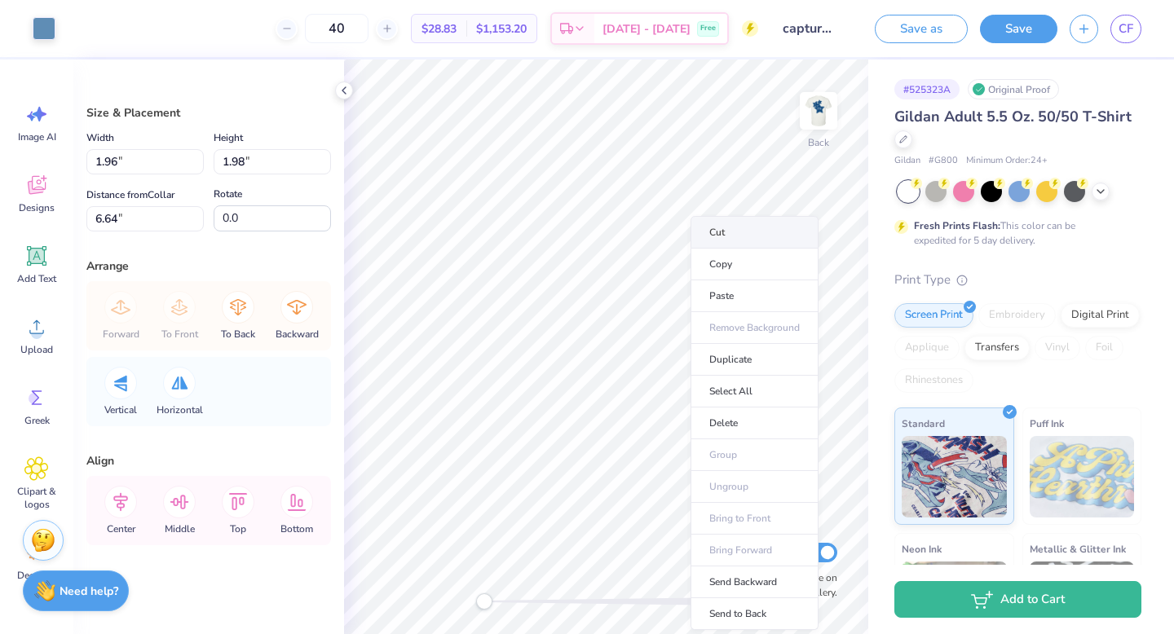
click at [714, 240] on li "Cut" at bounding box center [755, 232] width 128 height 33
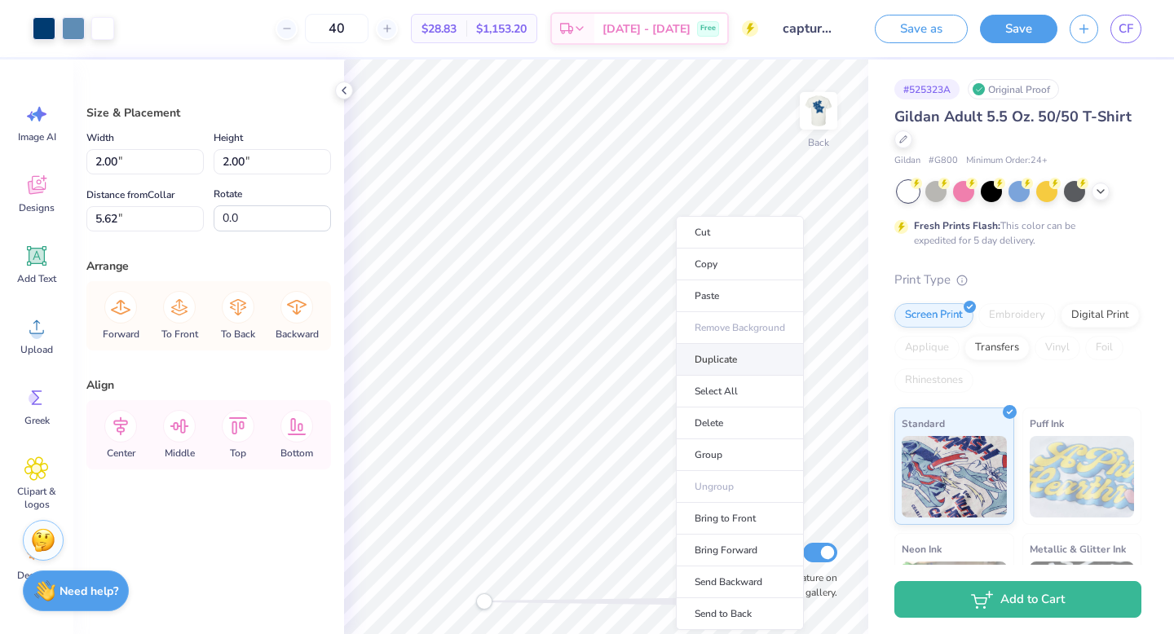
click at [712, 355] on li "Duplicate" at bounding box center [740, 360] width 128 height 32
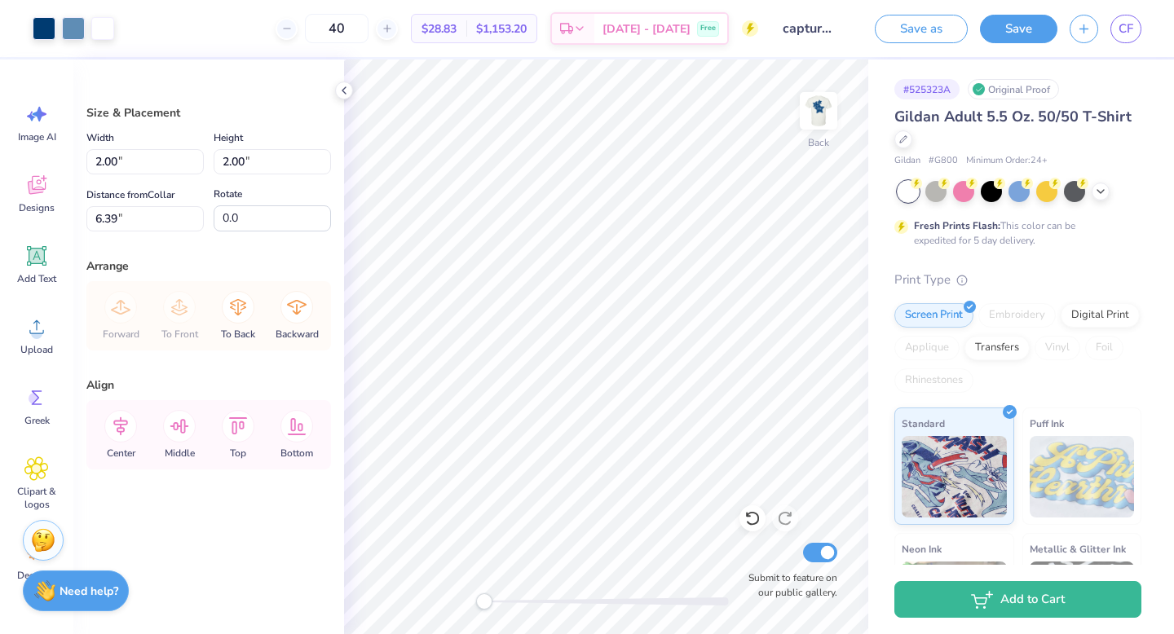
type input "8.18"
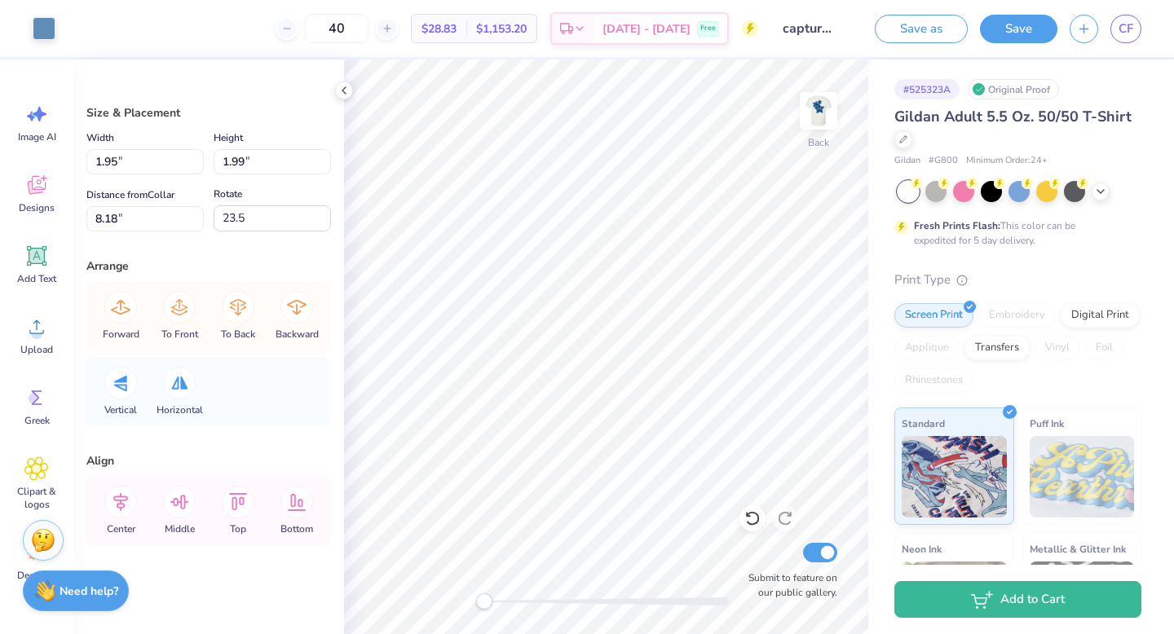
type input "1.95"
type input "1.99"
type input "3.65"
type input "23.5"
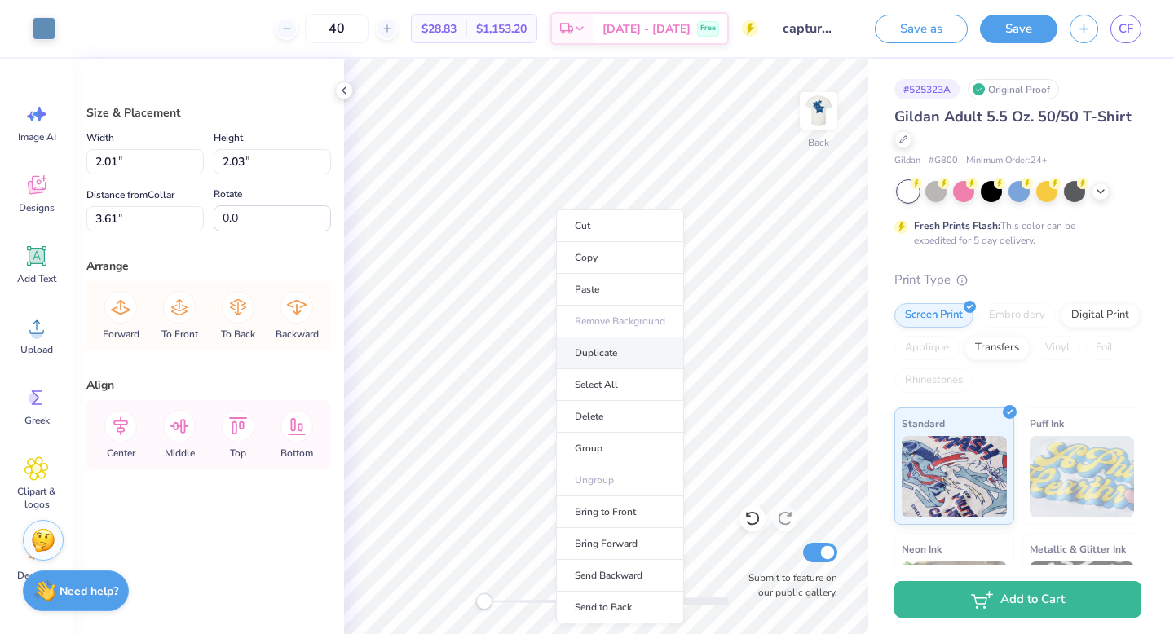
click at [599, 340] on li "Duplicate" at bounding box center [620, 354] width 128 height 32
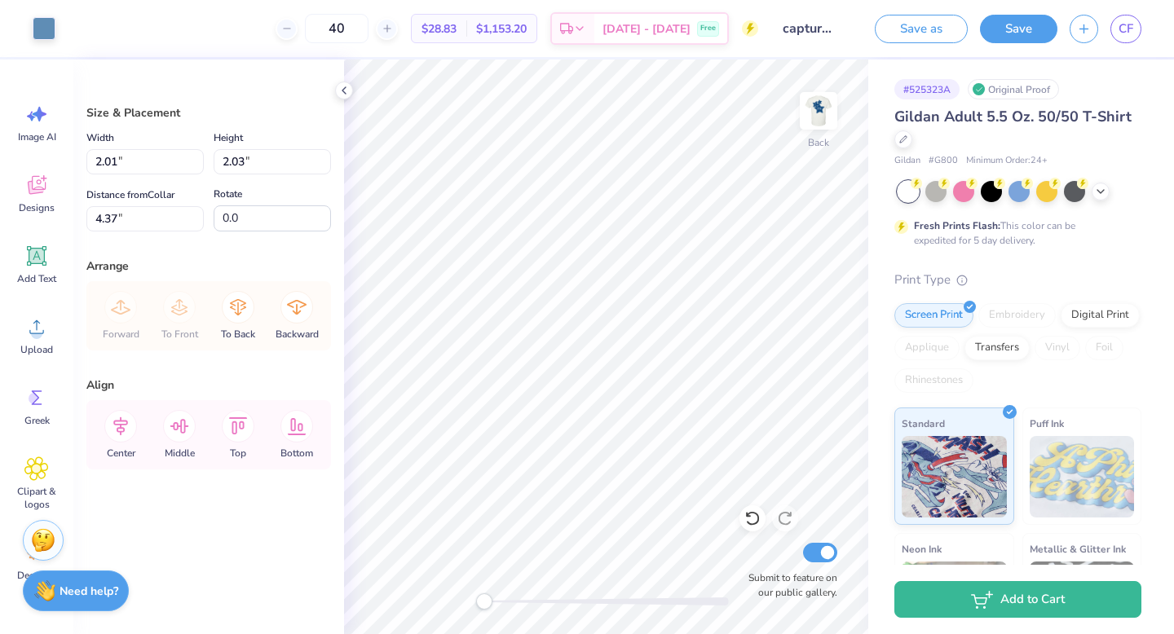
type input "5.64"
type input "1.42"
type input "1.40"
type input "6.34"
type input "1.44"
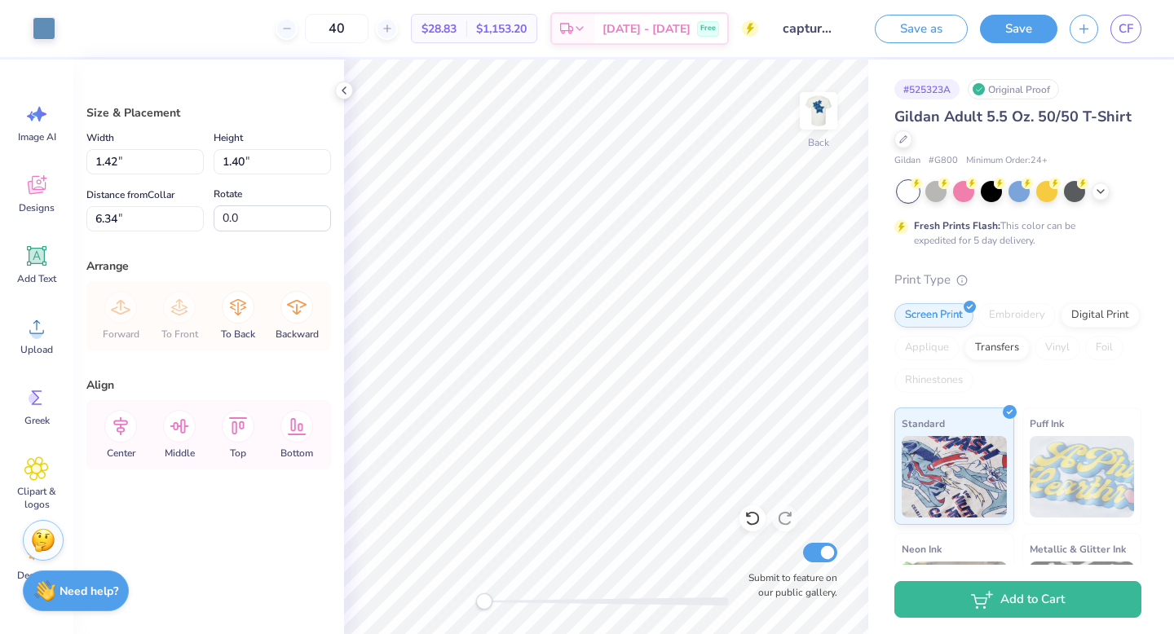
type input "1.36"
type input "6.33"
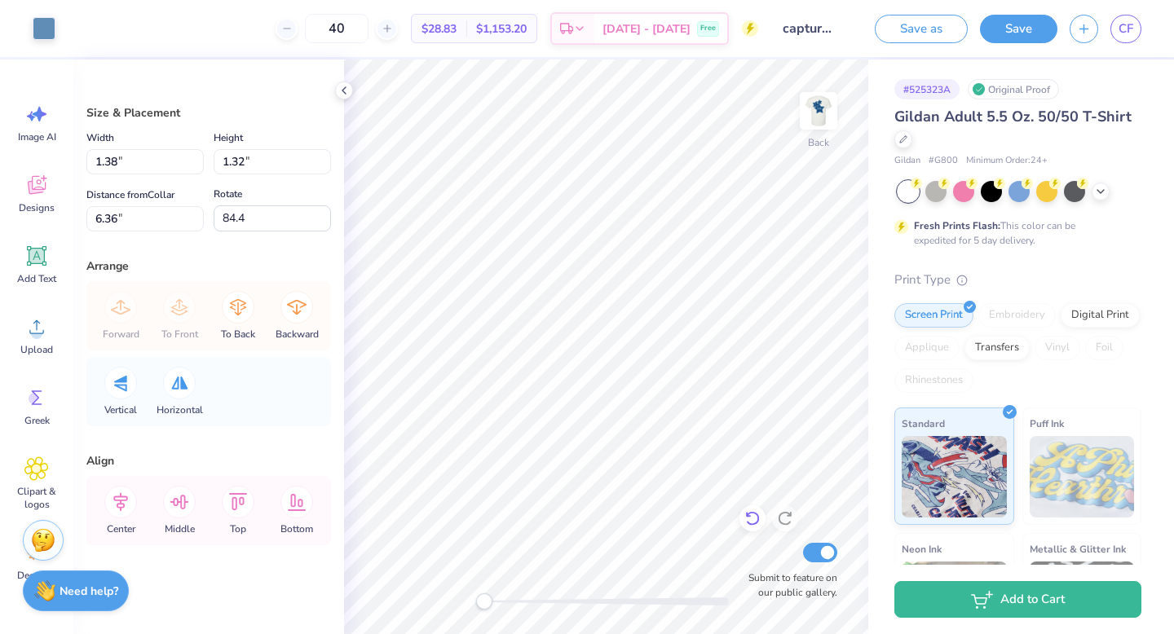
click at [753, 514] on icon at bounding box center [752, 518] width 16 height 16
type input "1.41"
type input "1.38"
type input "6.33"
type input "49.6"
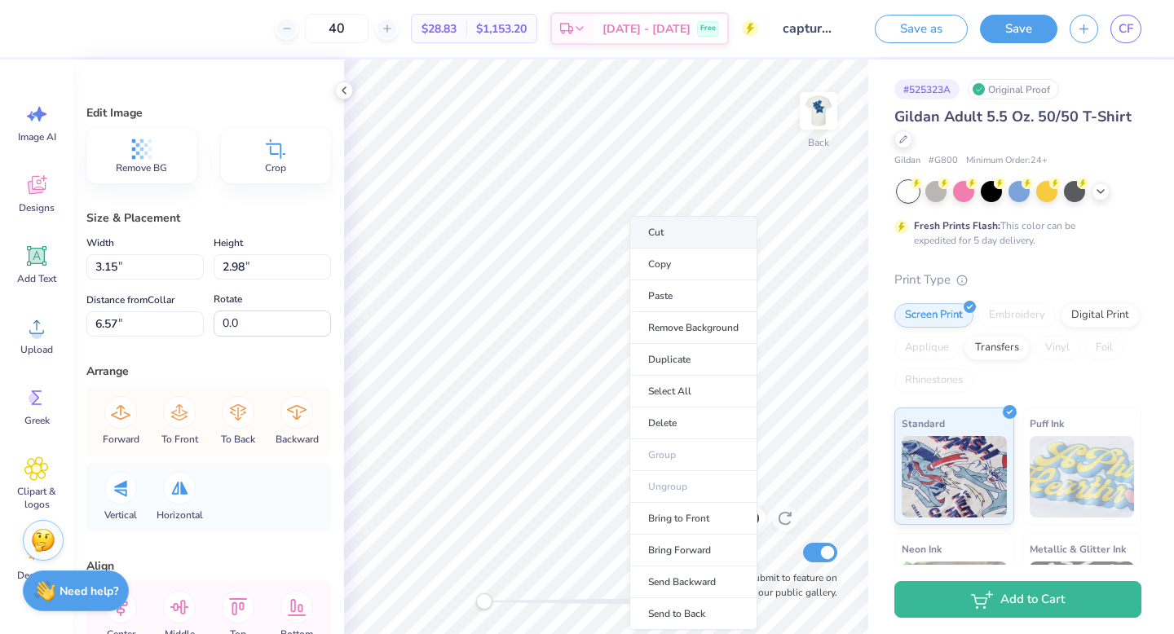
click at [674, 235] on li "Cut" at bounding box center [693, 232] width 128 height 33
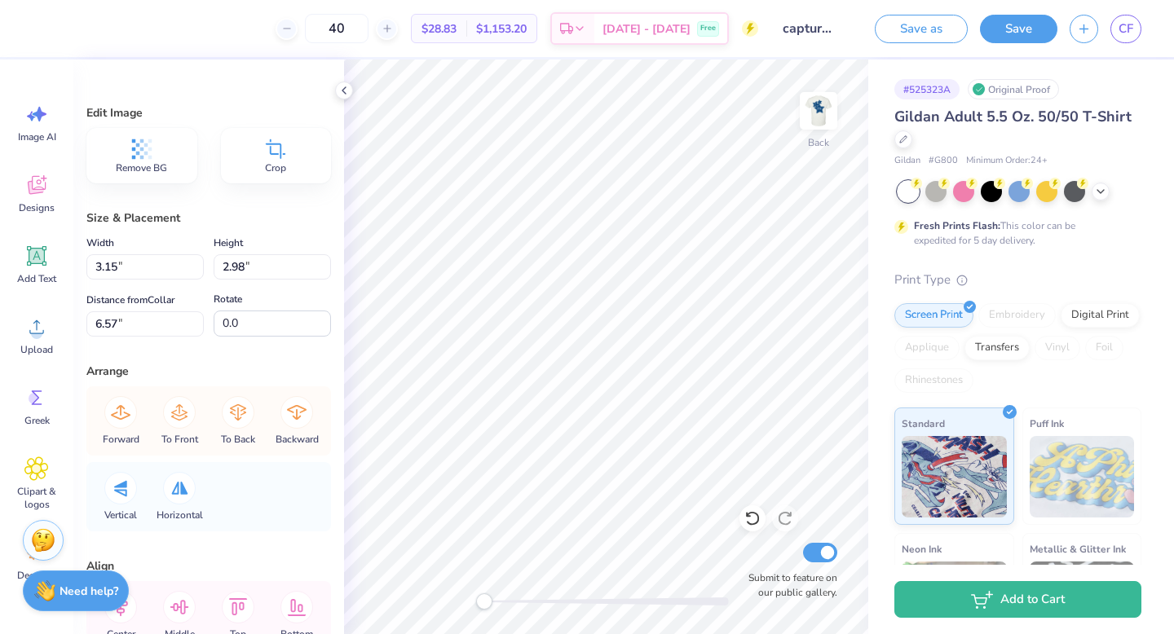
type input "2.79"
type input "5.58"
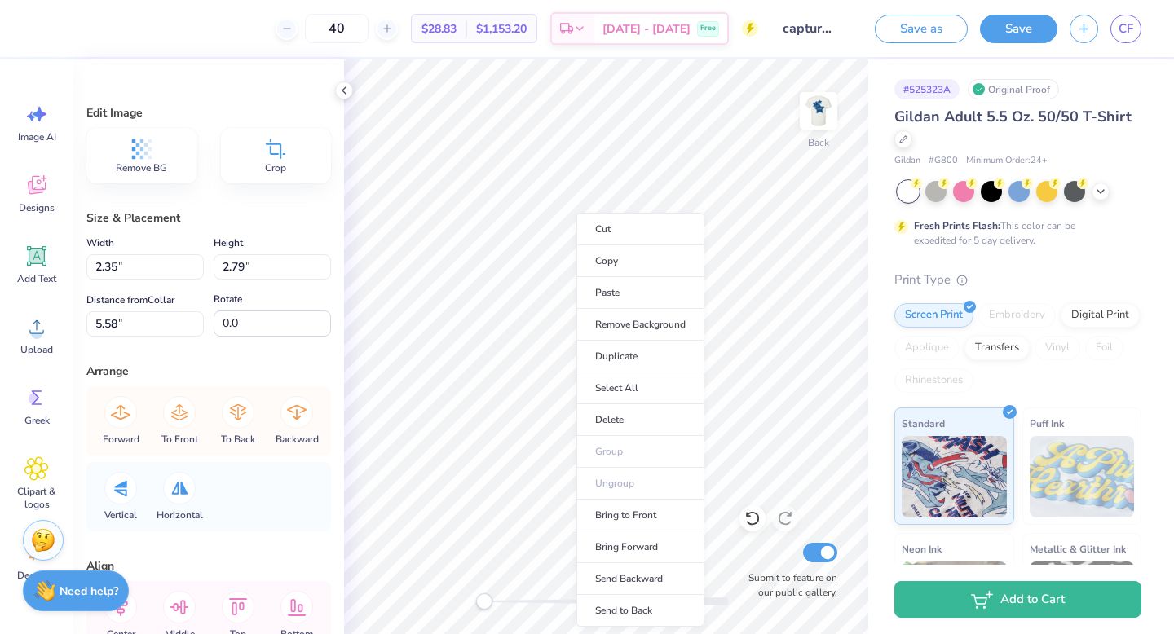
type input "2.35"
type input "2.08"
click at [631, 362] on li "Duplicate" at bounding box center [640, 357] width 128 height 32
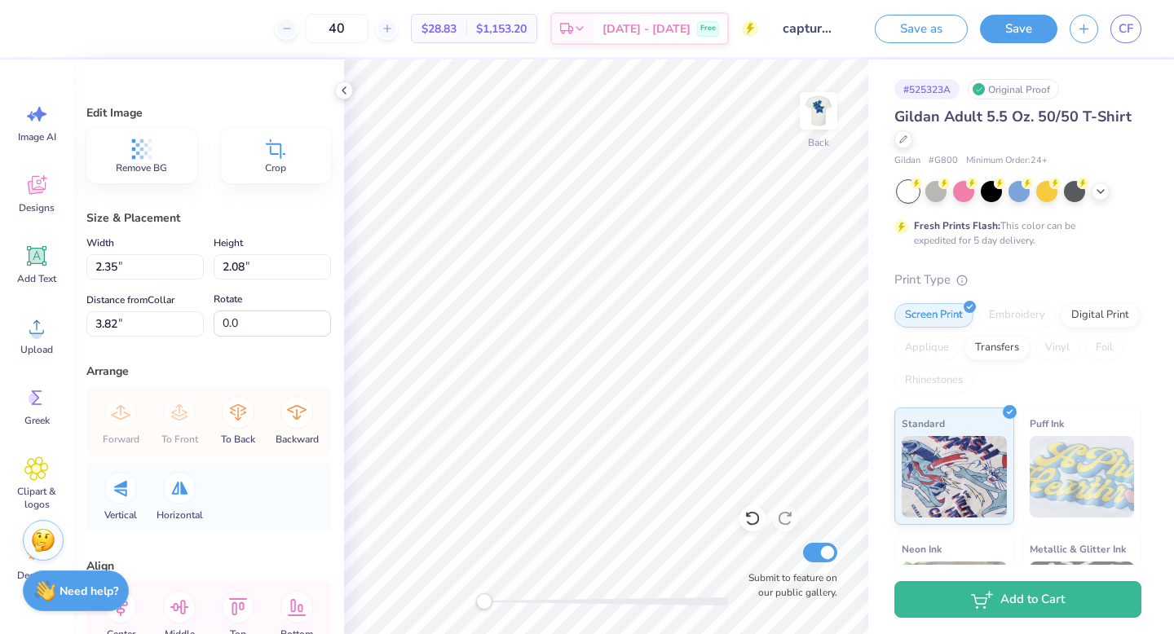
type input "4.82"
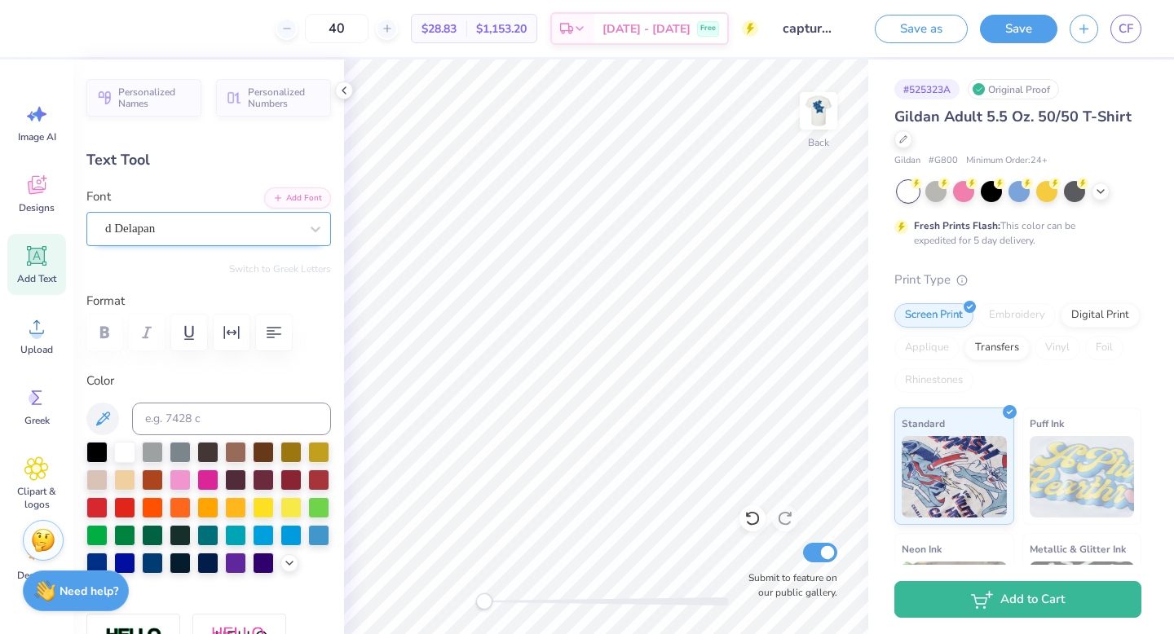
click at [201, 233] on div "d Delapan" at bounding box center [202, 228] width 197 height 25
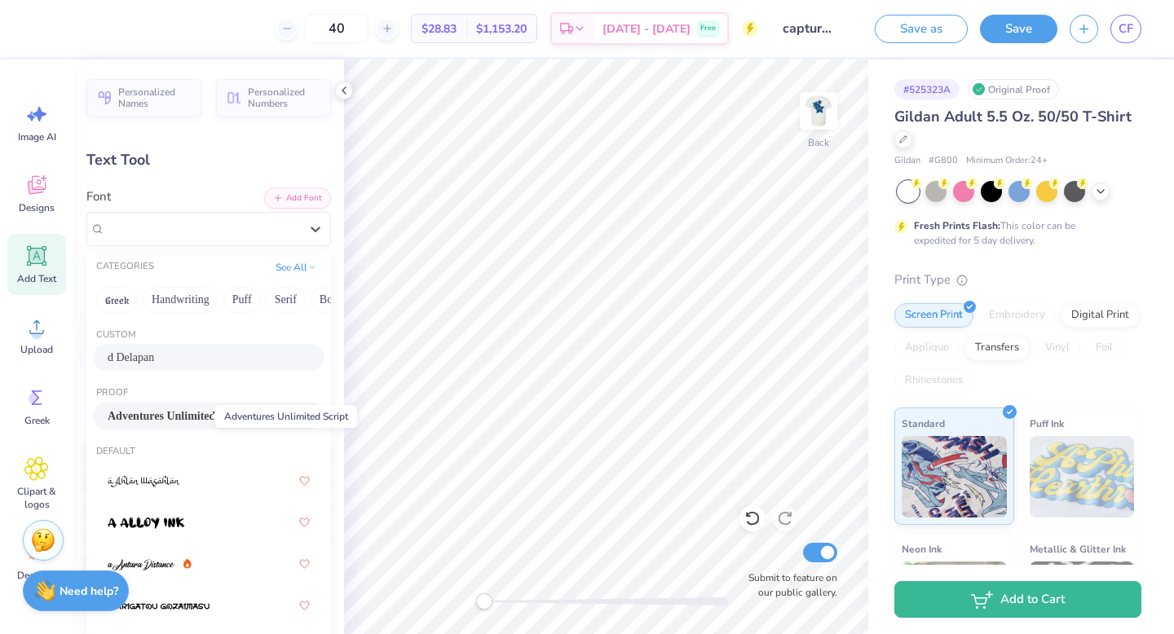
click at [186, 410] on span "Adventures Unlimited Script" at bounding box center [178, 416] width 140 height 17
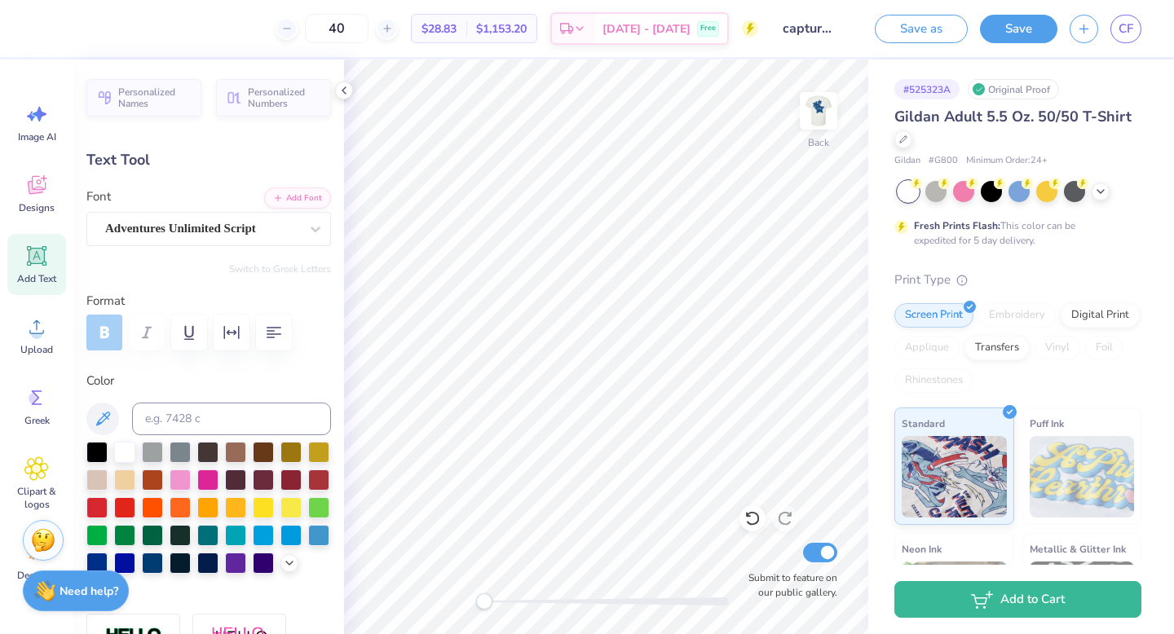
type input "2.37"
type input "0.90"
type input "4.57"
type input "8.0"
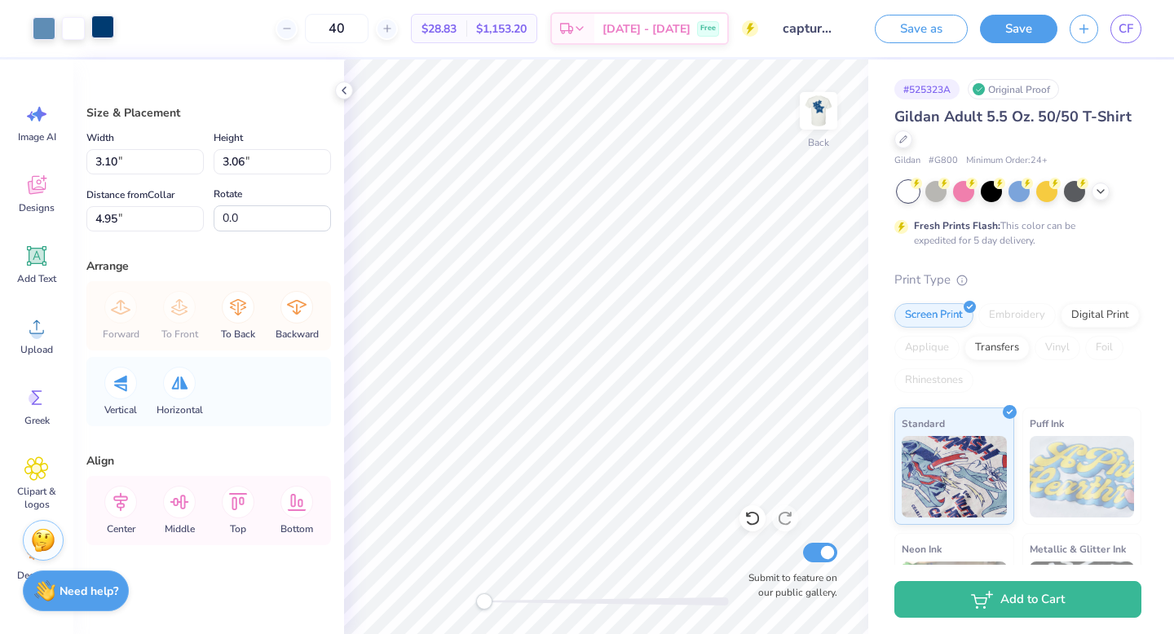
click at [112, 25] on div at bounding box center [102, 26] width 23 height 23
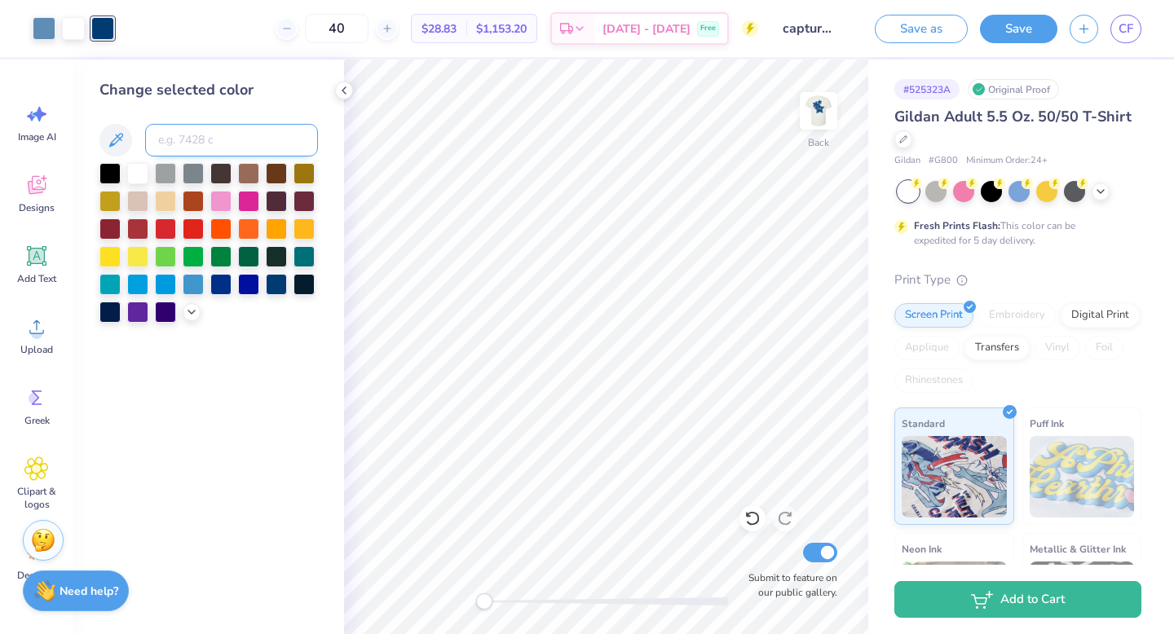
click at [224, 140] on input at bounding box center [231, 140] width 173 height 33
type input "7454"
click at [344, 88] on polyline at bounding box center [343, 90] width 3 height 7
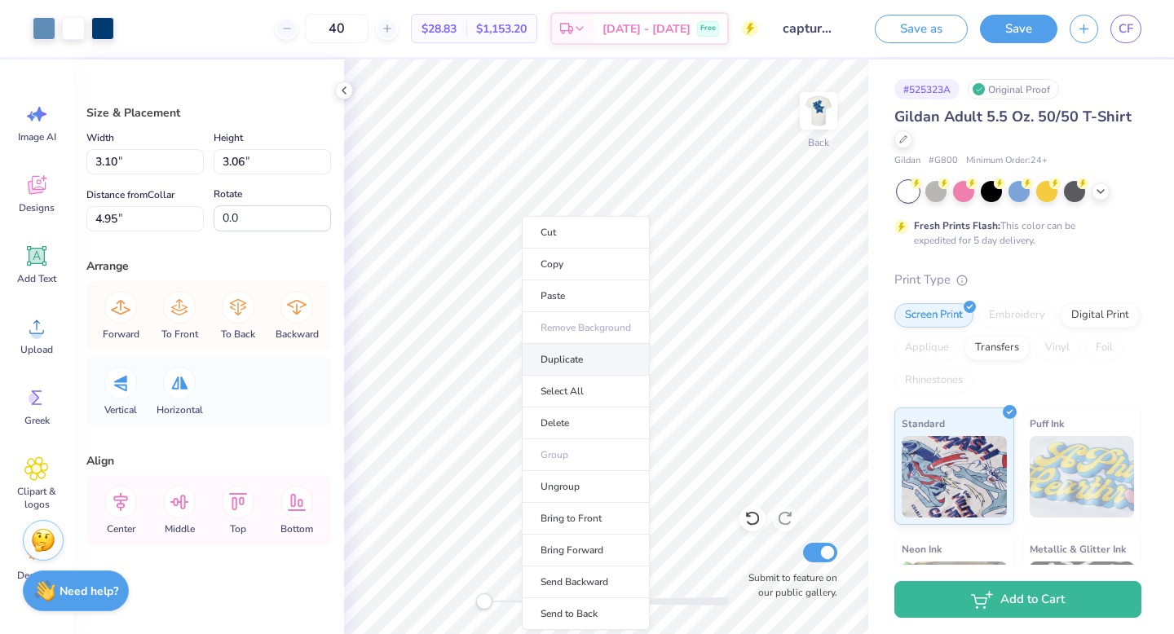
click at [563, 364] on li "Duplicate" at bounding box center [586, 360] width 128 height 32
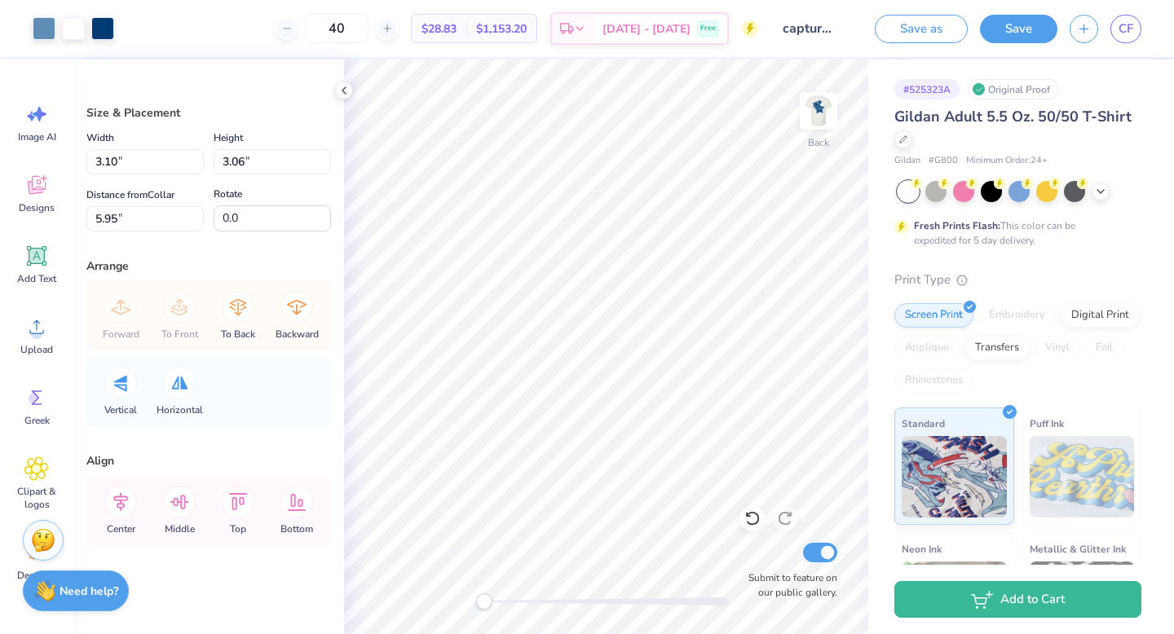
type input "5.95"
type input "1.47"
type input "1.45"
type input "8.74"
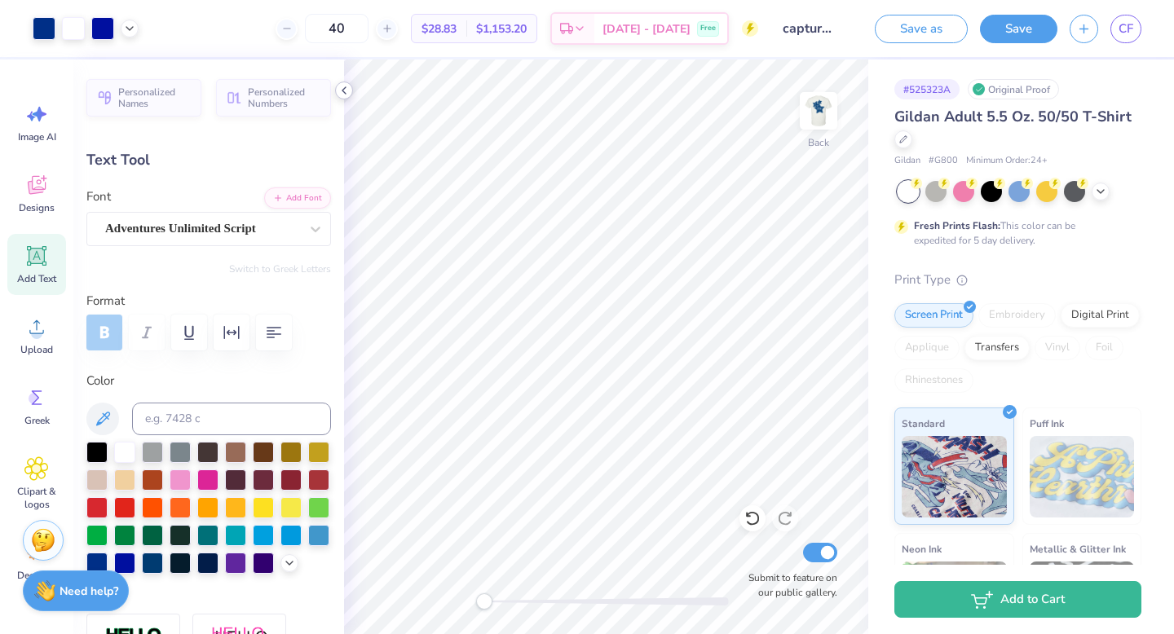
click at [341, 86] on icon at bounding box center [344, 90] width 13 height 13
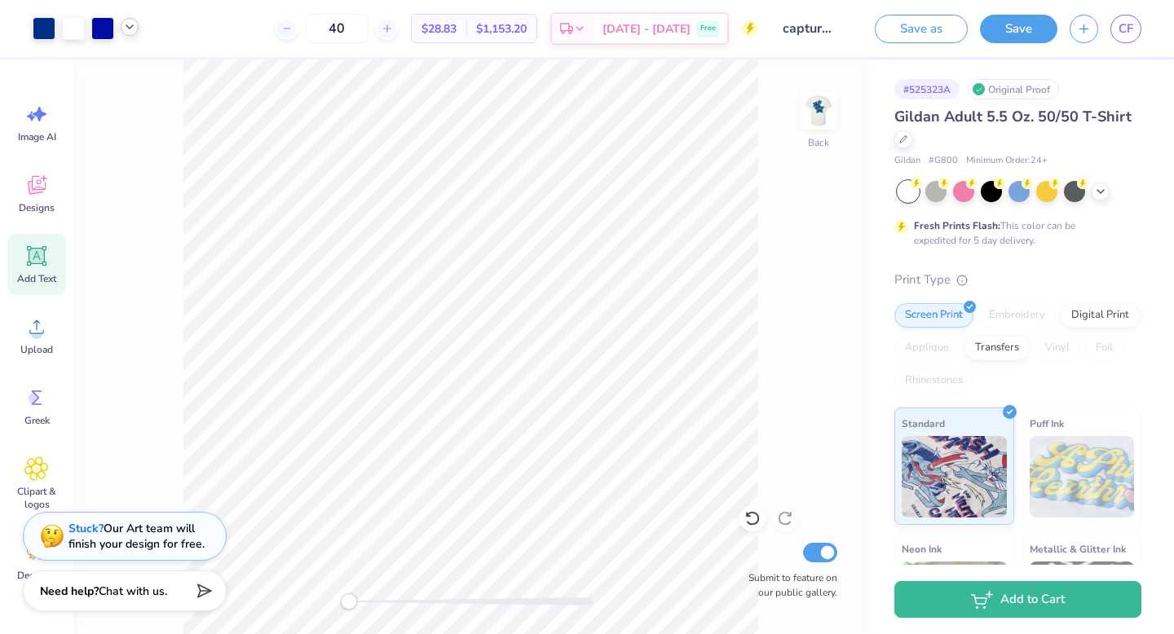
click at [124, 31] on icon at bounding box center [129, 26] width 13 height 13
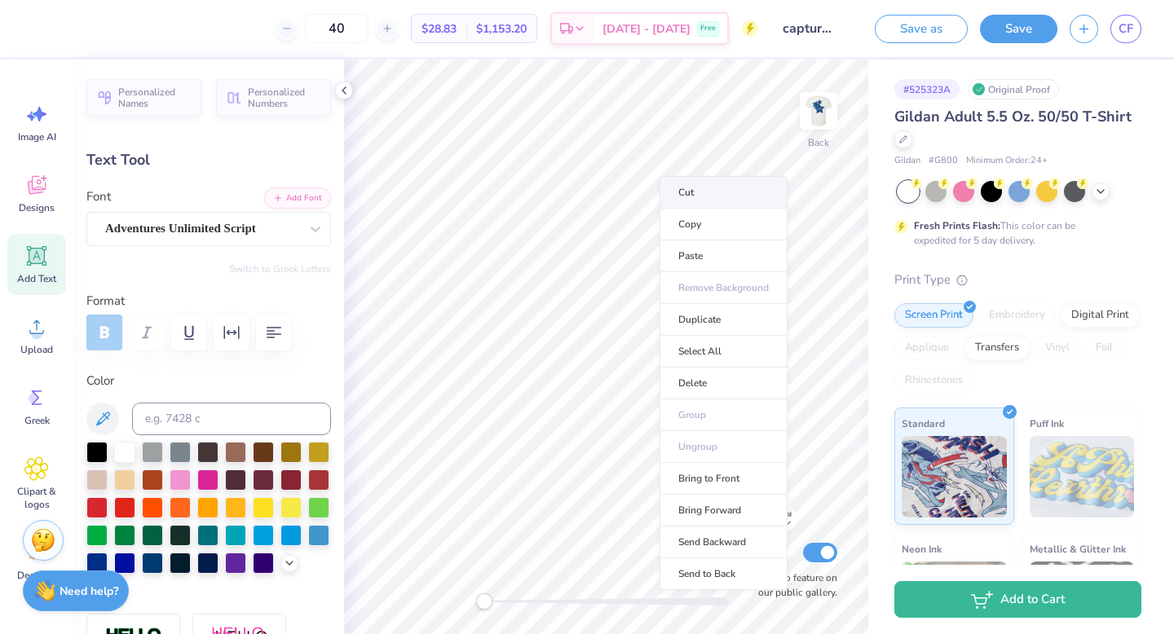
click at [684, 192] on li "Cut" at bounding box center [724, 192] width 128 height 33
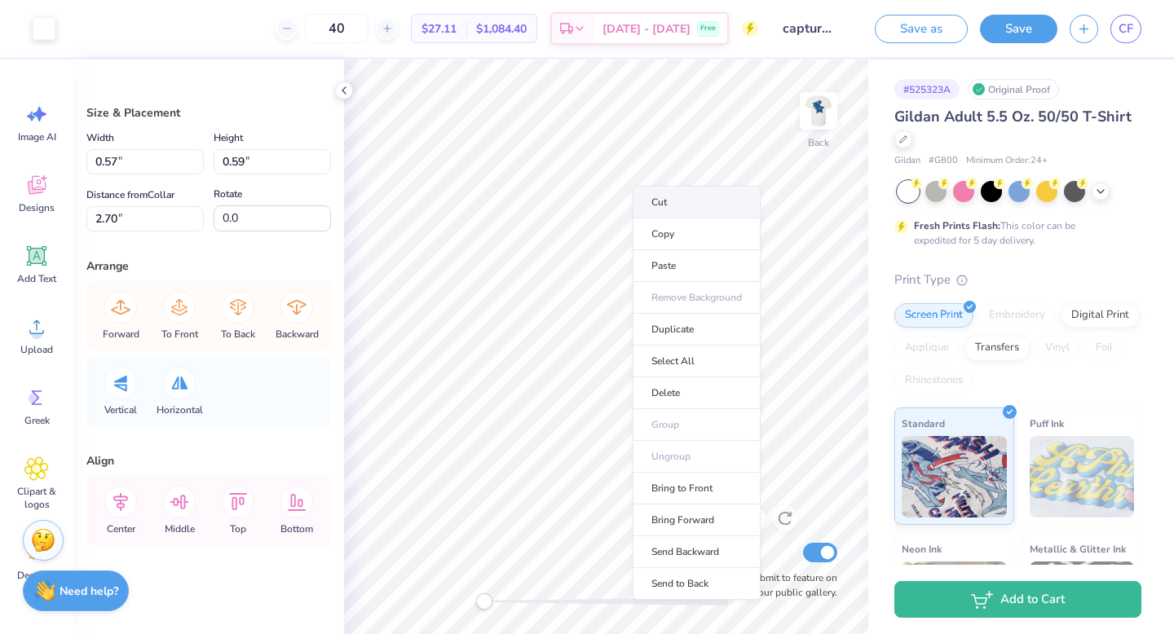
click at [647, 198] on li "Cut" at bounding box center [697, 202] width 128 height 33
click at [649, 192] on li "Cut" at bounding box center [700, 202] width 128 height 33
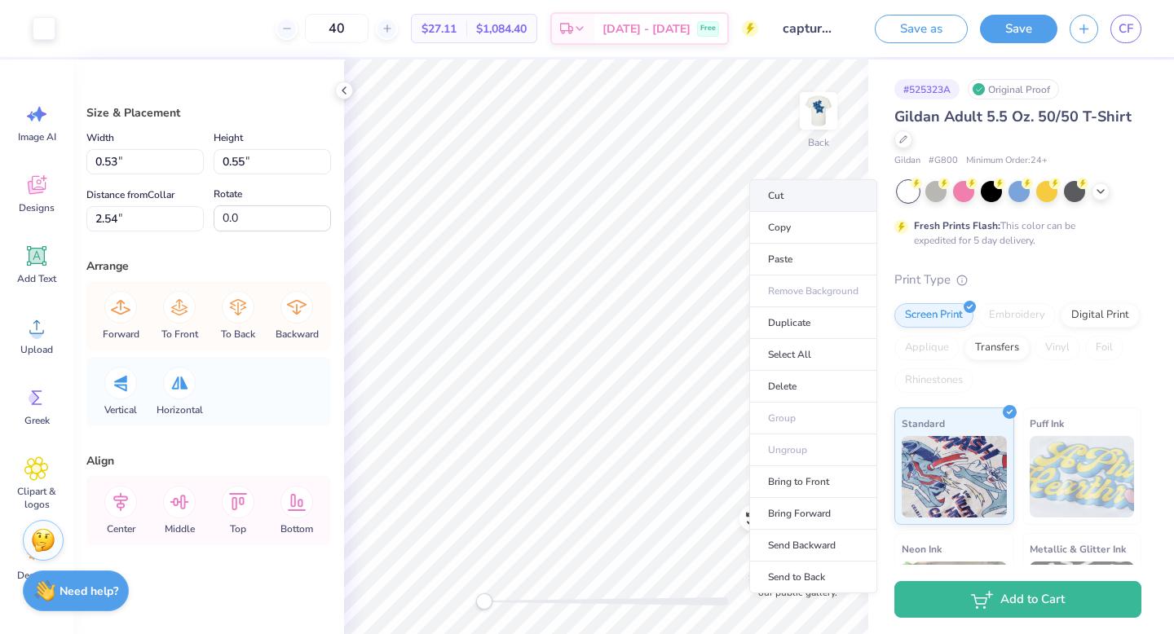
click at [760, 192] on li "Cut" at bounding box center [813, 195] width 128 height 33
click at [764, 192] on li "Cut" at bounding box center [816, 197] width 128 height 33
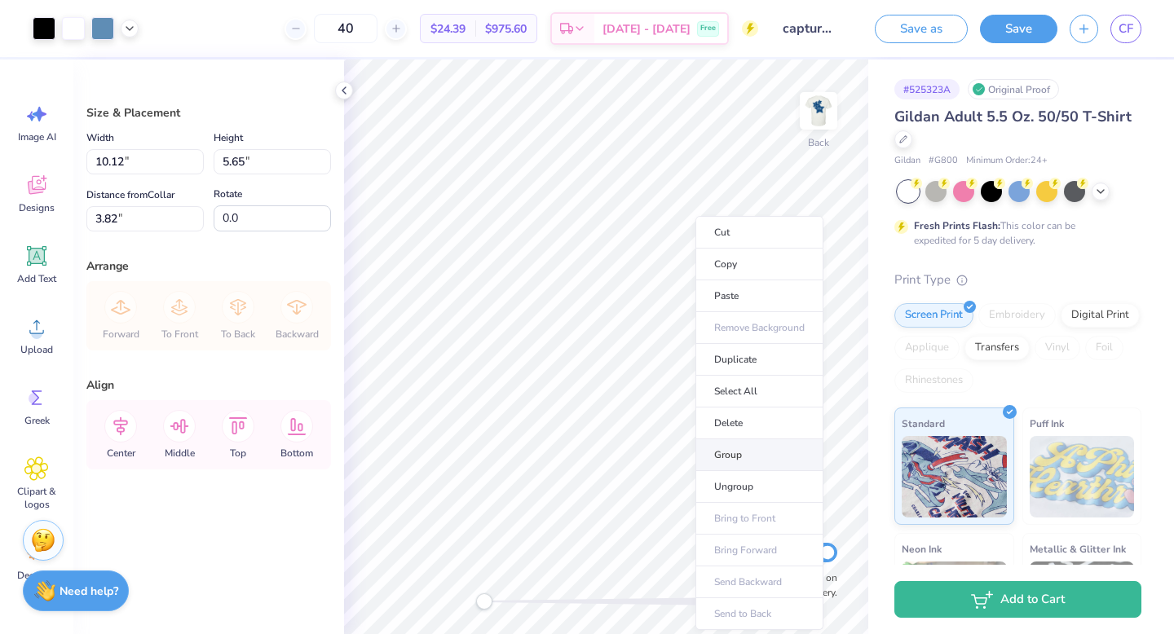
click at [747, 459] on li "Group" at bounding box center [759, 455] width 128 height 32
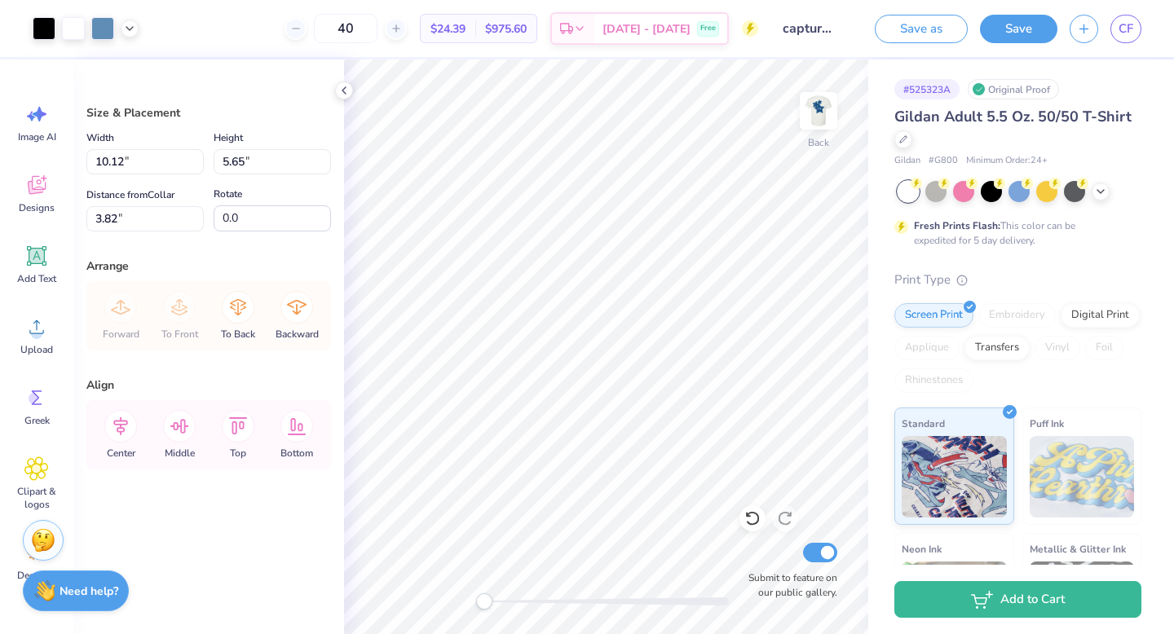
type input "4.76"
type input "2.65"
type input "6.82"
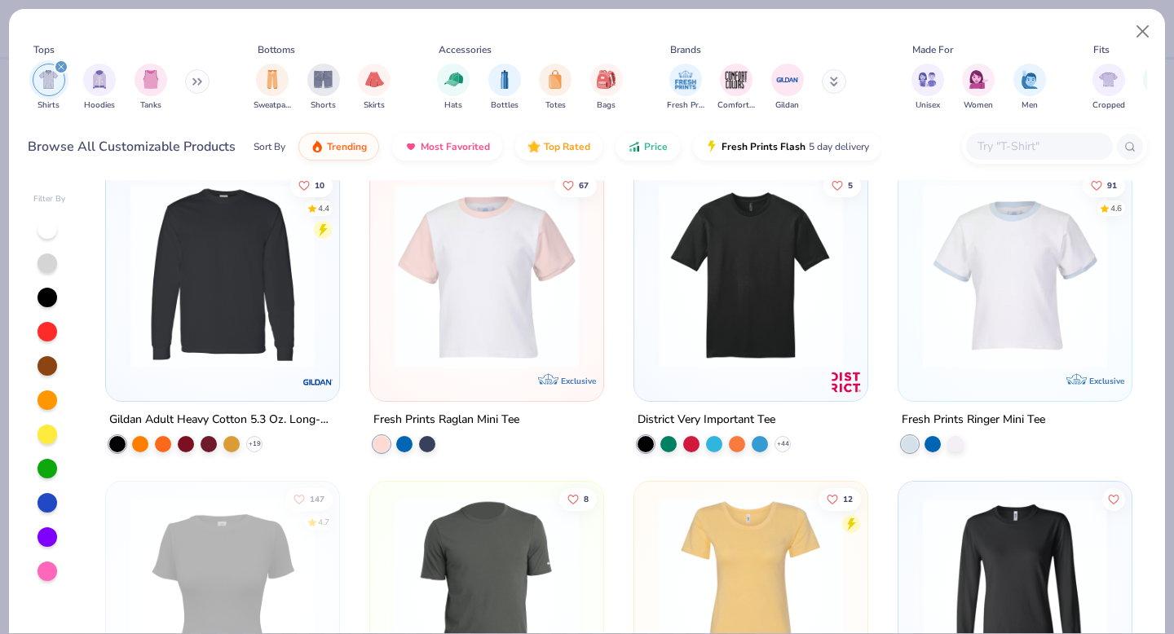
scroll to position [2220, 0]
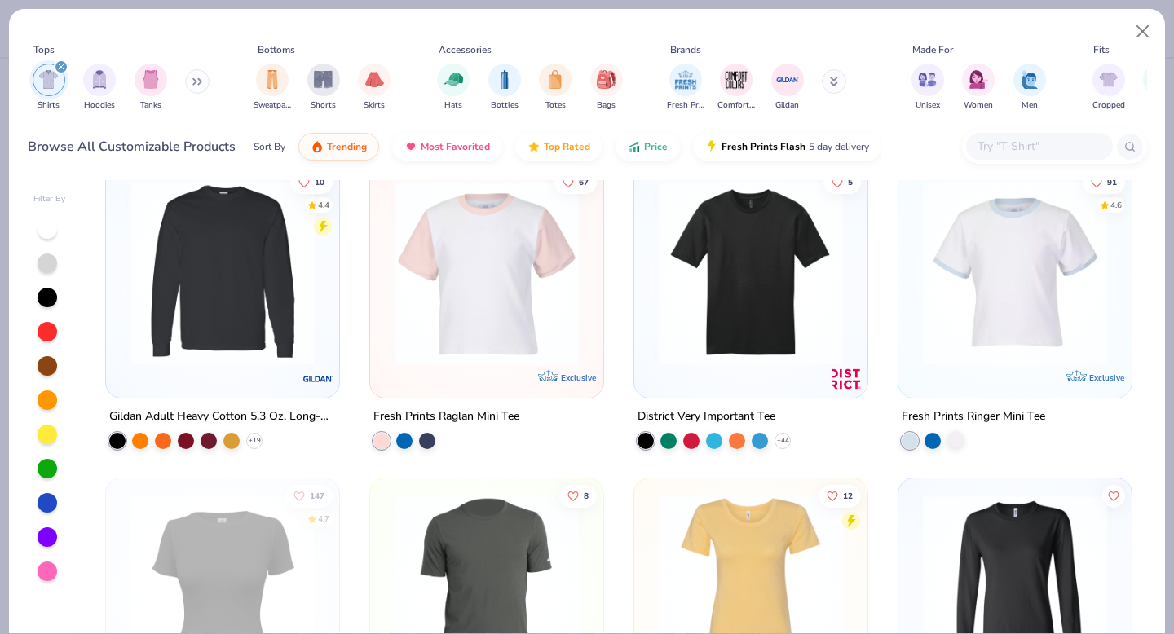
click at [955, 444] on div at bounding box center [955, 439] width 16 height 16
click at [933, 443] on div at bounding box center [932, 439] width 16 height 16
click at [916, 439] on div at bounding box center [910, 439] width 16 height 16
click at [957, 435] on div at bounding box center [955, 439] width 16 height 16
click at [970, 351] on img at bounding box center [1015, 273] width 201 height 184
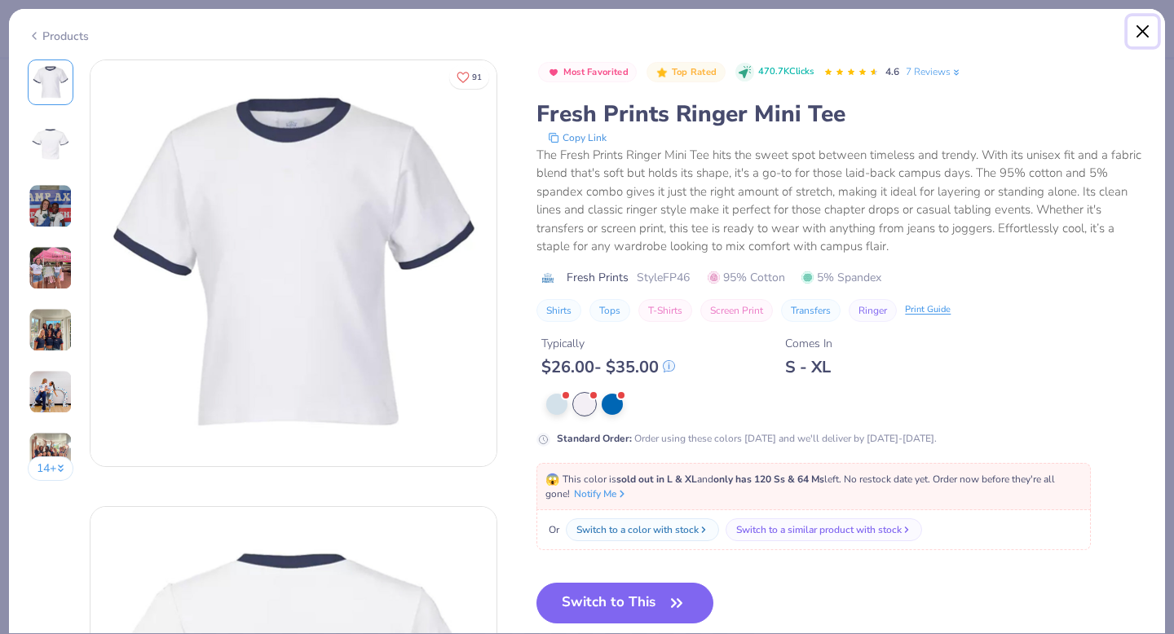
click at [1145, 24] on button "Close" at bounding box center [1142, 31] width 31 height 31
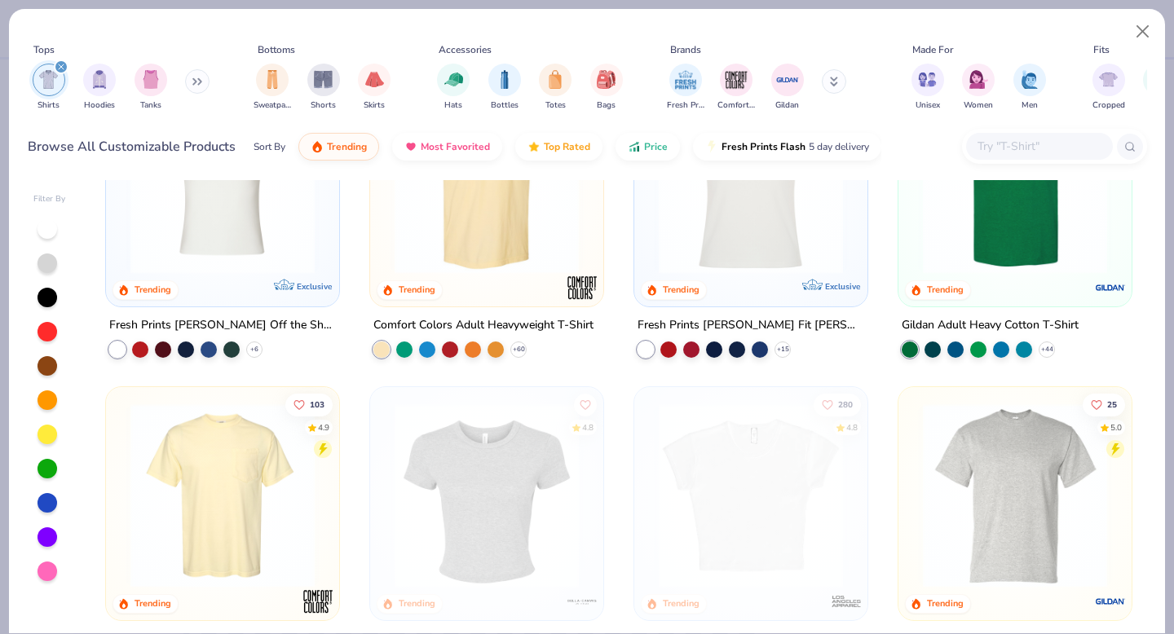
scroll to position [473, 0]
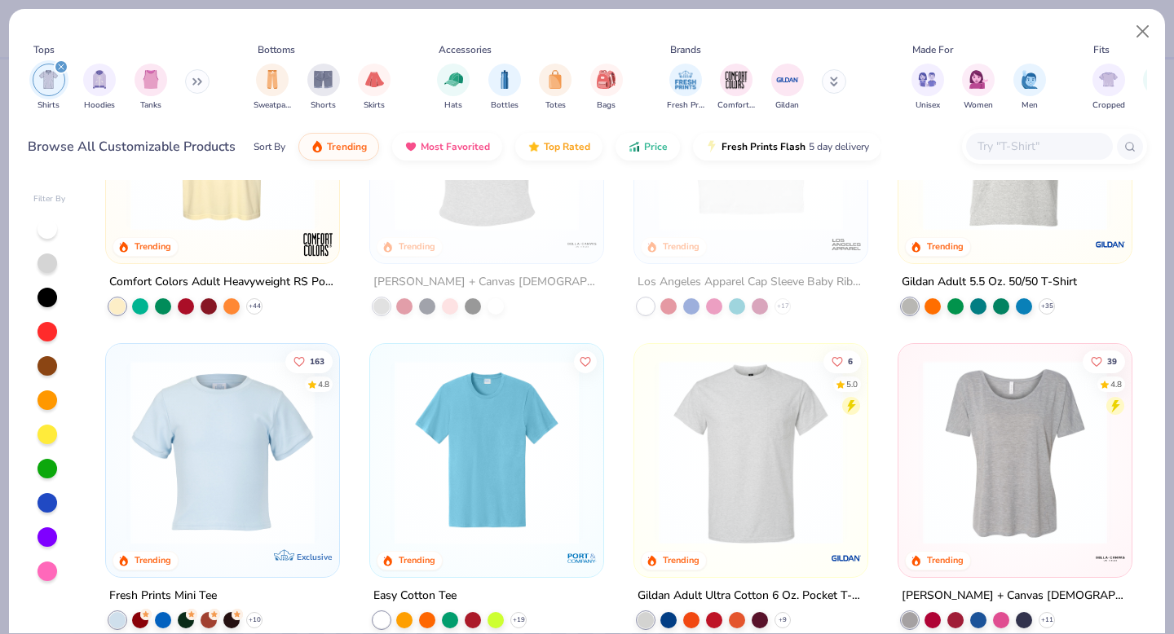
click at [377, 616] on div at bounding box center [381, 619] width 16 height 16
click at [449, 515] on img at bounding box center [486, 452] width 201 height 184
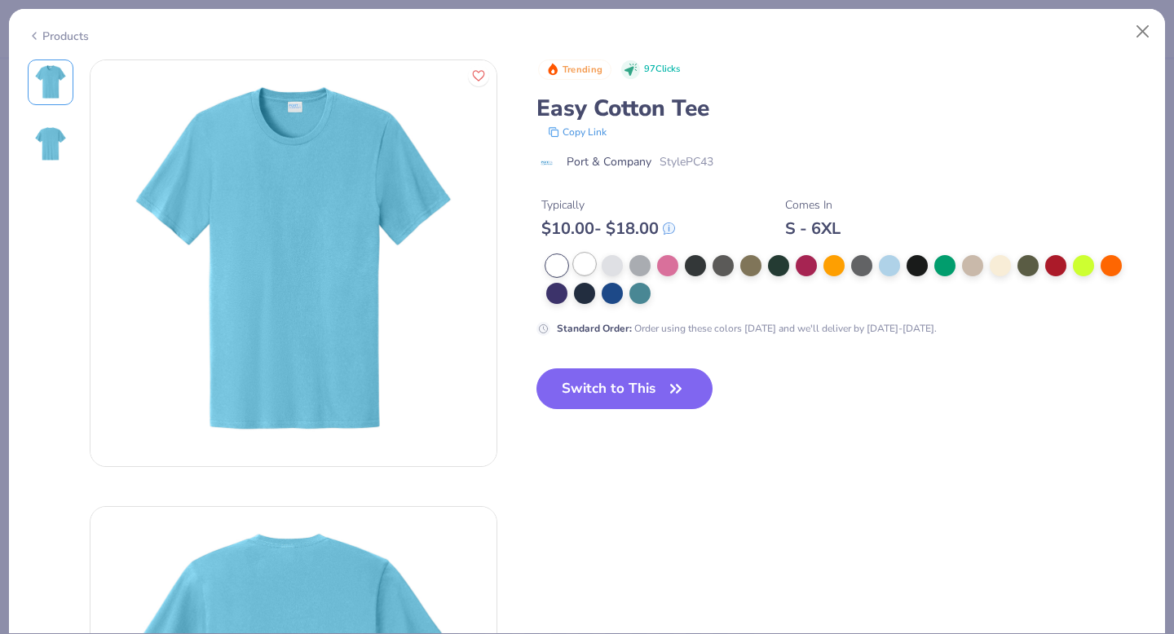
click at [584, 258] on div at bounding box center [584, 264] width 21 height 21
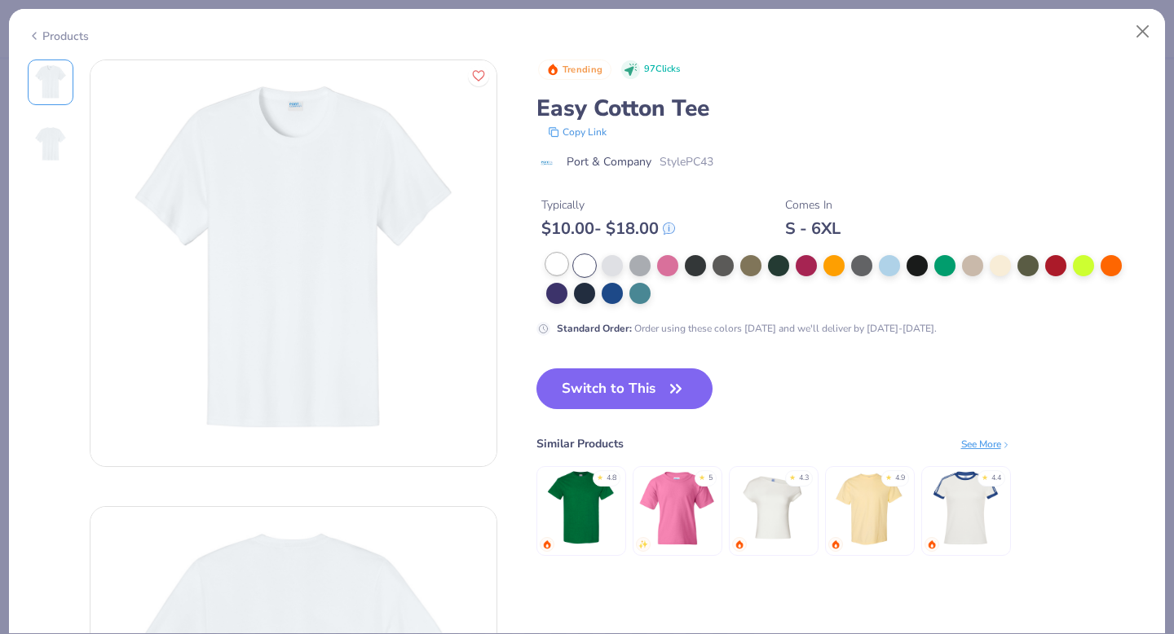
click at [559, 270] on div at bounding box center [556, 264] width 21 height 21
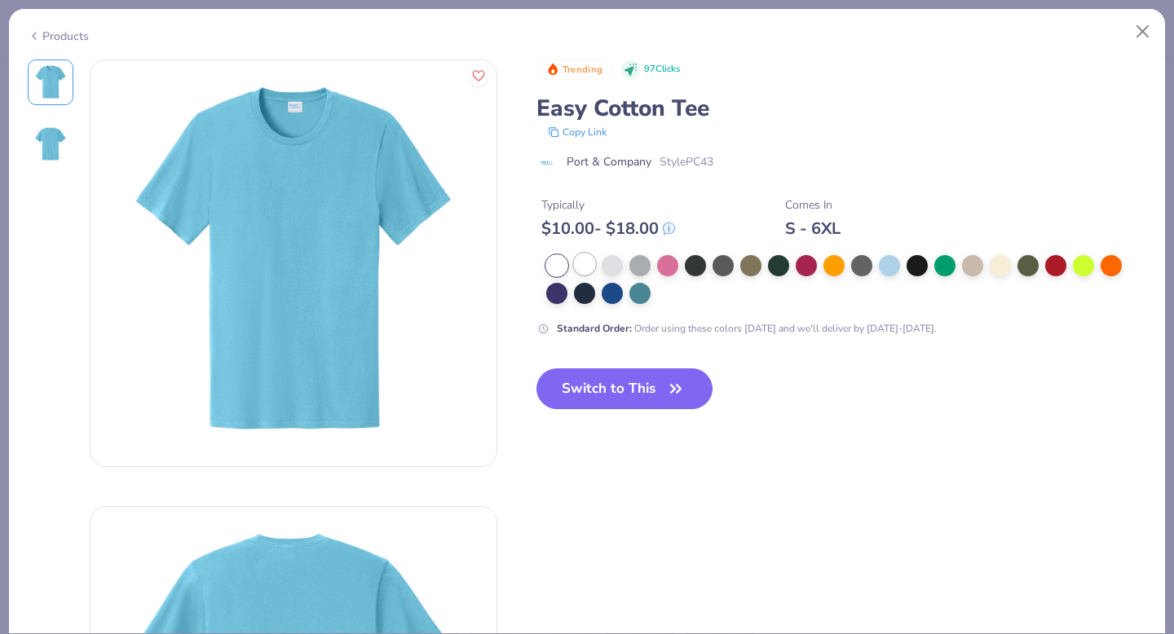
click at [593, 256] on div at bounding box center [584, 264] width 21 height 21
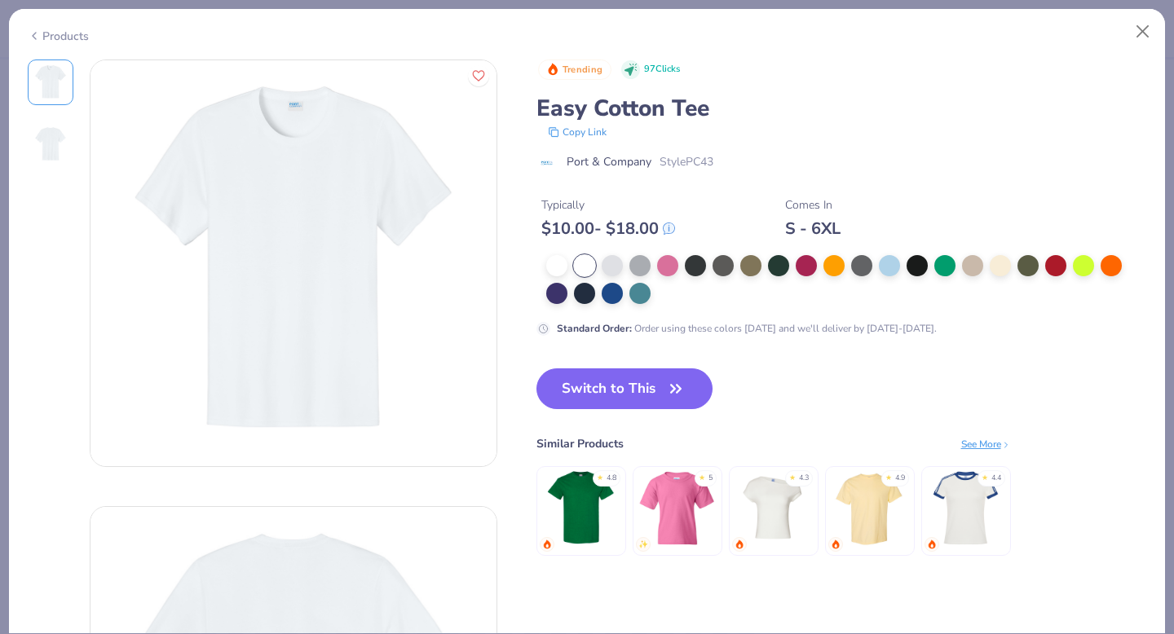
click at [674, 228] on icon at bounding box center [669, 228] width 11 height 11
click at [693, 226] on div "Typically $ 10.00 - $ 18.00 Comes In S - 6XL" at bounding box center [841, 210] width 611 height 55
click at [1145, 24] on button "Close" at bounding box center [1142, 31] width 31 height 31
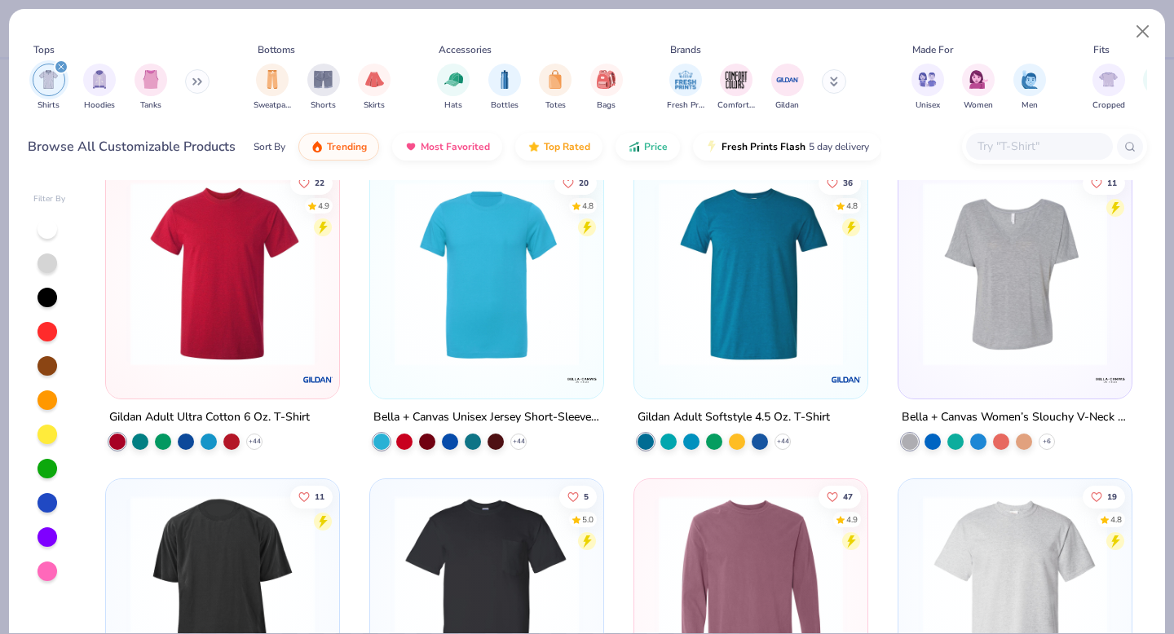
scroll to position [1597, 0]
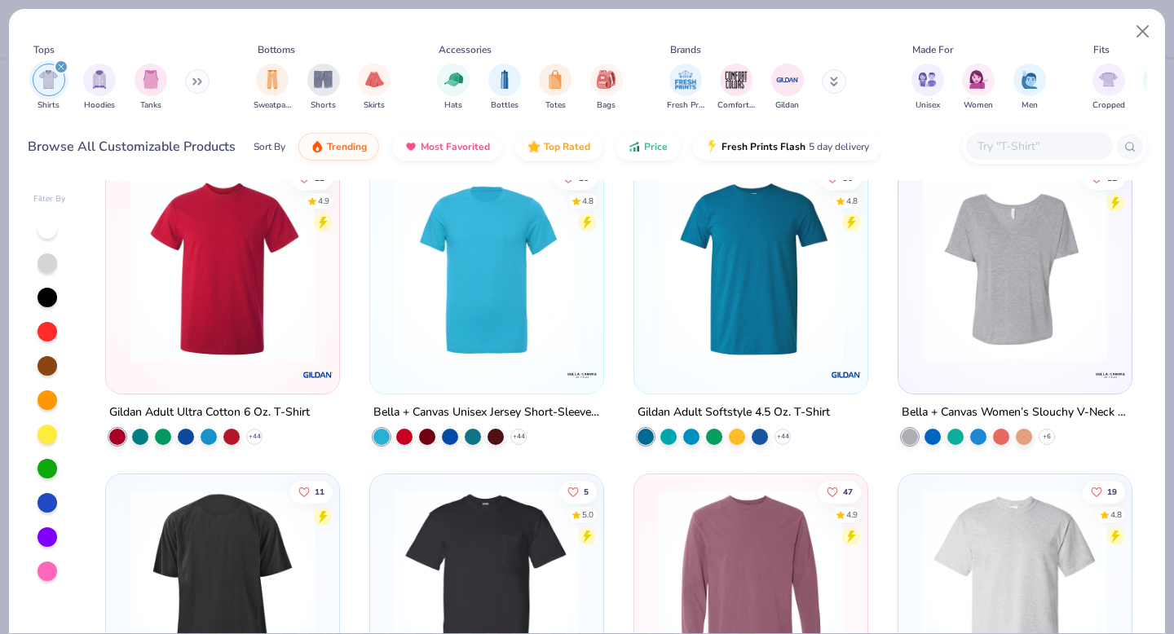
click at [539, 368] on div at bounding box center [486, 273] width 217 height 209
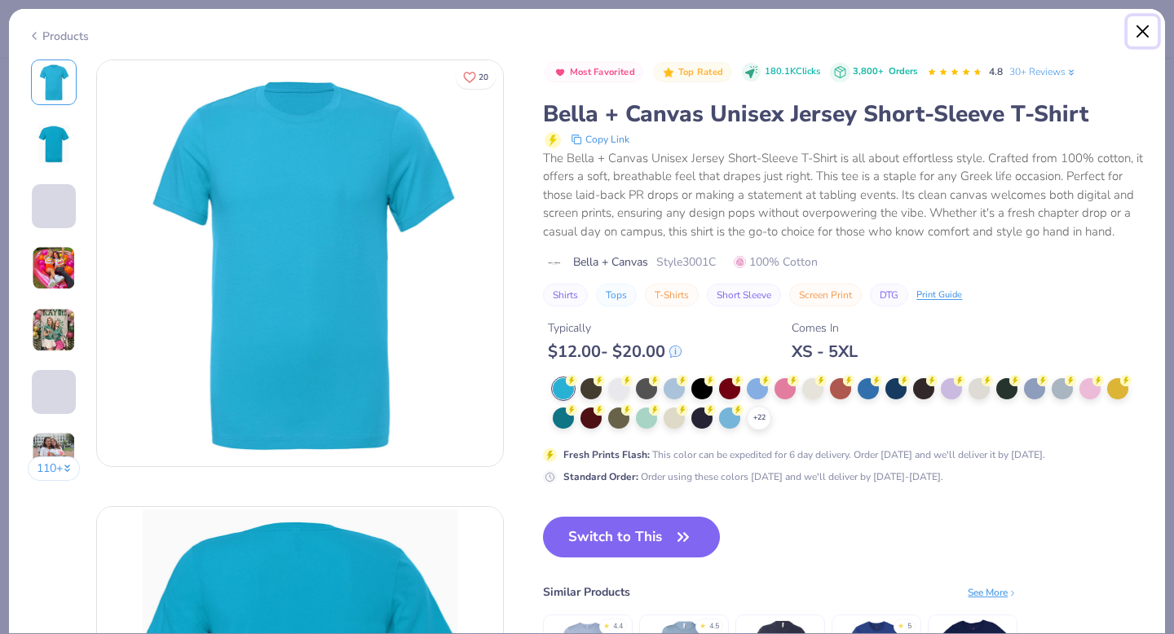
click at [1136, 32] on button "Close" at bounding box center [1142, 31] width 31 height 31
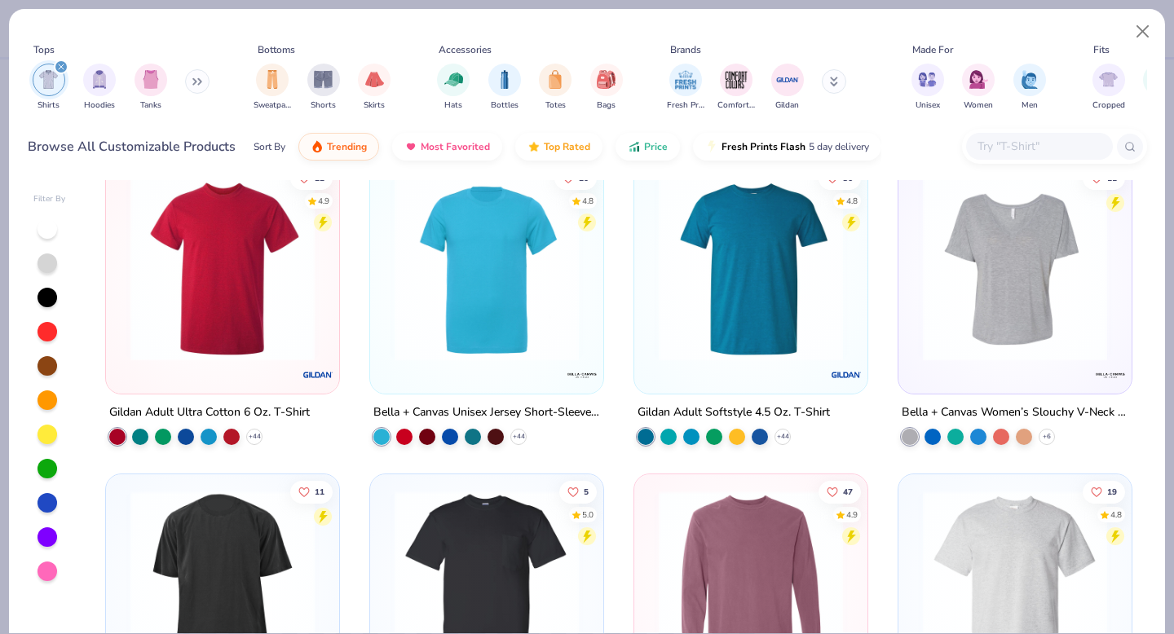
click at [295, 253] on img at bounding box center [222, 269] width 201 height 184
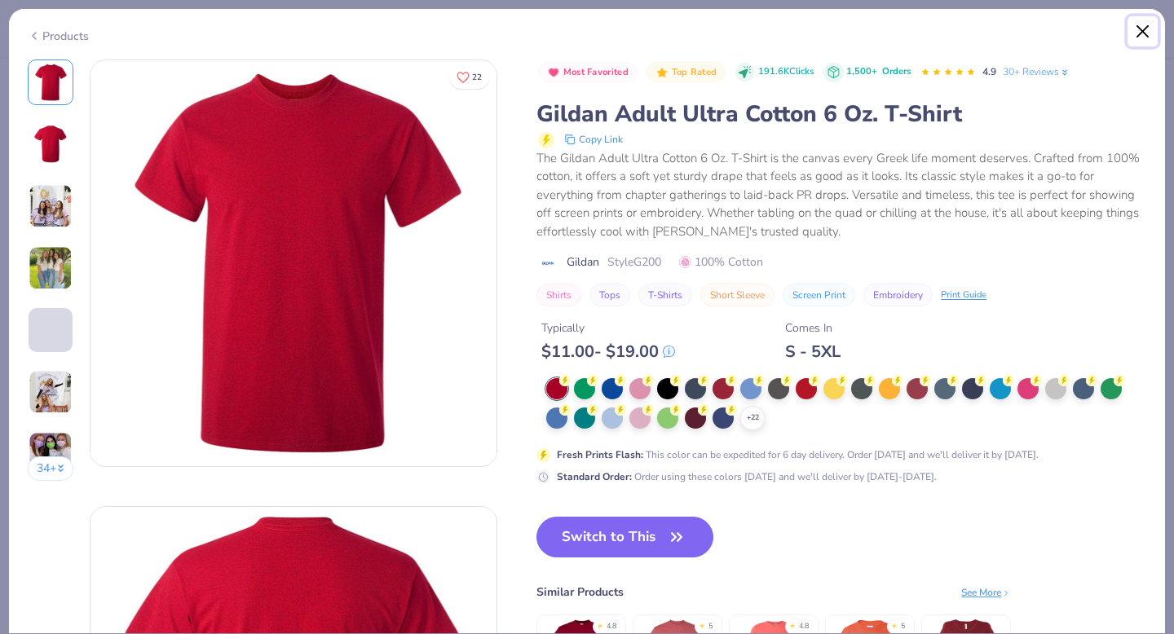
click at [1141, 29] on button "Close" at bounding box center [1142, 31] width 31 height 31
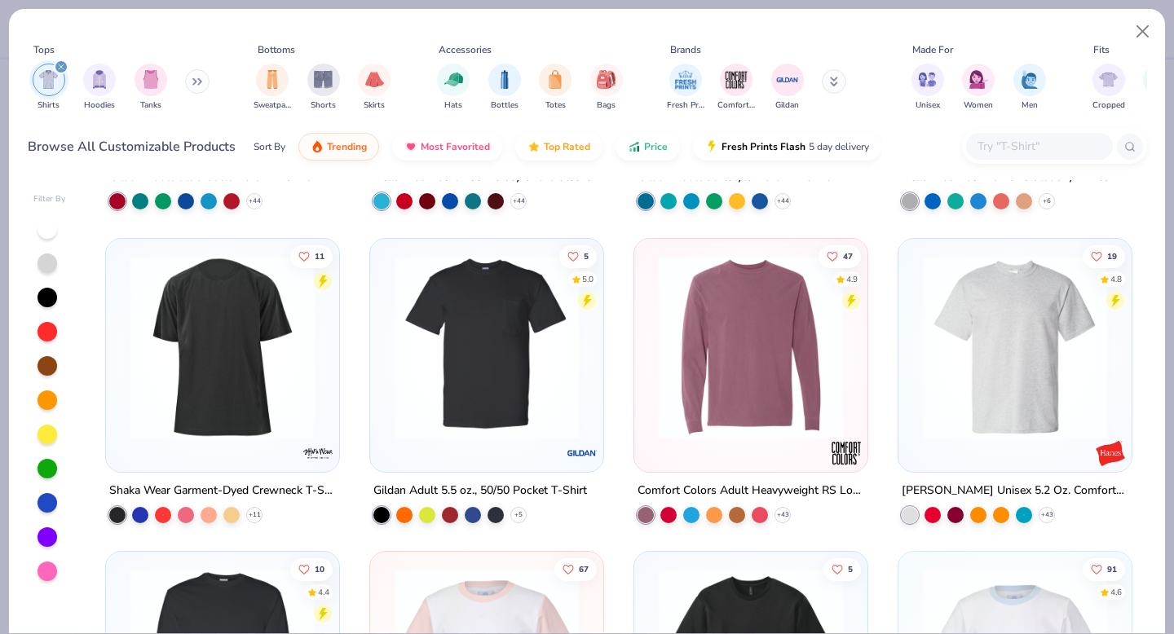
scroll to position [1876, 0]
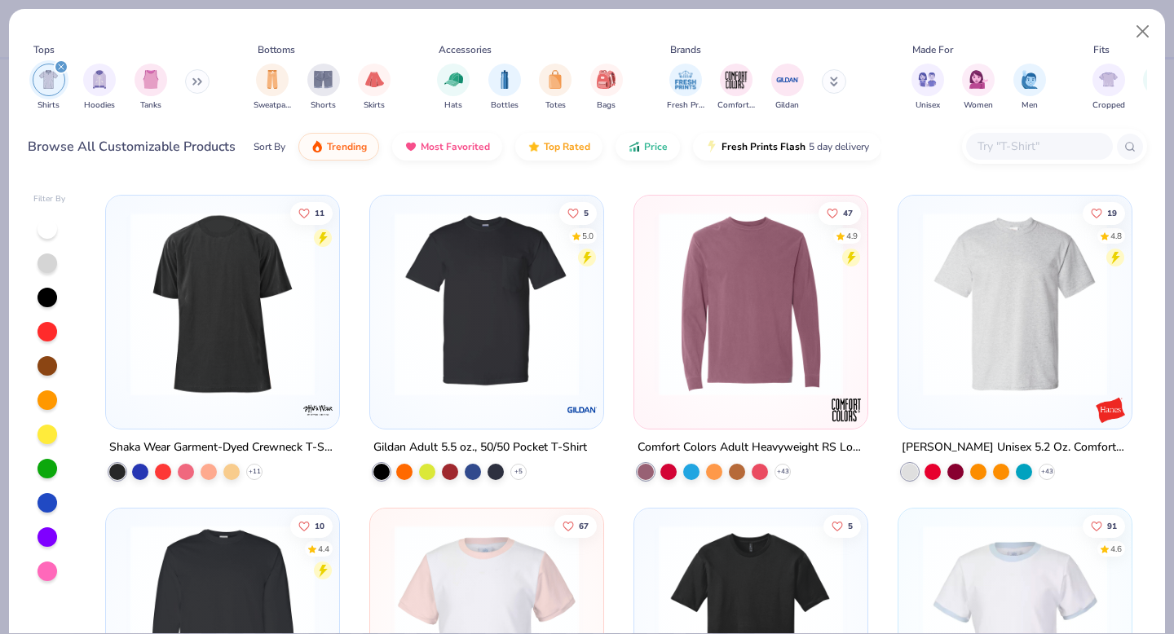
click at [958, 331] on img at bounding box center [1015, 303] width 201 height 184
